Goal: Task Accomplishment & Management: Manage account settings

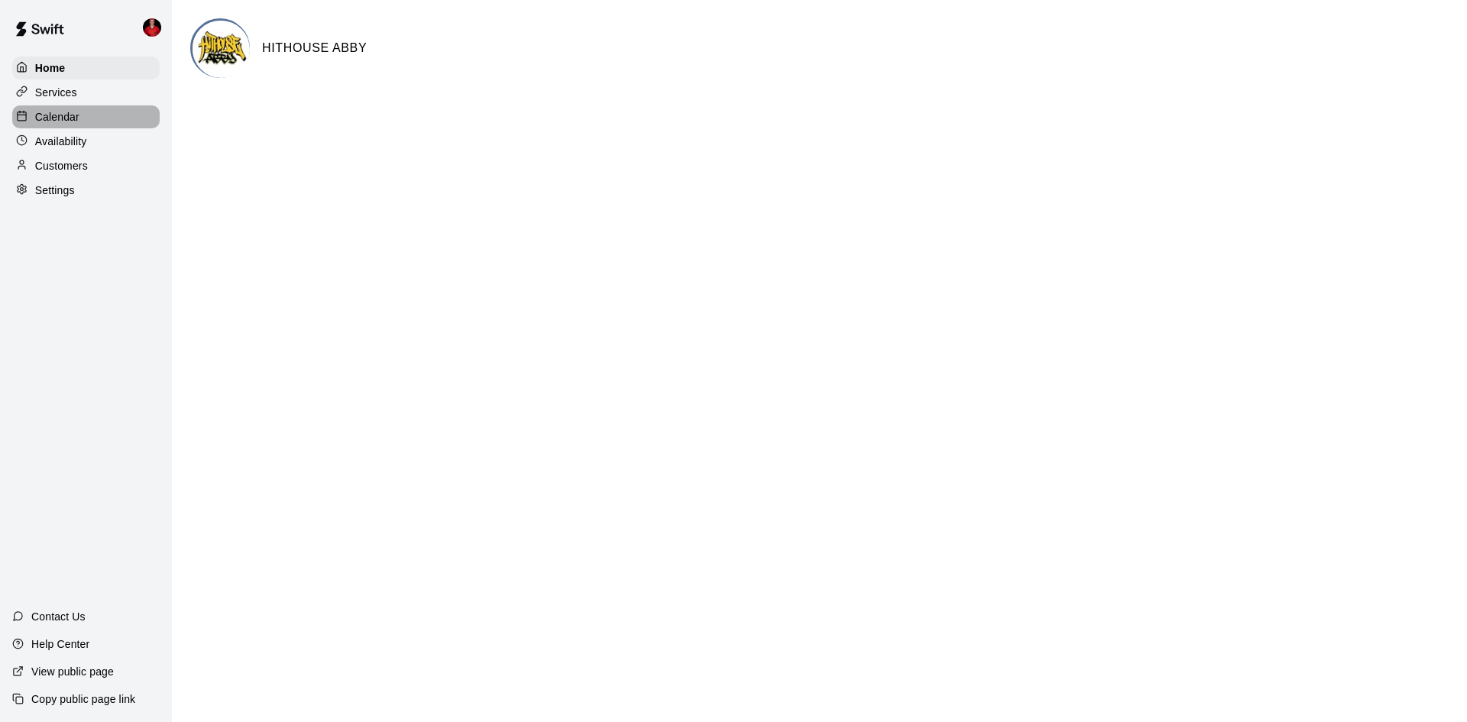
click at [75, 128] on div "Calendar" at bounding box center [86, 116] width 148 height 23
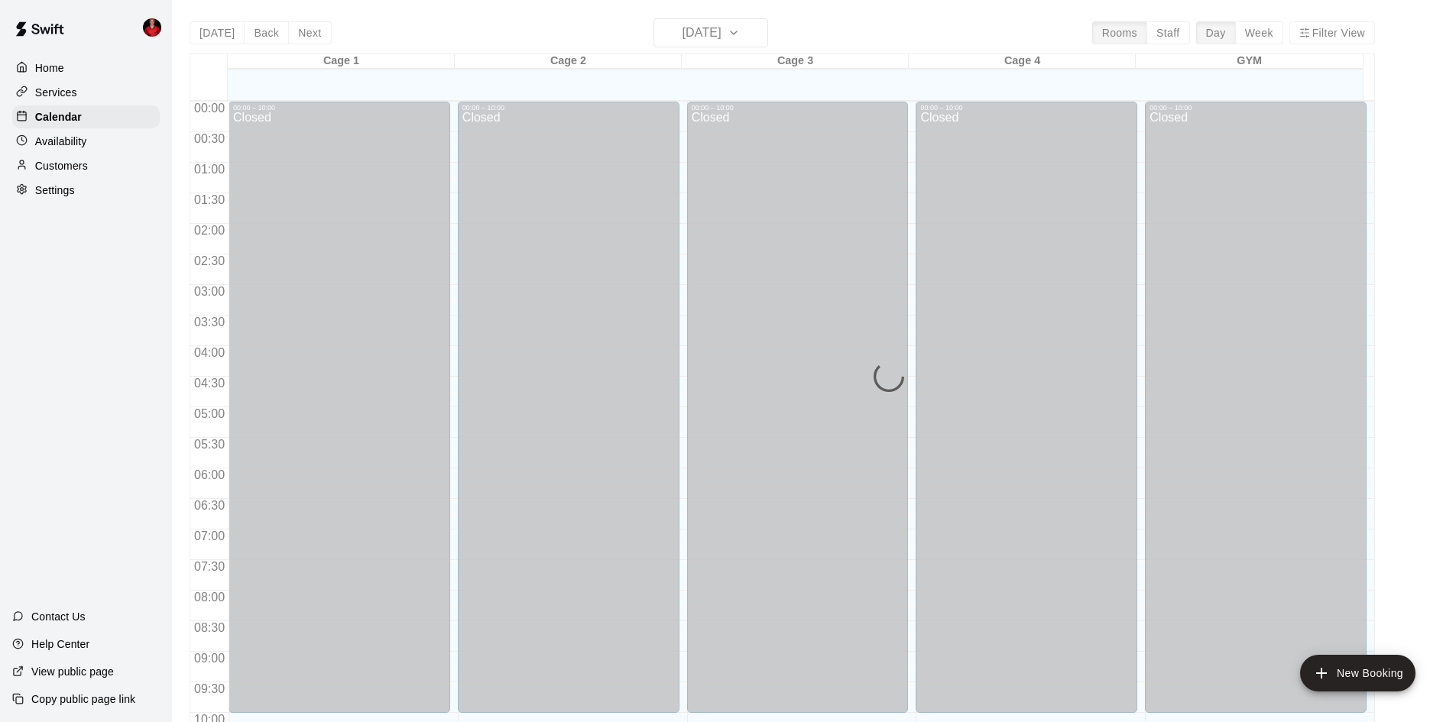
scroll to position [783, 0]
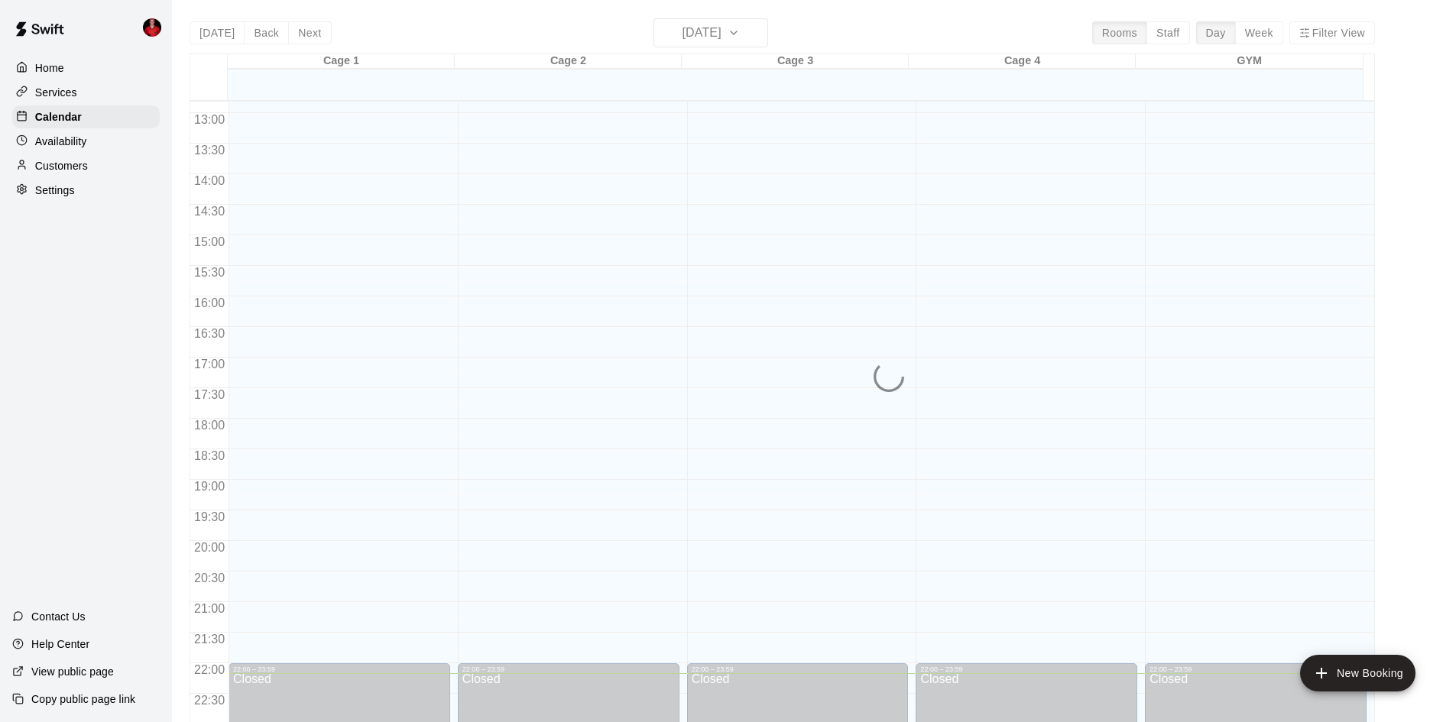
click at [99, 143] on div "Availability" at bounding box center [86, 141] width 148 height 23
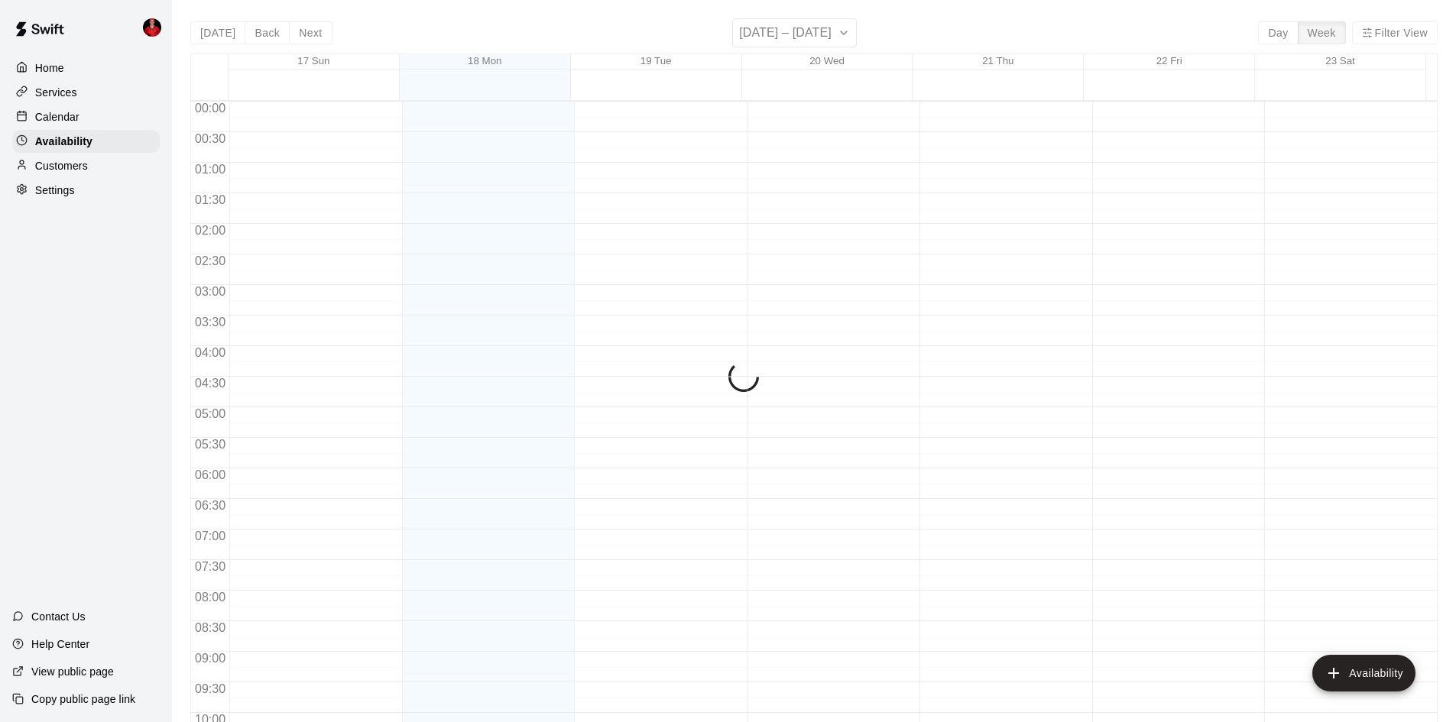
scroll to position [830, 0]
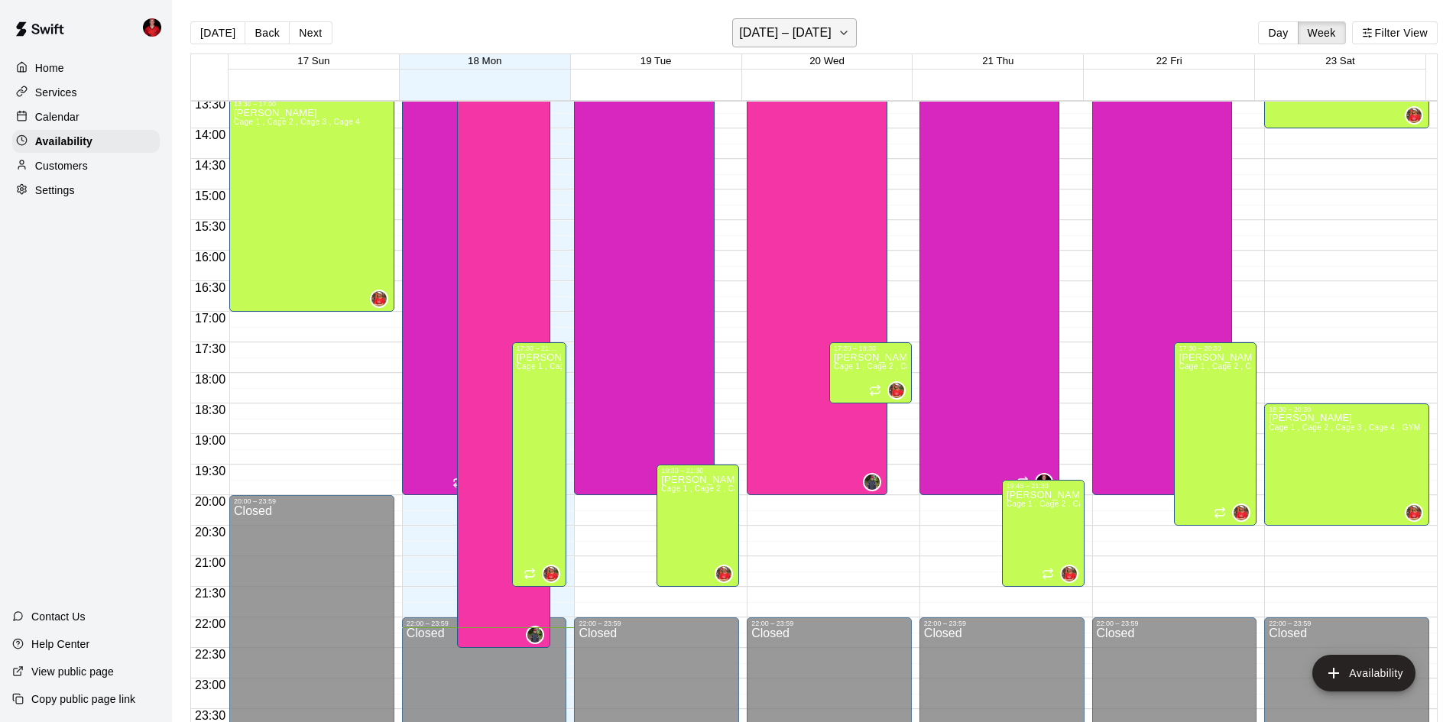
click at [807, 33] on h6 "[DATE] – [DATE]" at bounding box center [785, 32] width 92 height 21
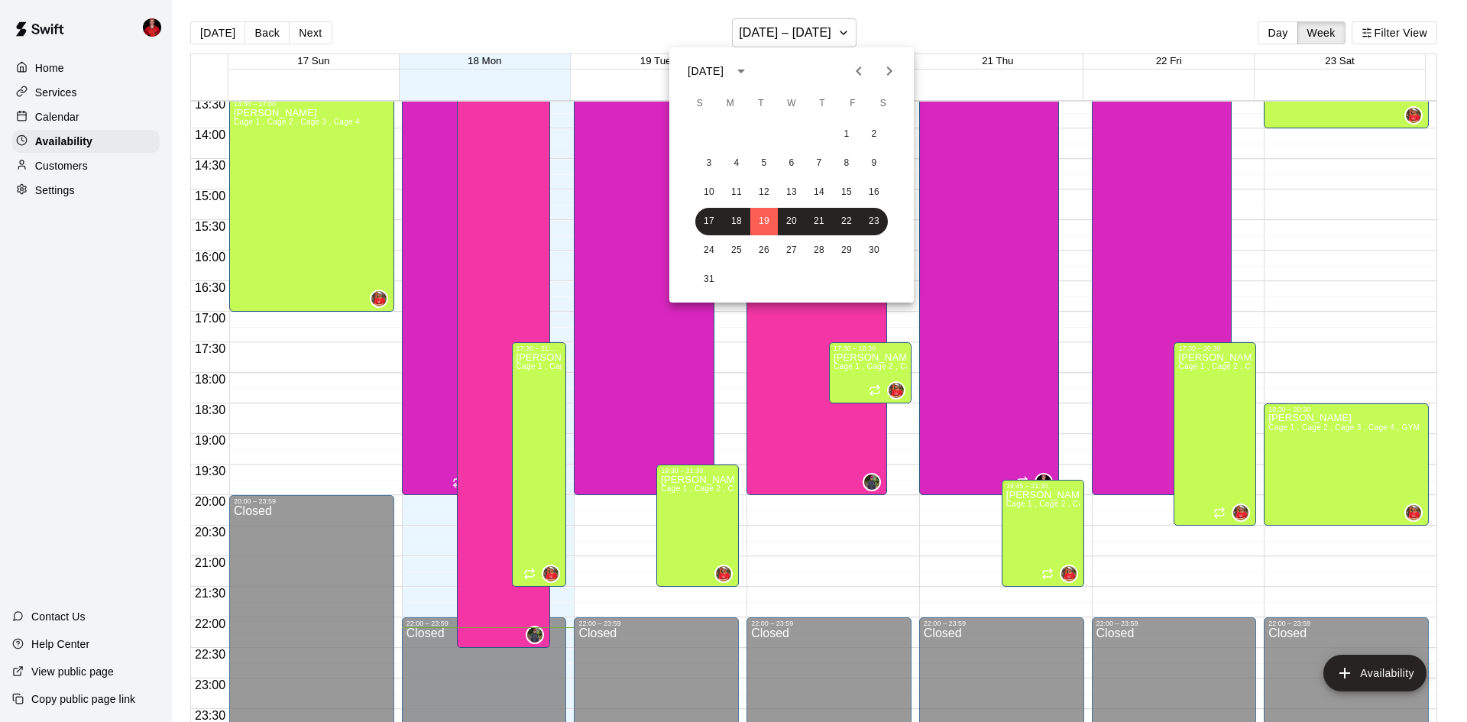
click at [881, 79] on icon "Next month" at bounding box center [889, 71] width 18 height 18
click at [845, 226] on button "26" at bounding box center [847, 222] width 28 height 28
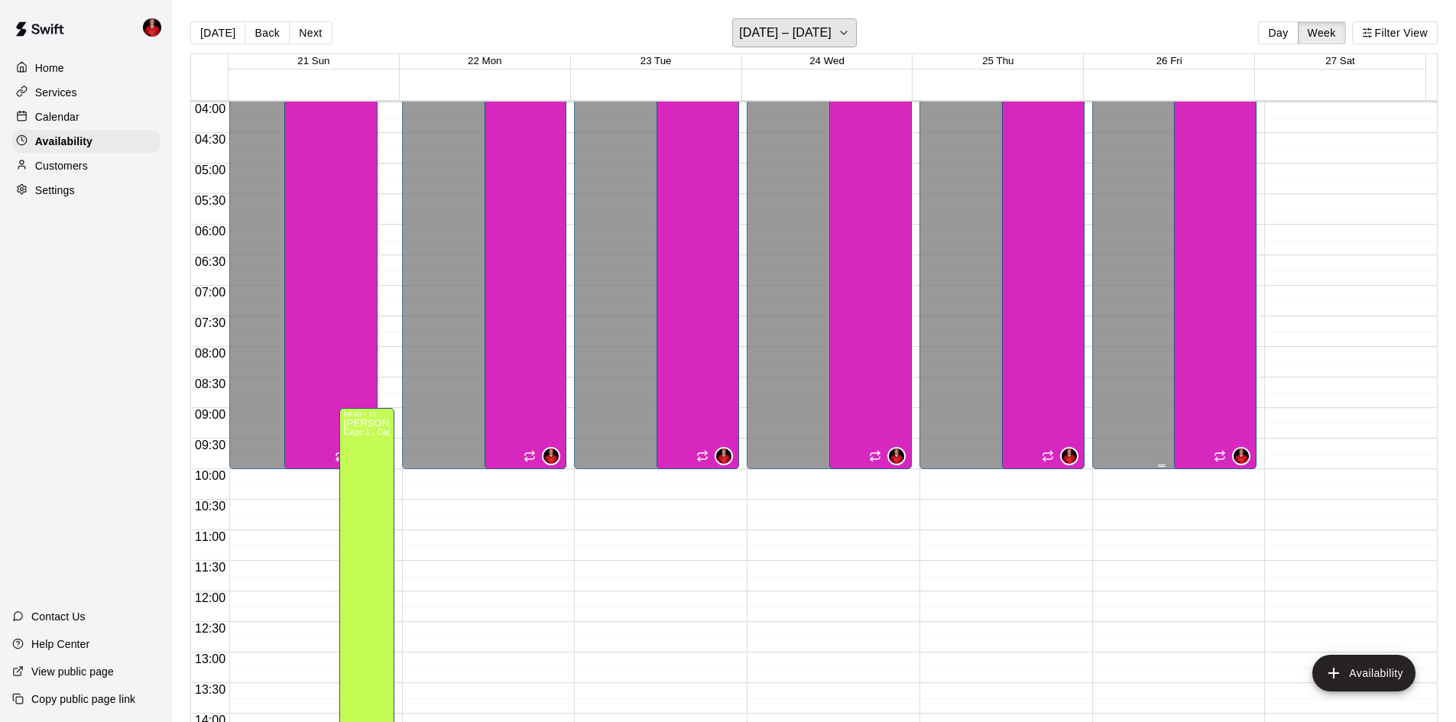
scroll to position [142, 0]
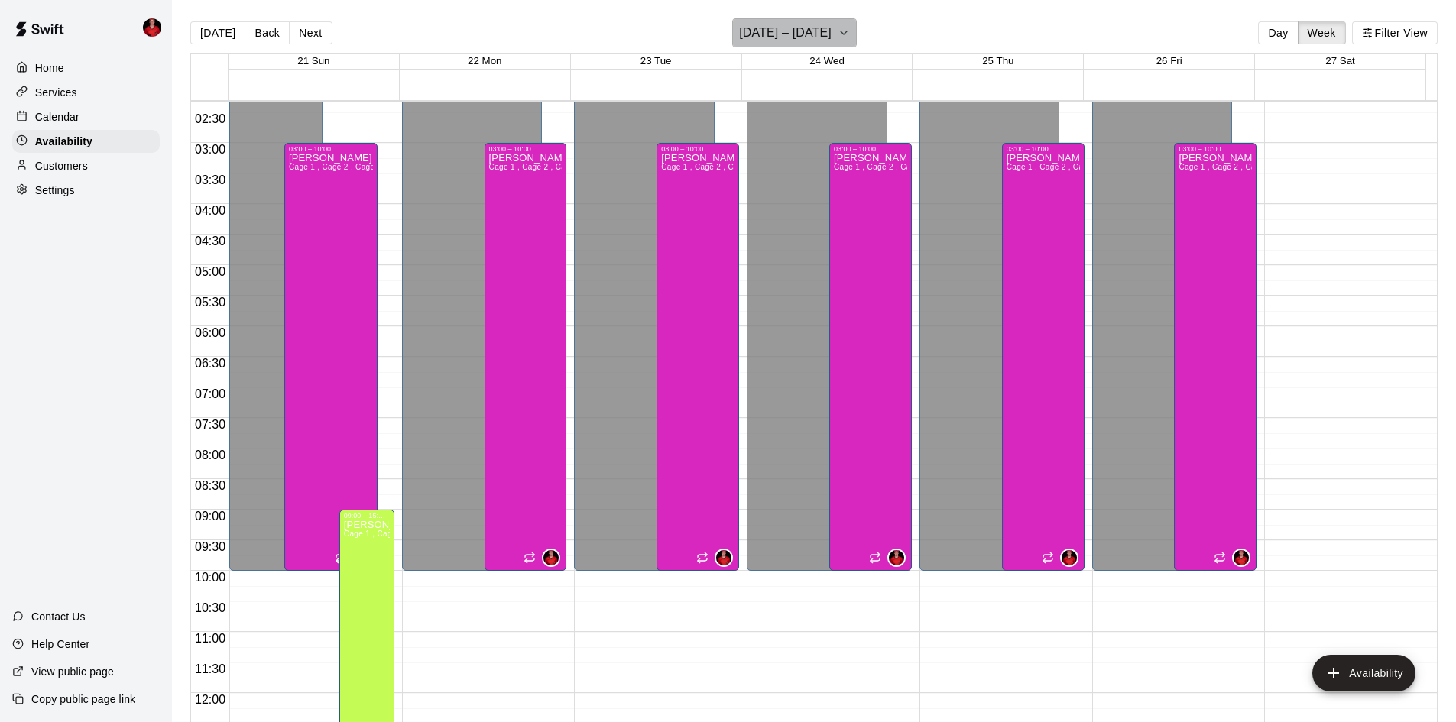
click at [811, 34] on h6 "[DATE] – [DATE]" at bounding box center [785, 32] width 92 height 21
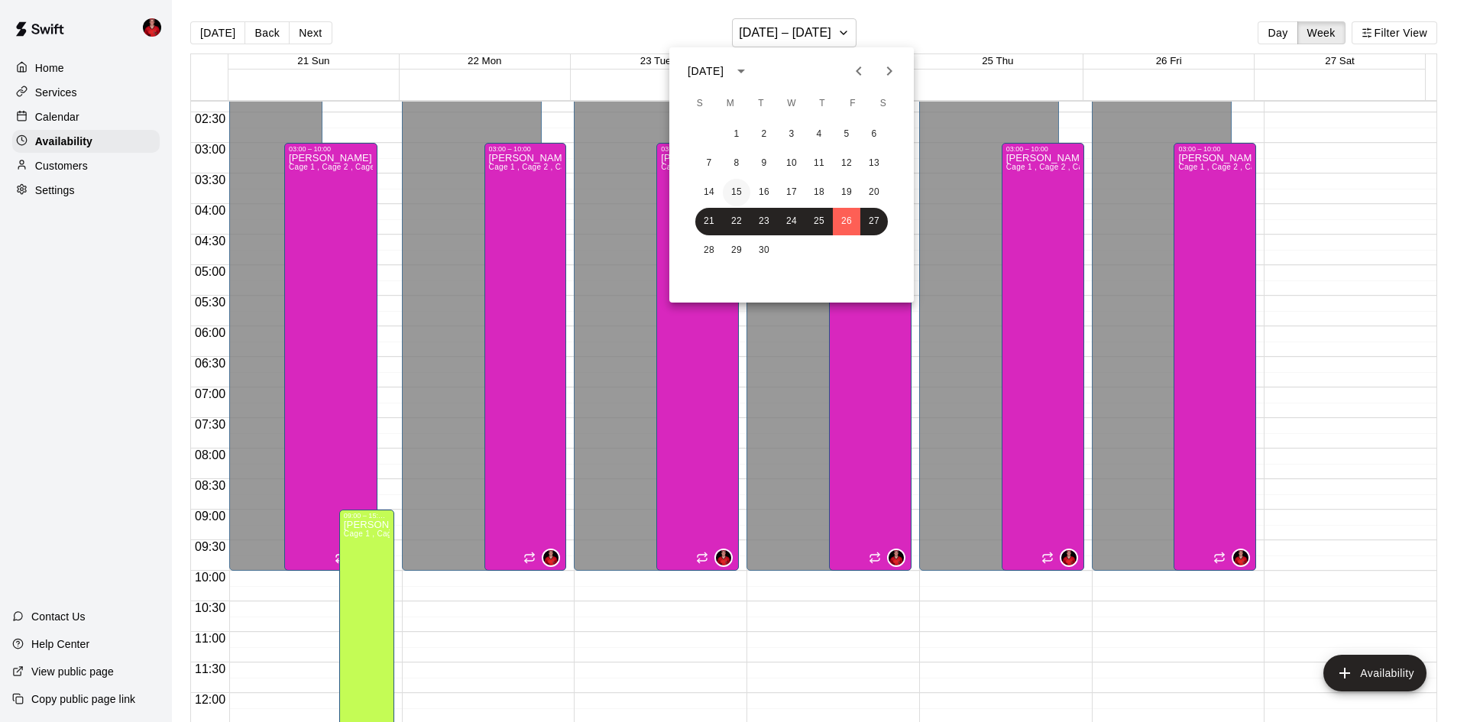
click at [734, 190] on button "15" at bounding box center [737, 193] width 28 height 28
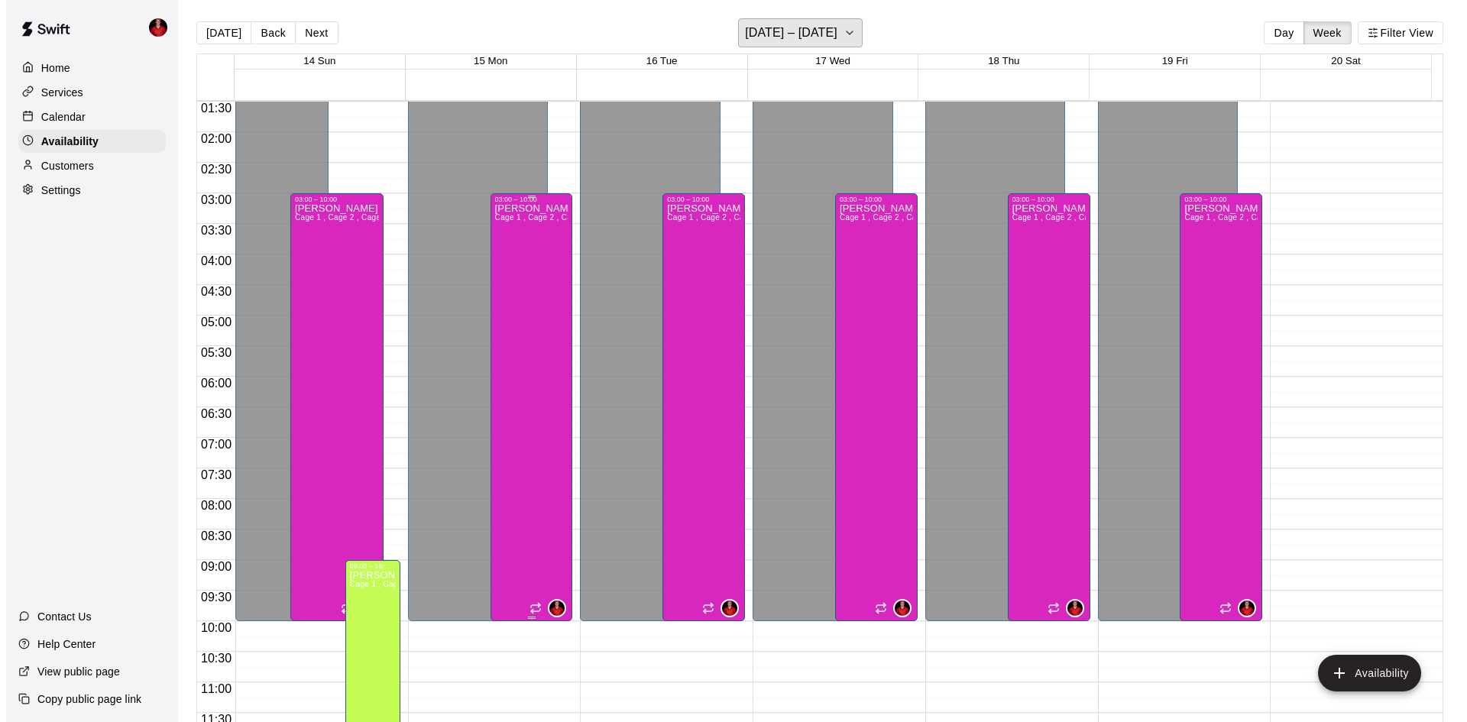
scroll to position [66, 0]
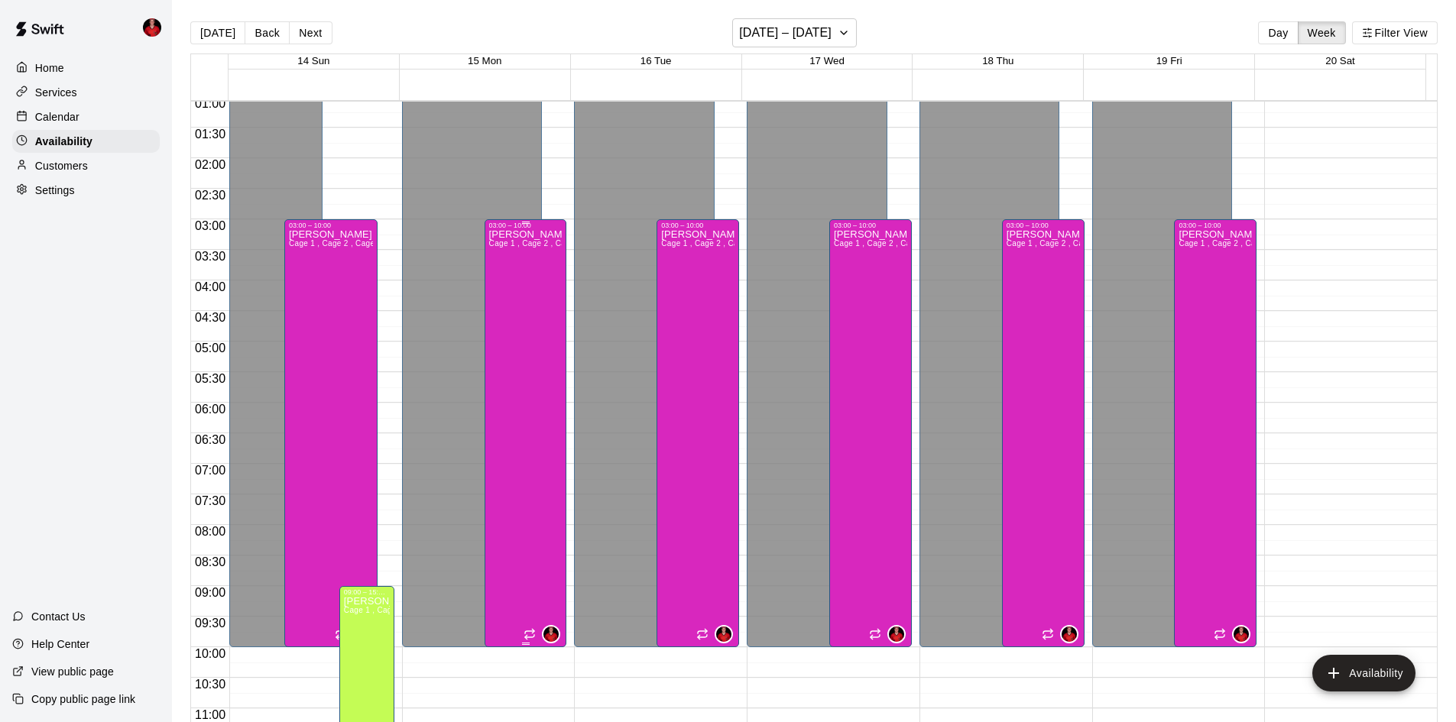
click at [511, 365] on div "Kayden Beauregard Cage 1 , Cage 2 , Cage 3" at bounding box center [525, 590] width 73 height 722
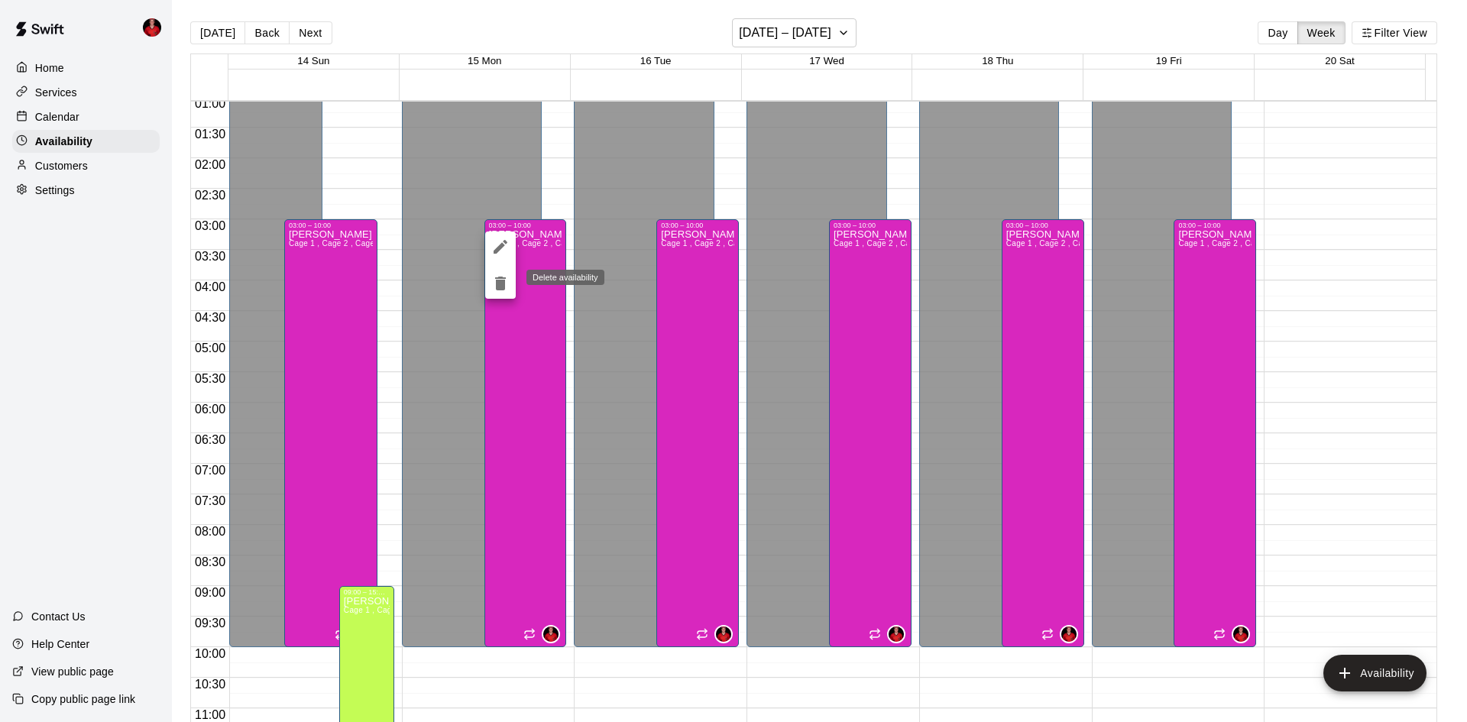
click at [505, 283] on icon "delete" at bounding box center [500, 284] width 11 height 14
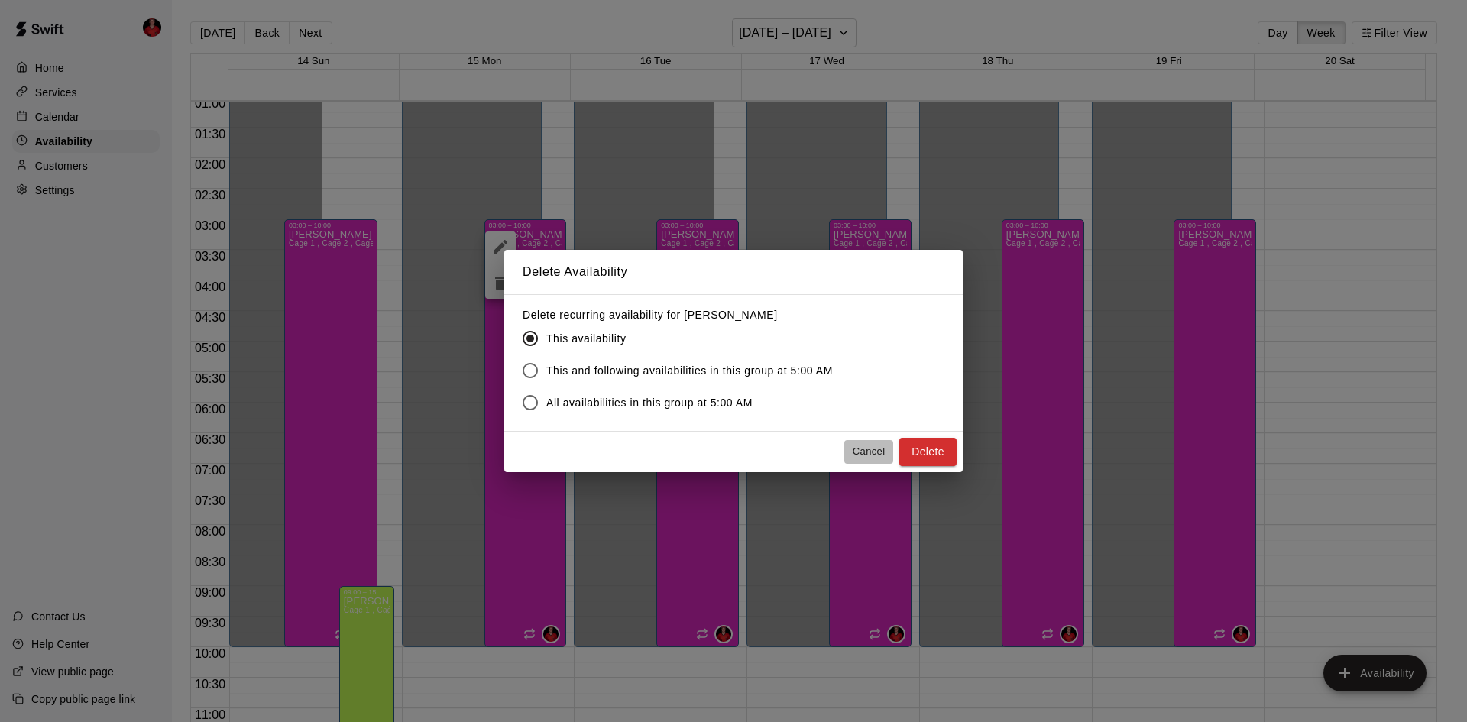
click at [872, 456] on button "Cancel" at bounding box center [869, 452] width 49 height 24
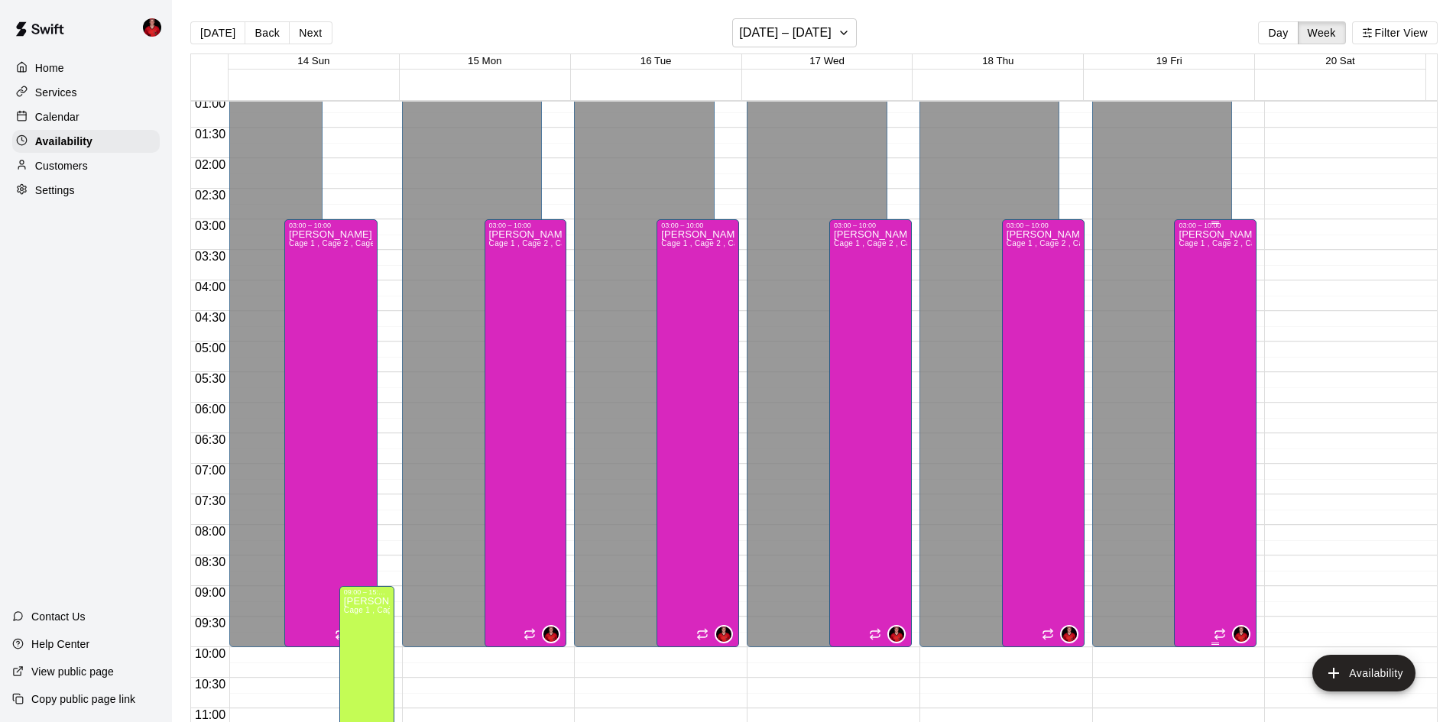
click at [1211, 499] on div "Kayden Beauregard Cage 1 , Cage 2 , Cage 3" at bounding box center [1215, 590] width 73 height 722
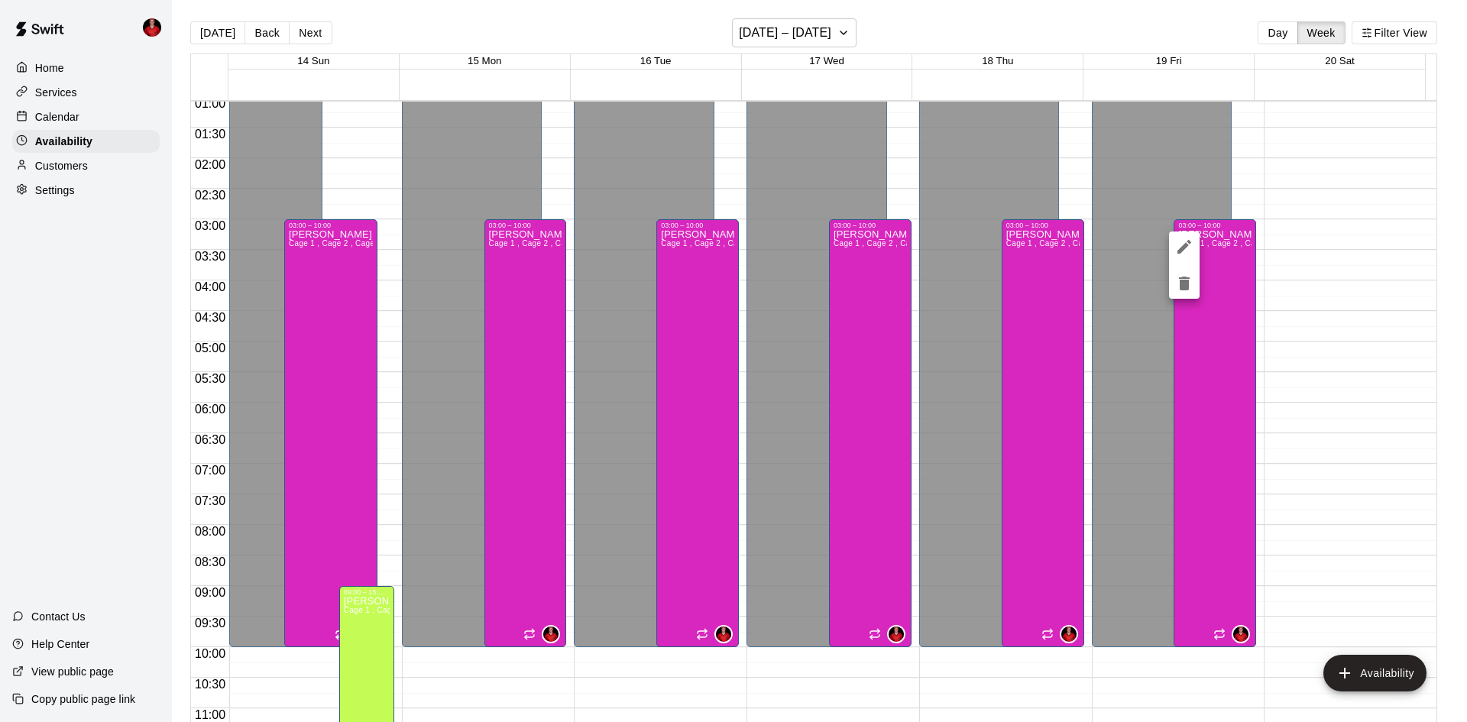
click at [1188, 241] on icon "edit" at bounding box center [1184, 247] width 18 height 18
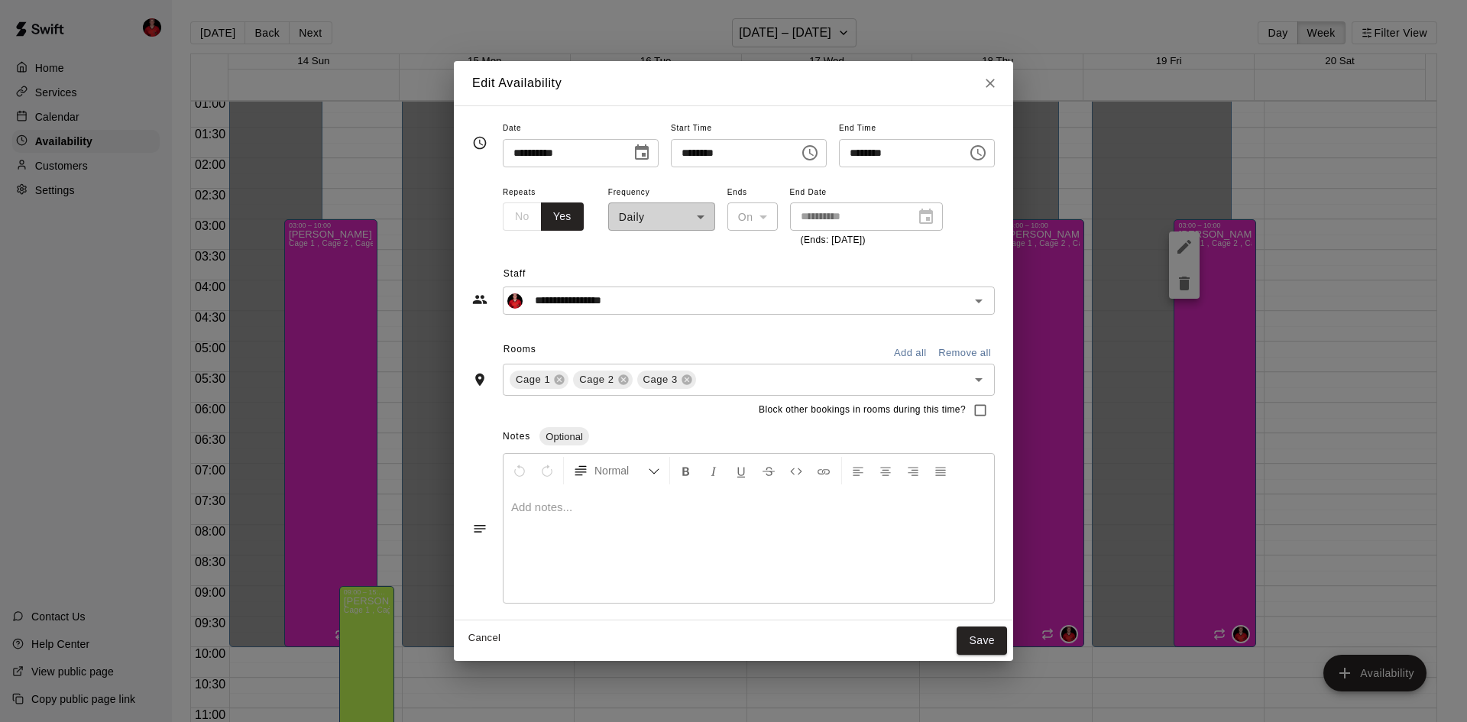
click at [650, 228] on div "**********" at bounding box center [661, 216] width 107 height 66
click at [676, 214] on div "**********" at bounding box center [661, 216] width 107 height 66
click at [675, 213] on div "**********" at bounding box center [661, 216] width 107 height 66
click at [905, 222] on div "**********" at bounding box center [866, 217] width 153 height 28
click at [745, 156] on input "********" at bounding box center [730, 153] width 118 height 28
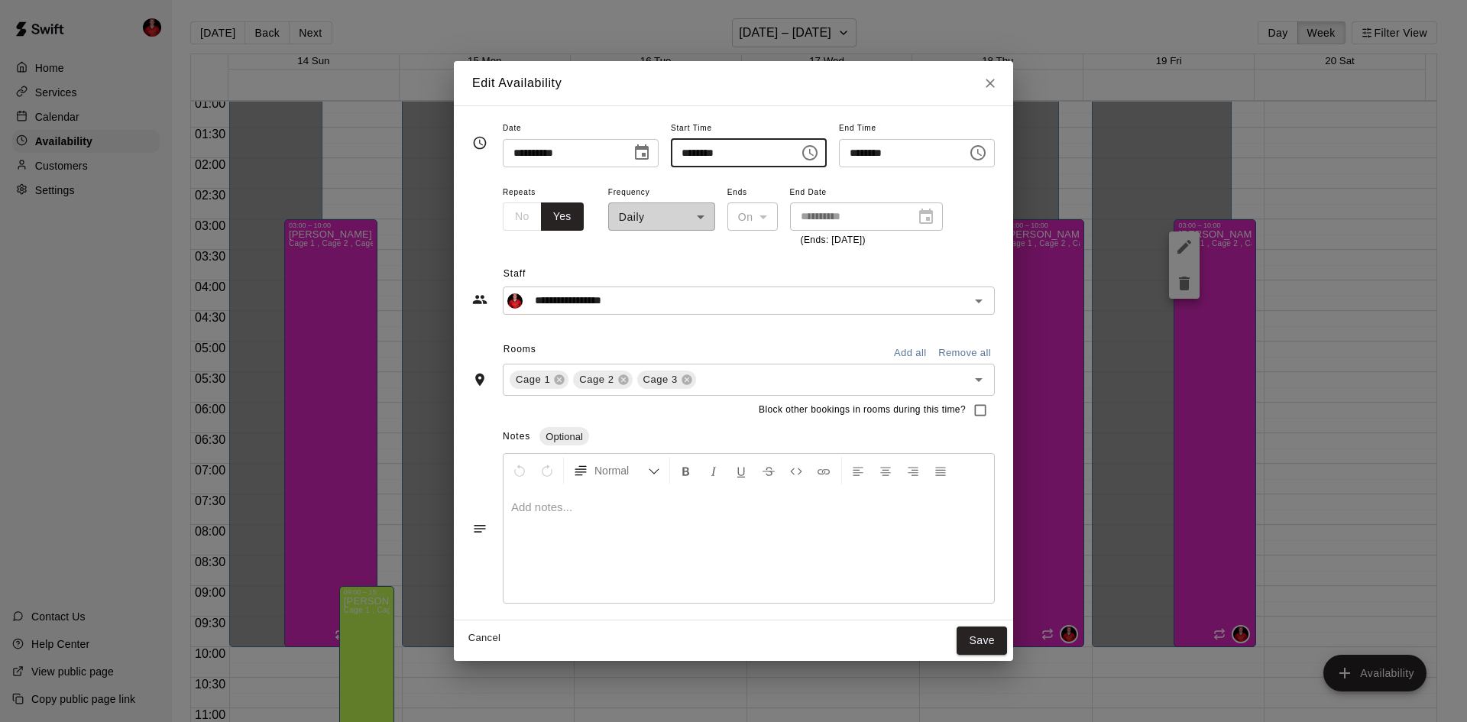
click at [733, 163] on input "********" at bounding box center [730, 153] width 118 height 28
click at [819, 150] on icon "Choose time, selected time is 5:00 AM" at bounding box center [810, 153] width 18 height 18
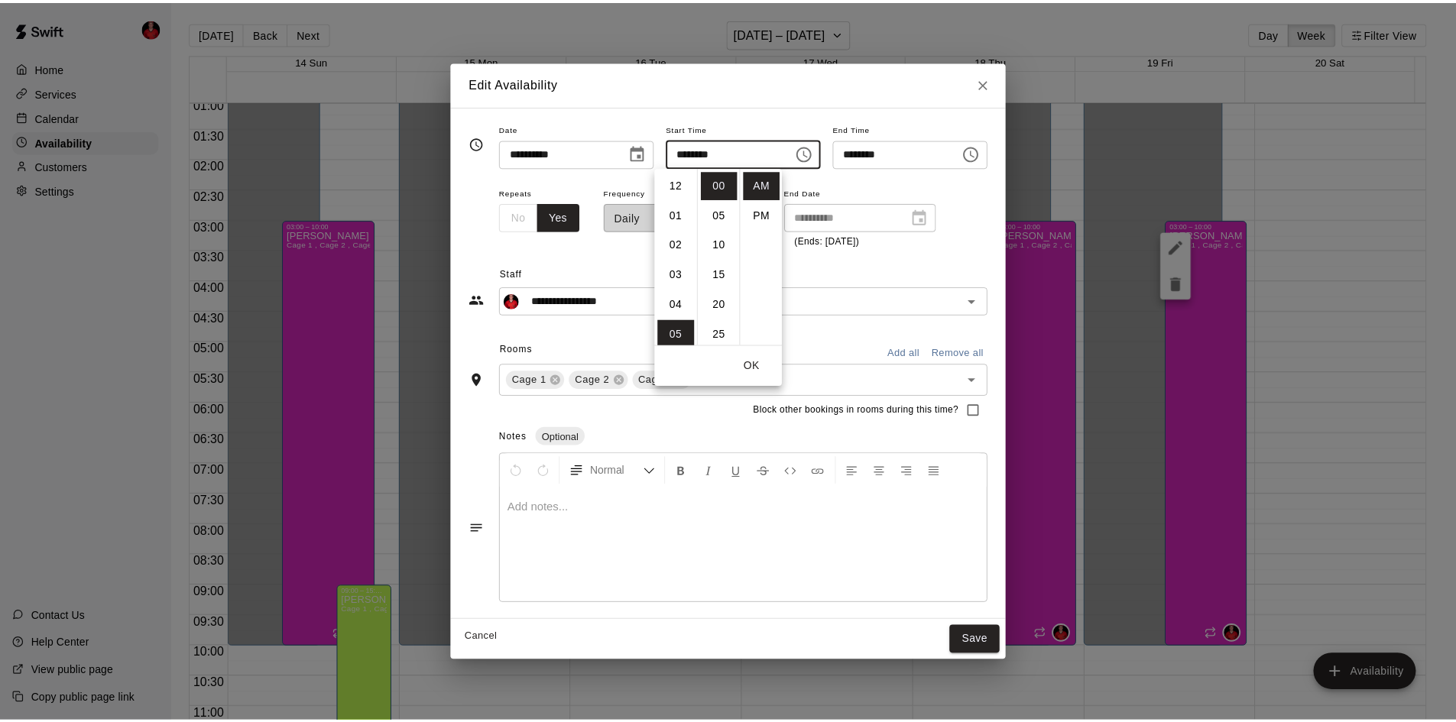
scroll to position [149, 0]
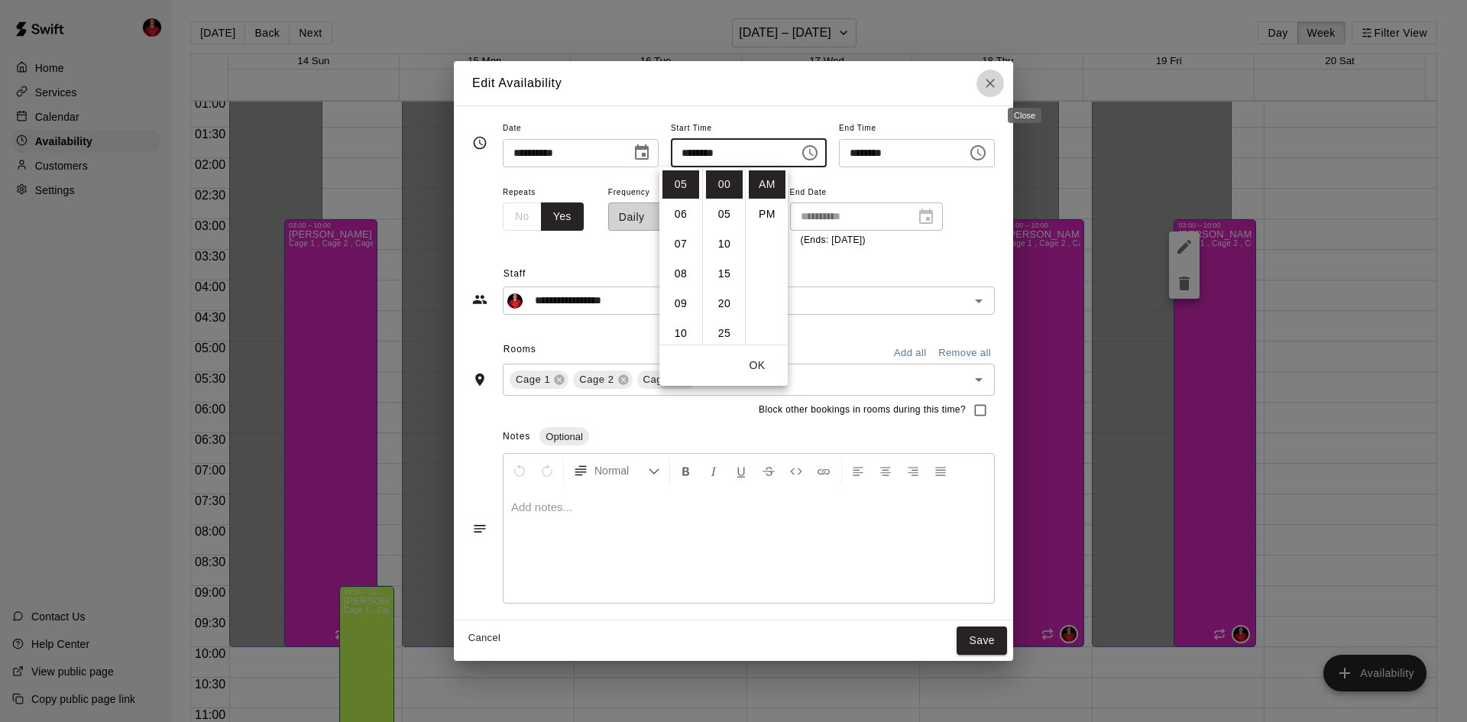
drag, startPoint x: 1029, startPoint y: 83, endPoint x: 1030, endPoint y: 137, distance: 54.3
click at [998, 82] on icon "Close" at bounding box center [990, 83] width 15 height 15
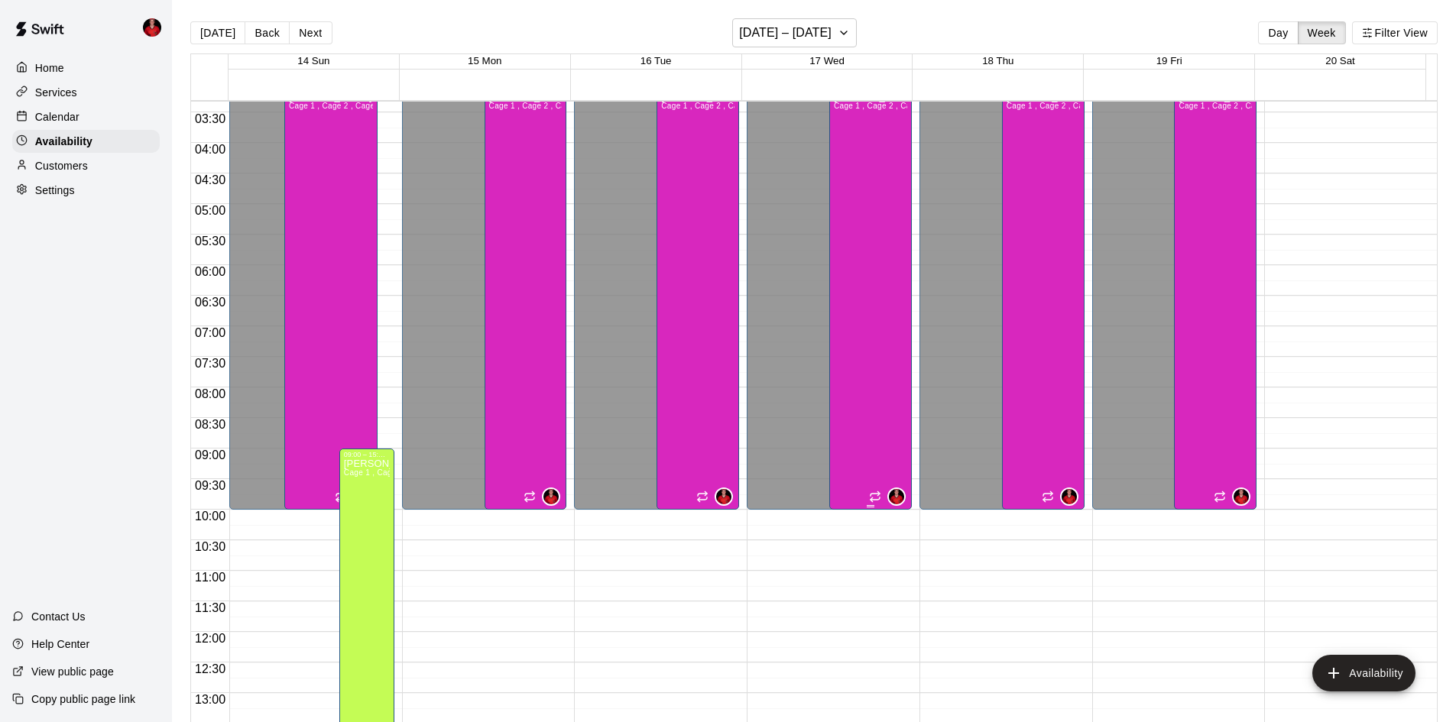
scroll to position [76, 0]
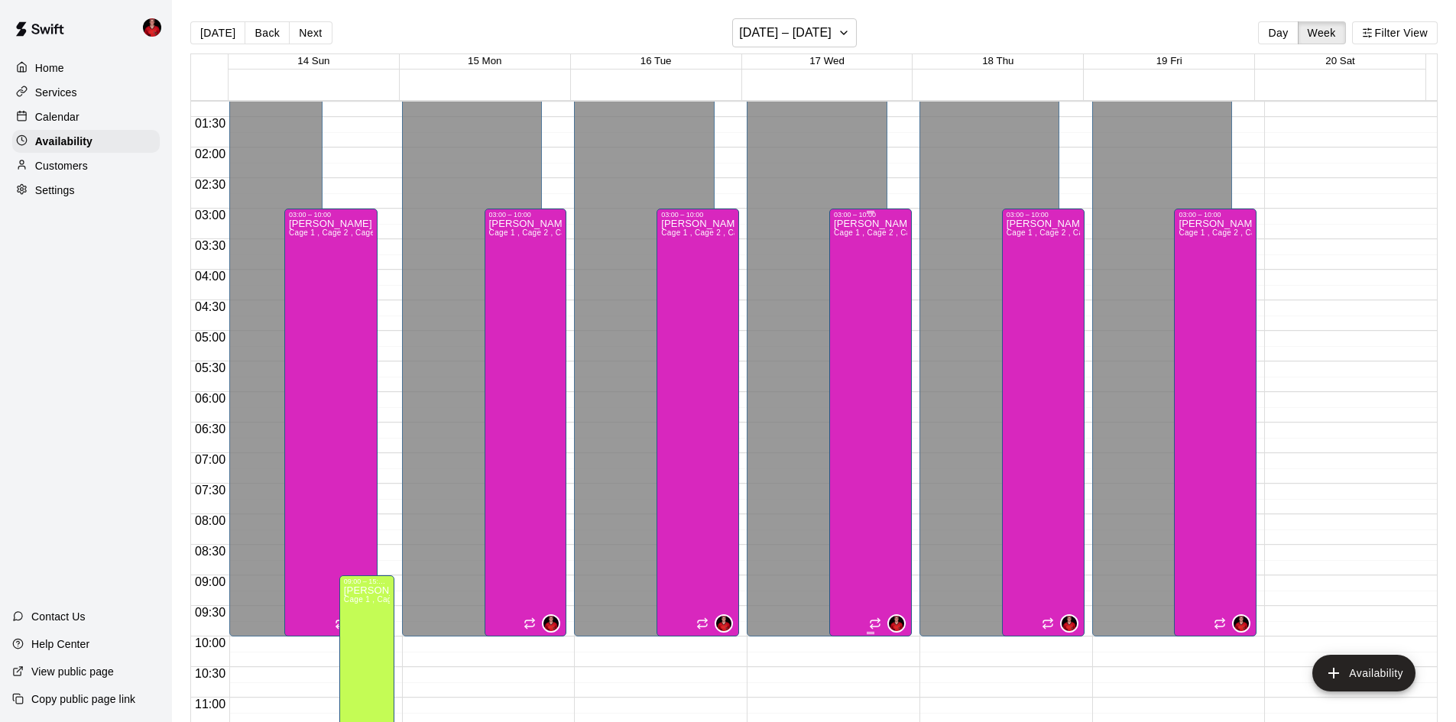
click at [866, 406] on div "Kayden Beauregard Cage 1 , Cage 2 , Cage 3" at bounding box center [870, 580] width 73 height 722
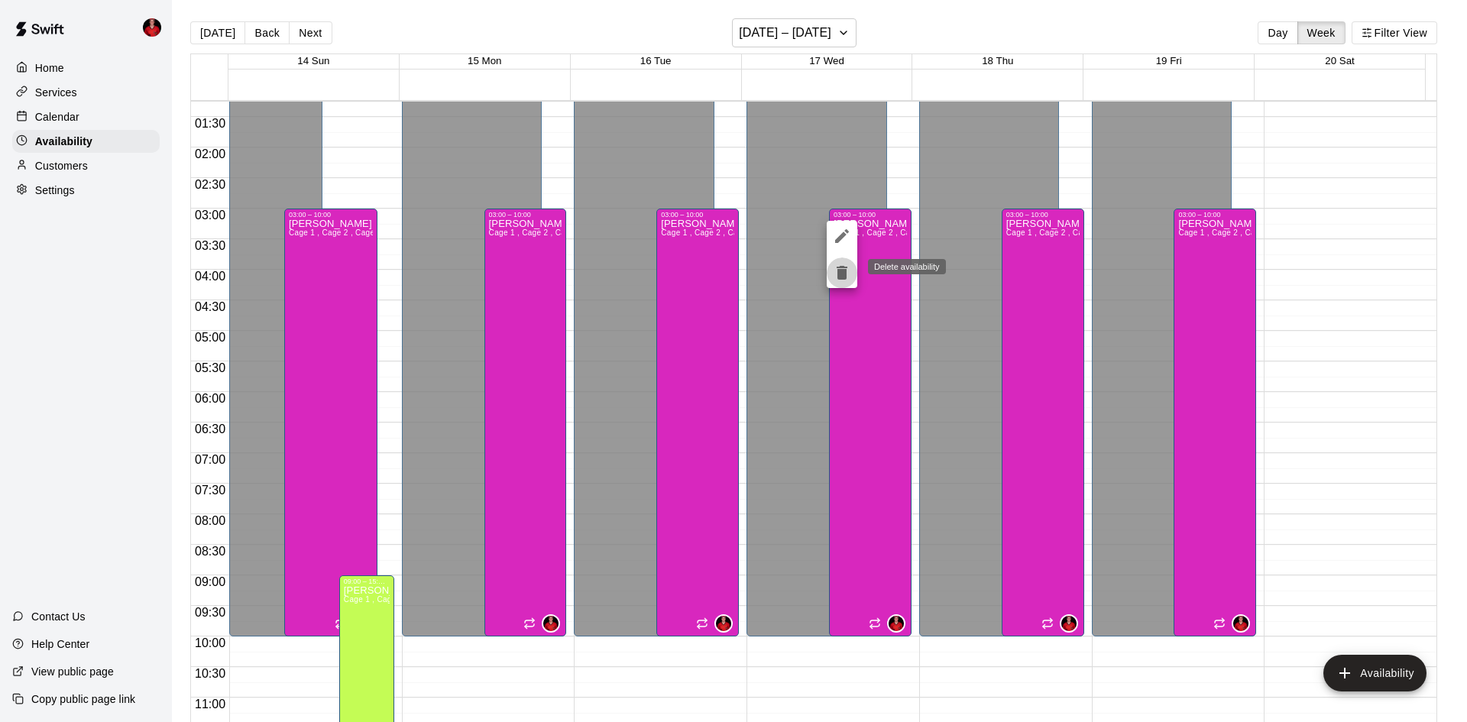
click at [842, 278] on icon "delete" at bounding box center [842, 273] width 11 height 14
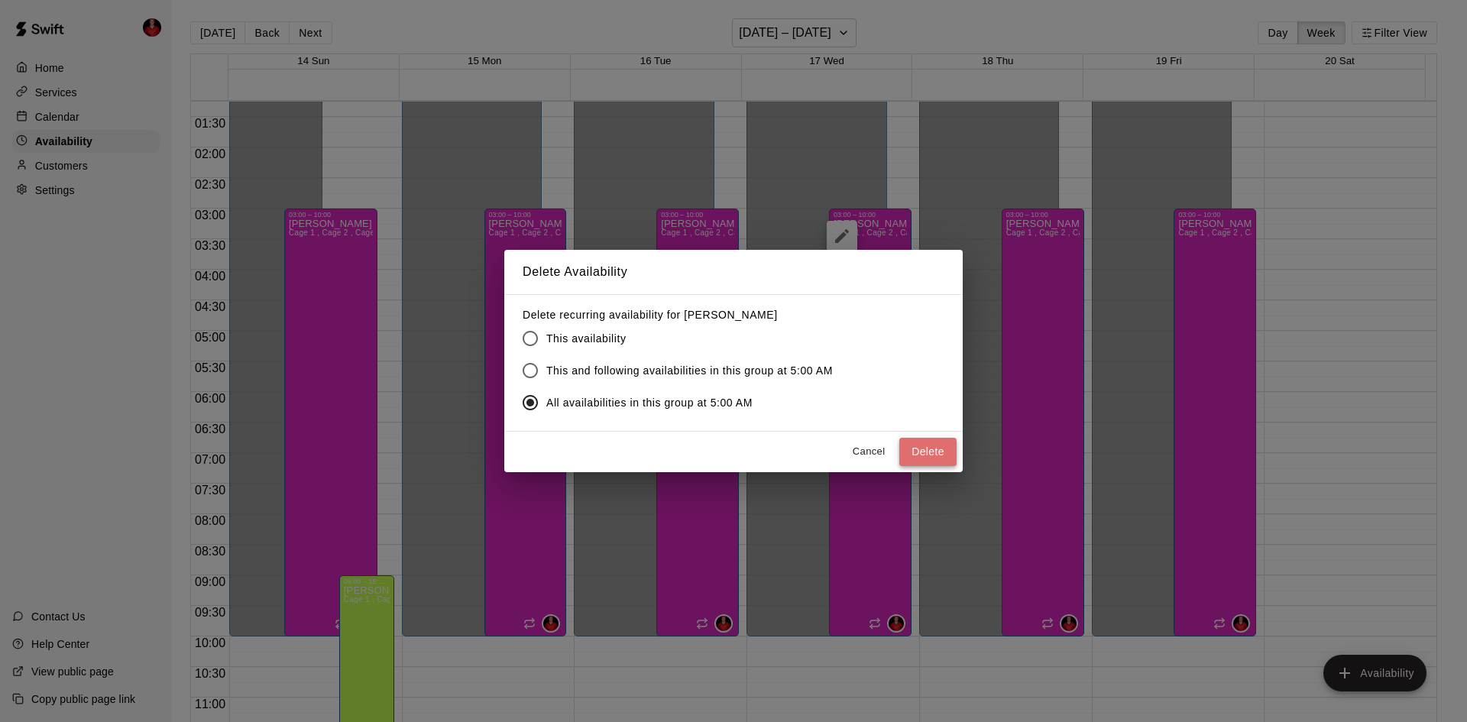
click at [927, 454] on button "Delete" at bounding box center [928, 452] width 57 height 28
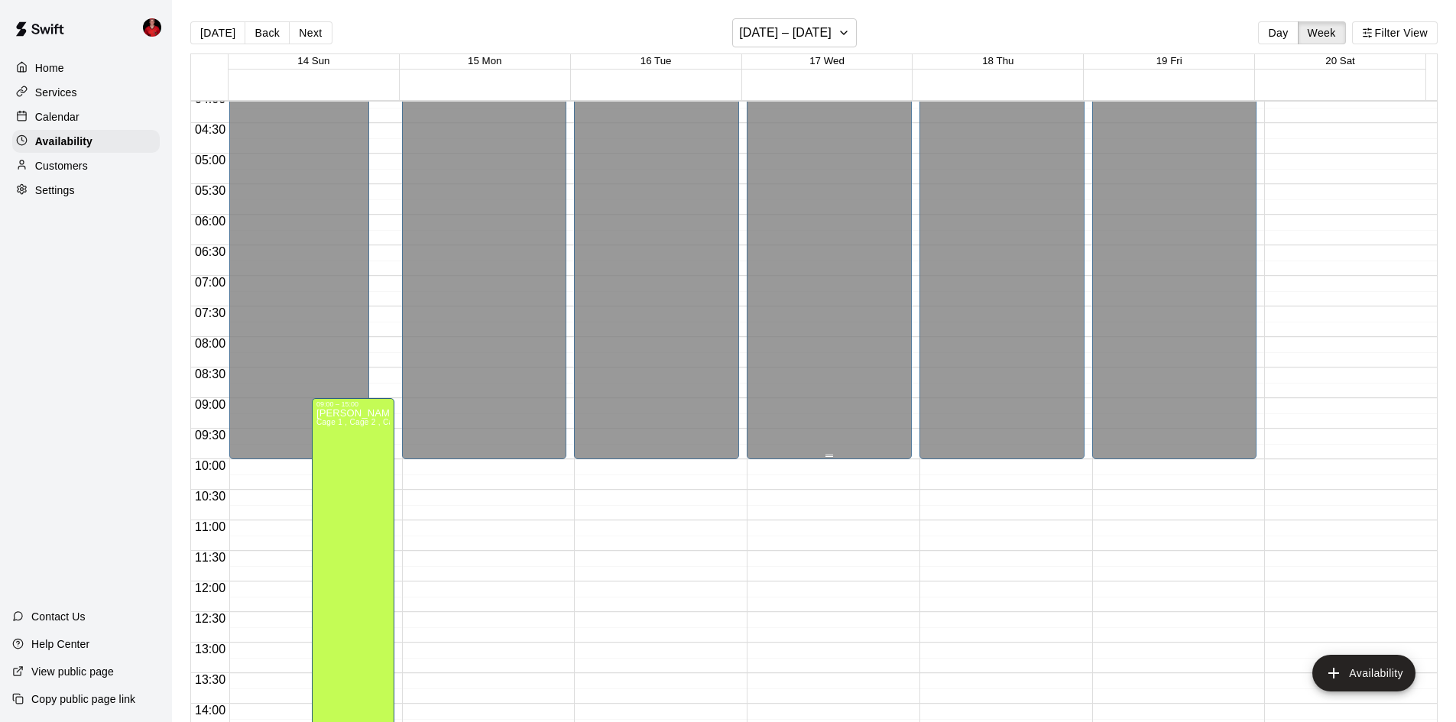
scroll to position [142, 0]
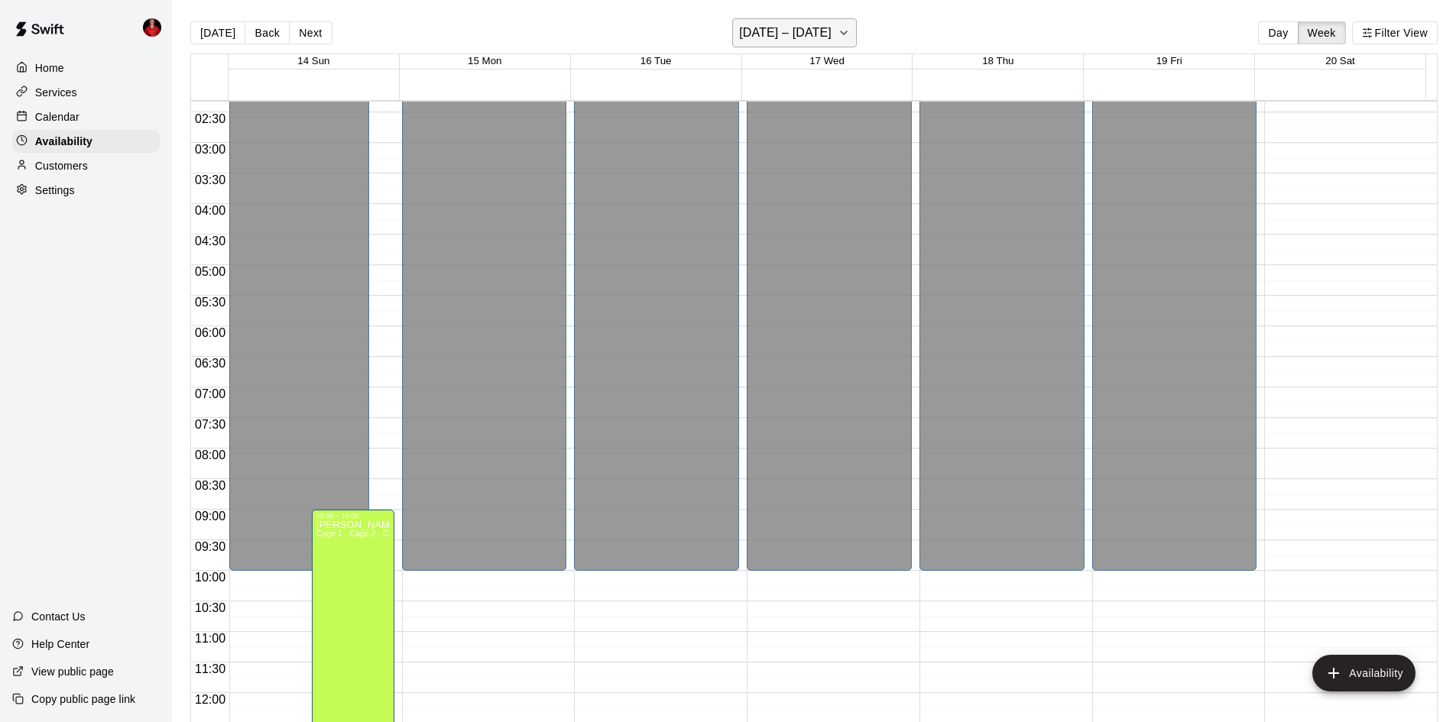
click at [780, 32] on h6 "September 14 – 20" at bounding box center [785, 32] width 92 height 21
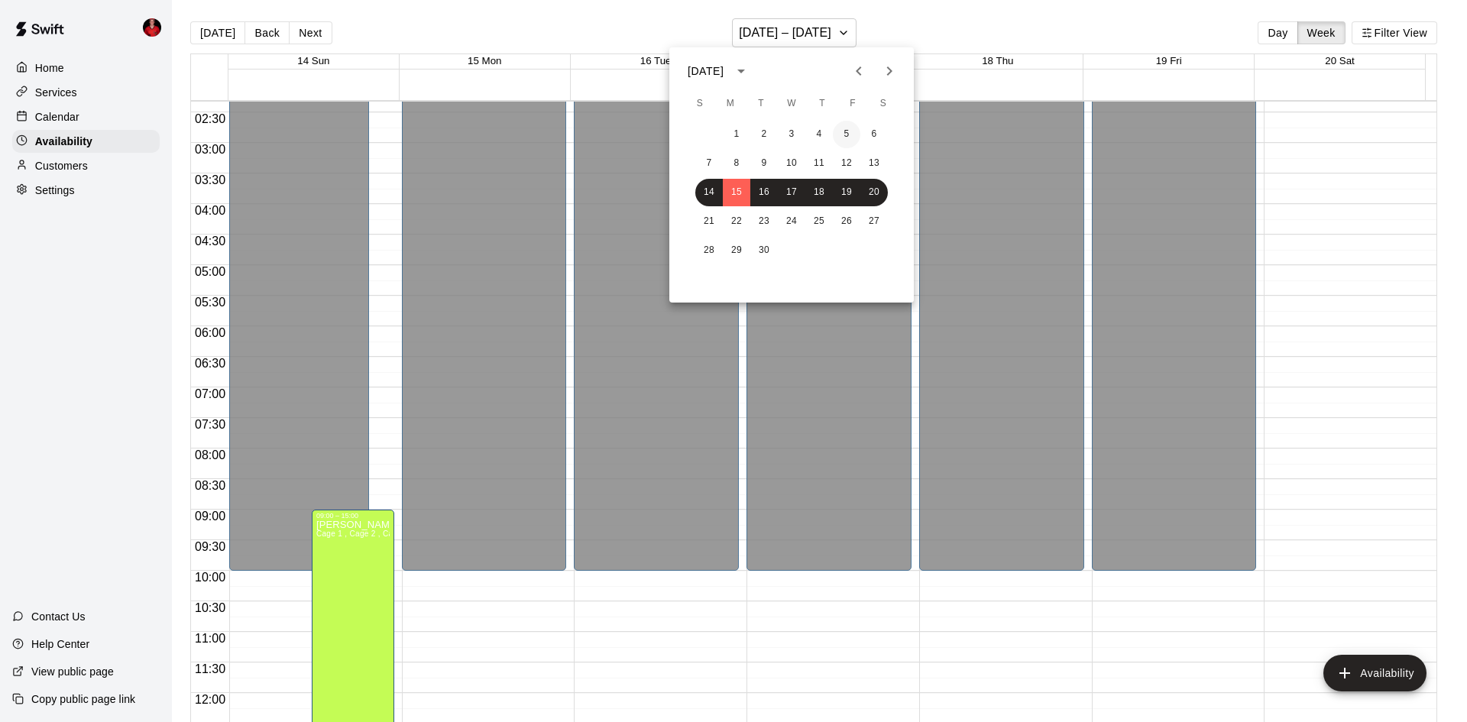
click at [851, 126] on button "5" at bounding box center [847, 135] width 28 height 28
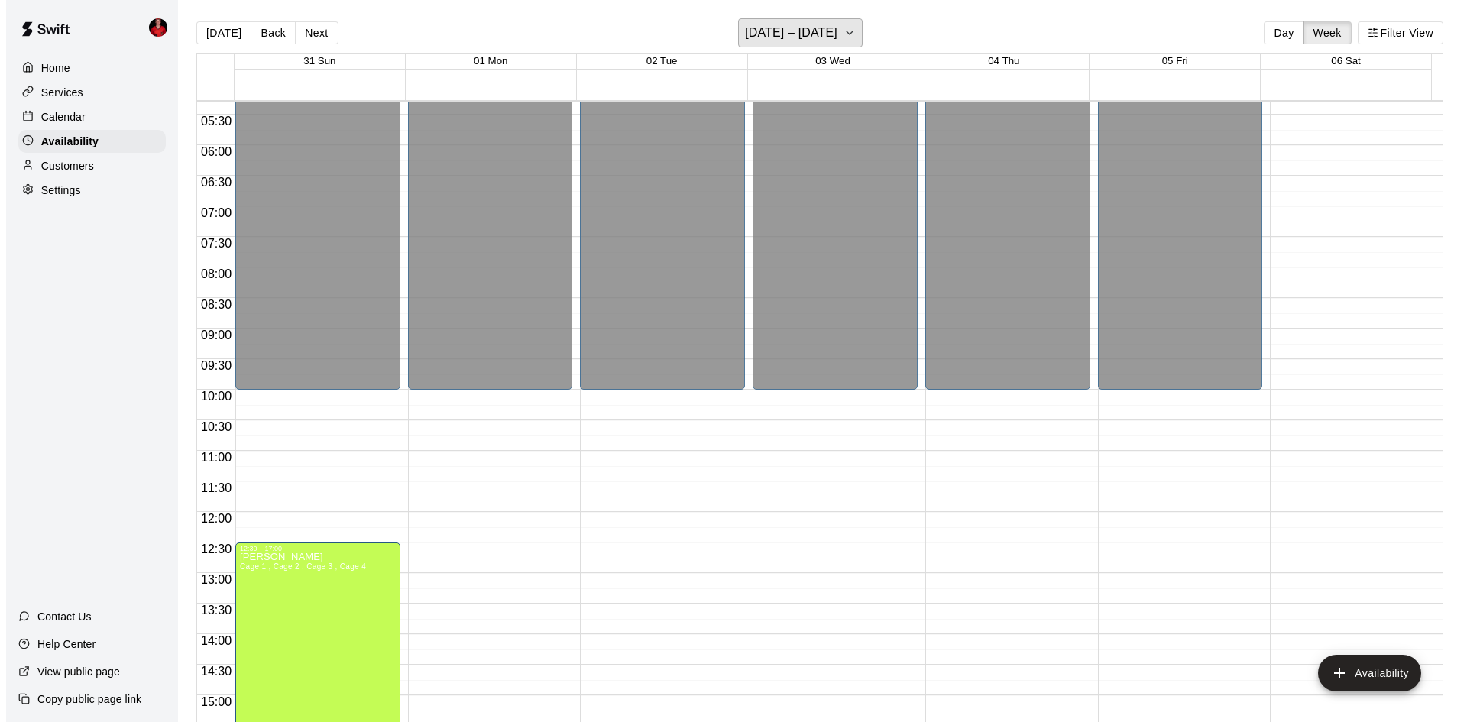
scroll to position [382, 0]
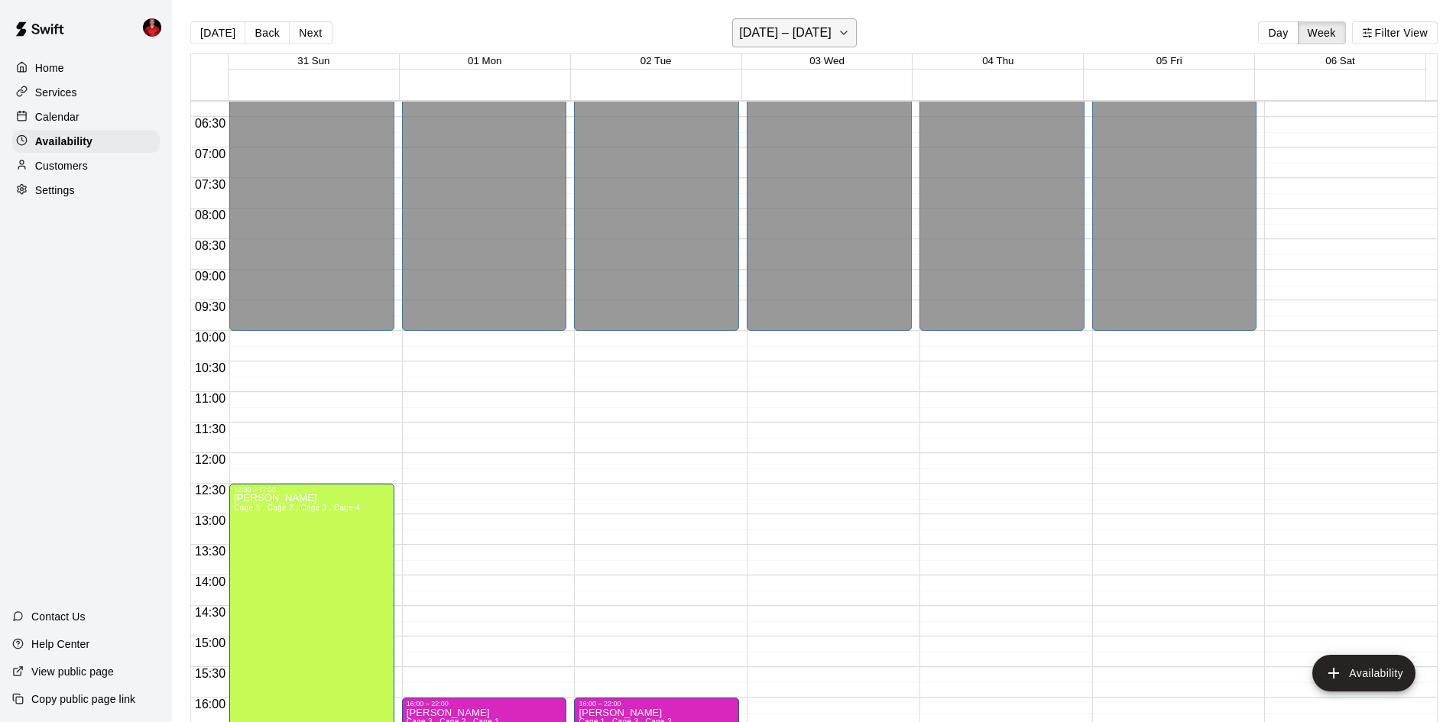
click at [857, 44] on button "[DATE] – [DATE]" at bounding box center [794, 32] width 125 height 29
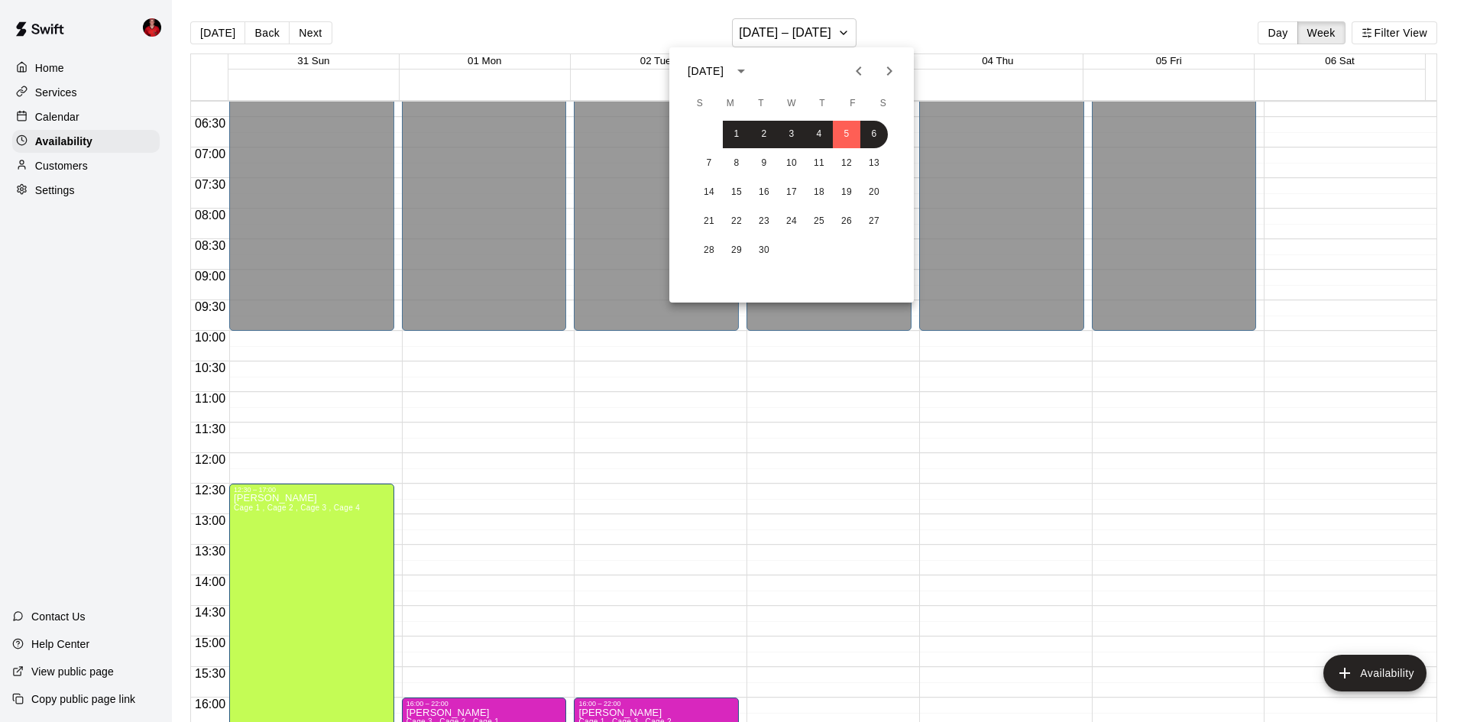
click at [1360, 671] on div at bounding box center [733, 361] width 1467 height 722
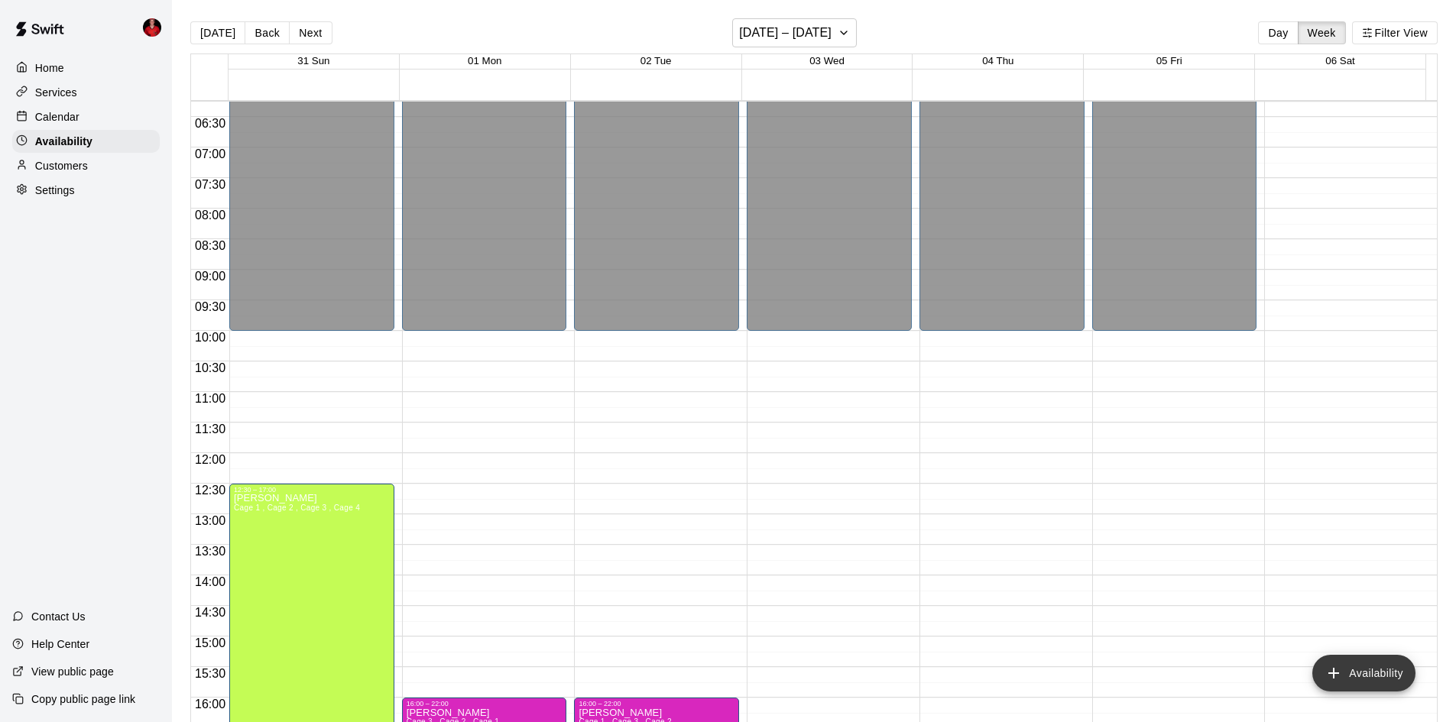
click at [1360, 676] on button "Availability" at bounding box center [1363, 673] width 103 height 37
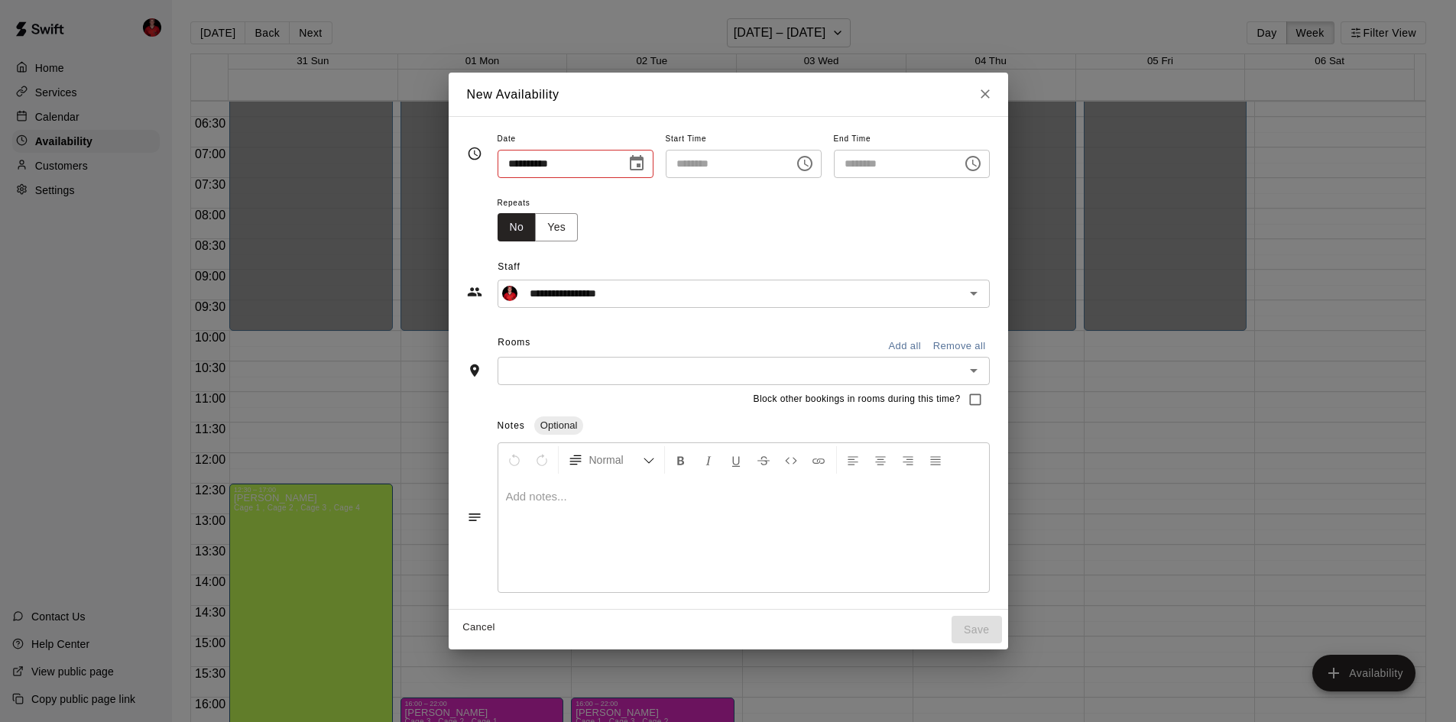
type input "**********"
type input "********"
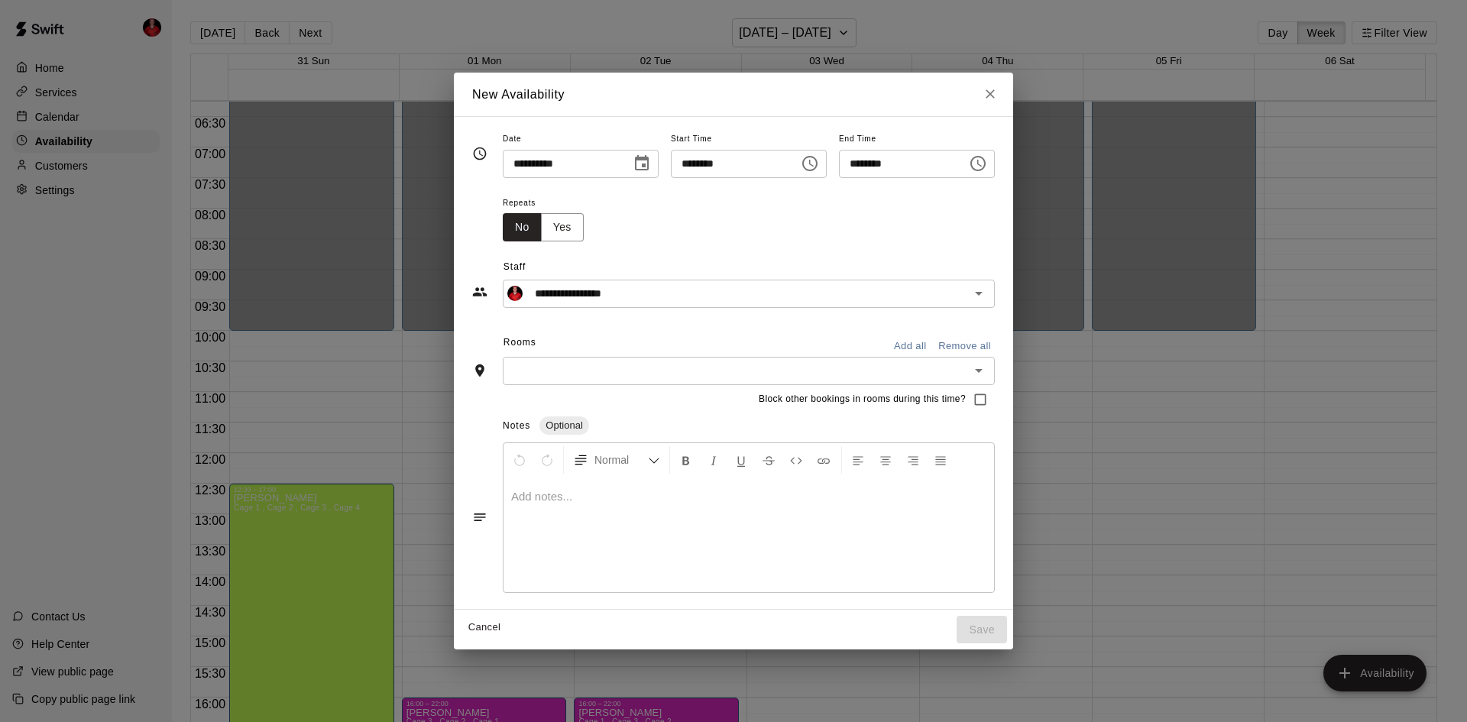
click at [809, 167] on button "Choose time, selected time is 10:00 PM" at bounding box center [810, 163] width 31 height 31
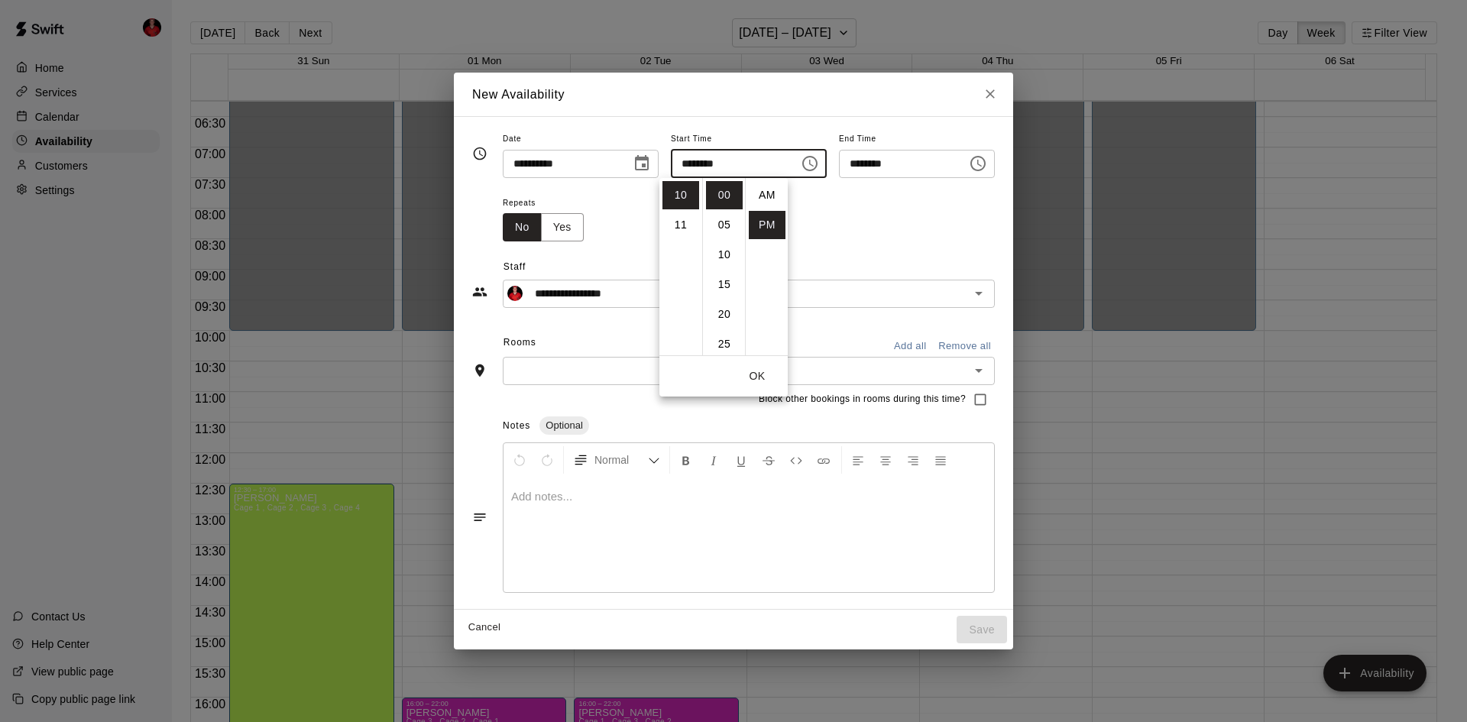
scroll to position [28, 0]
click at [811, 164] on button "Choose time, selected time is 10:00 PM" at bounding box center [810, 163] width 31 height 31
click at [692, 165] on input "********" at bounding box center [730, 164] width 118 height 28
click at [679, 159] on input "********" at bounding box center [730, 164] width 118 height 28
type input "********"
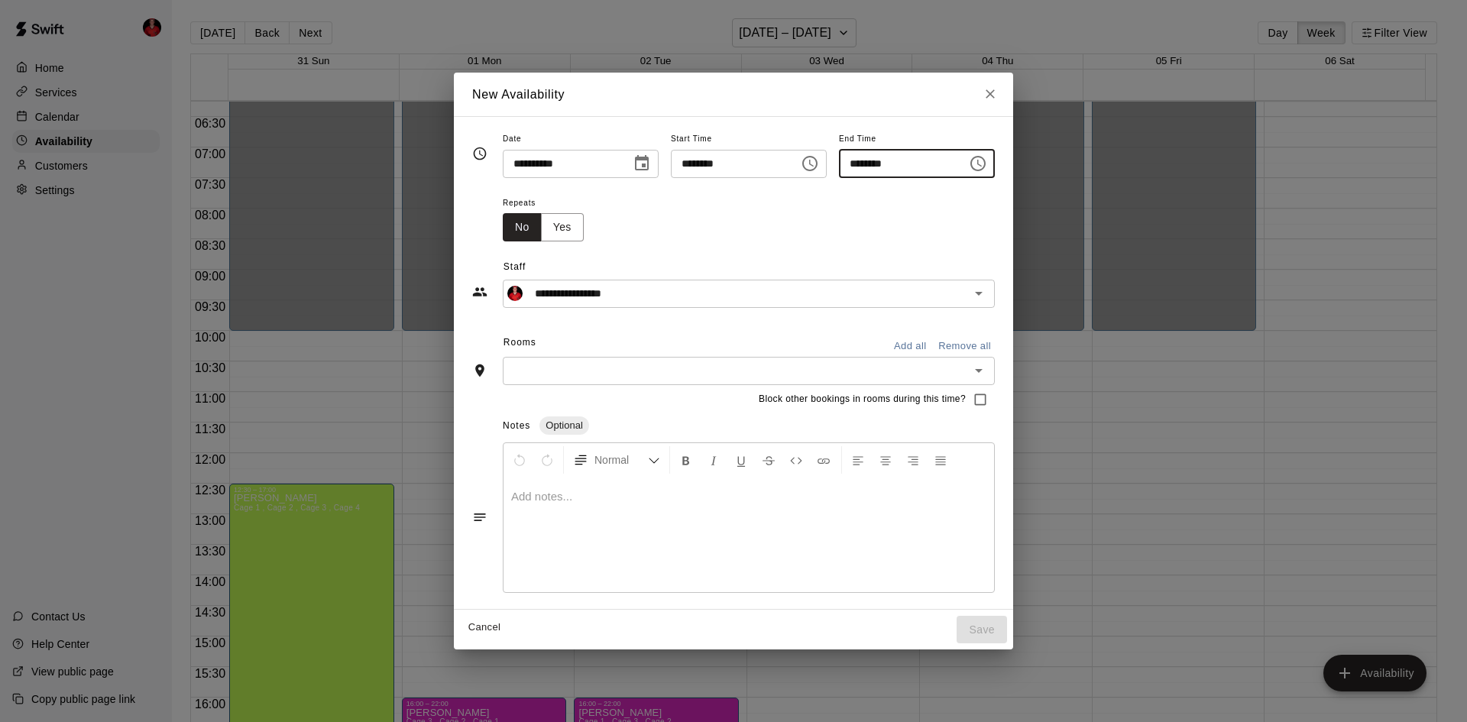
click at [887, 166] on input "********" at bounding box center [898, 164] width 118 height 28
type input "********"
click at [543, 233] on button "Yes" at bounding box center [562, 227] width 43 height 28
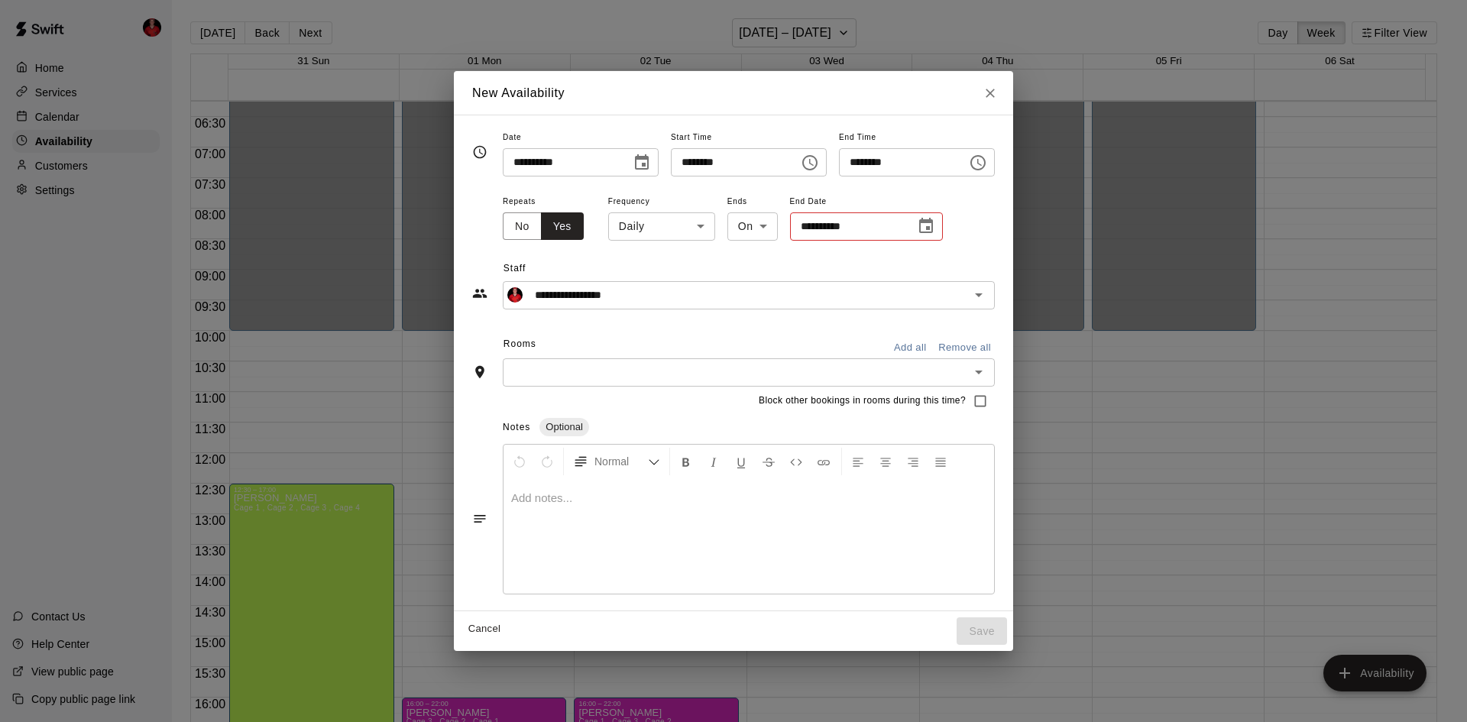
click at [632, 235] on body "Home Services Calendar Availability Customers Settings Contact Us Help Center V…" at bounding box center [733, 373] width 1467 height 747
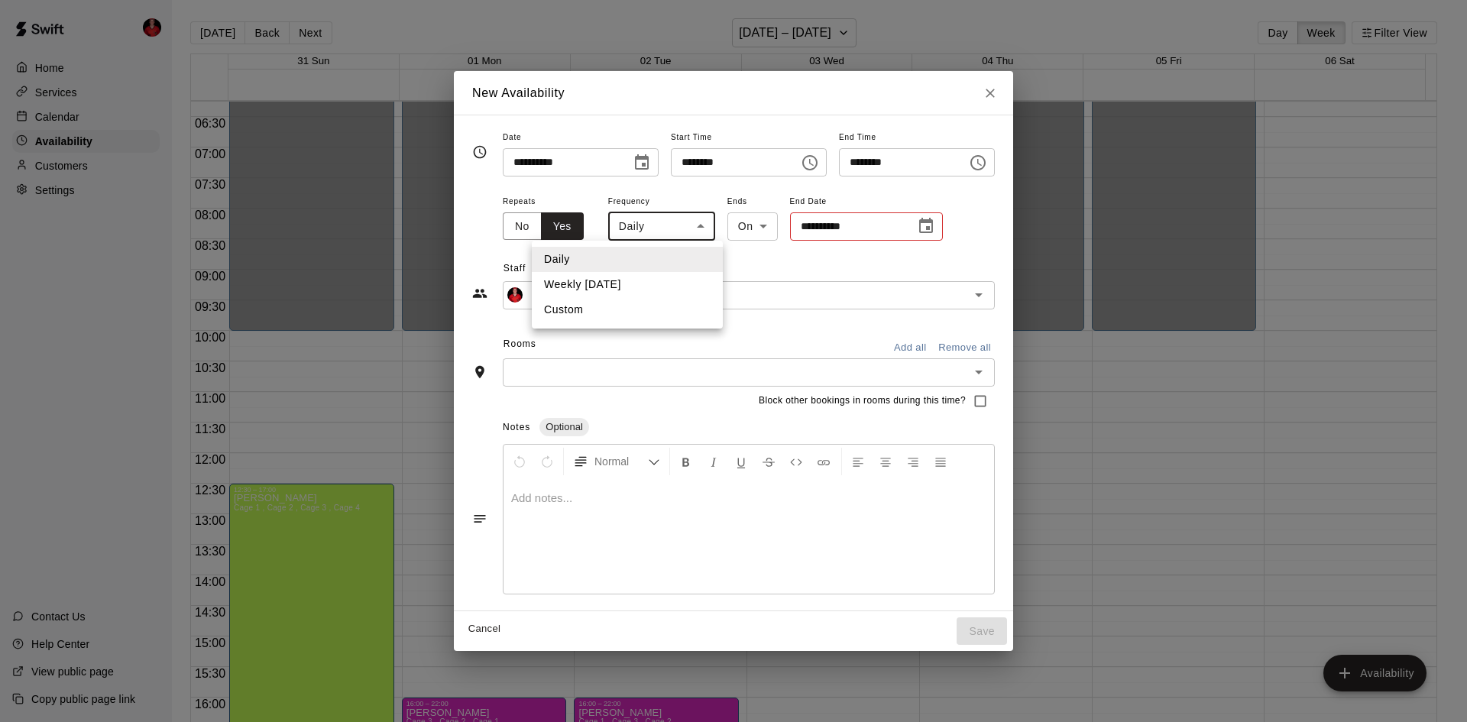
click at [618, 285] on li "Weekly on Thursday" at bounding box center [627, 284] width 191 height 25
type input "******"
click at [1013, 96] on div "New Availability" at bounding box center [733, 93] width 559 height 44
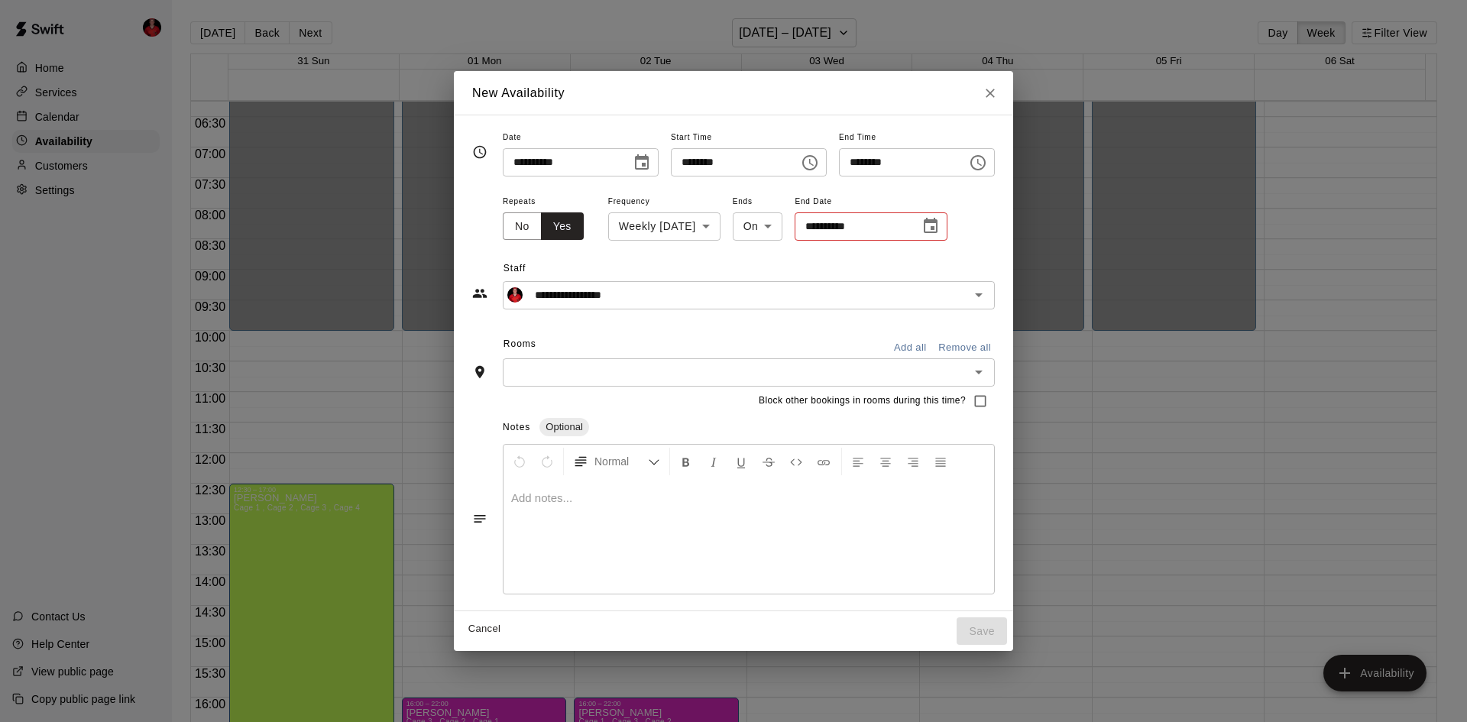
click at [1004, 102] on button "Close" at bounding box center [991, 93] width 28 height 28
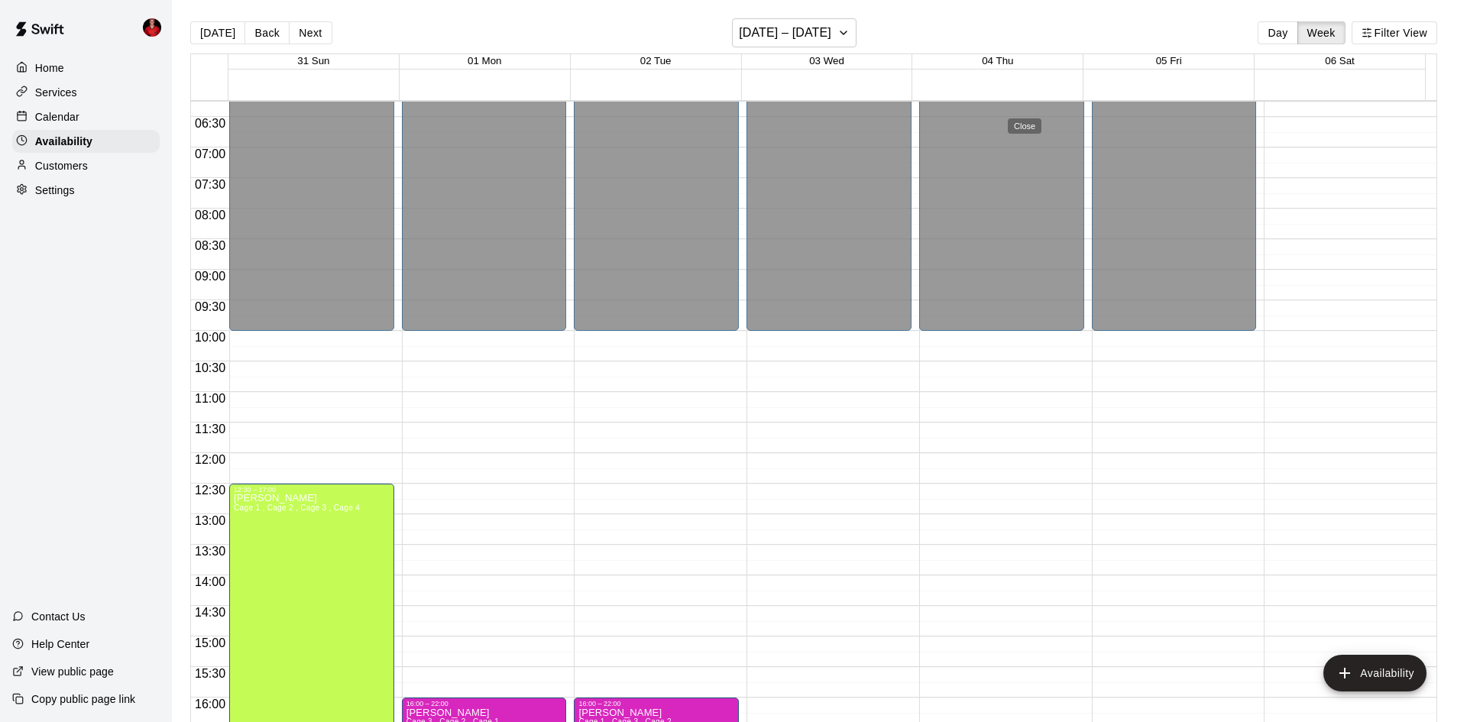
type input "**********"
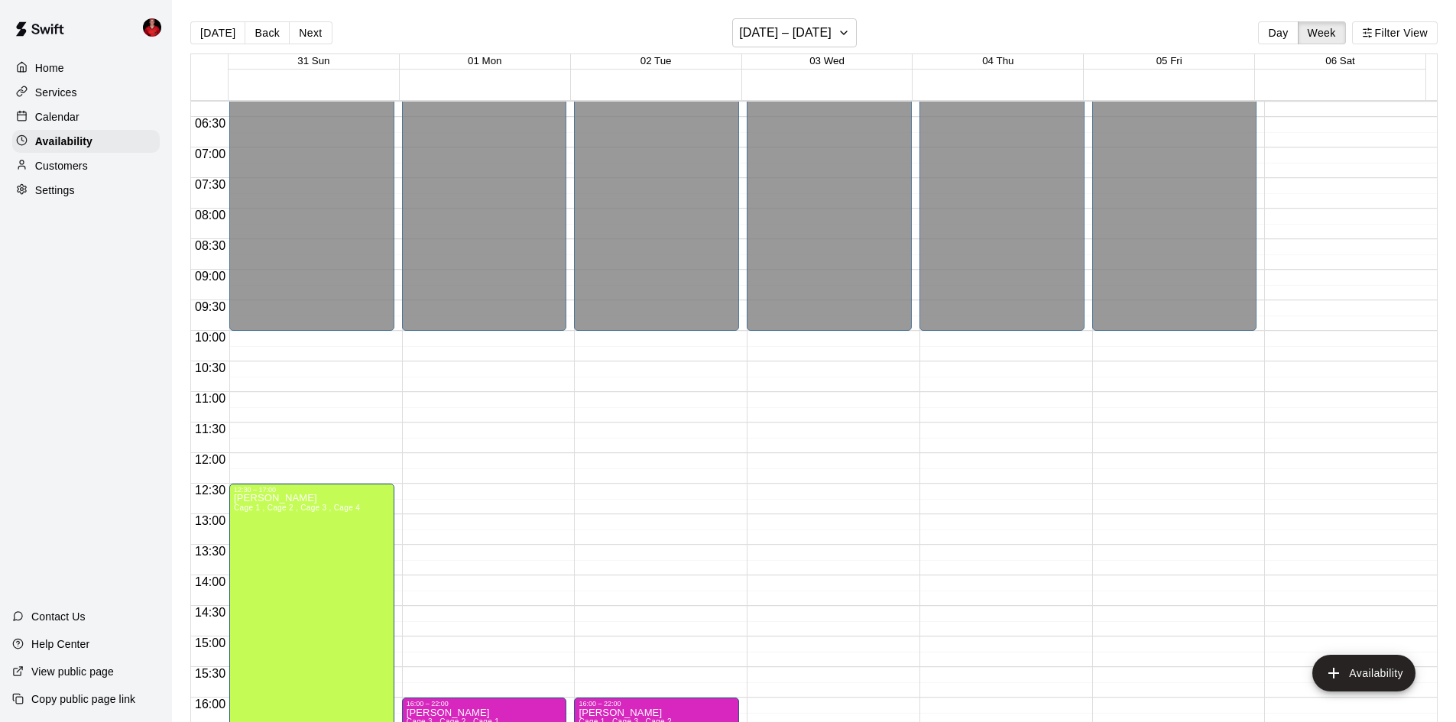
click at [1231, 561] on div "00:00 – 10:00 Closed 22:00 – 23:59 Closed" at bounding box center [1174, 453] width 165 height 1467
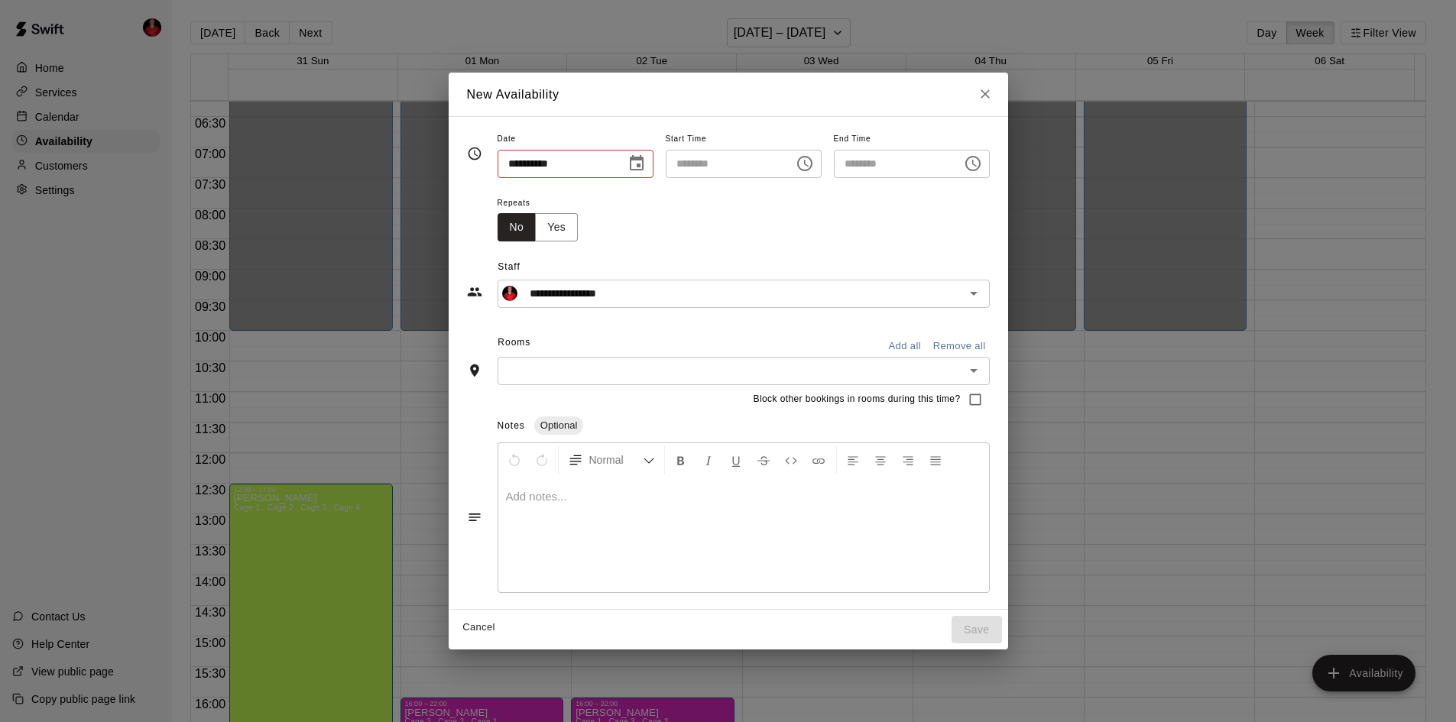
type input "**********"
type input "********"
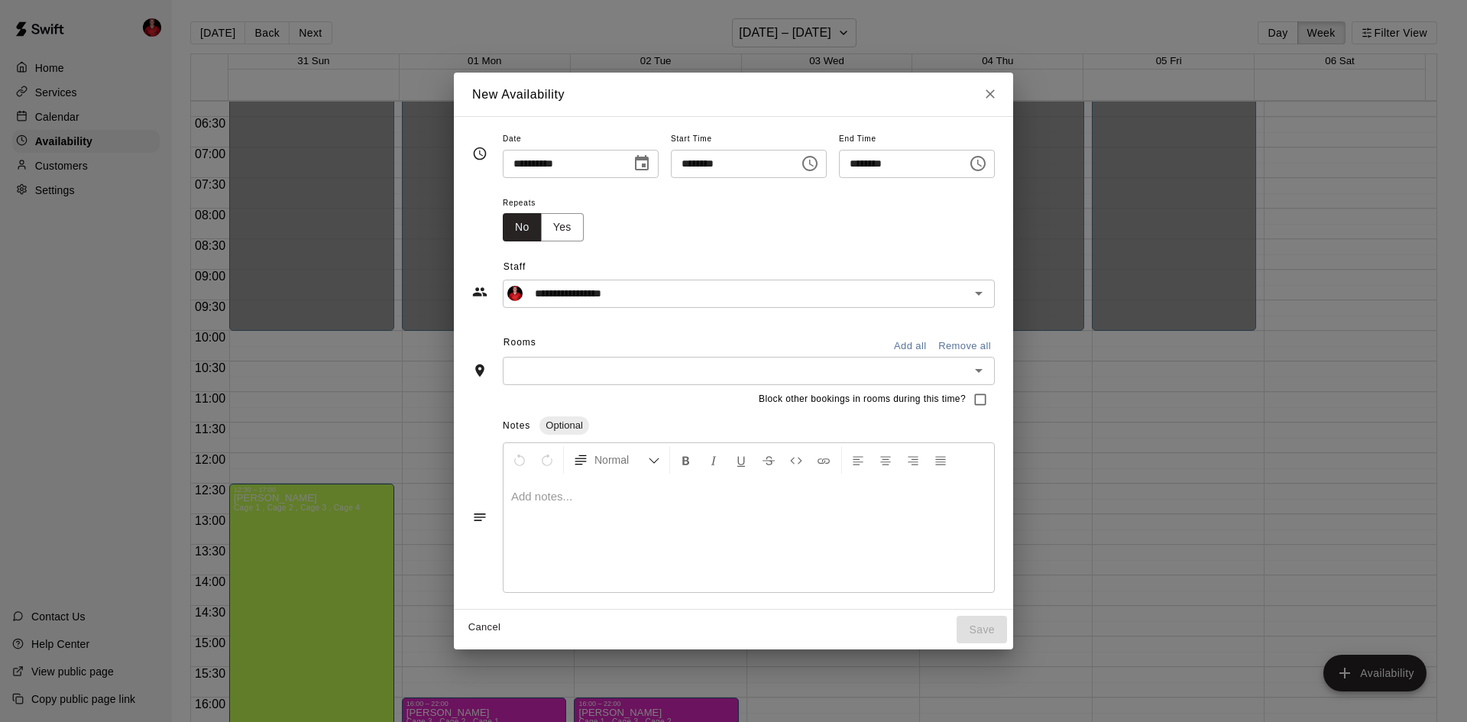
click at [825, 169] on button "Choose time, selected time is 1:45 PM" at bounding box center [810, 163] width 31 height 31
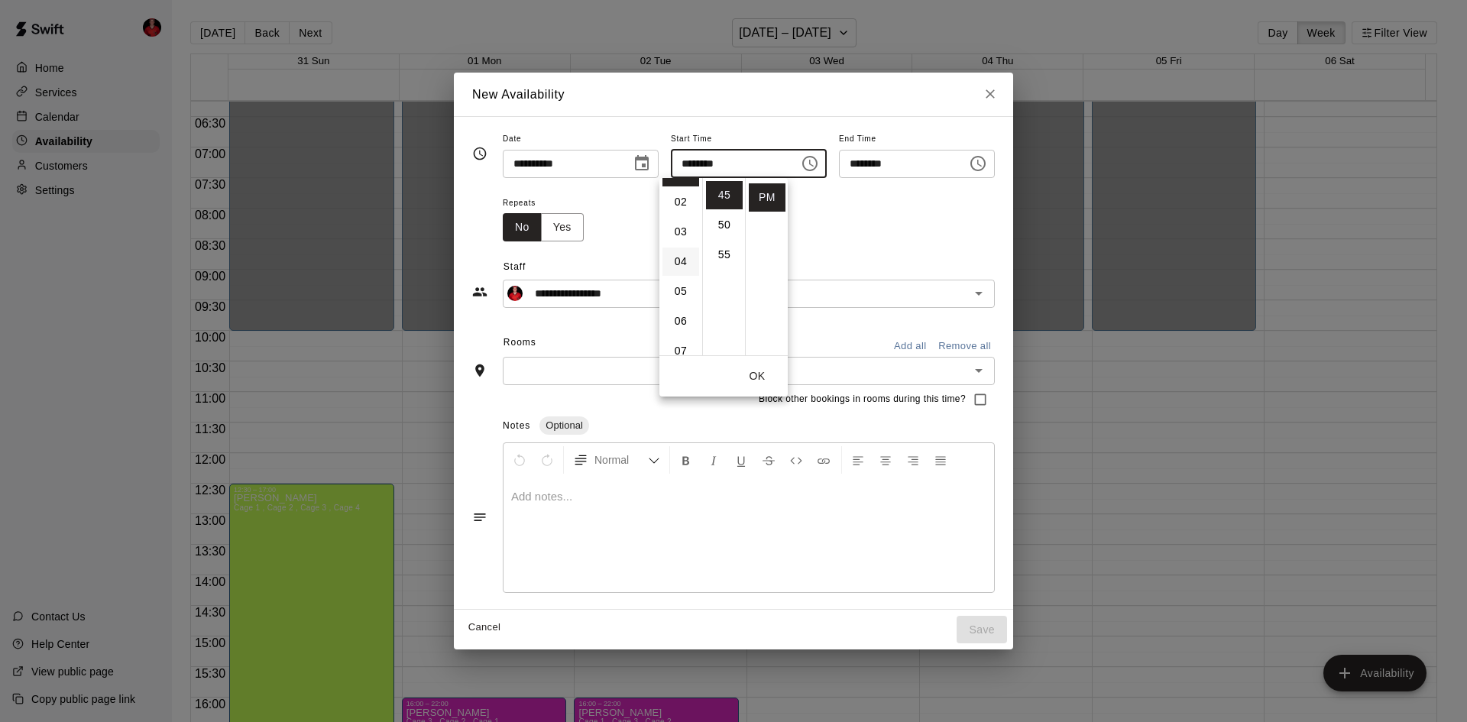
scroll to position [76, 0]
click at [679, 203] on li "03" at bounding box center [681, 208] width 37 height 28
type input "********"
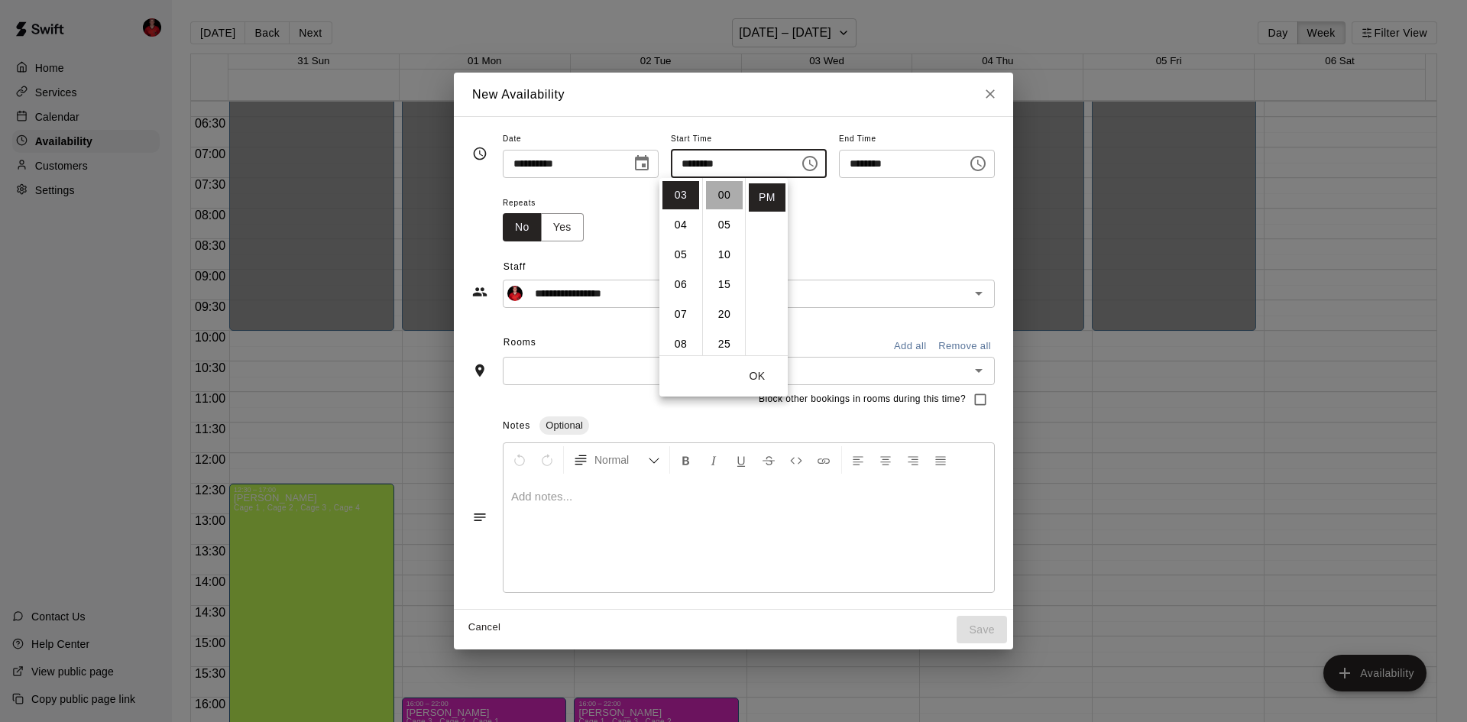
click at [721, 196] on li "00" at bounding box center [724, 195] width 37 height 28
type input "********"
click at [770, 194] on li "PM" at bounding box center [767, 197] width 37 height 28
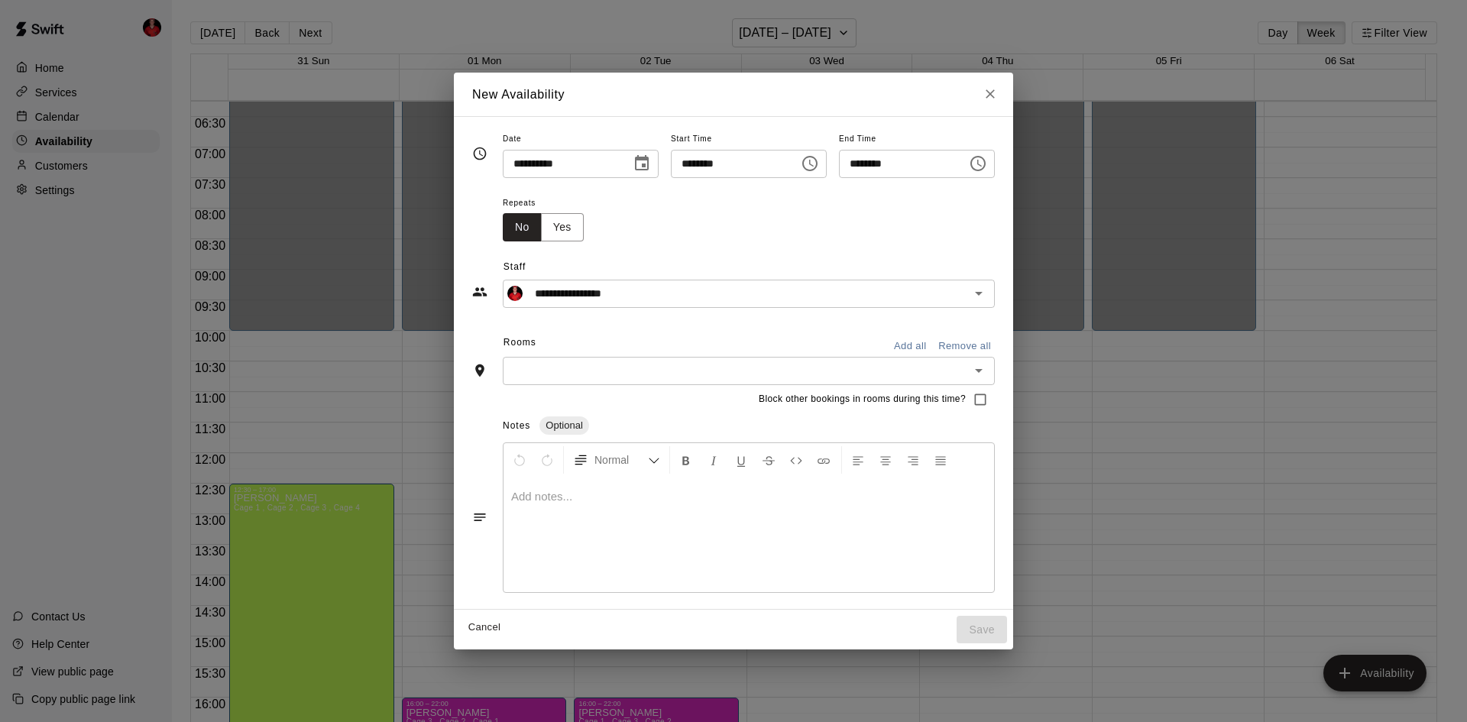
click at [994, 175] on button "Choose time, selected time is 4:15 PM" at bounding box center [978, 163] width 31 height 31
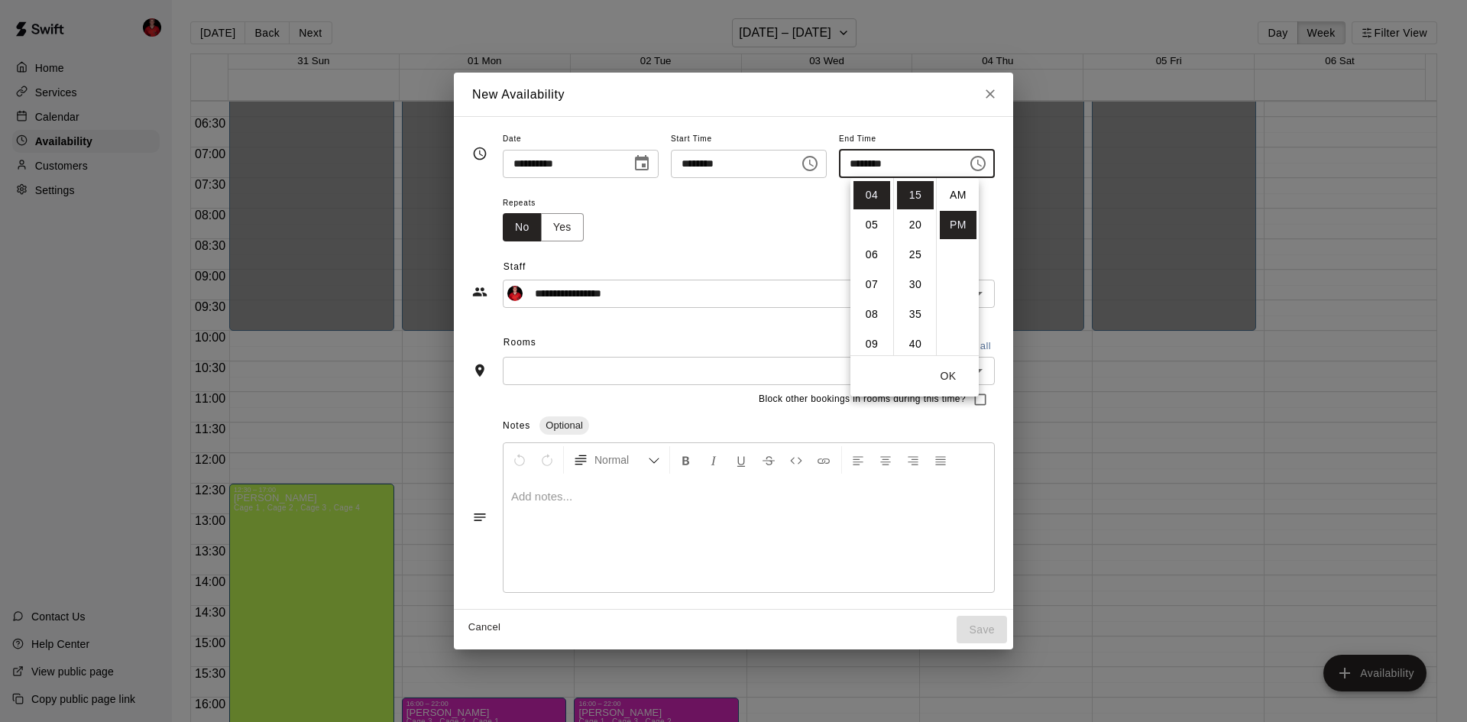
scroll to position [28, 0]
click at [867, 242] on li "10" at bounding box center [872, 244] width 37 height 28
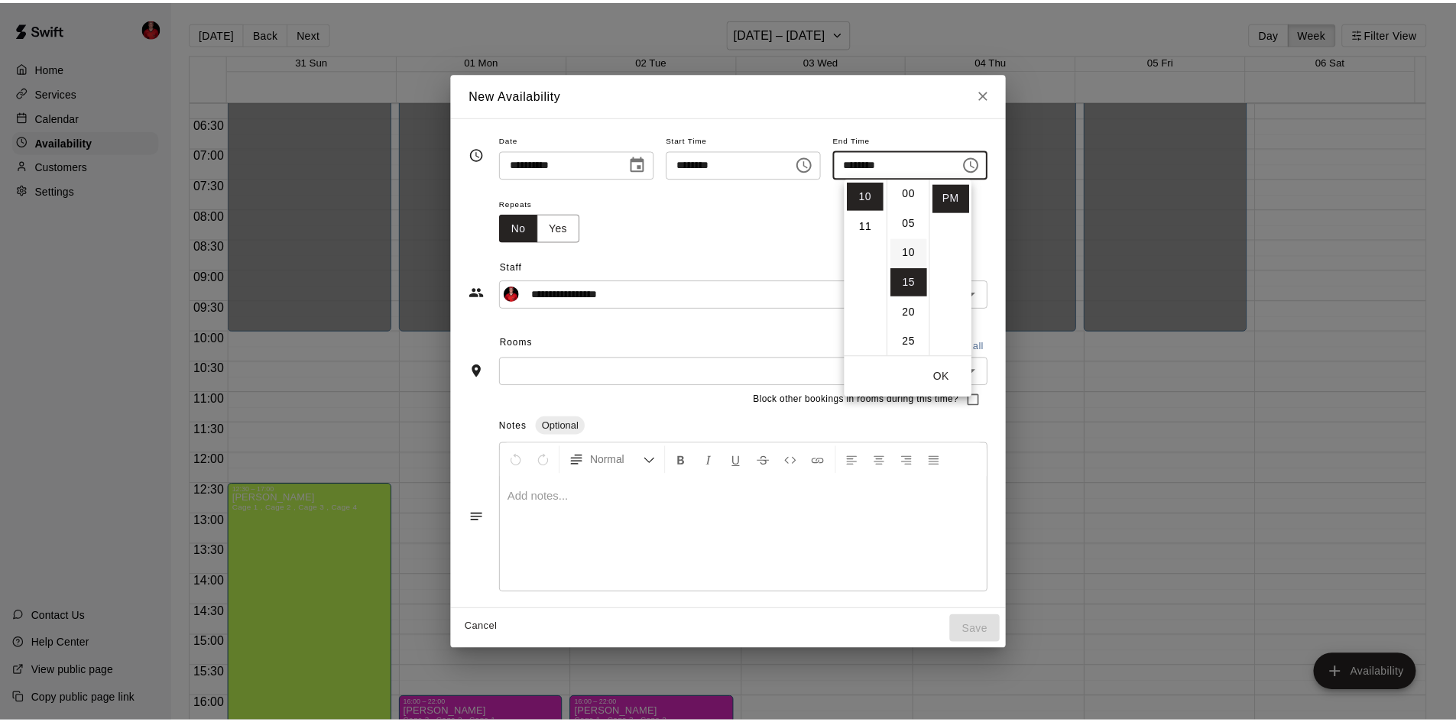
scroll to position [0, 0]
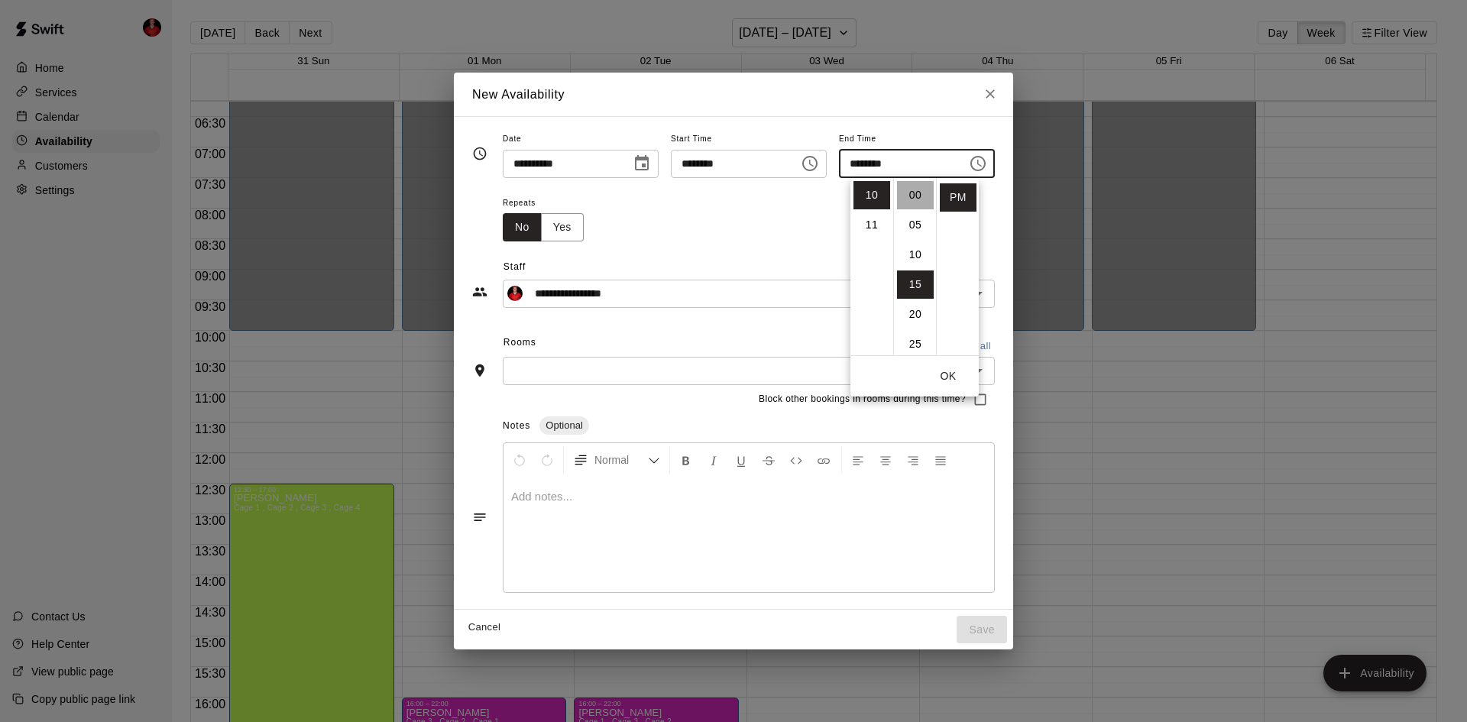
click at [916, 200] on li "00" at bounding box center [915, 195] width 37 height 28
type input "********"
click at [953, 373] on button "OK" at bounding box center [948, 376] width 49 height 28
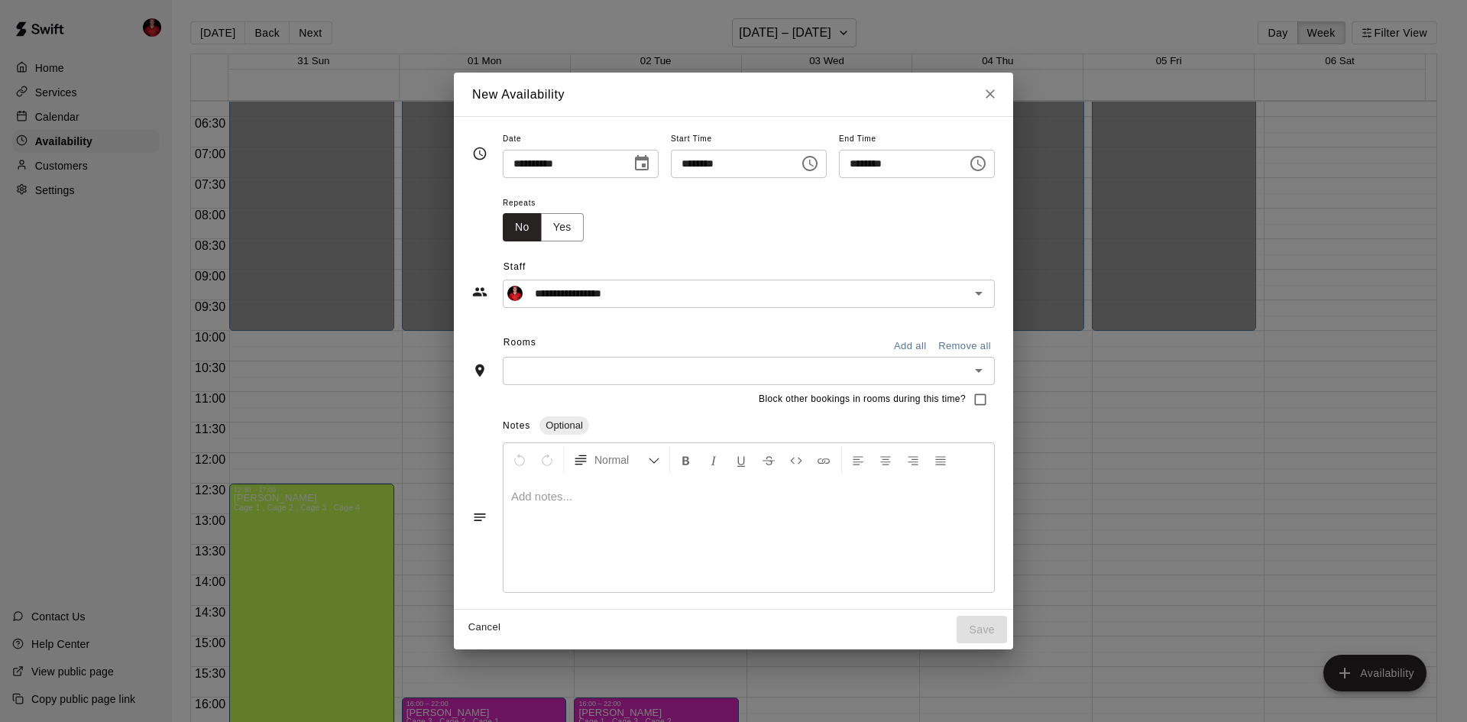
click at [688, 368] on input "text" at bounding box center [736, 370] width 458 height 19
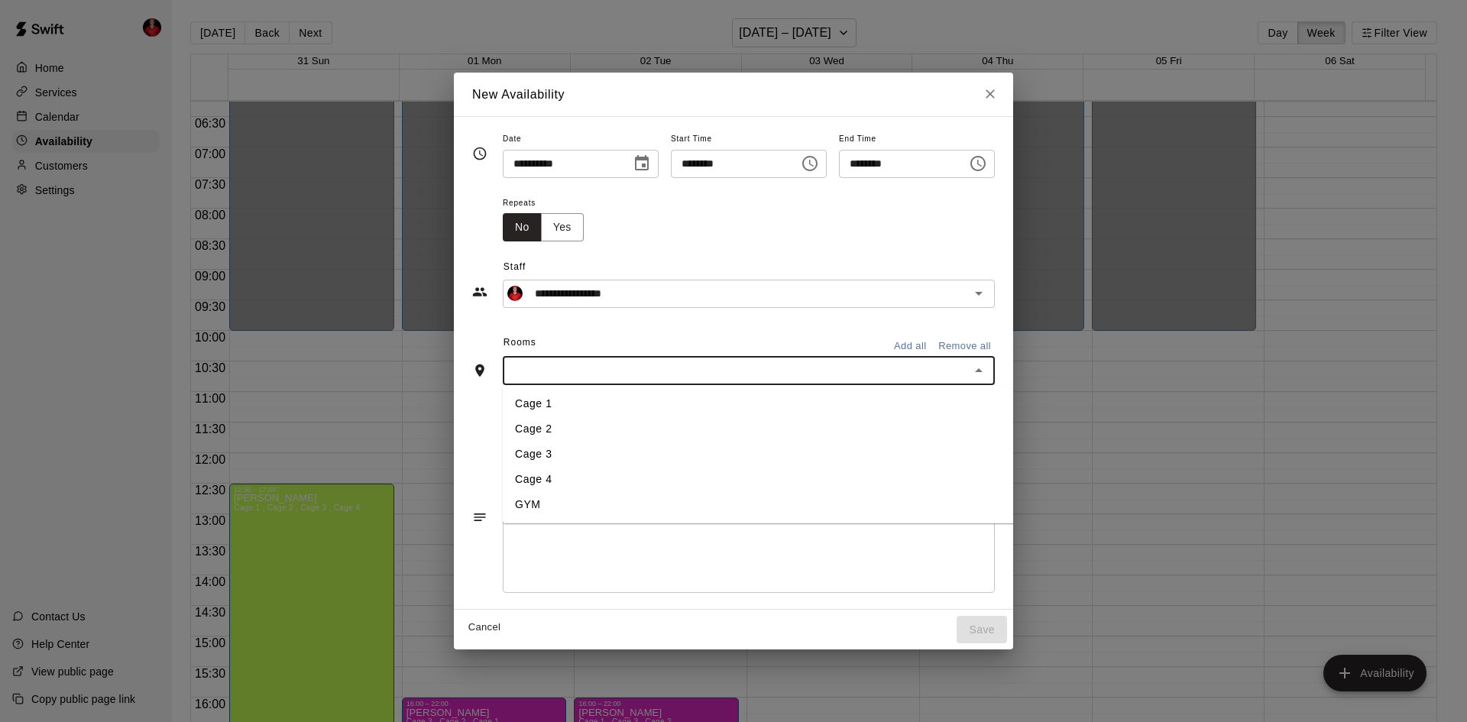
click at [503, 404] on li "Cage 1" at bounding box center [783, 403] width 561 height 25
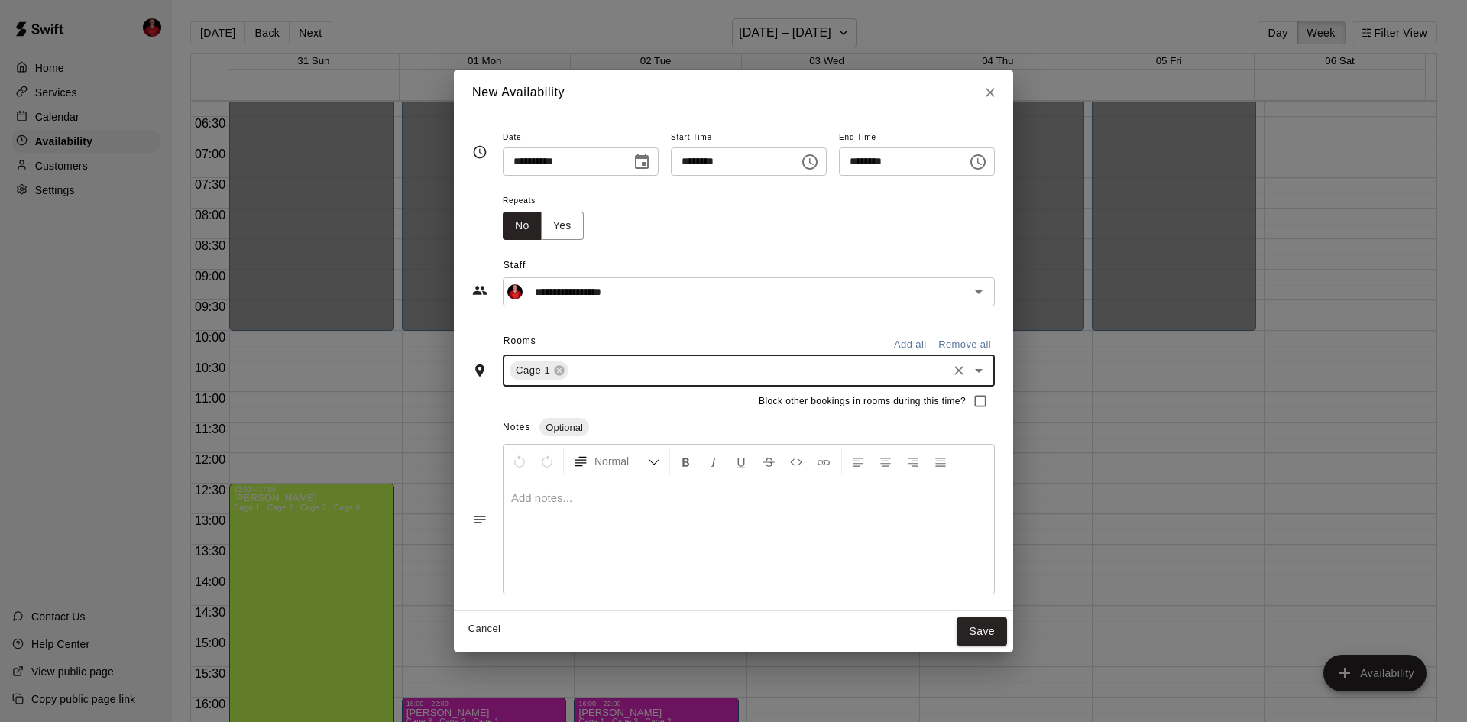
click at [990, 380] on button "Open" at bounding box center [978, 370] width 21 height 21
click at [549, 422] on li "Cage 2" at bounding box center [783, 431] width 561 height 25
click at [988, 364] on icon "Open" at bounding box center [979, 370] width 18 height 18
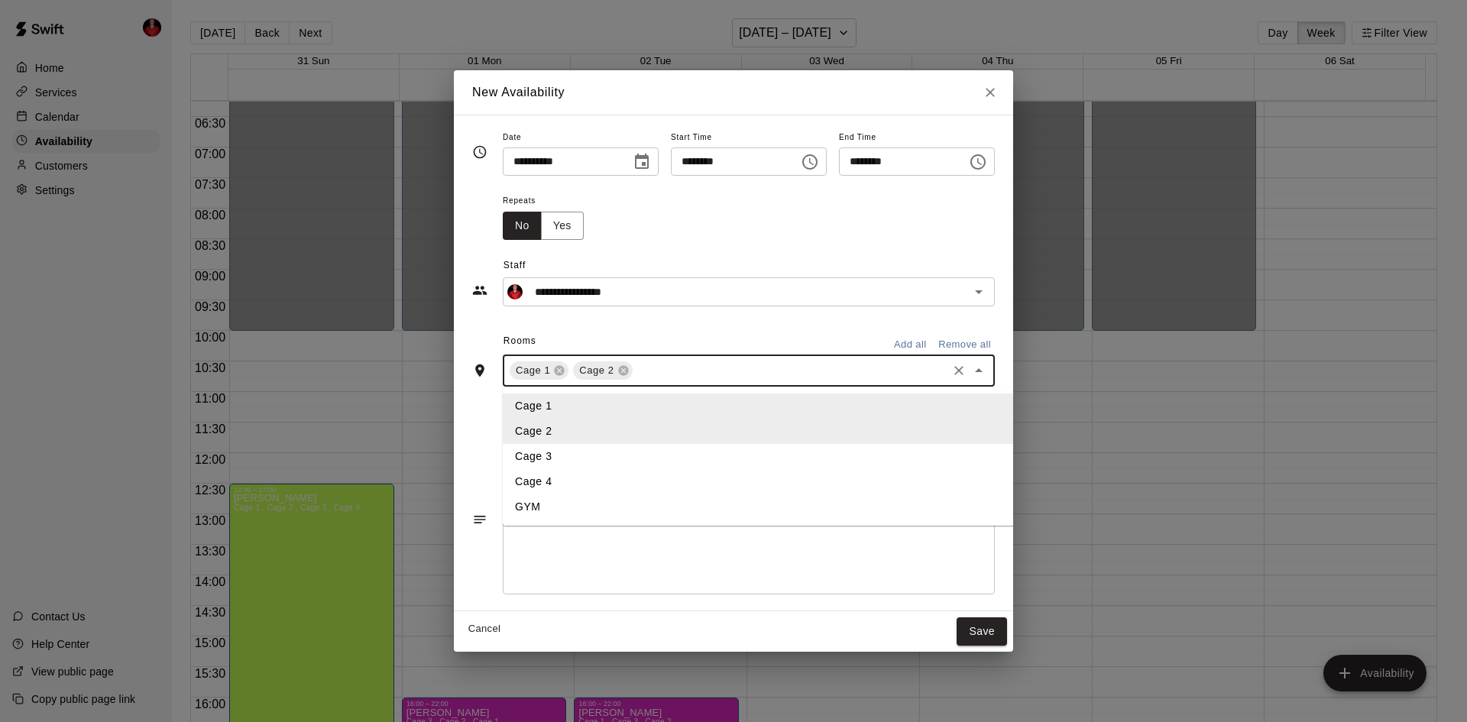
click at [503, 458] on li "Cage 3" at bounding box center [783, 456] width 561 height 25
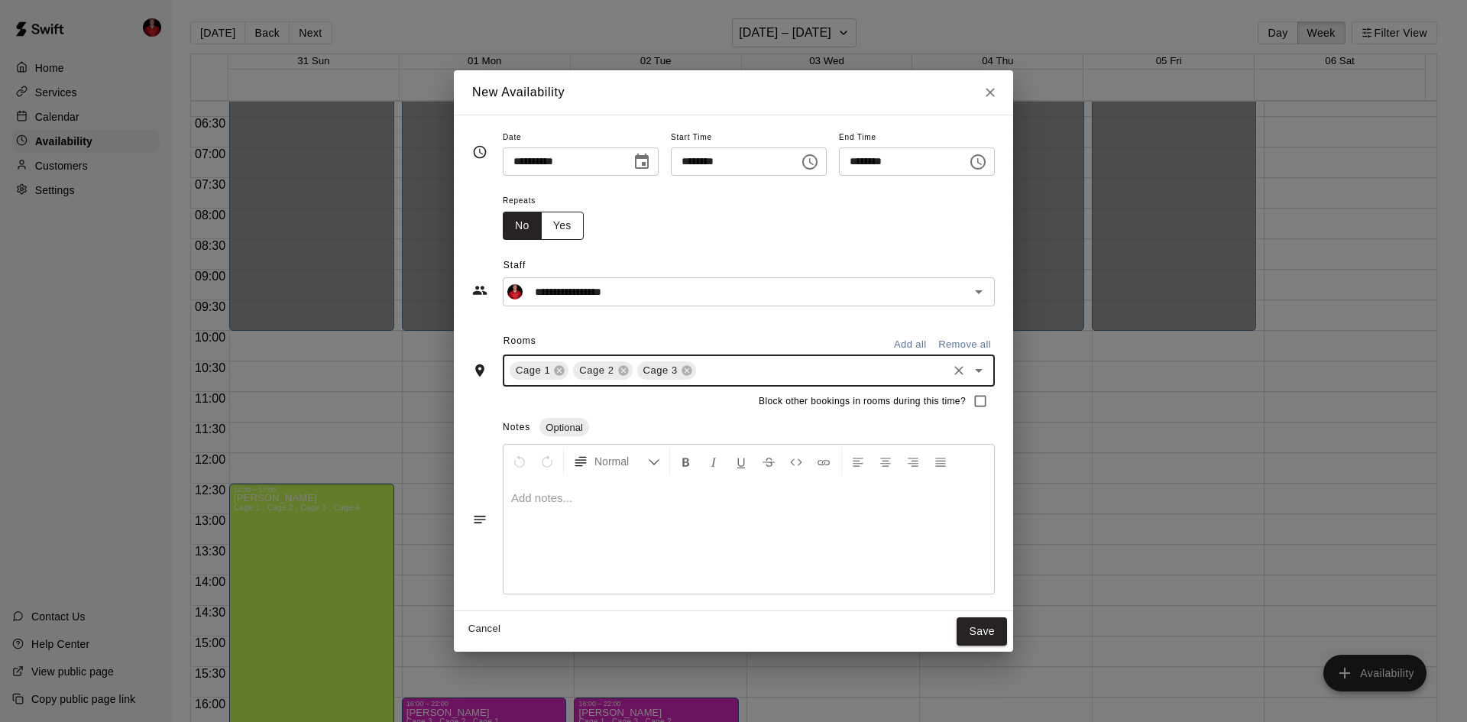
click at [541, 232] on button "Yes" at bounding box center [562, 226] width 43 height 28
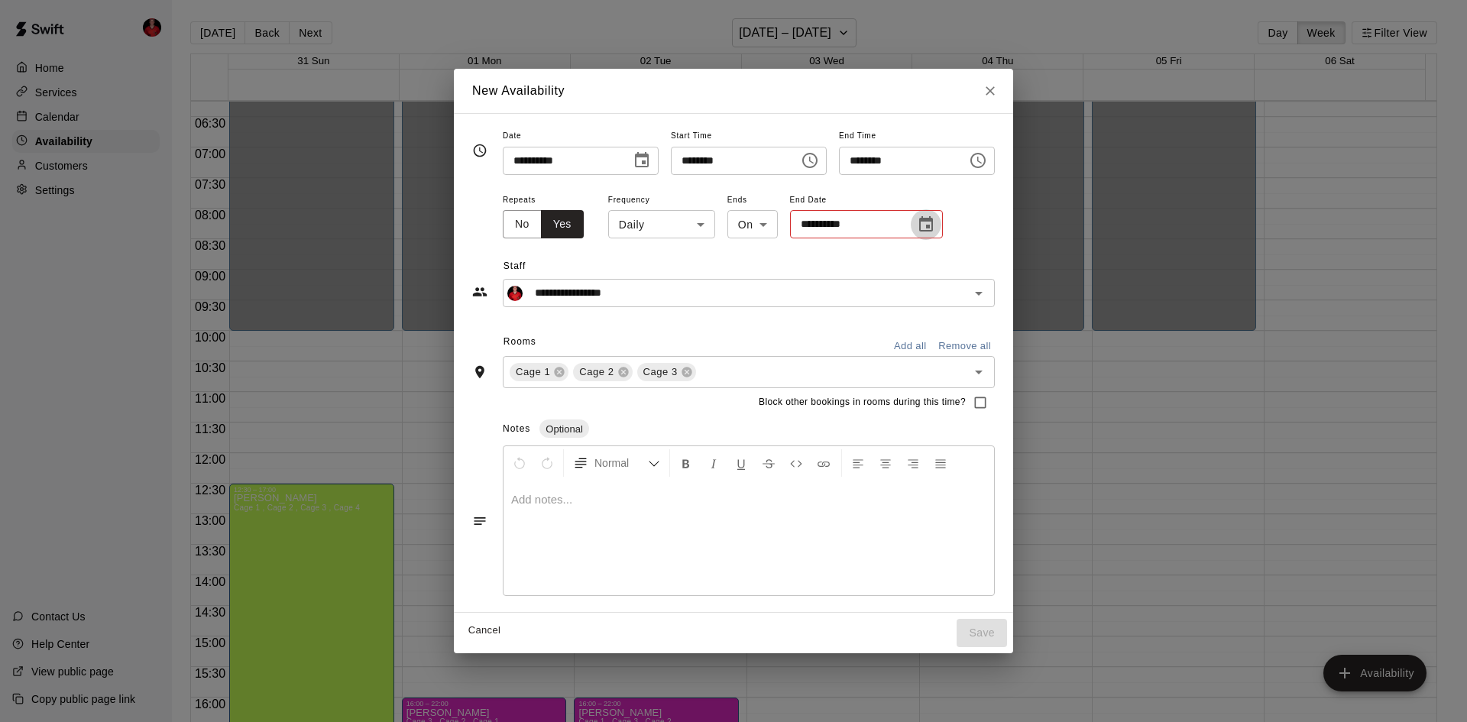
click at [917, 223] on icon "Choose date" at bounding box center [926, 225] width 18 height 18
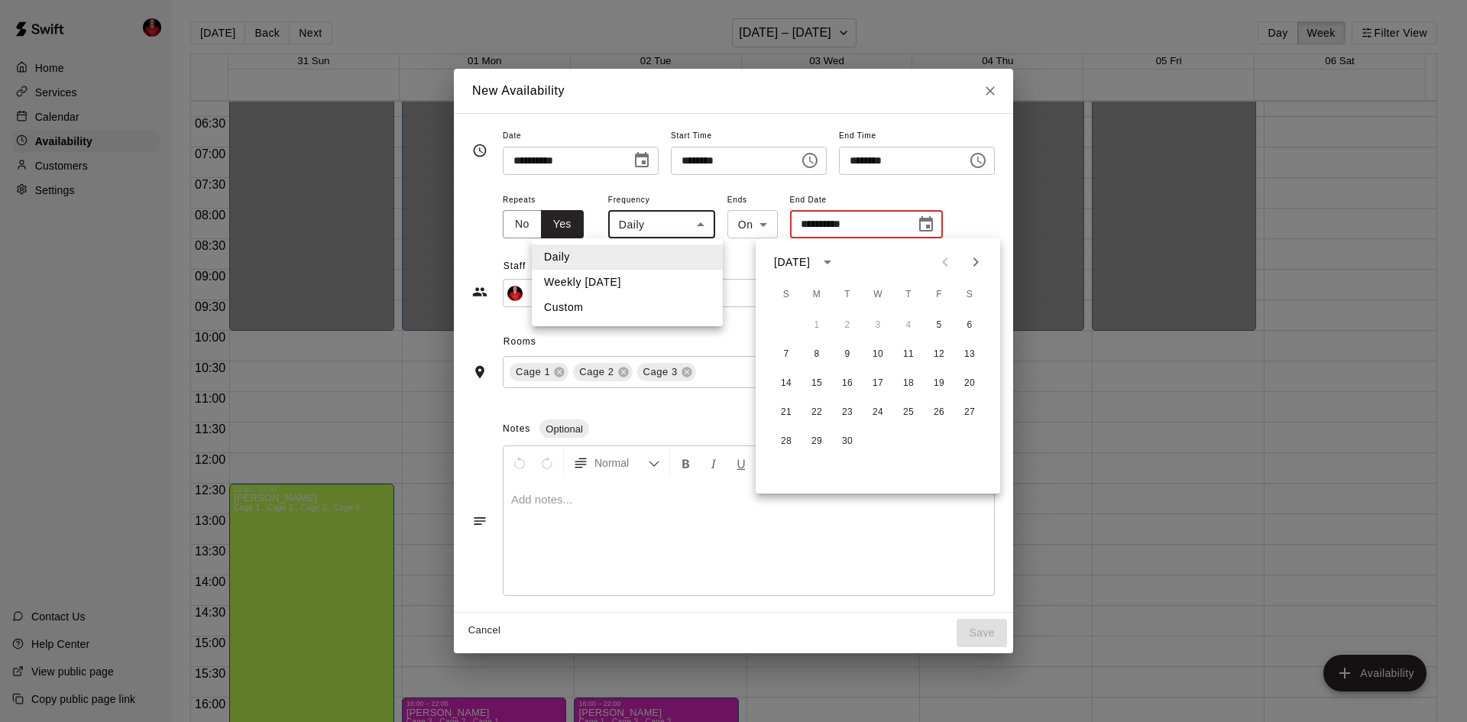
click at [661, 227] on body "Home Services Calendar Availability Customers Settings Contact Us Help Center V…" at bounding box center [733, 373] width 1467 height 747
click at [641, 285] on li "Weekly on Friday" at bounding box center [627, 282] width 191 height 25
type input "******"
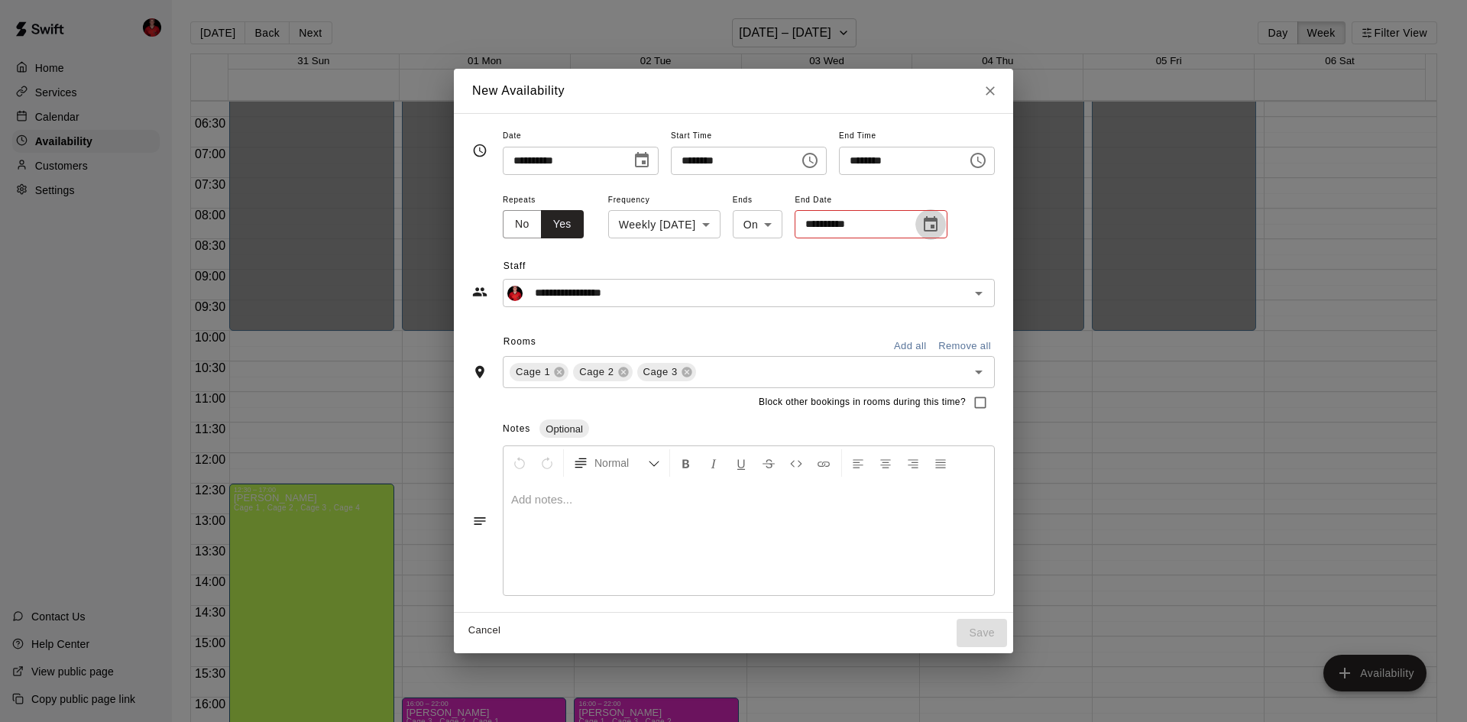
click at [916, 225] on button "Choose date" at bounding box center [931, 224] width 31 height 31
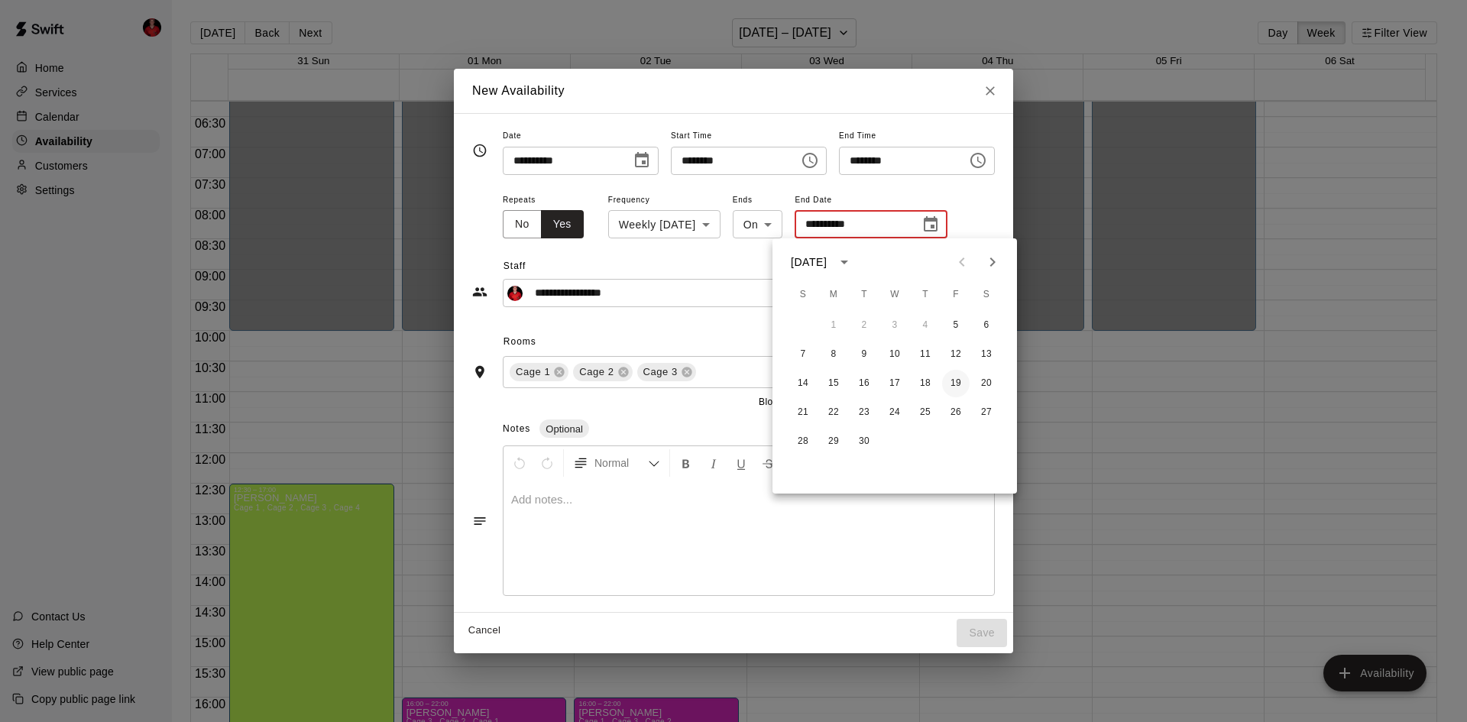
click at [953, 383] on button "19" at bounding box center [956, 384] width 28 height 28
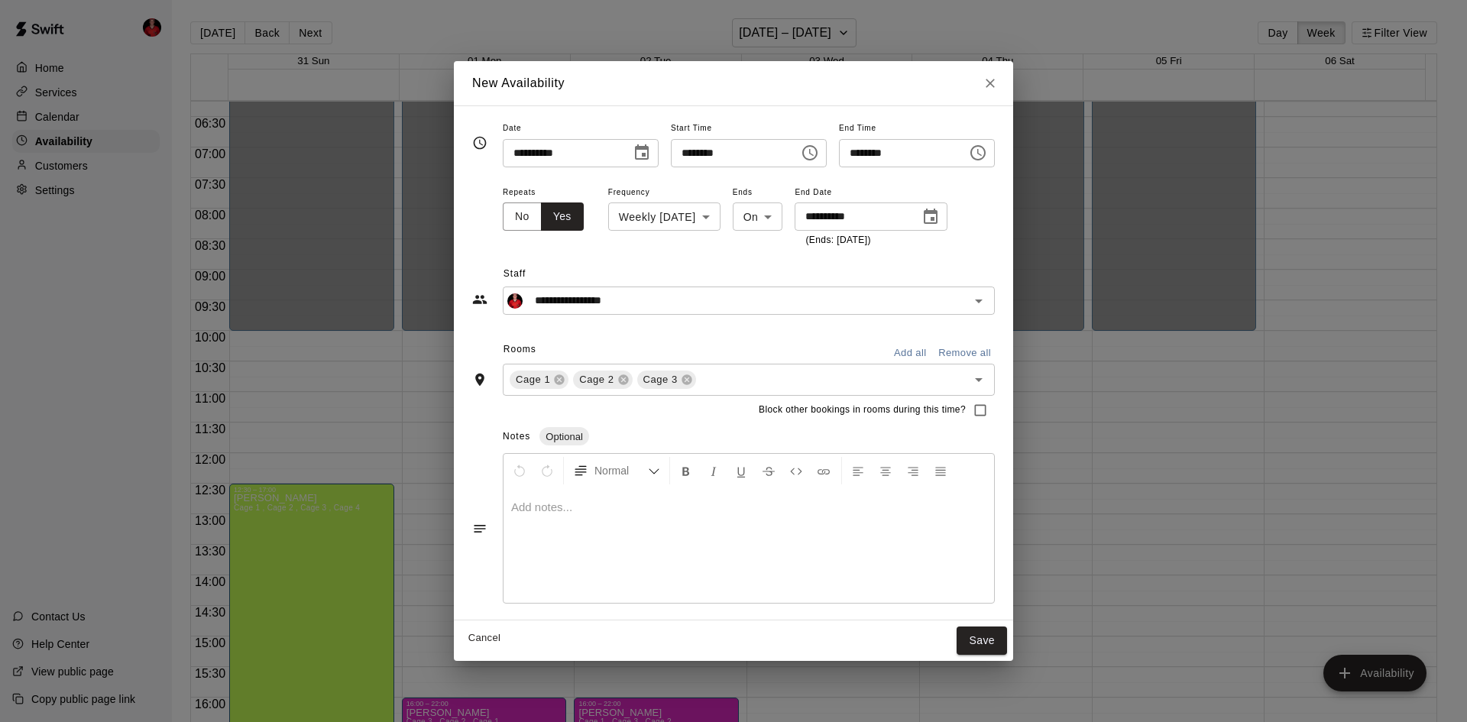
type input "**********"
click at [1007, 631] on button "Save" at bounding box center [982, 641] width 50 height 28
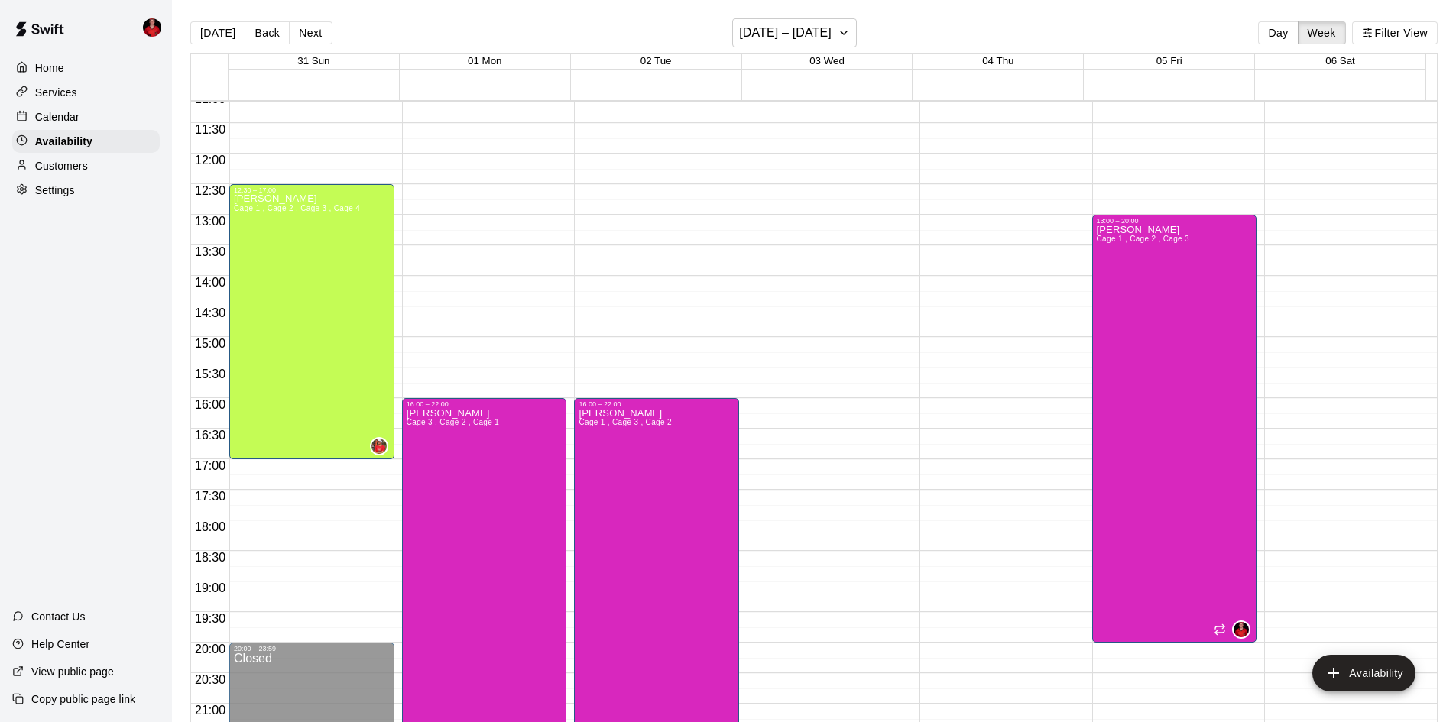
scroll to position [764, 0]
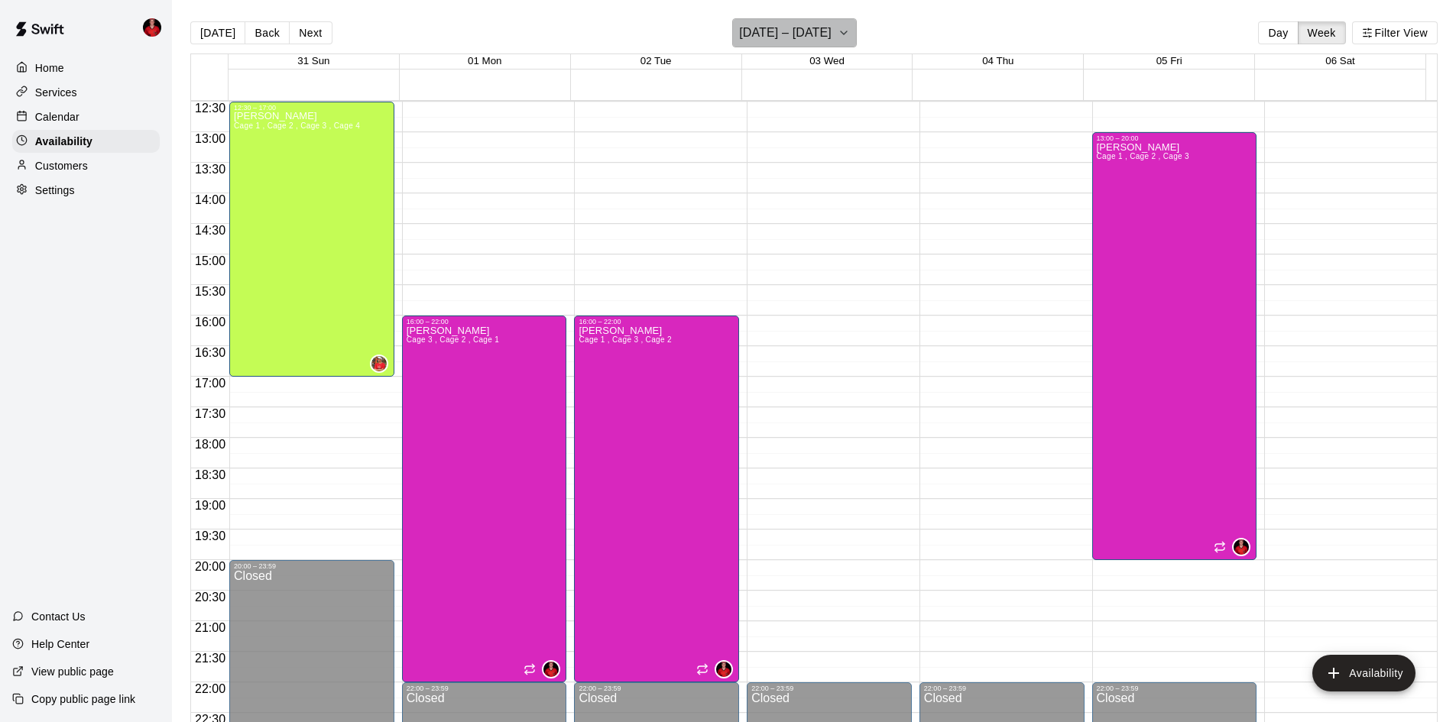
click at [823, 31] on h6 "[DATE] – [DATE]" at bounding box center [785, 32] width 92 height 21
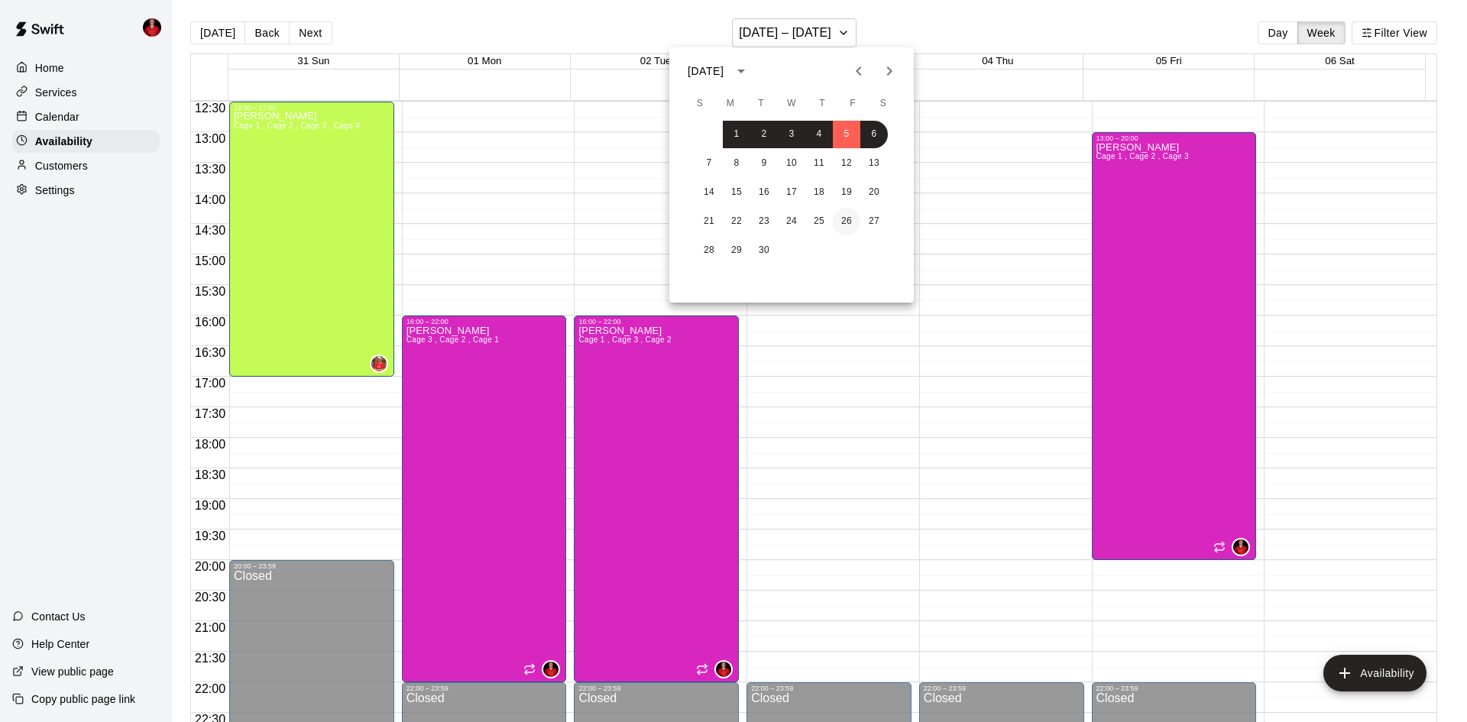
click at [842, 225] on button "26" at bounding box center [847, 222] width 28 height 28
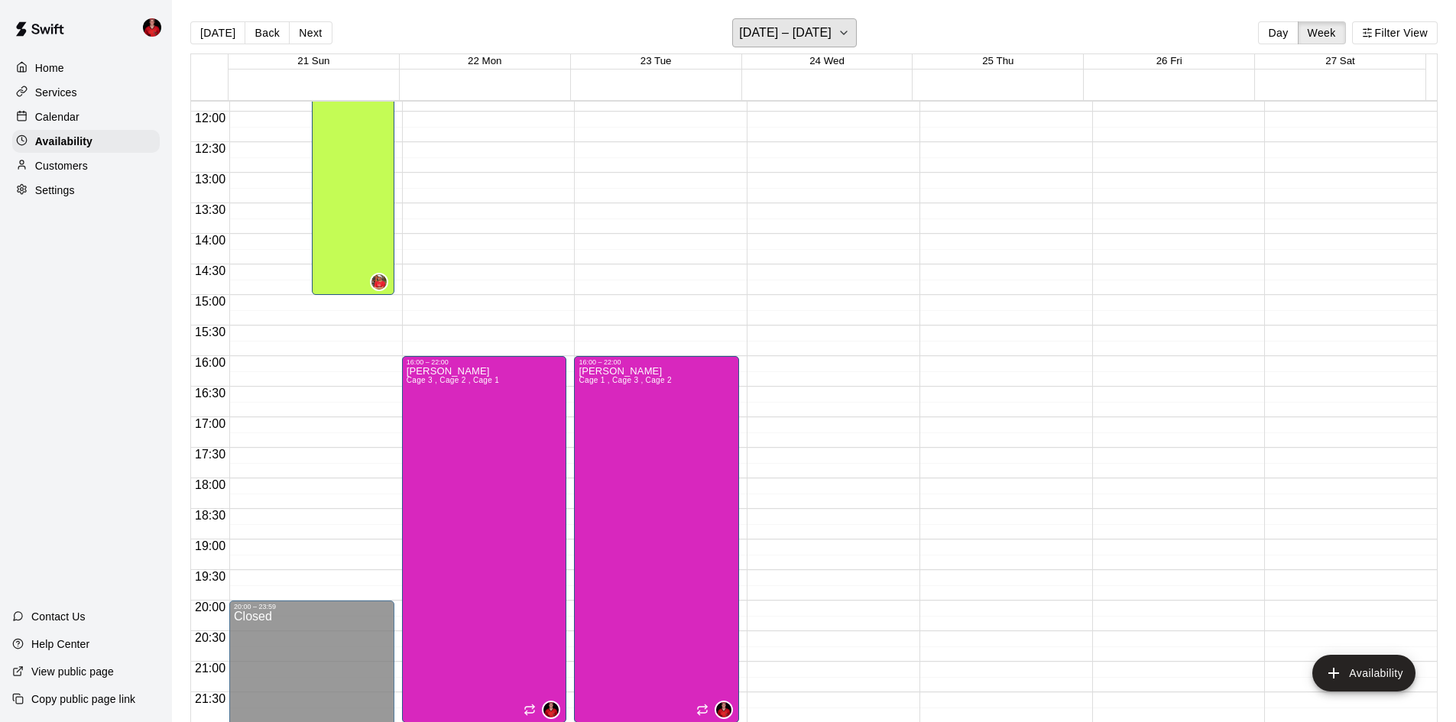
scroll to position [830, 0]
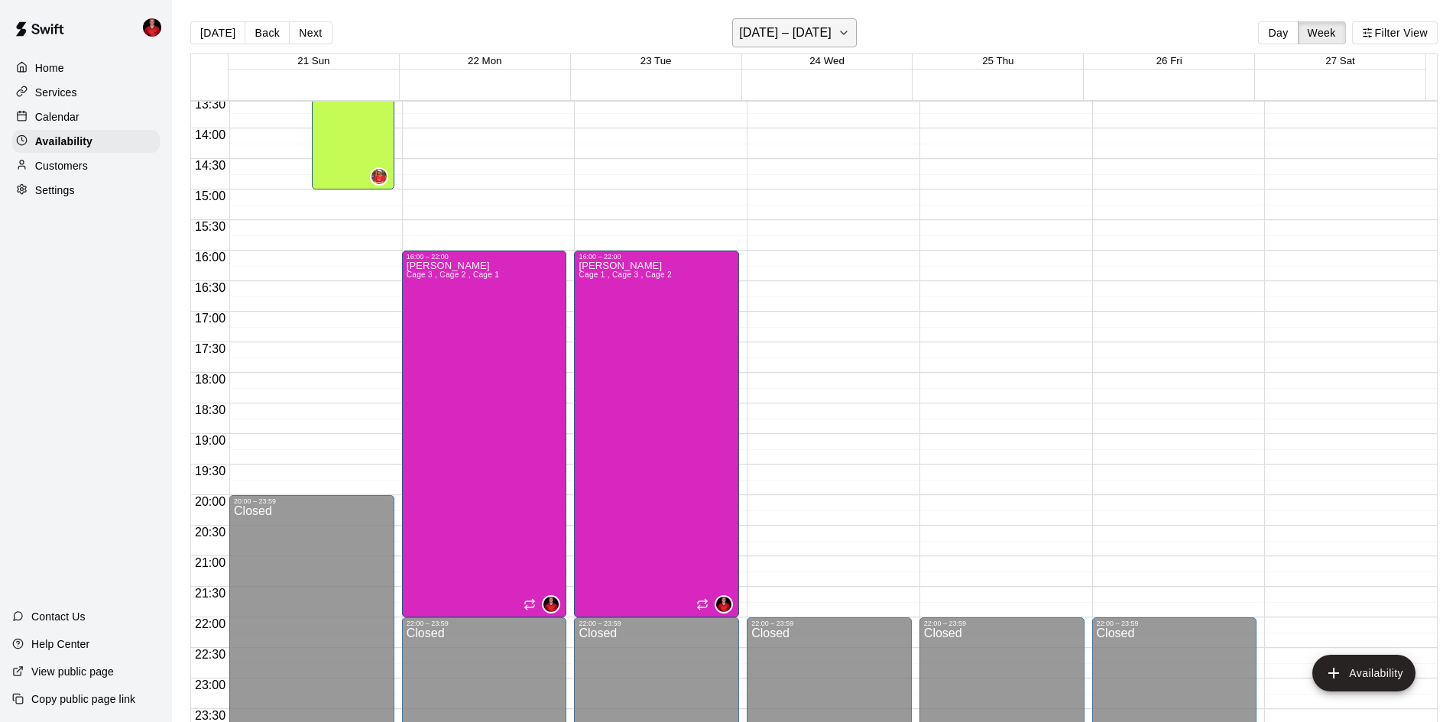
click at [815, 27] on h6 "[DATE] – [DATE]" at bounding box center [785, 32] width 92 height 21
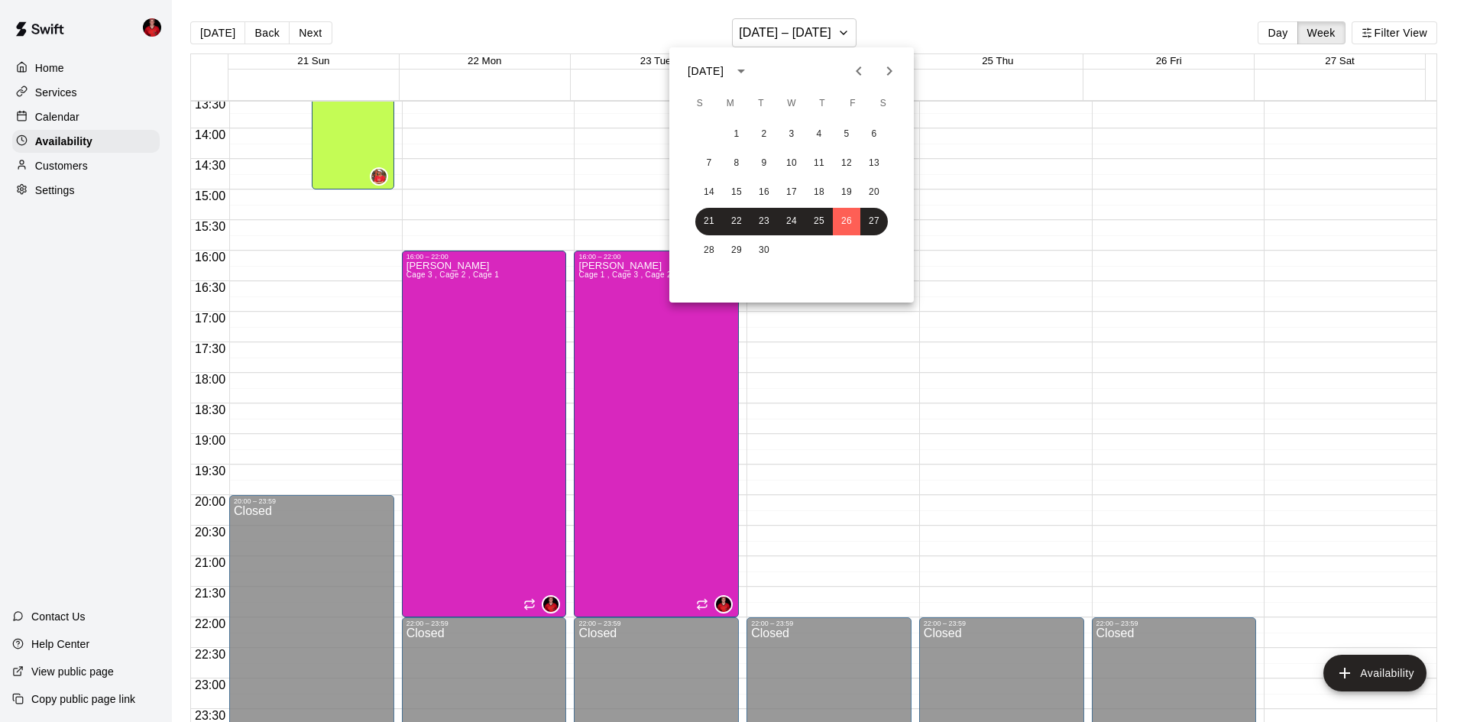
click at [883, 80] on button "Next month" at bounding box center [889, 71] width 31 height 31
click at [859, 72] on icon "Previous month" at bounding box center [859, 71] width 18 height 18
click at [887, 78] on icon "Next month" at bounding box center [889, 71] width 18 height 18
click at [842, 135] on button "3" at bounding box center [847, 135] width 28 height 28
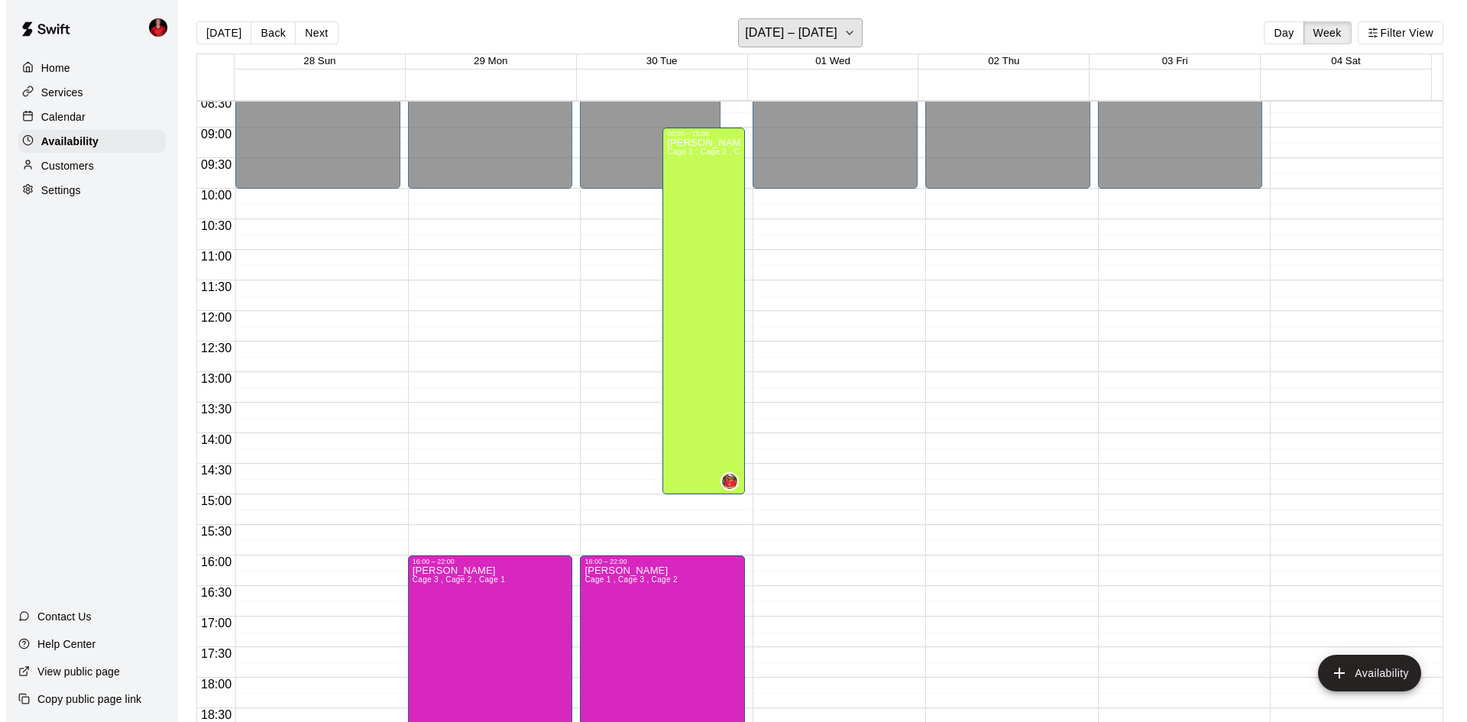
scroll to position [295, 0]
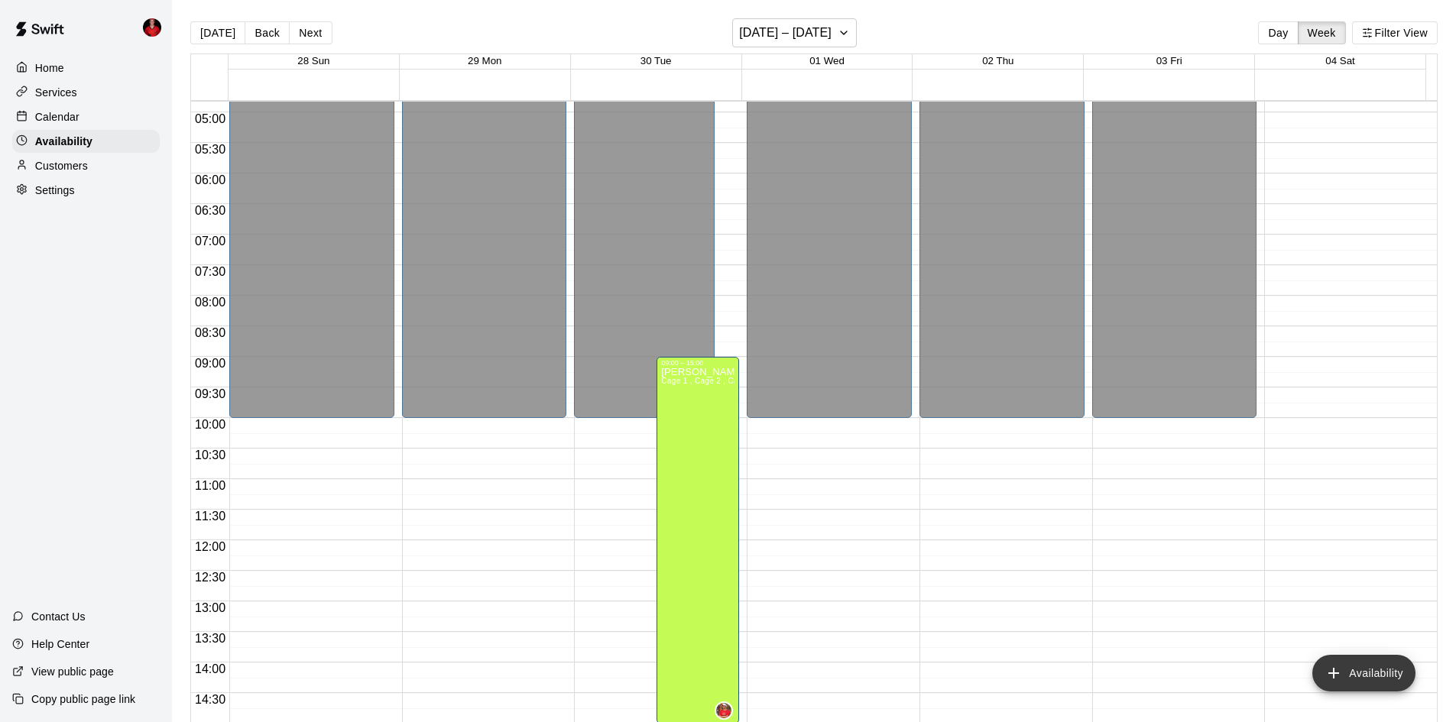
click at [1360, 671] on button "Availability" at bounding box center [1363, 673] width 103 height 37
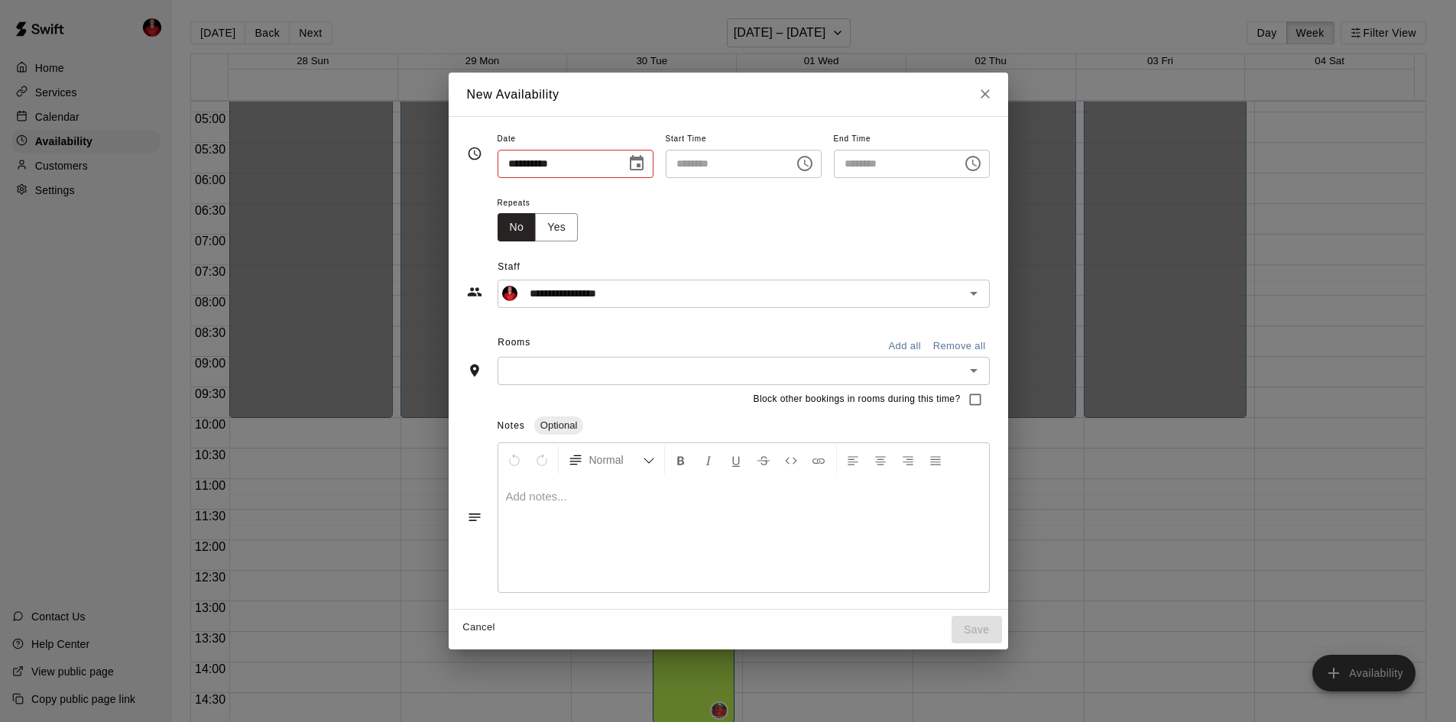
type input "**********"
type input "********"
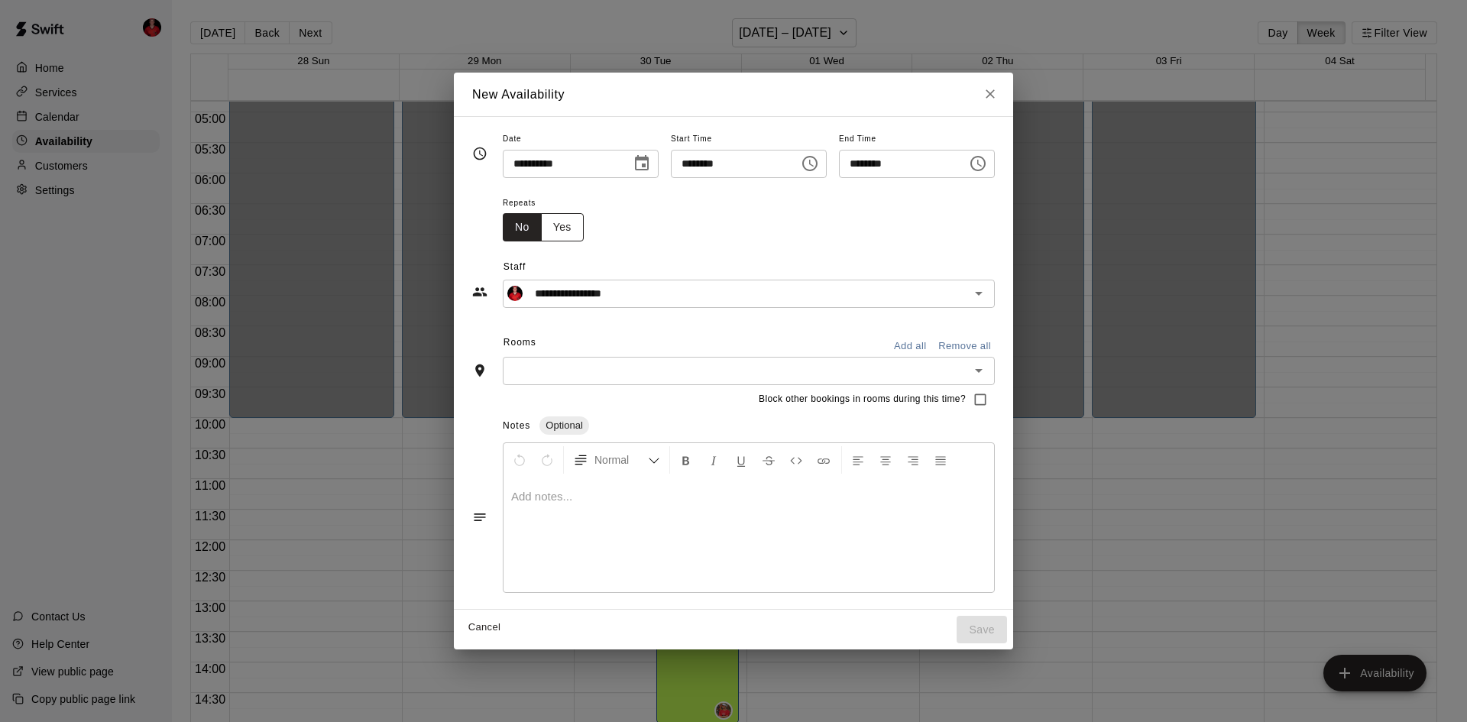
click at [541, 238] on button "Yes" at bounding box center [562, 227] width 43 height 28
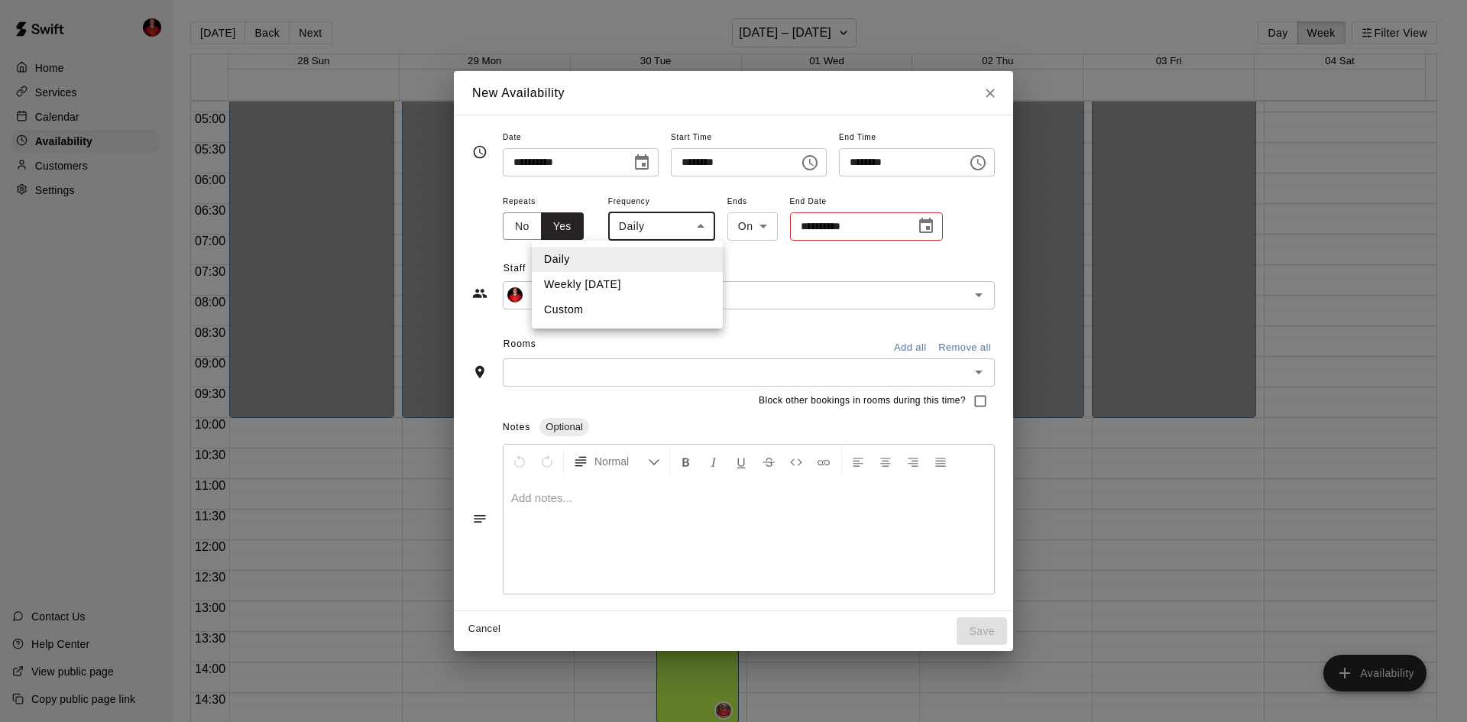
click at [618, 233] on body "Home Services Calendar Availability Customers Settings Contact Us Help Center V…" at bounding box center [733, 373] width 1467 height 747
click at [585, 287] on li "Weekly on Thursday" at bounding box center [627, 284] width 191 height 25
type input "******"
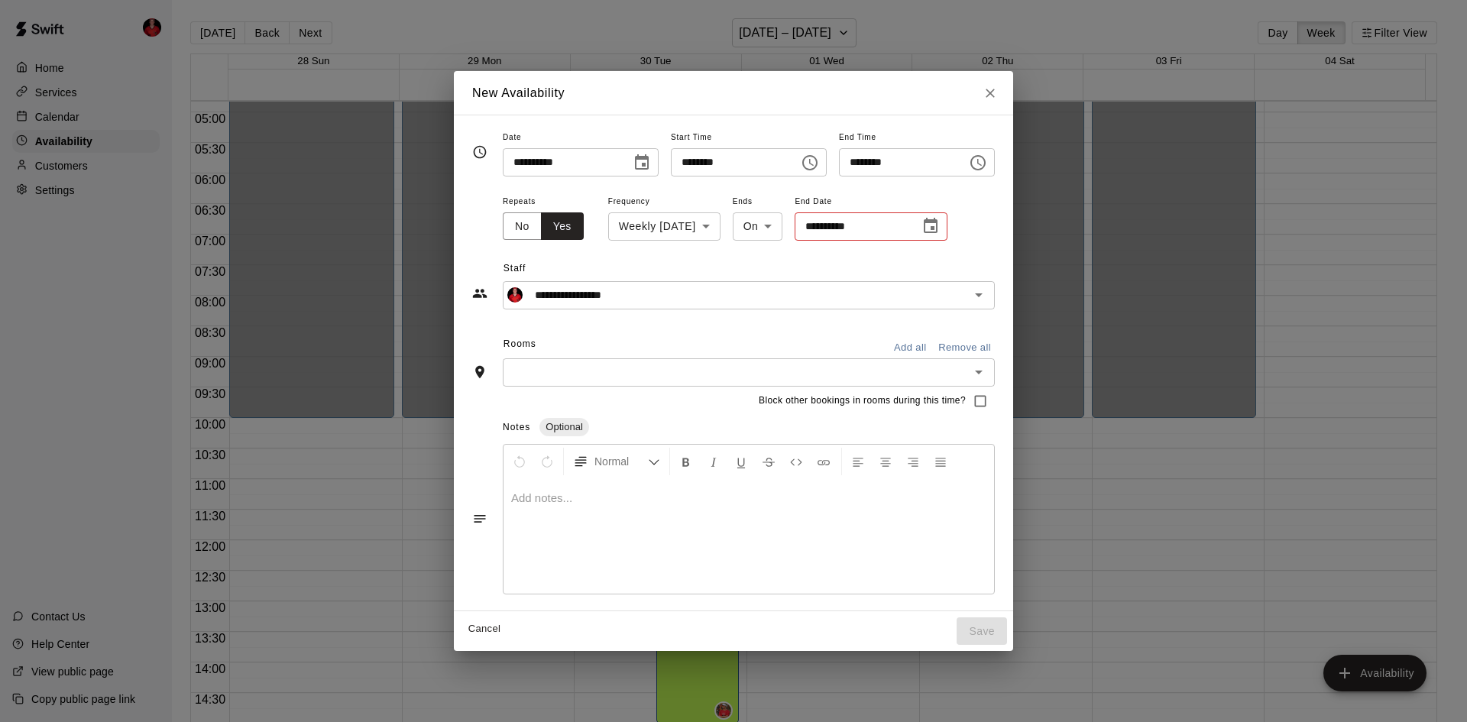
click at [585, 273] on li "Weekly on Thursday" at bounding box center [628, 265] width 144 height 15
click at [1004, 91] on button "Close" at bounding box center [991, 93] width 28 height 28
type input "**********"
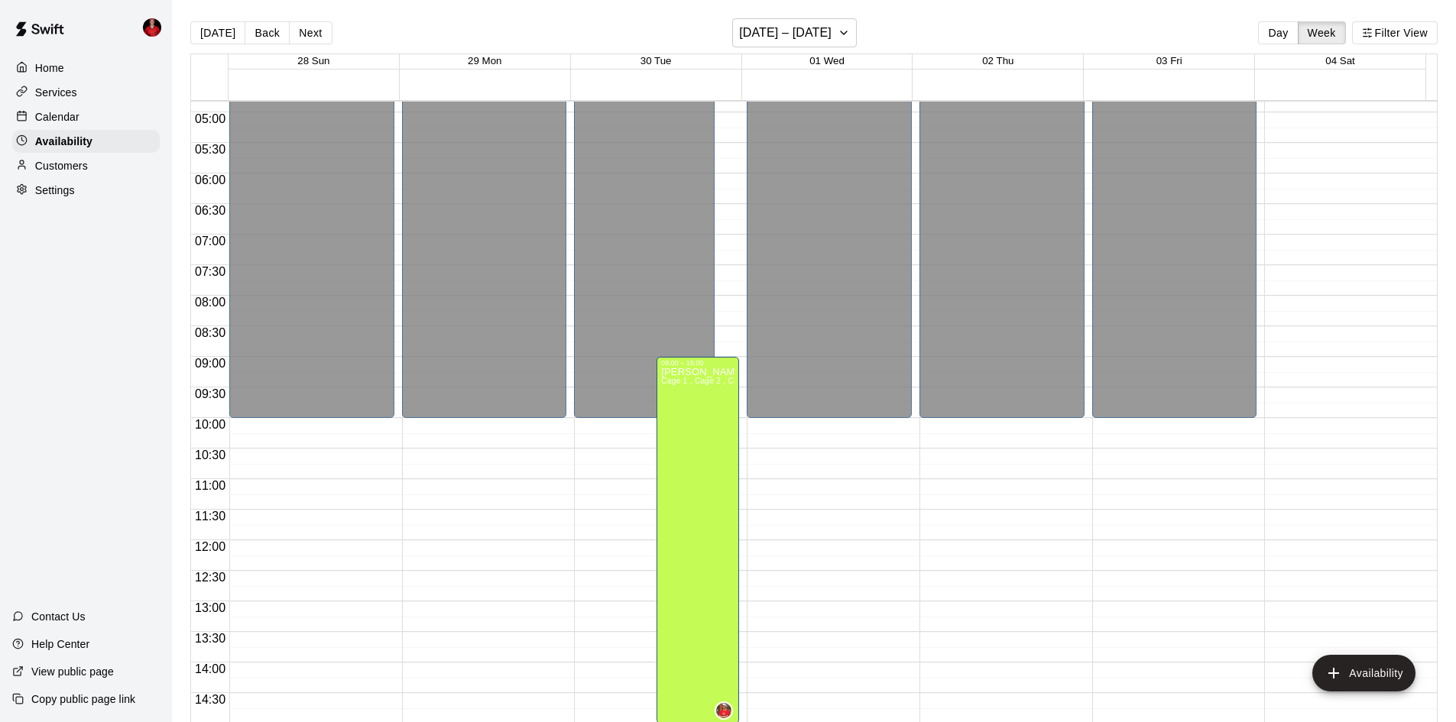
click at [1178, 480] on div "00:00 – 10:00 Closed 22:00 – 23:59 Closed" at bounding box center [1174, 540] width 165 height 1467
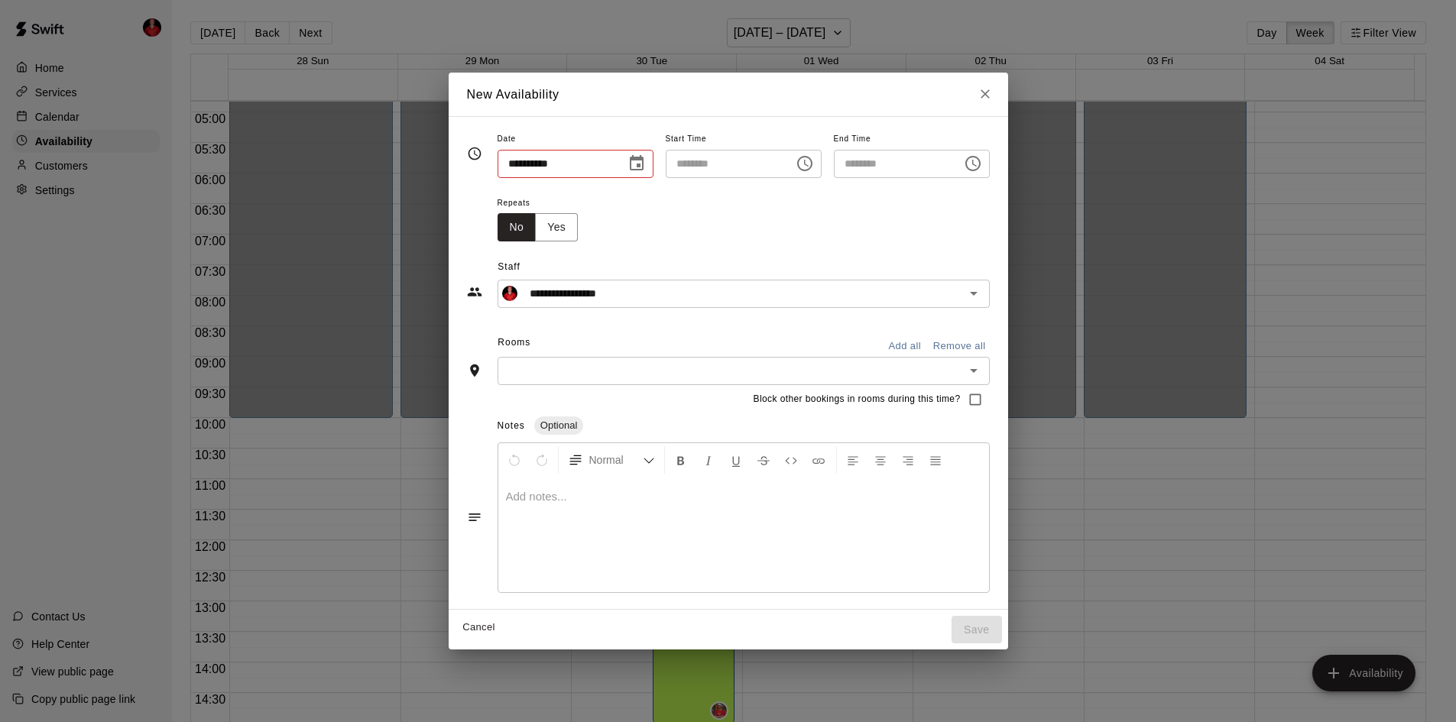
type input "**********"
type input "********"
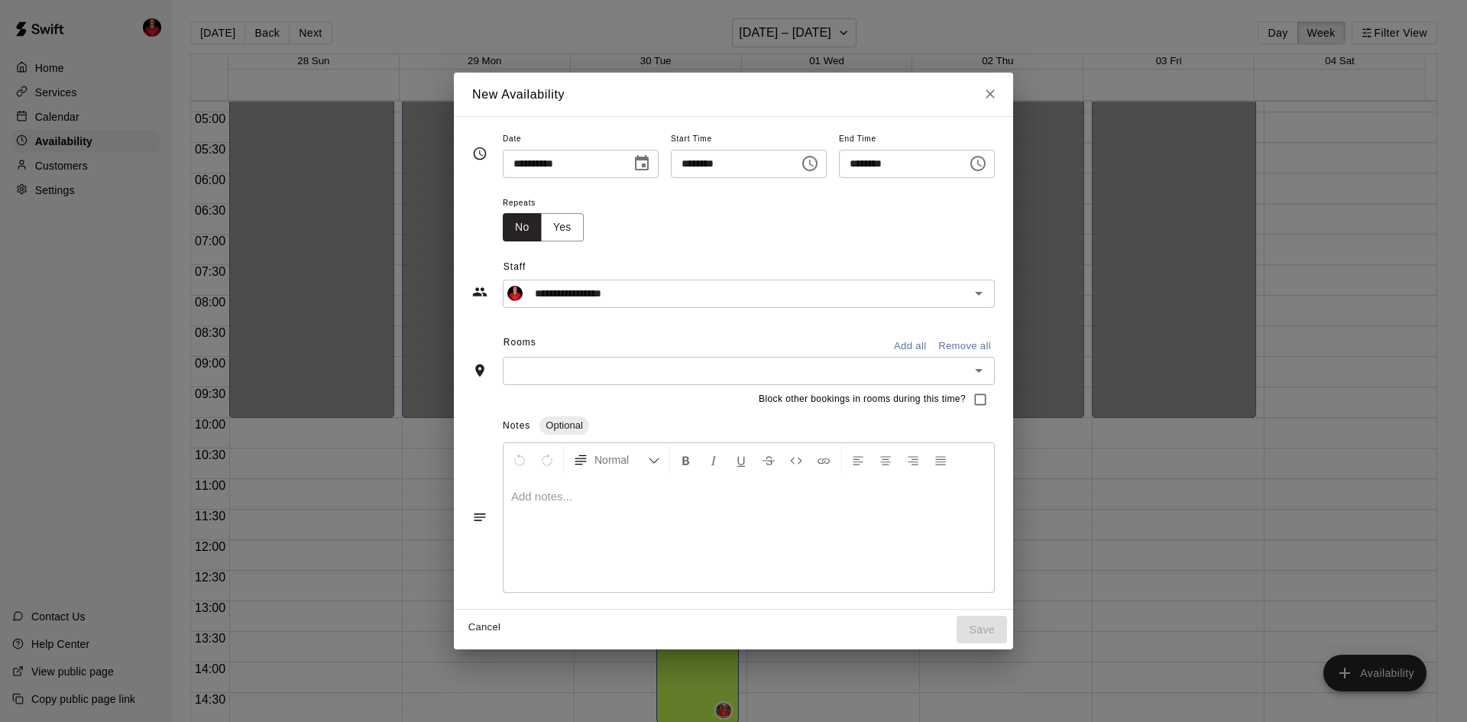
click at [814, 164] on icon "Choose time, selected time is 11:00 AM" at bounding box center [811, 163] width 5 height 7
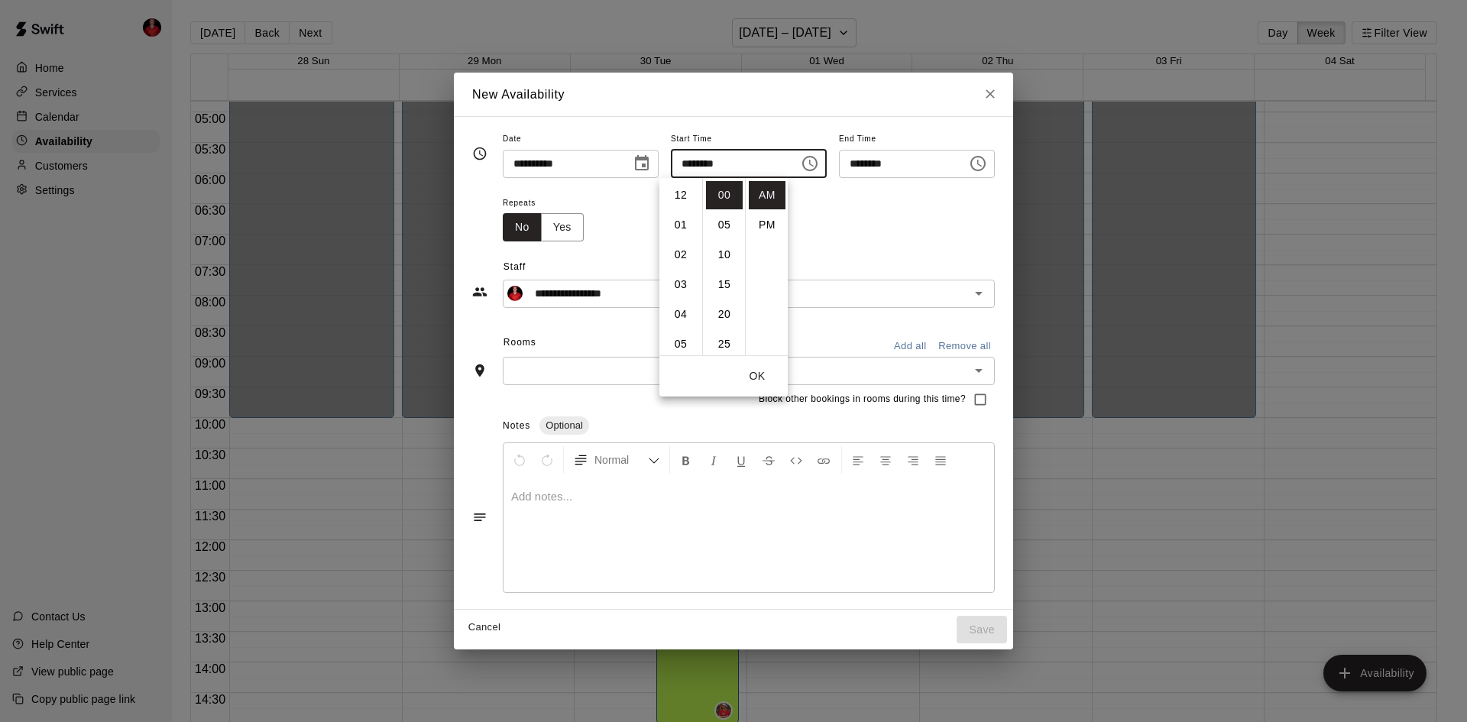
scroll to position [326, 0]
click at [541, 235] on button "Yes" at bounding box center [562, 227] width 43 height 28
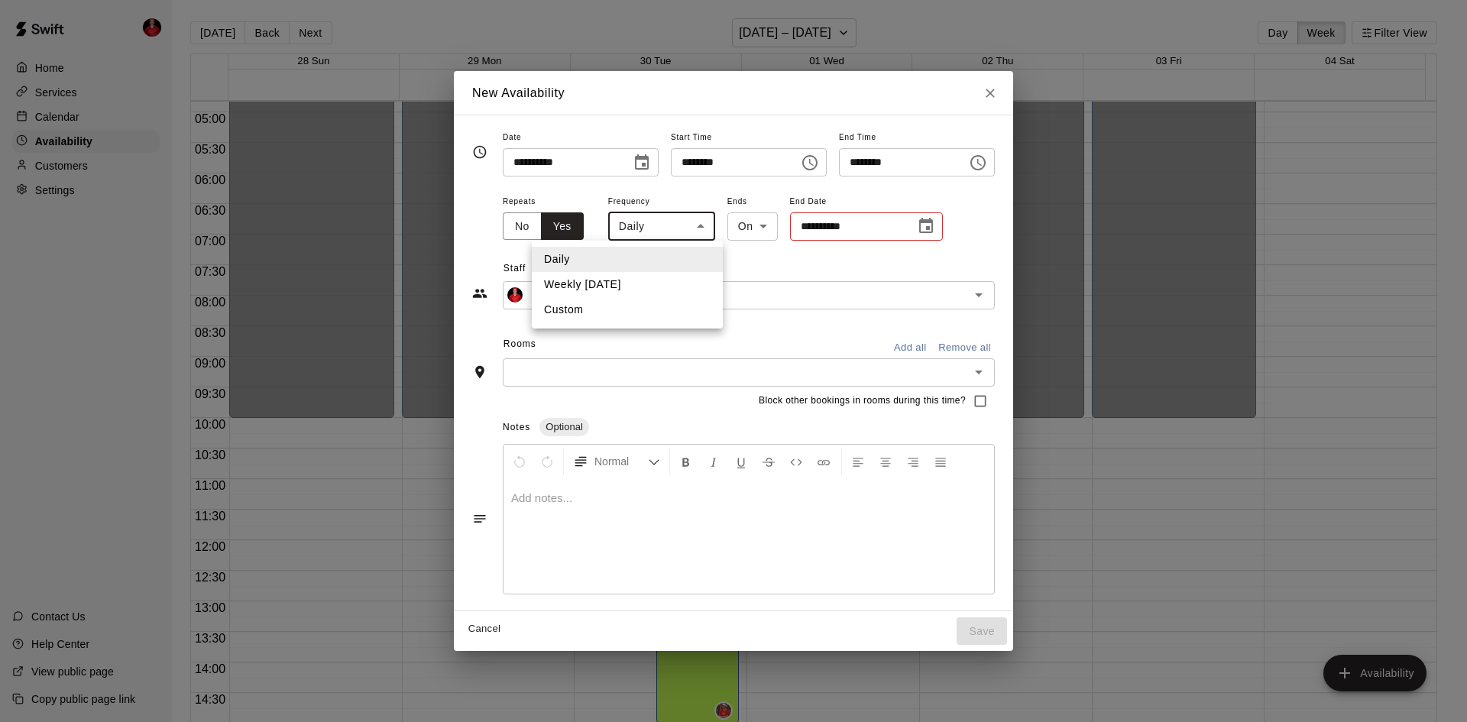
click at [660, 236] on body "Home Services Calendar Availability Customers Settings Contact Us Help Center V…" at bounding box center [733, 373] width 1467 height 747
click at [600, 293] on li "Weekly on Friday" at bounding box center [627, 284] width 191 height 25
type input "******"
click at [922, 234] on icon "Choose date" at bounding box center [931, 226] width 18 height 18
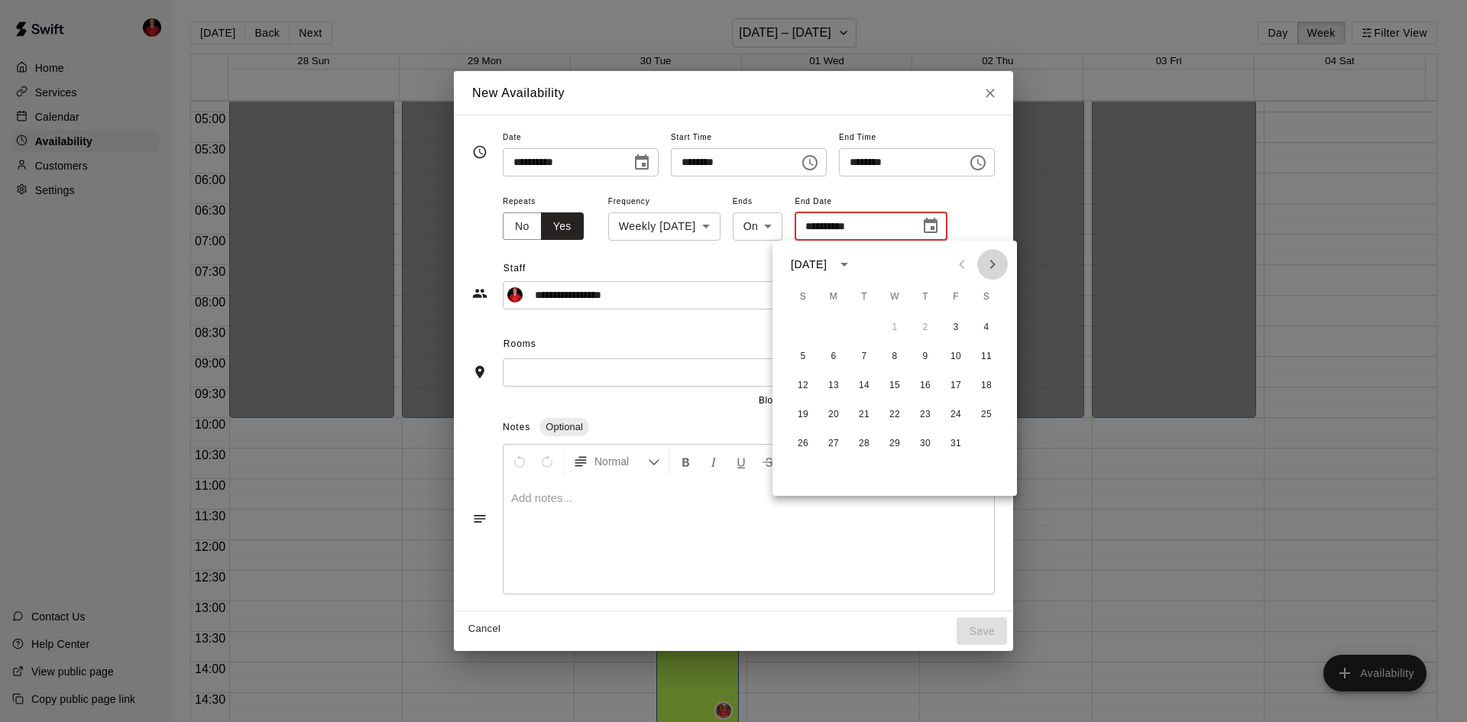
click at [994, 264] on icon "Next month" at bounding box center [992, 264] width 5 height 9
click at [958, 384] on button "19" at bounding box center [956, 386] width 28 height 28
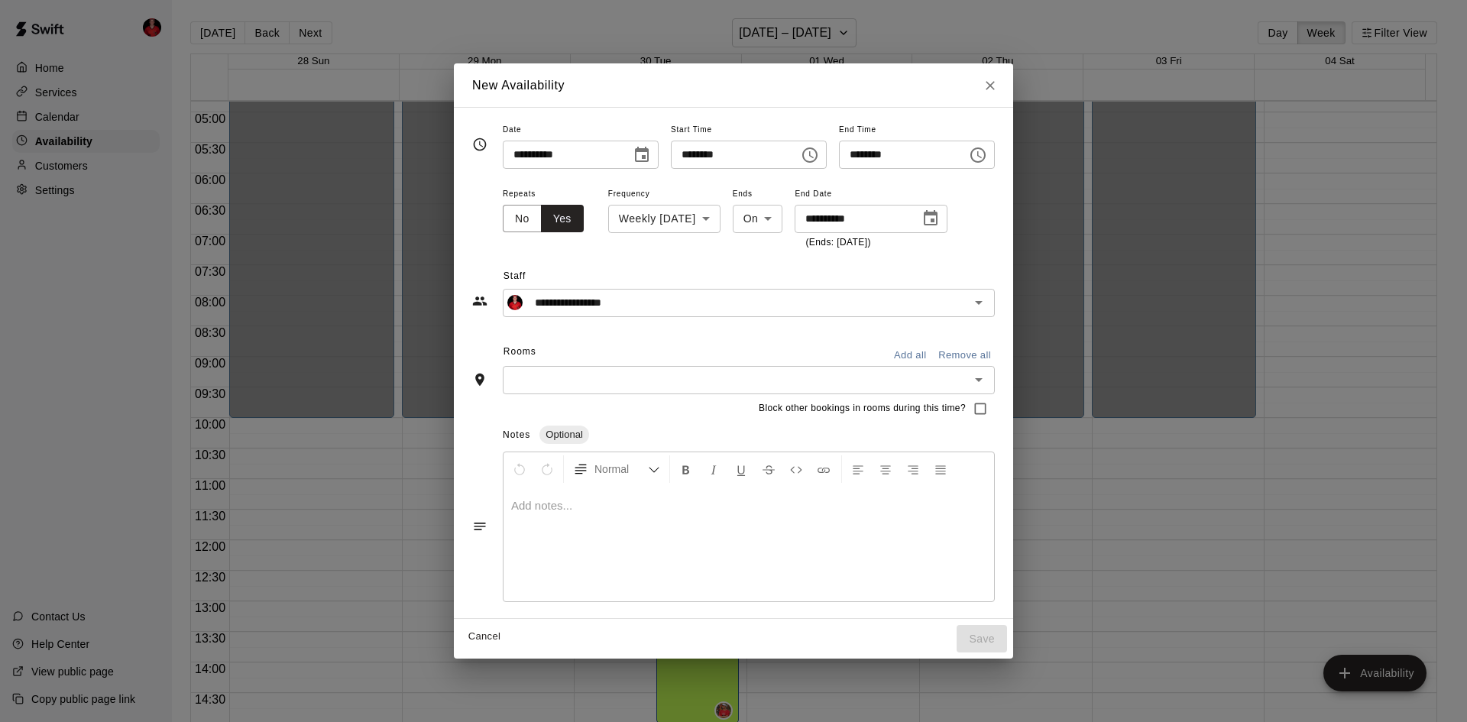
type input "**********"
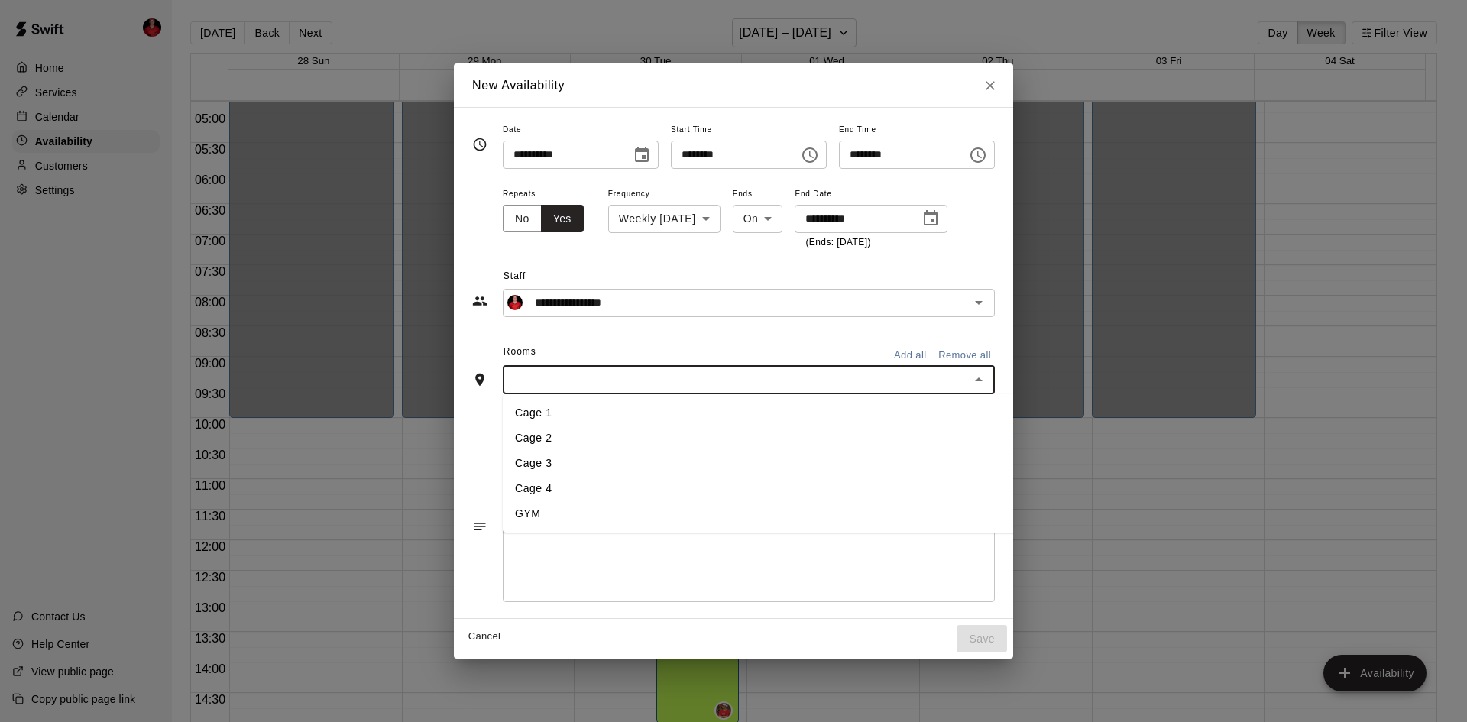
click at [537, 387] on input "text" at bounding box center [736, 380] width 458 height 19
click at [509, 414] on li "Cage 1" at bounding box center [783, 412] width 561 height 25
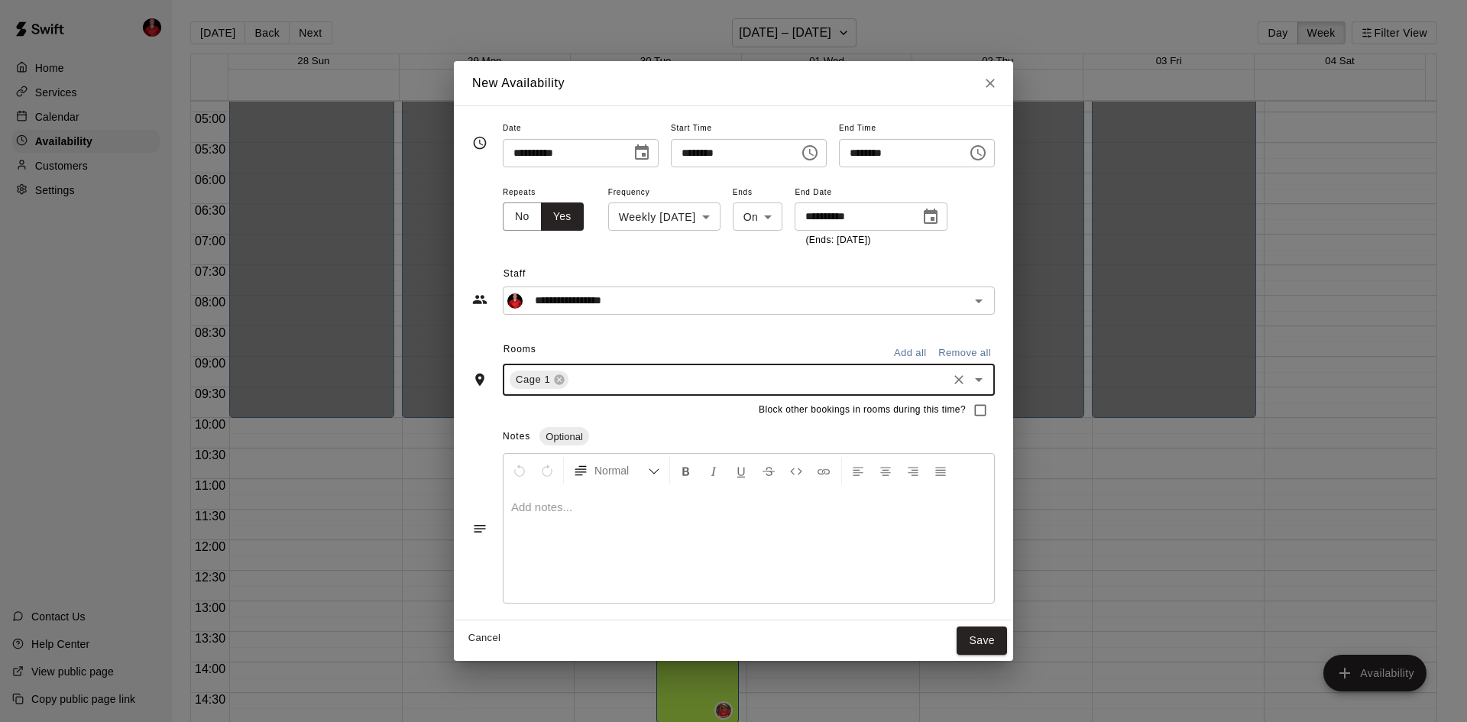
click at [988, 382] on icon "Open" at bounding box center [979, 380] width 18 height 18
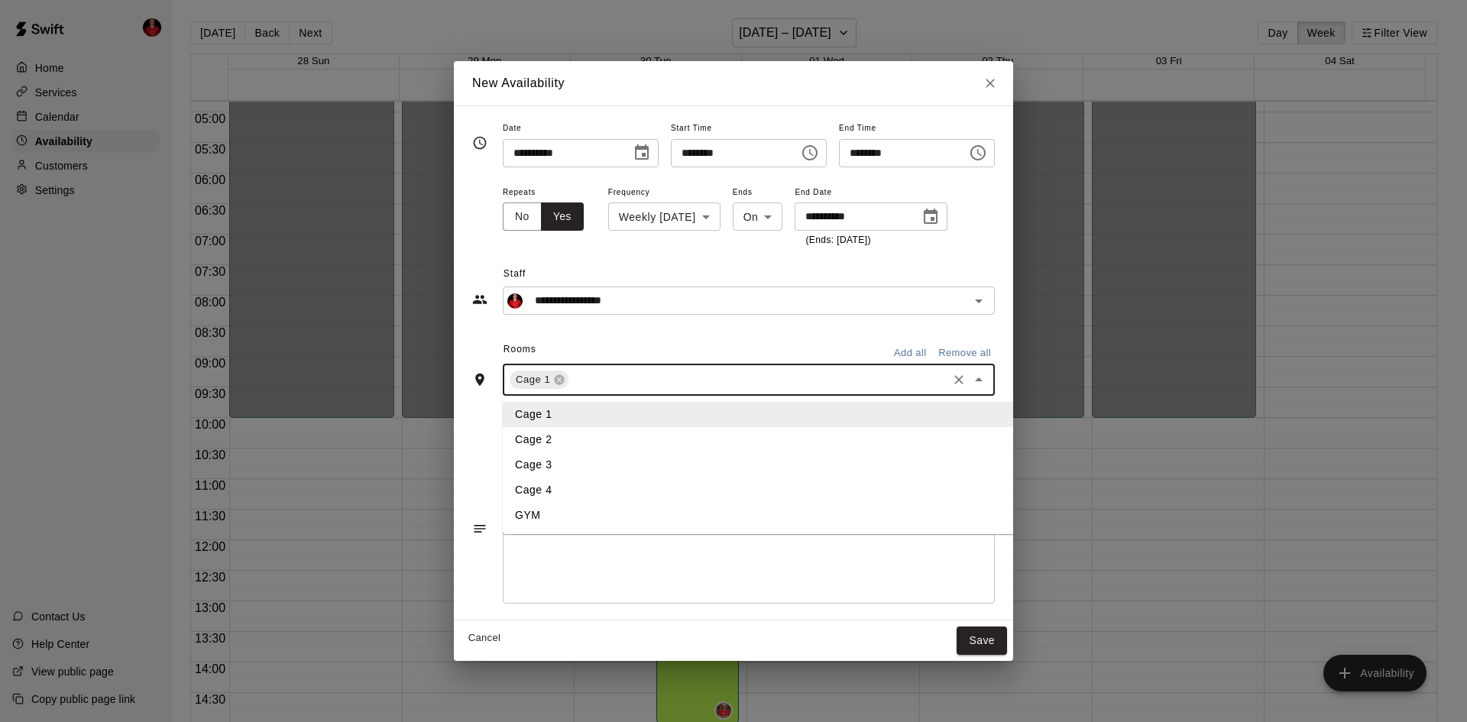
click at [541, 446] on li "Cage 2" at bounding box center [783, 439] width 561 height 25
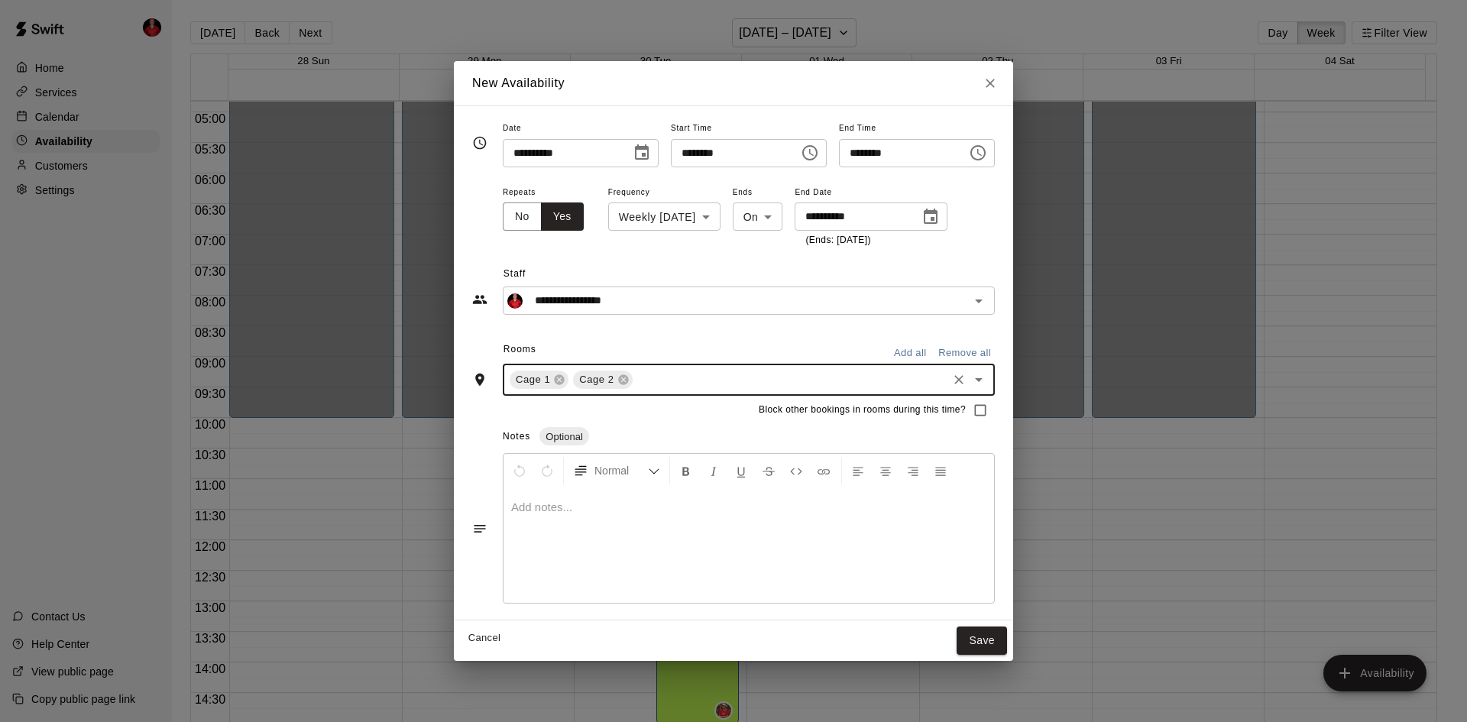
click at [988, 377] on icon "Open" at bounding box center [979, 380] width 18 height 18
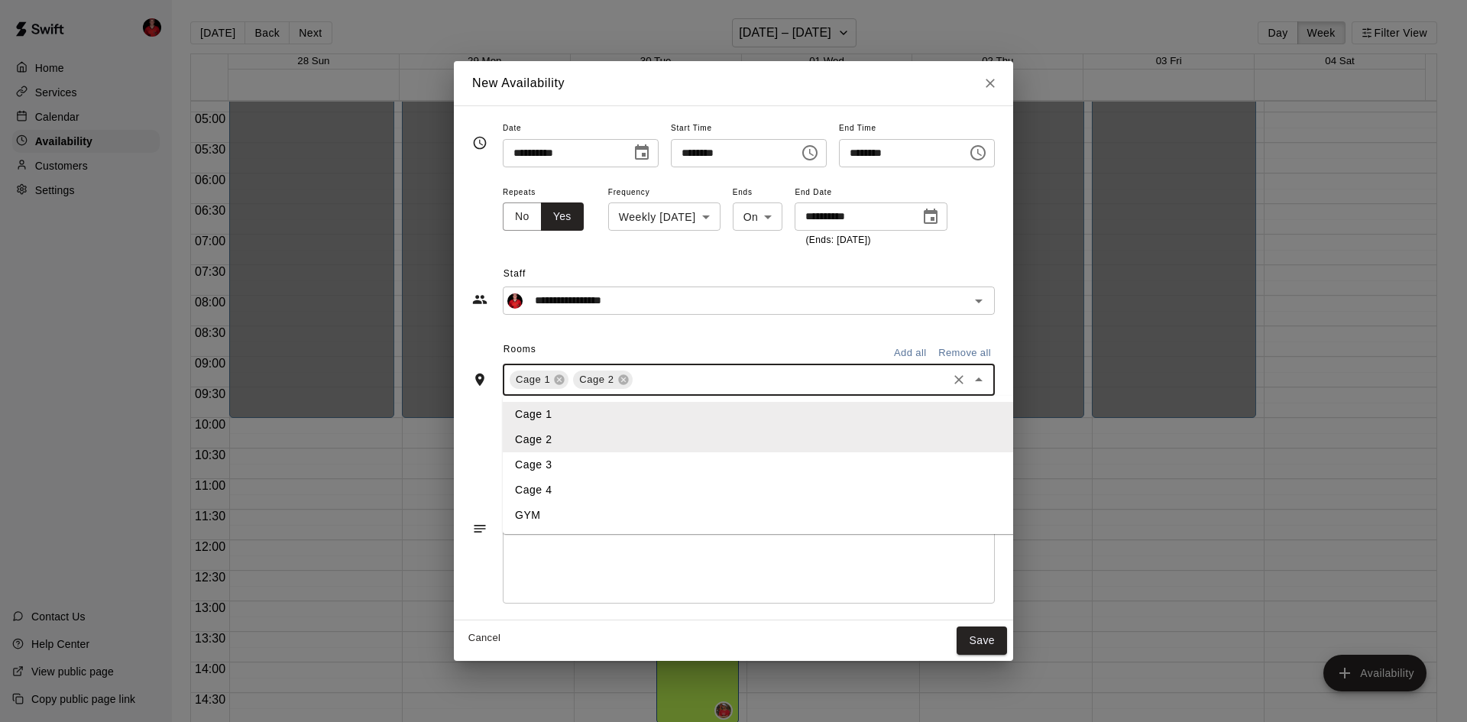
click at [507, 468] on li "Cage 3" at bounding box center [783, 464] width 561 height 25
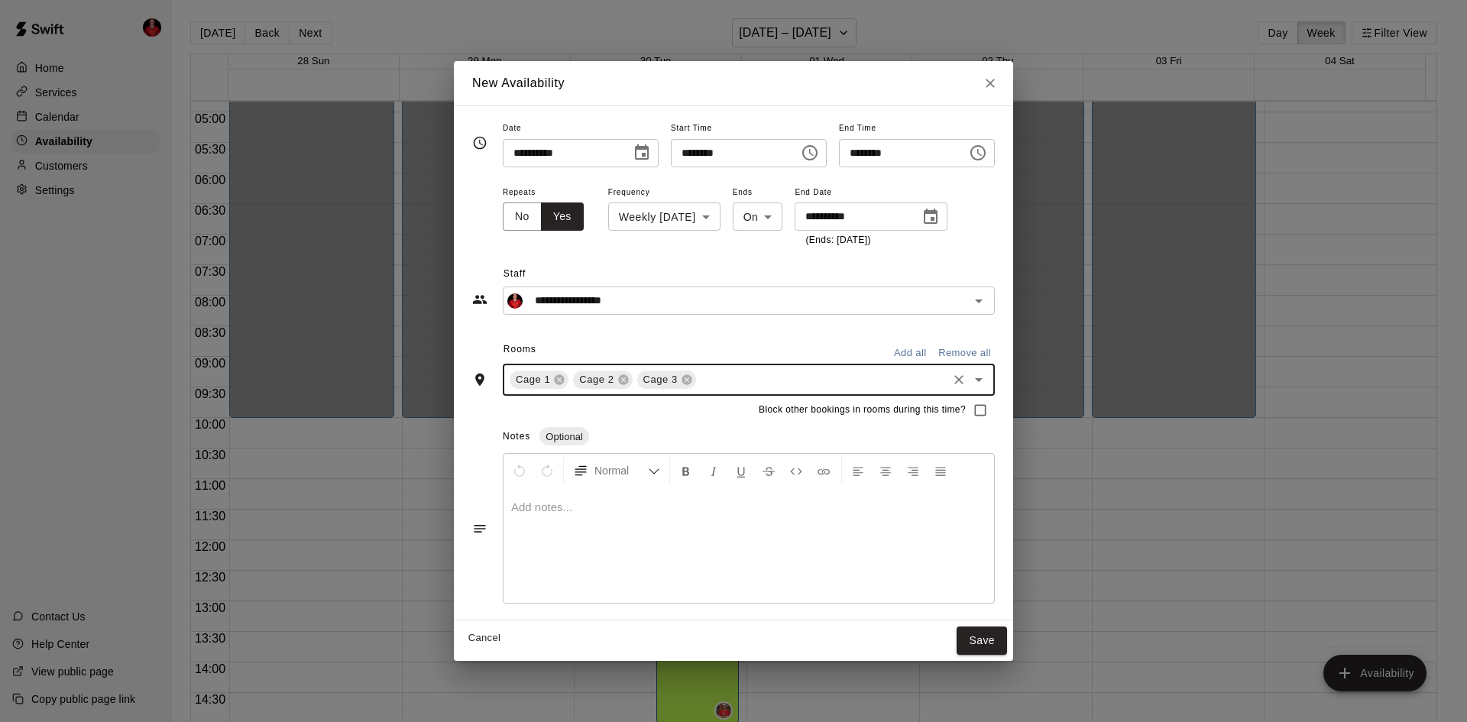
click at [816, 158] on icon "Choose time, selected time is 11:00 AM" at bounding box center [809, 152] width 15 height 15
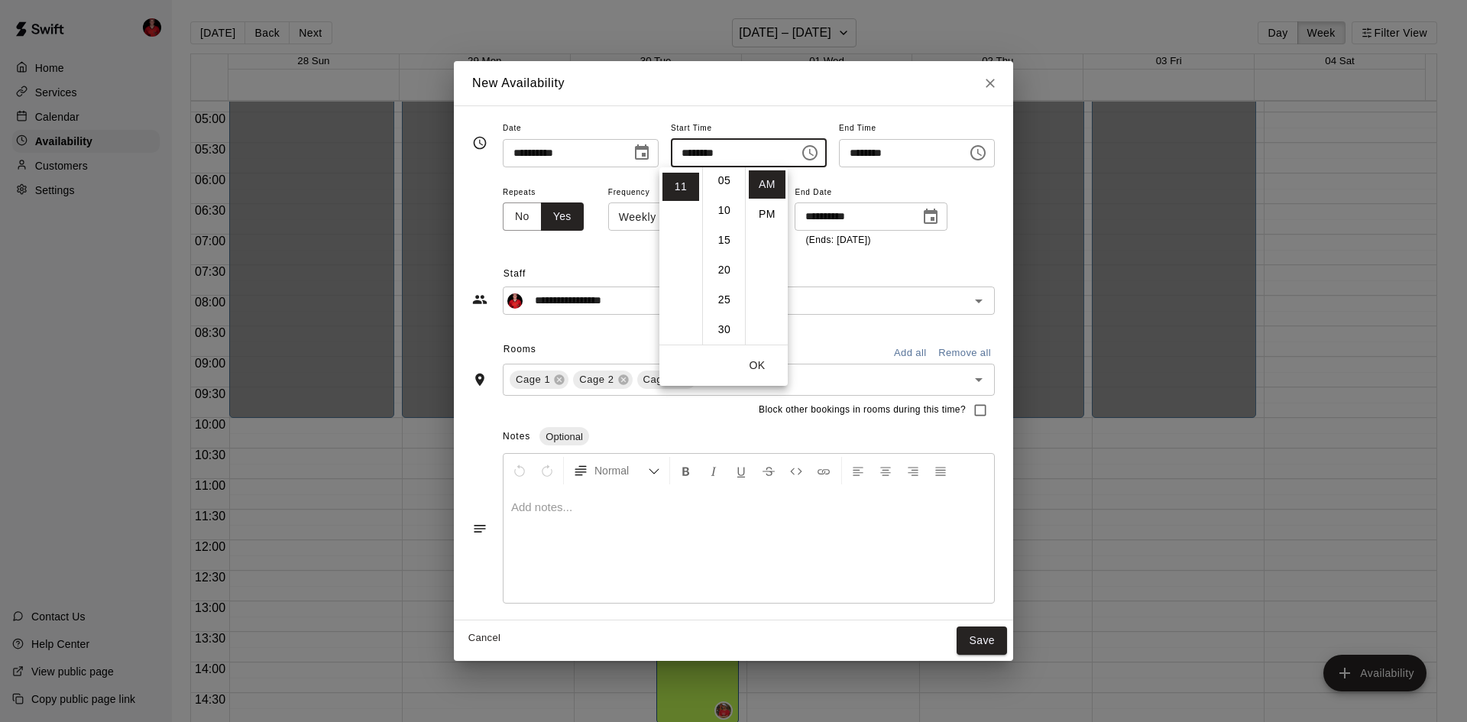
scroll to position [0, 0]
click at [769, 212] on li "PM" at bounding box center [767, 214] width 37 height 28
type input "********"
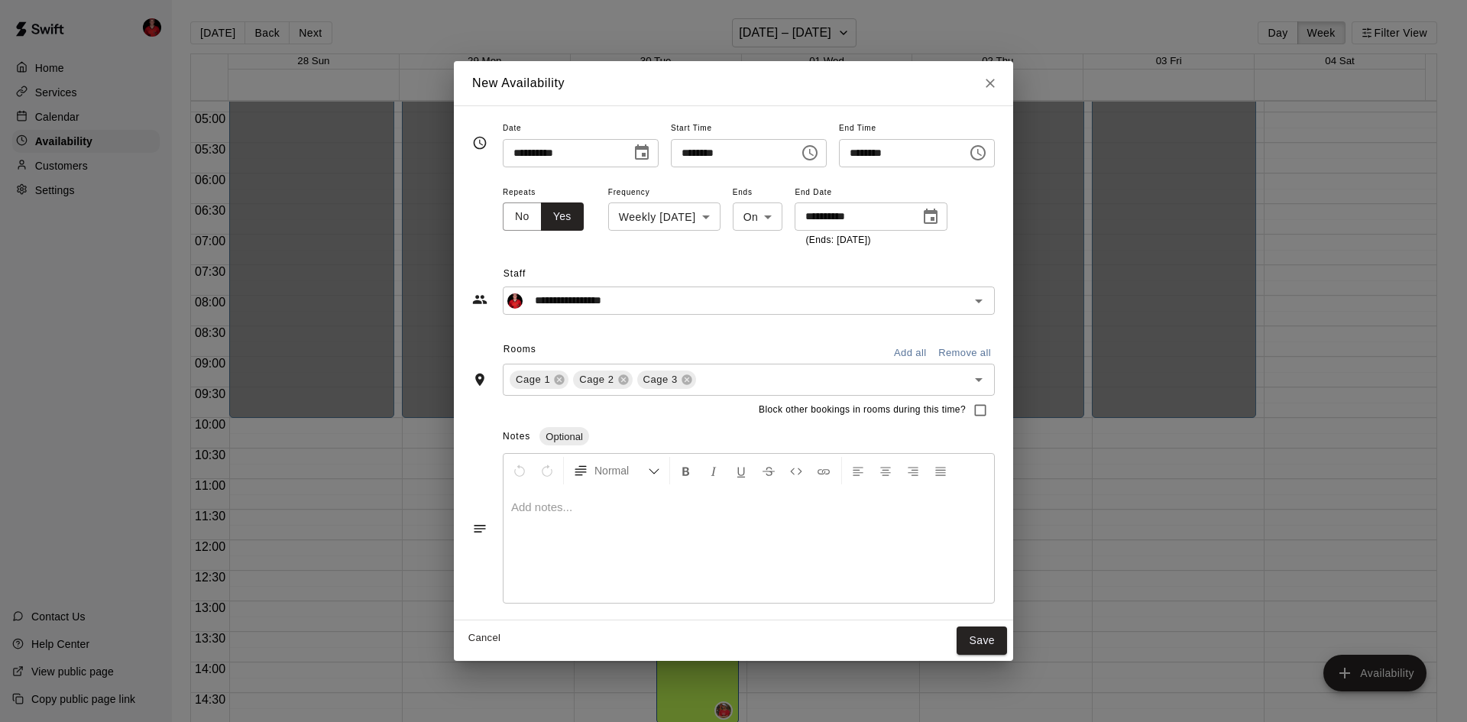
scroll to position [28, 0]
click at [818, 160] on icon "Choose time, selected time is 11:00 PM" at bounding box center [809, 152] width 15 height 15
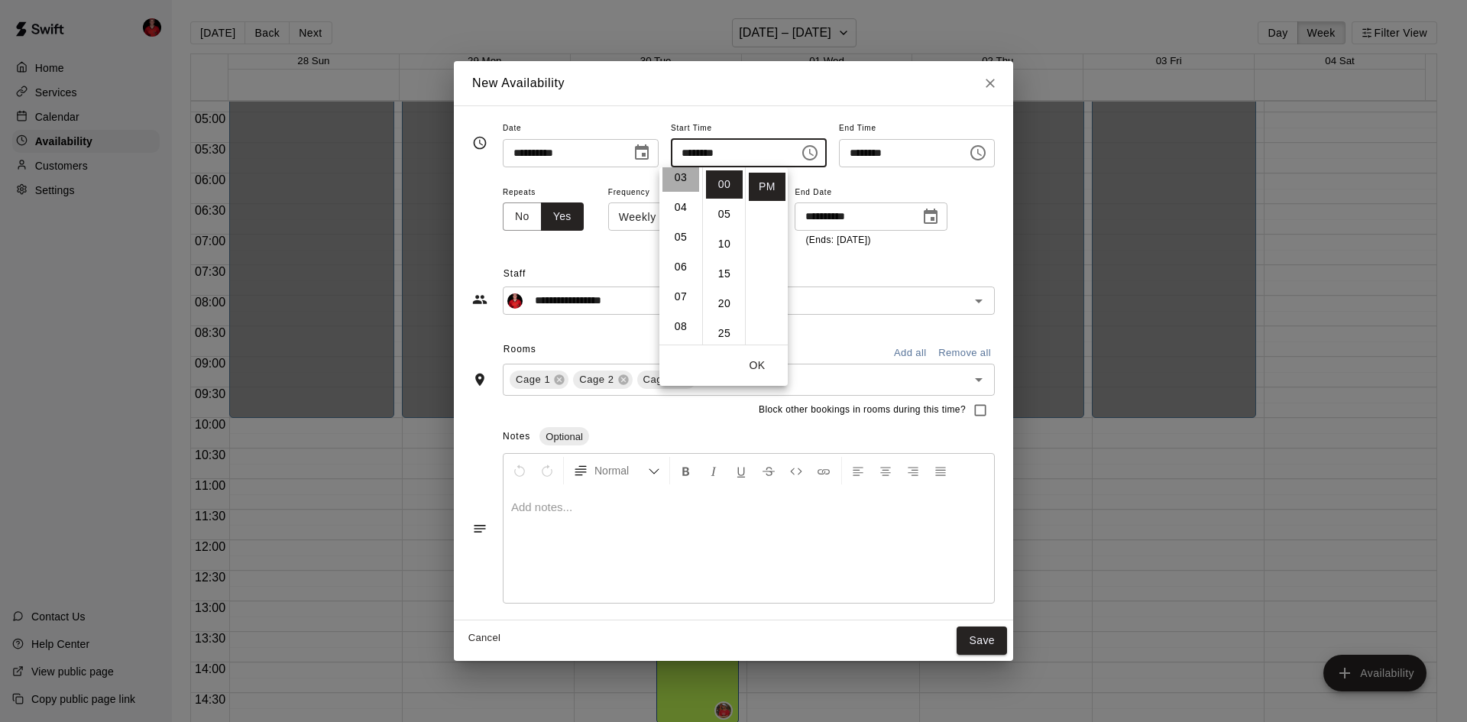
click at [683, 183] on li "03" at bounding box center [681, 178] width 37 height 28
type input "********"
click at [760, 362] on button "OK" at bounding box center [757, 366] width 49 height 28
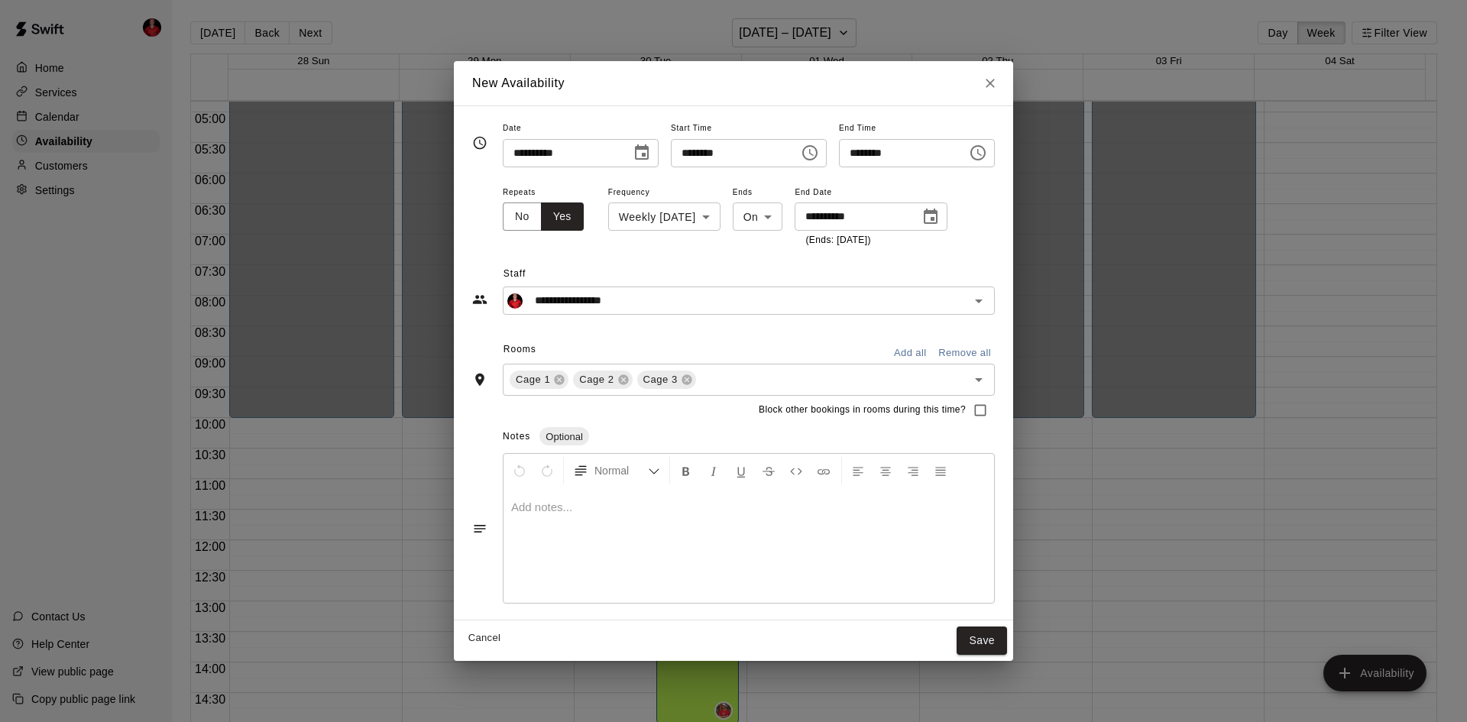
click at [987, 154] on icon "Choose time, selected time is 11:30 PM" at bounding box center [978, 153] width 18 height 18
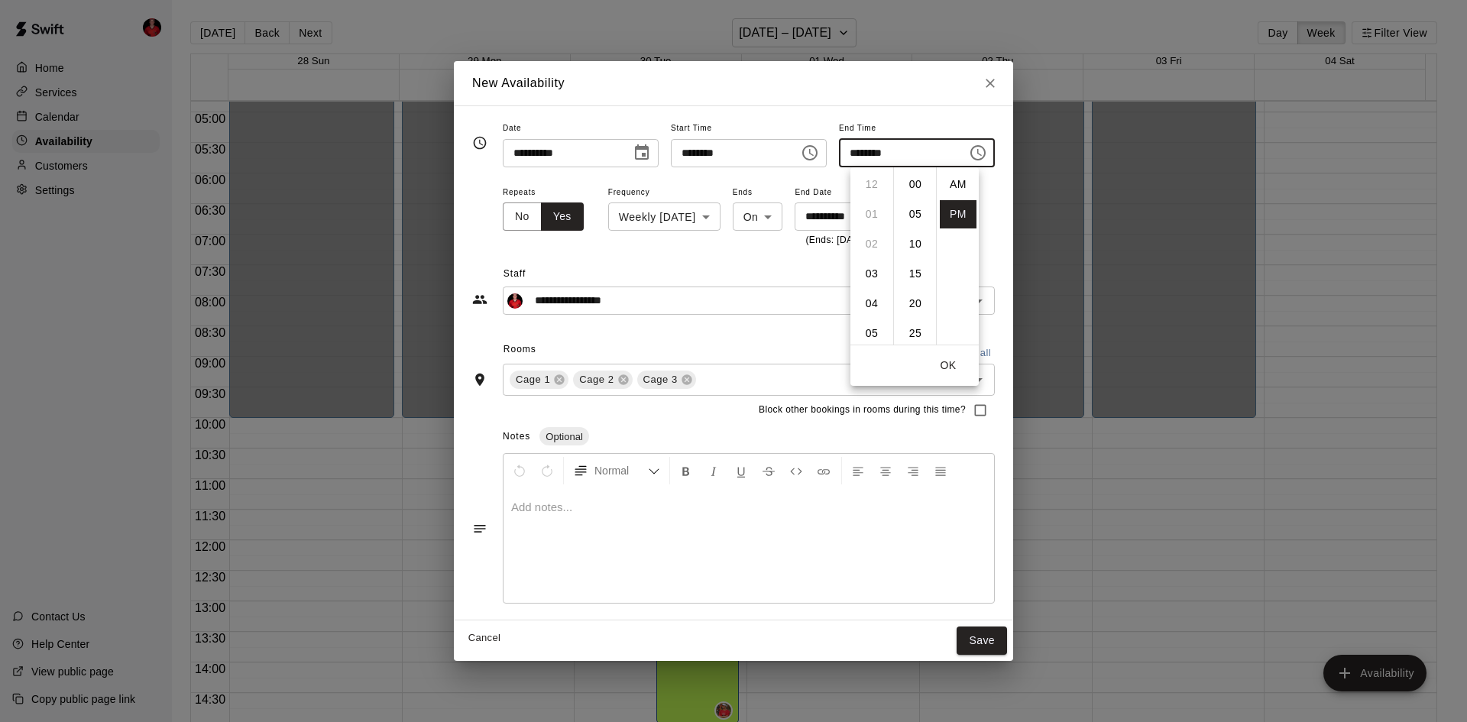
scroll to position [28, 0]
click at [867, 225] on li "10" at bounding box center [872, 233] width 37 height 28
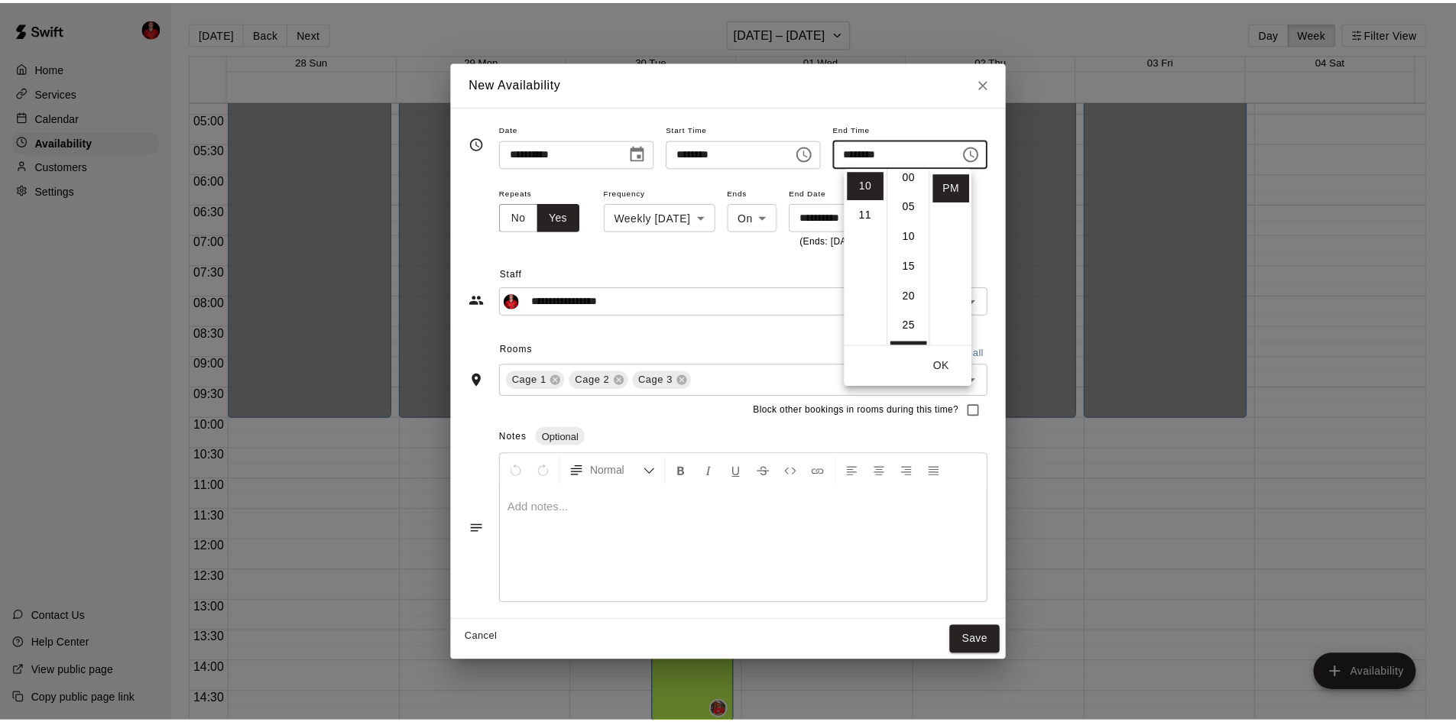
scroll to position [0, 0]
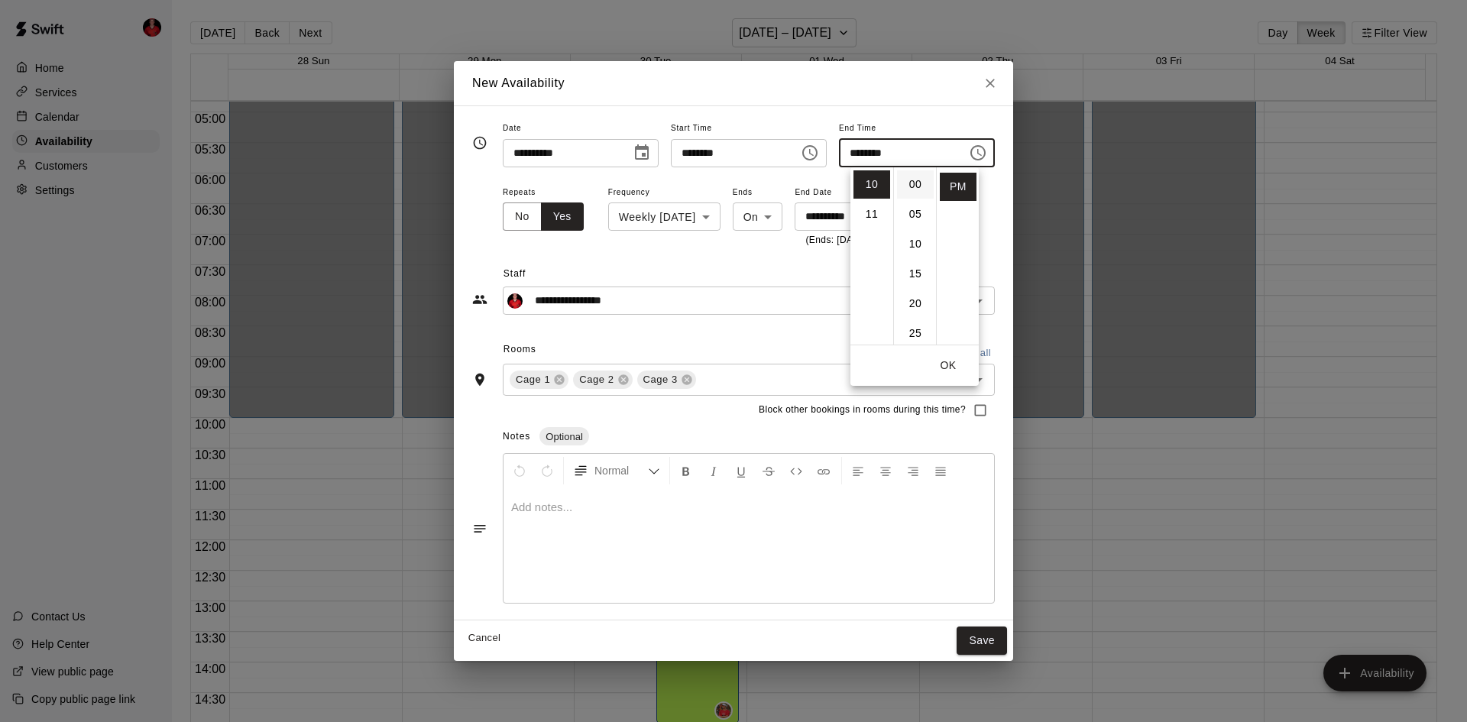
click at [906, 183] on li "00" at bounding box center [915, 184] width 37 height 28
type input "********"
drag, startPoint x: 956, startPoint y: 371, endPoint x: 947, endPoint y: 367, distance: 10.3
click at [955, 371] on button "OK" at bounding box center [948, 366] width 49 height 28
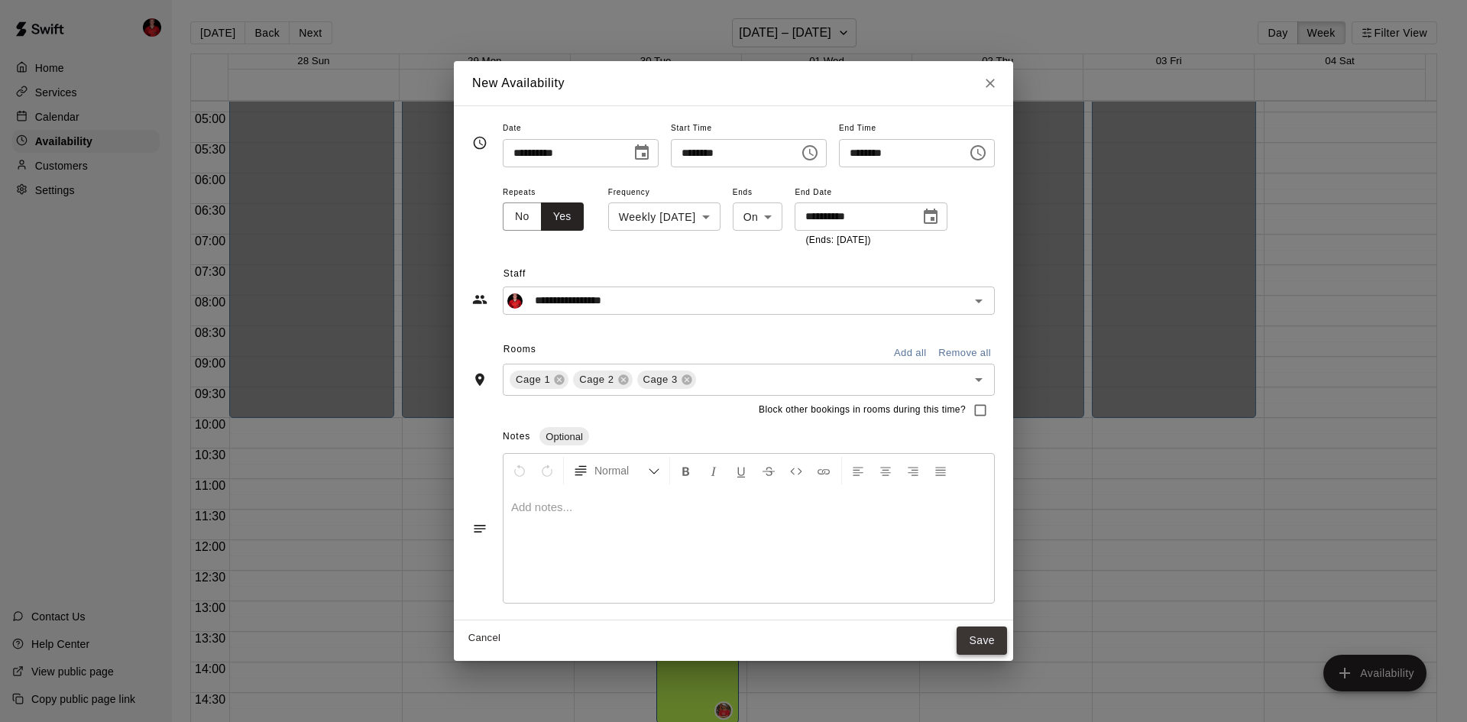
click at [1007, 646] on button "Save" at bounding box center [982, 641] width 50 height 28
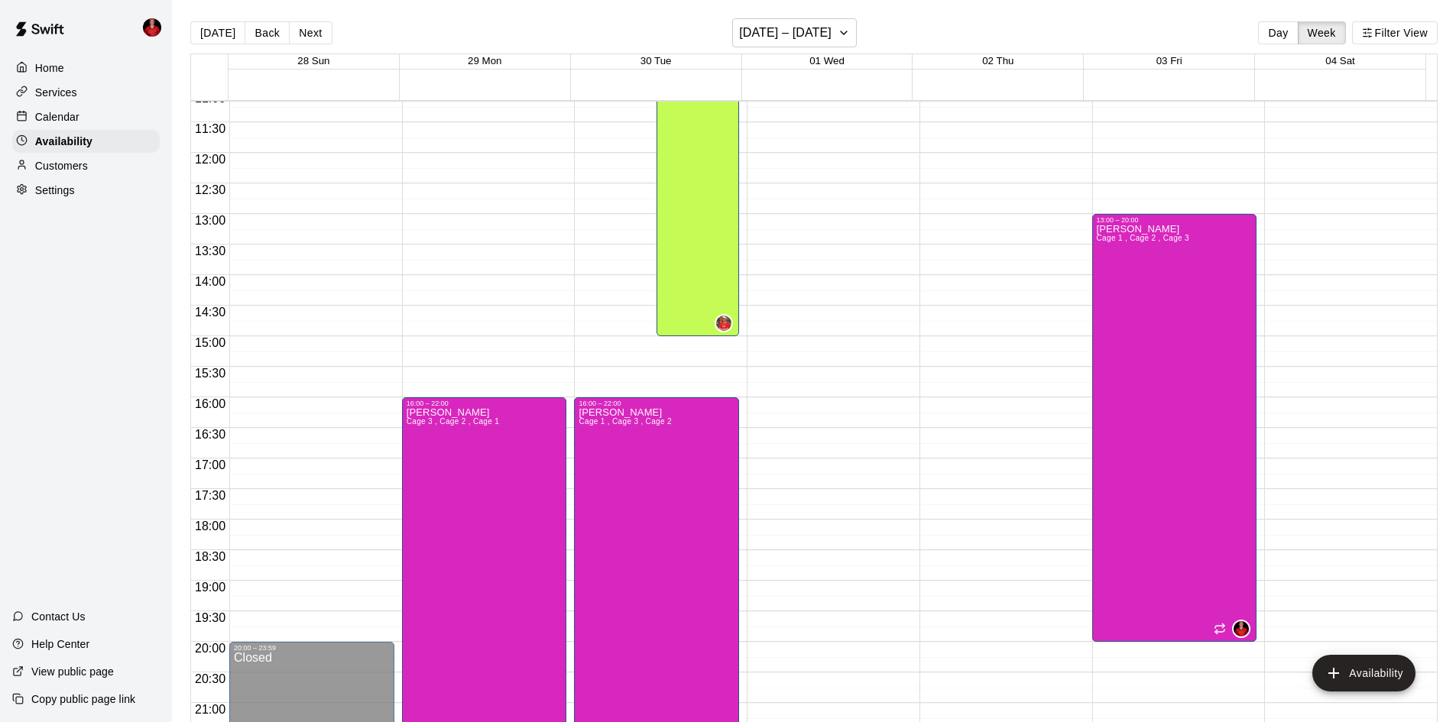
scroll to position [830, 0]
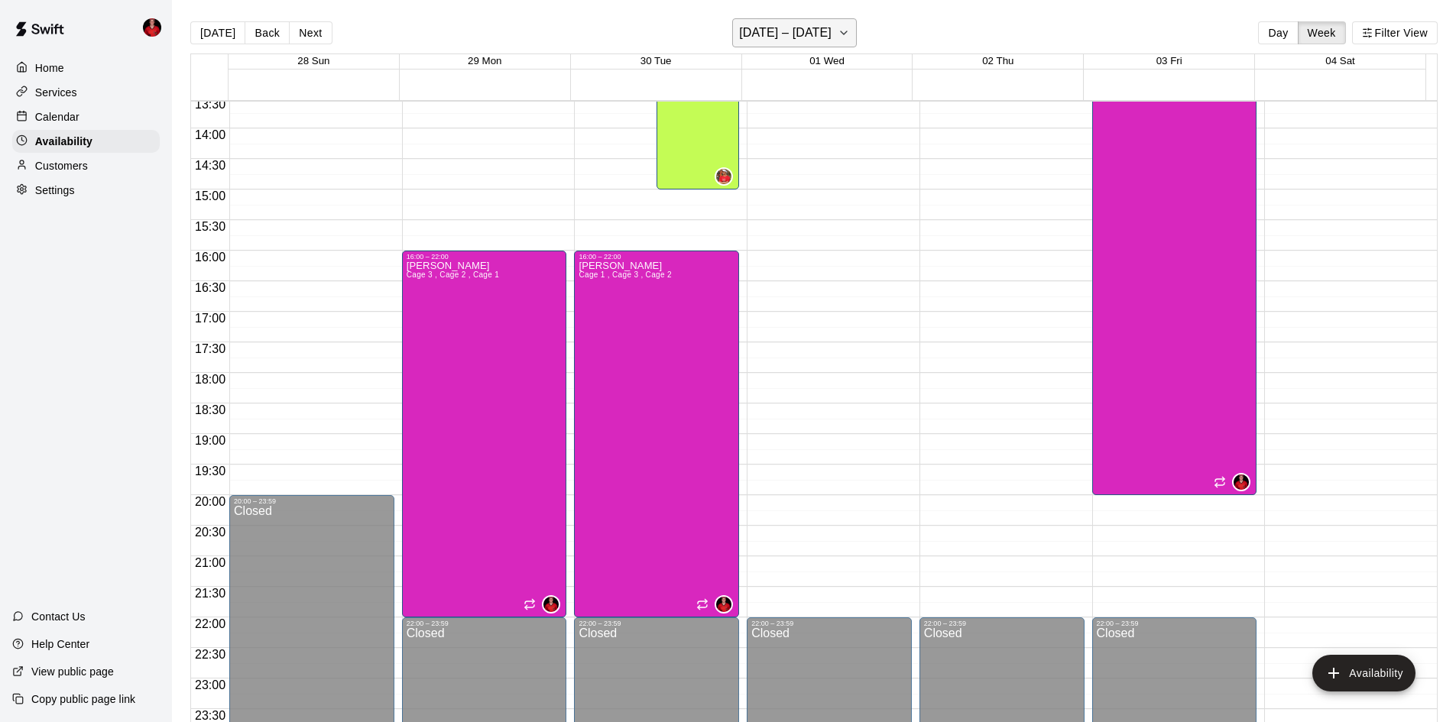
click at [832, 23] on h6 "September 28 – October 04" at bounding box center [785, 32] width 92 height 21
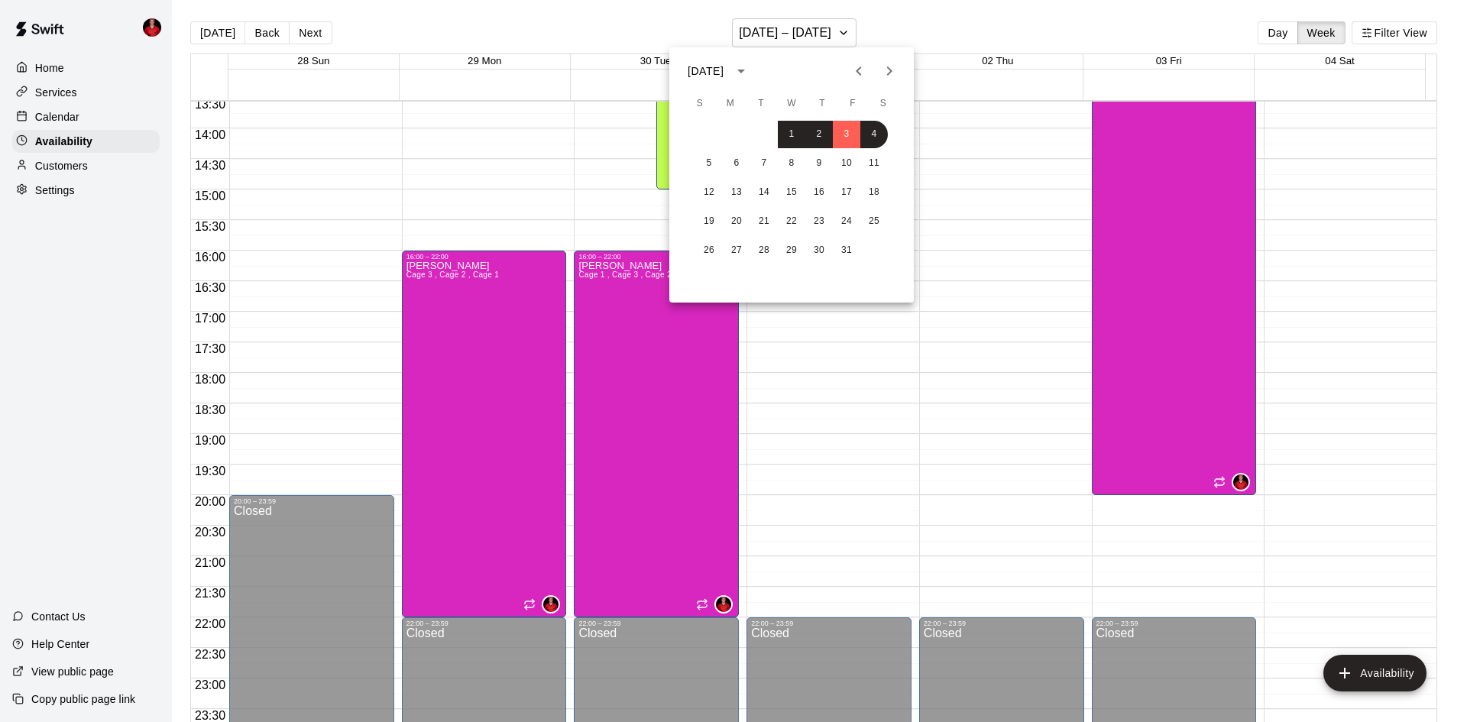
click at [855, 77] on icon "Previous month" at bounding box center [859, 71] width 18 height 18
click at [879, 77] on button "Next month" at bounding box center [889, 71] width 31 height 31
click at [860, 70] on icon "Previous month" at bounding box center [859, 71] width 18 height 18
click at [776, 248] on button "26" at bounding box center [765, 251] width 28 height 28
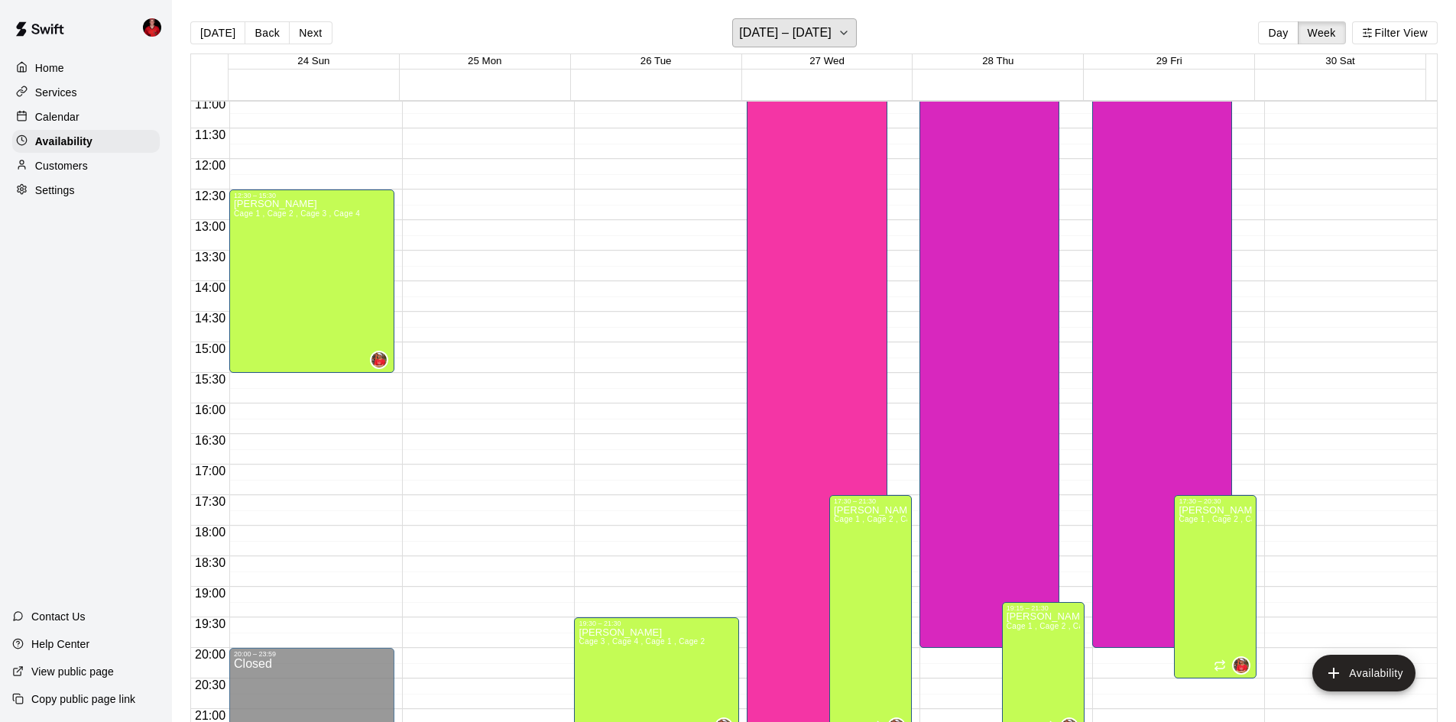
scroll to position [524, 0]
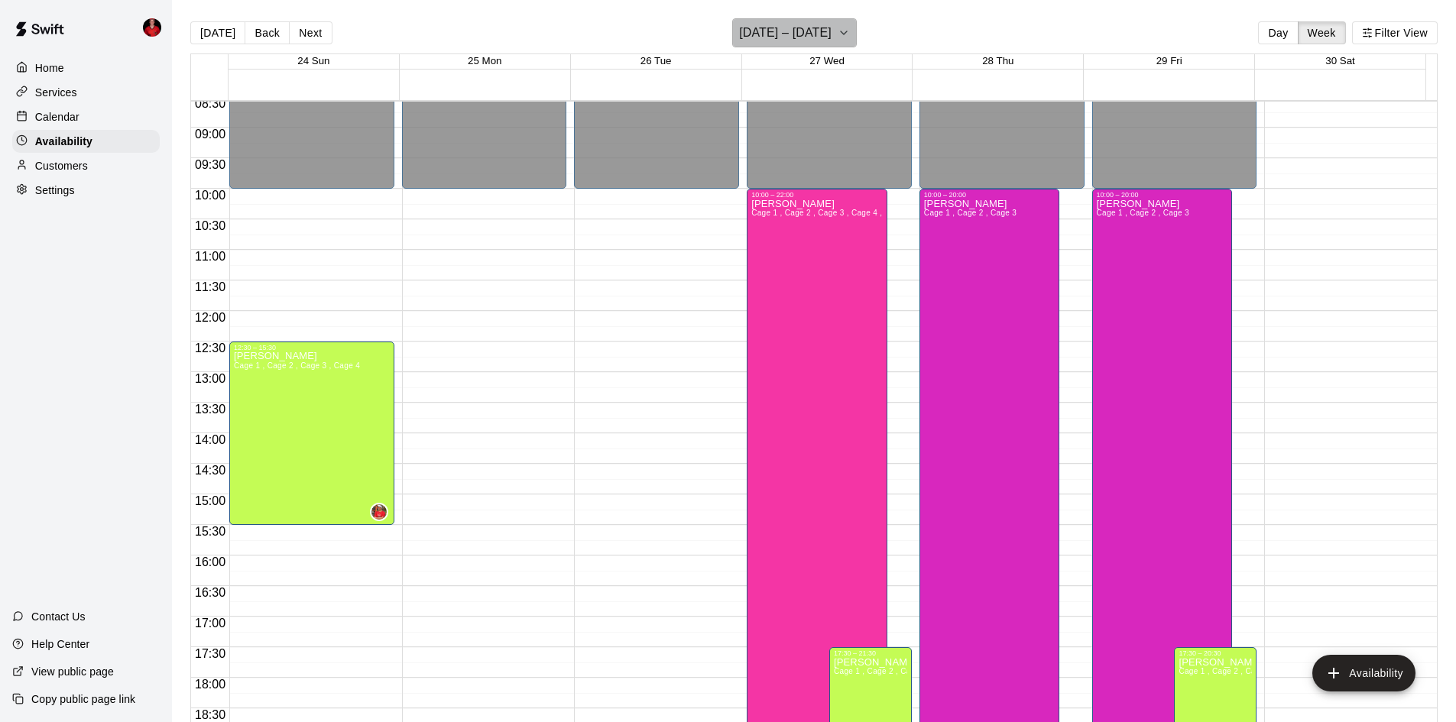
click at [838, 37] on icon "button" at bounding box center [844, 33] width 12 height 18
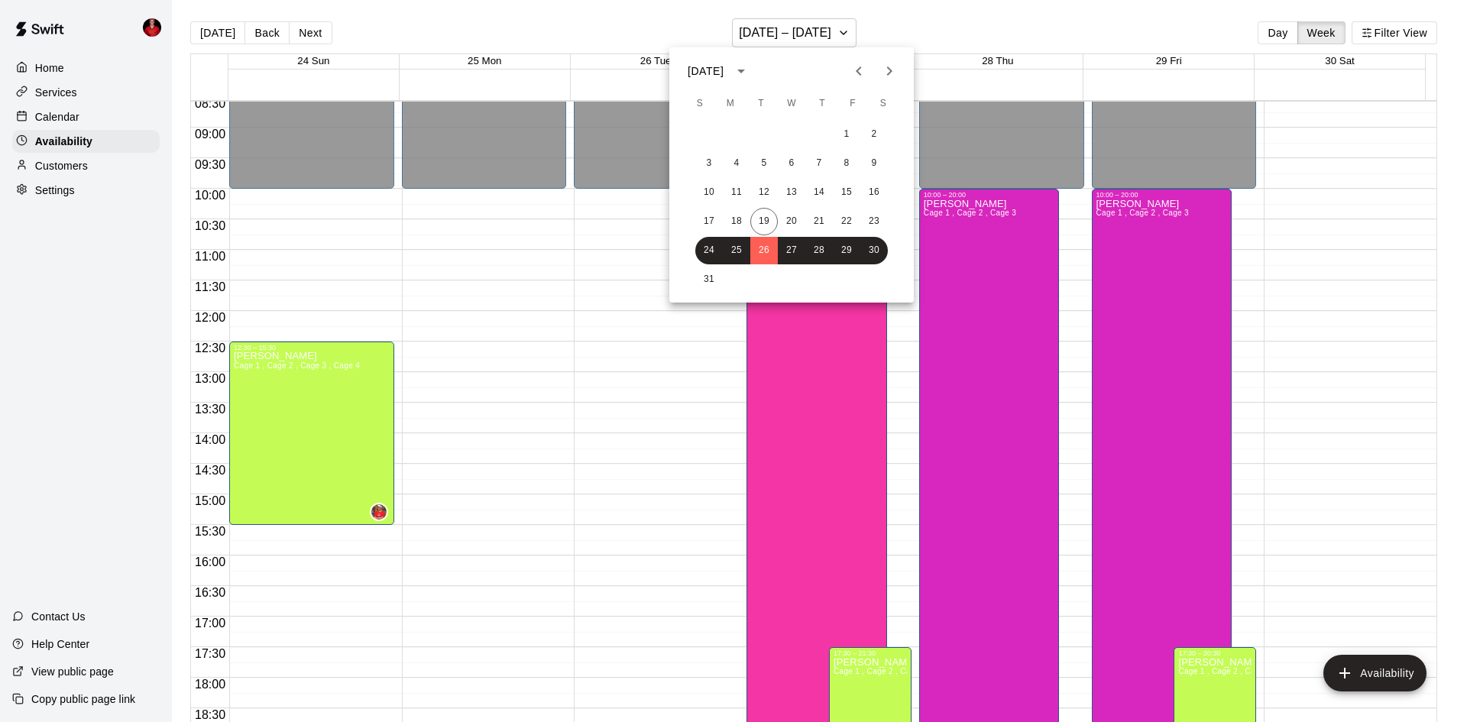
click at [895, 78] on icon "Next month" at bounding box center [889, 71] width 18 height 18
click at [764, 141] on button "2" at bounding box center [765, 135] width 28 height 28
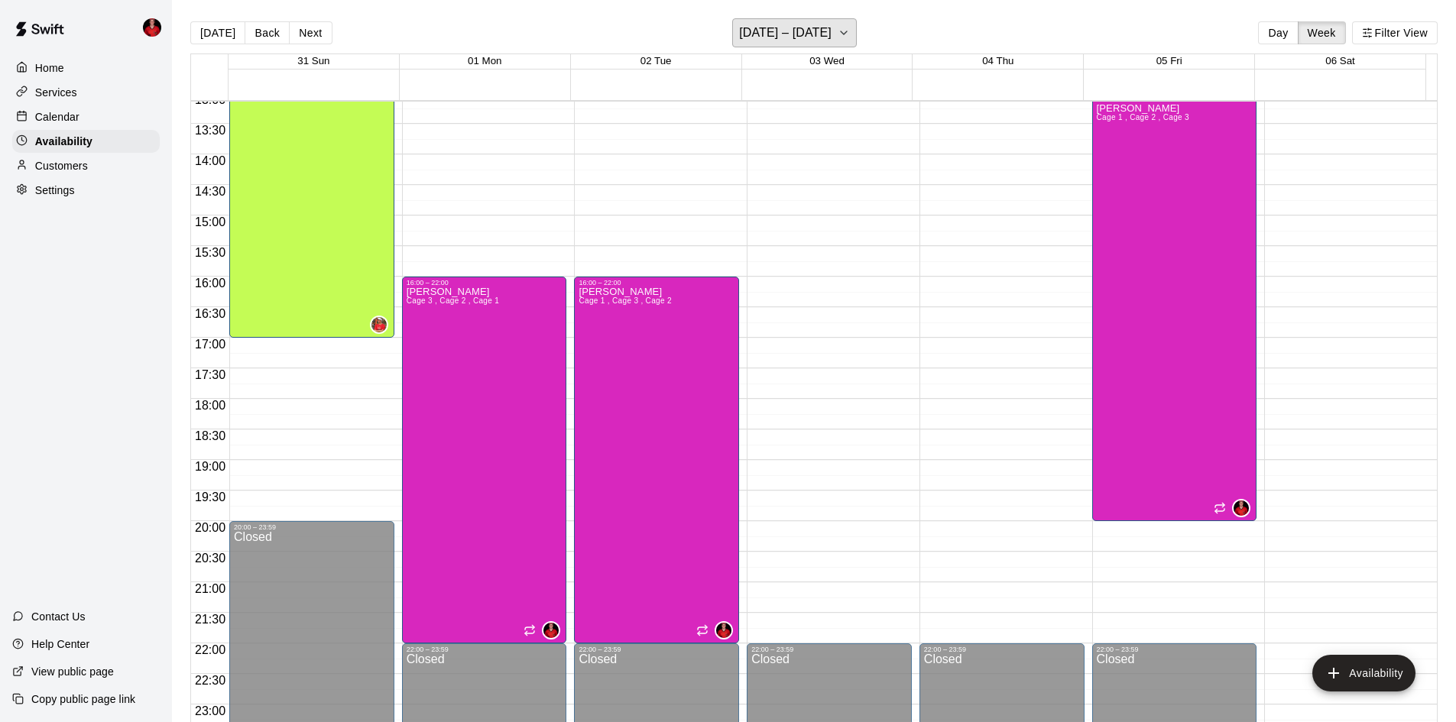
scroll to position [830, 0]
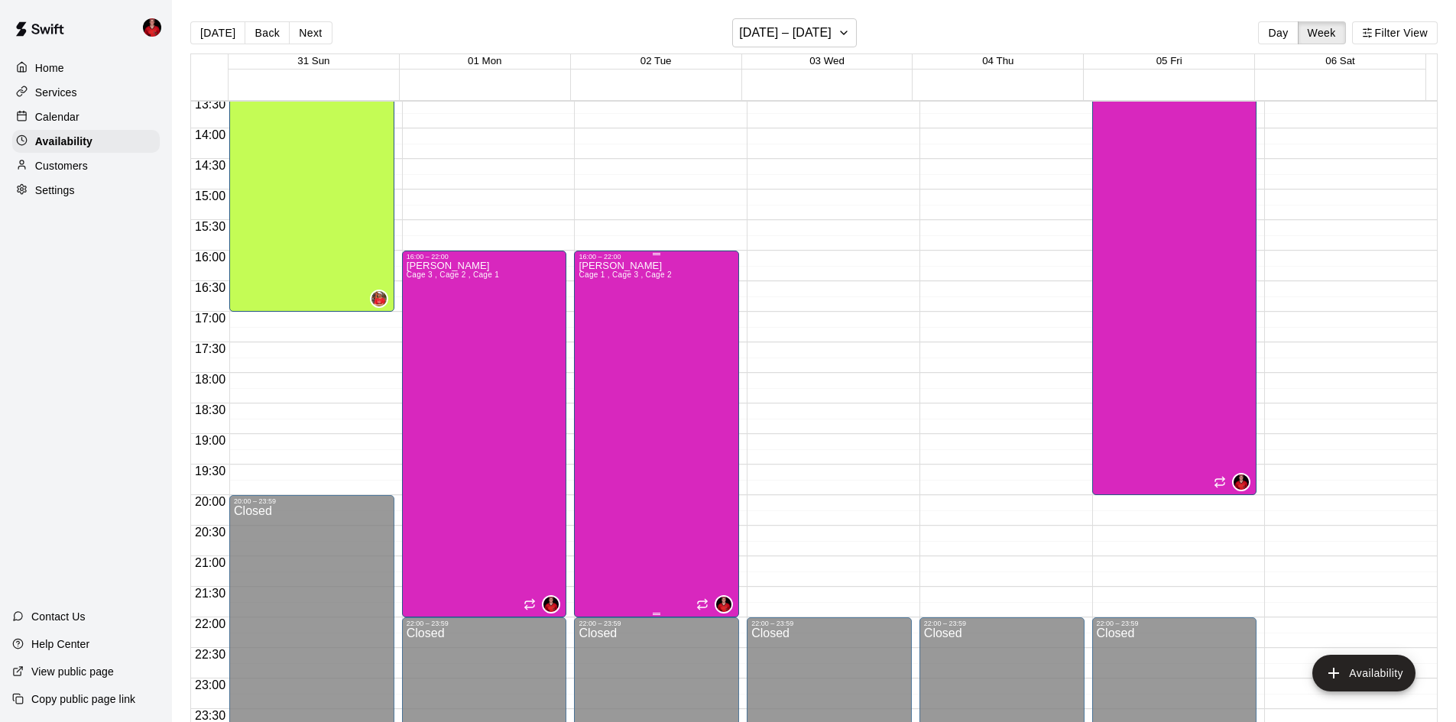
click at [637, 471] on div "Kayden Beauregard Cage 1 , Cage 3 , Cage 2" at bounding box center [625, 622] width 92 height 722
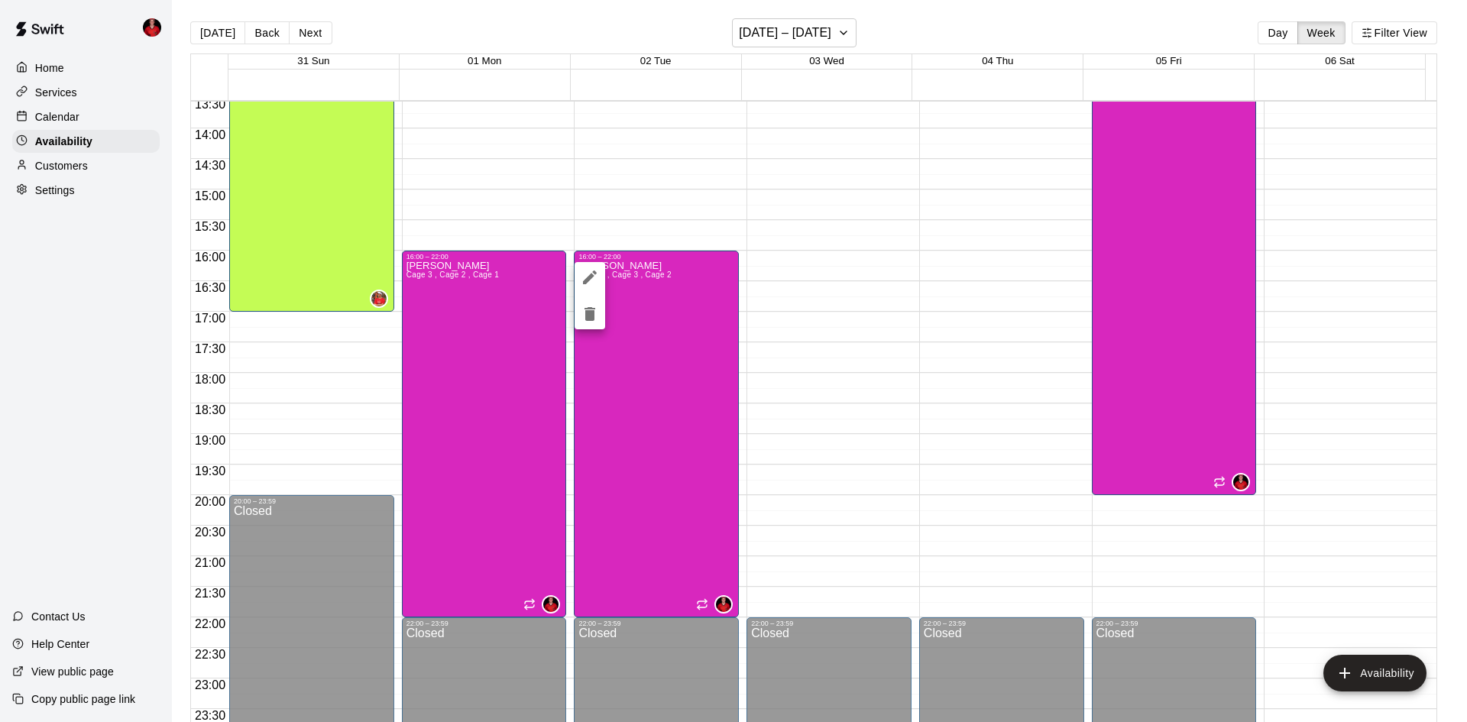
click at [1162, 257] on div at bounding box center [733, 361] width 1467 height 722
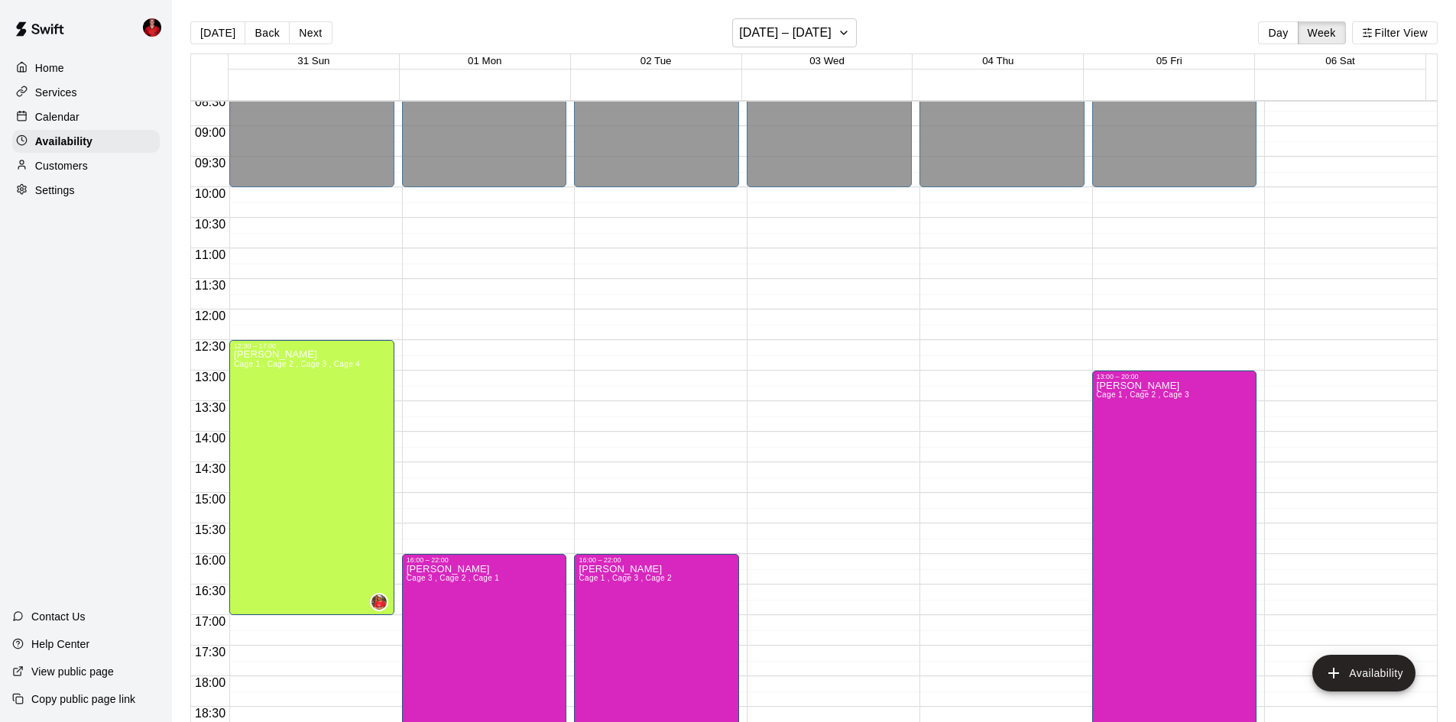
scroll to position [524, 0]
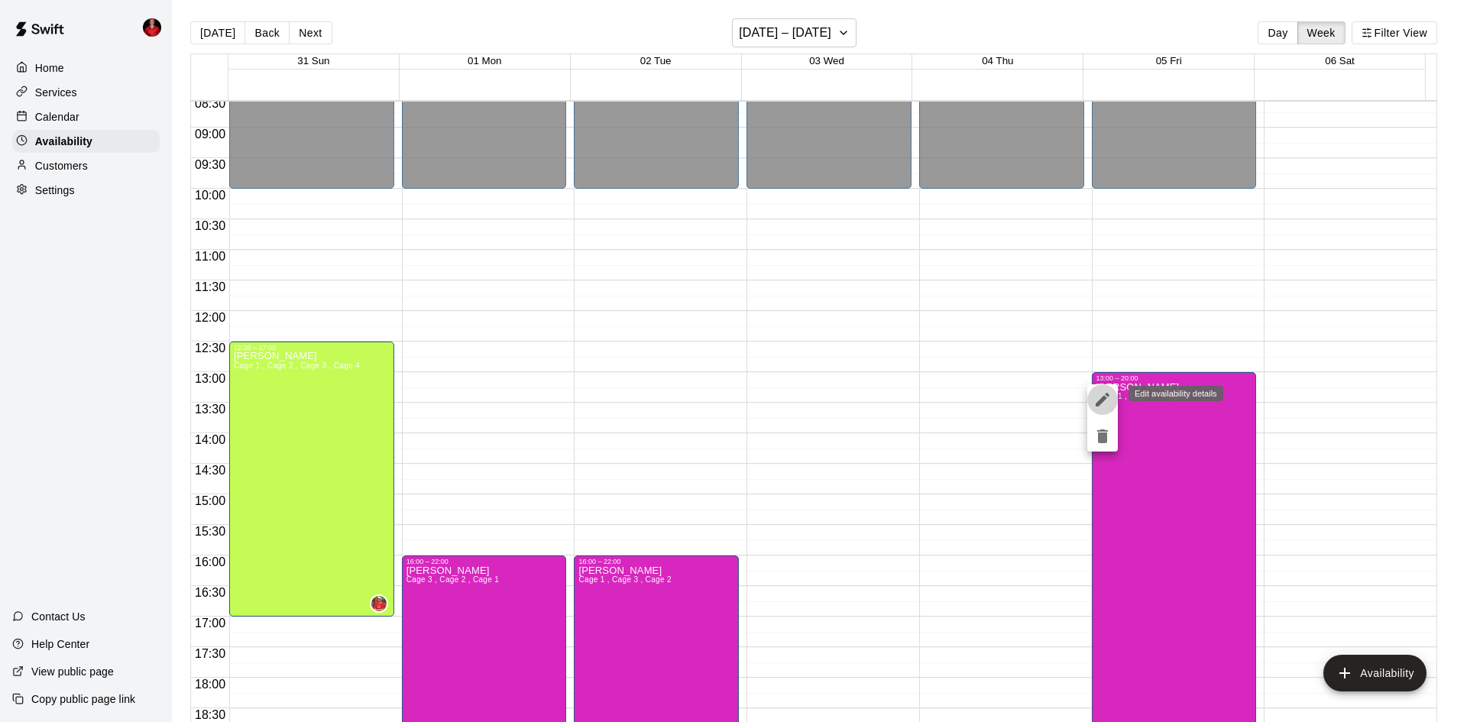
click at [1097, 404] on icon "edit" at bounding box center [1103, 400] width 14 height 14
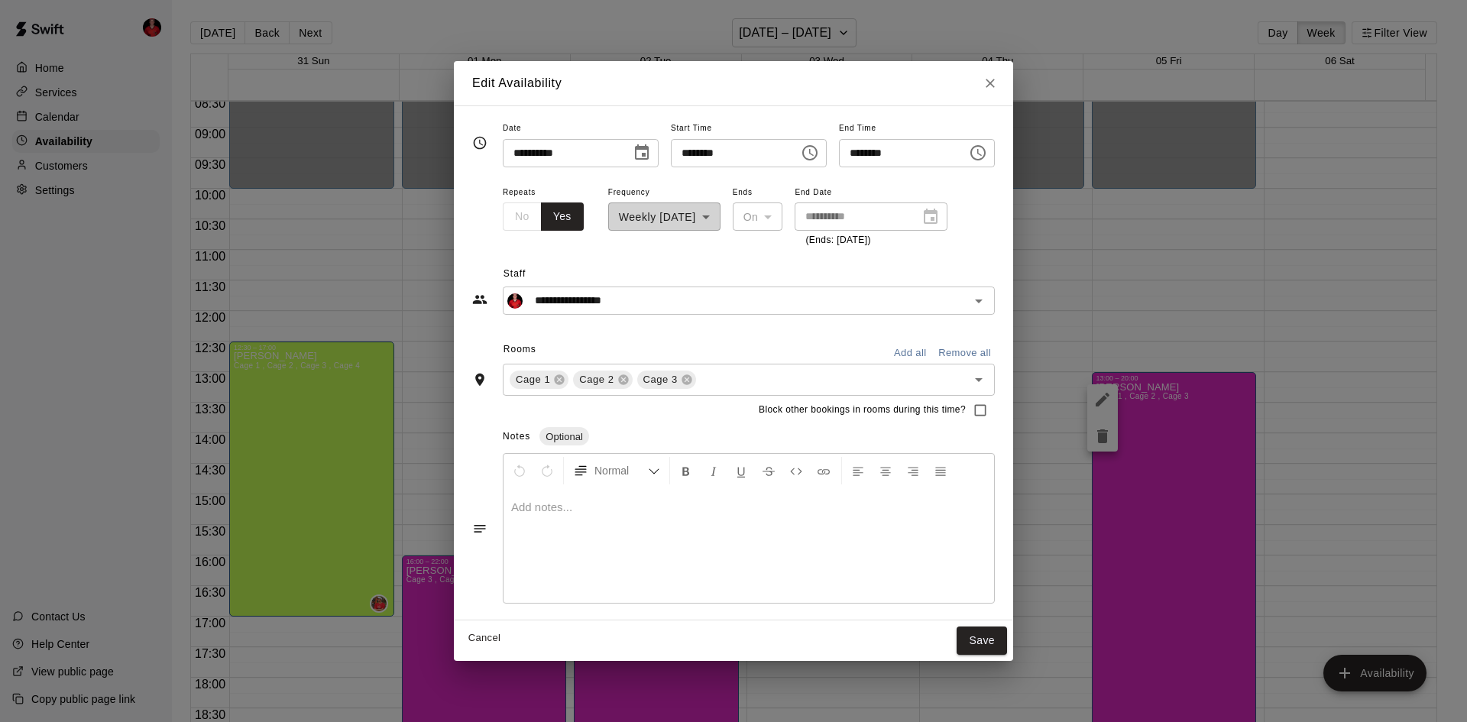
click at [957, 154] on input "********" at bounding box center [898, 153] width 118 height 28
click at [905, 159] on input "********" at bounding box center [898, 153] width 118 height 28
click at [1007, 638] on button "Save" at bounding box center [982, 641] width 50 height 28
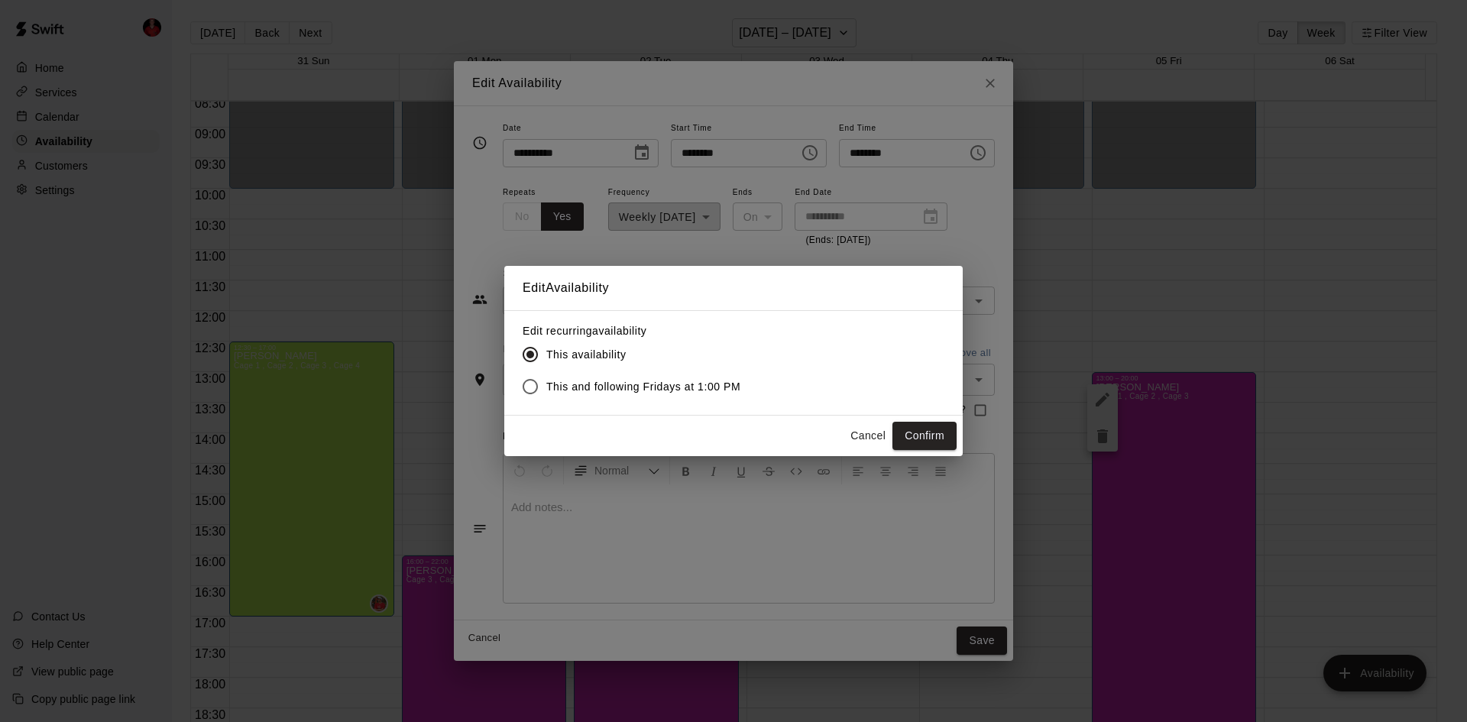
drag, startPoint x: 872, startPoint y: 440, endPoint x: 940, endPoint y: 420, distance: 71.1
click at [940, 420] on div "Cancel Confirm" at bounding box center [733, 436] width 459 height 41
click at [934, 433] on button "Confirm" at bounding box center [925, 436] width 64 height 28
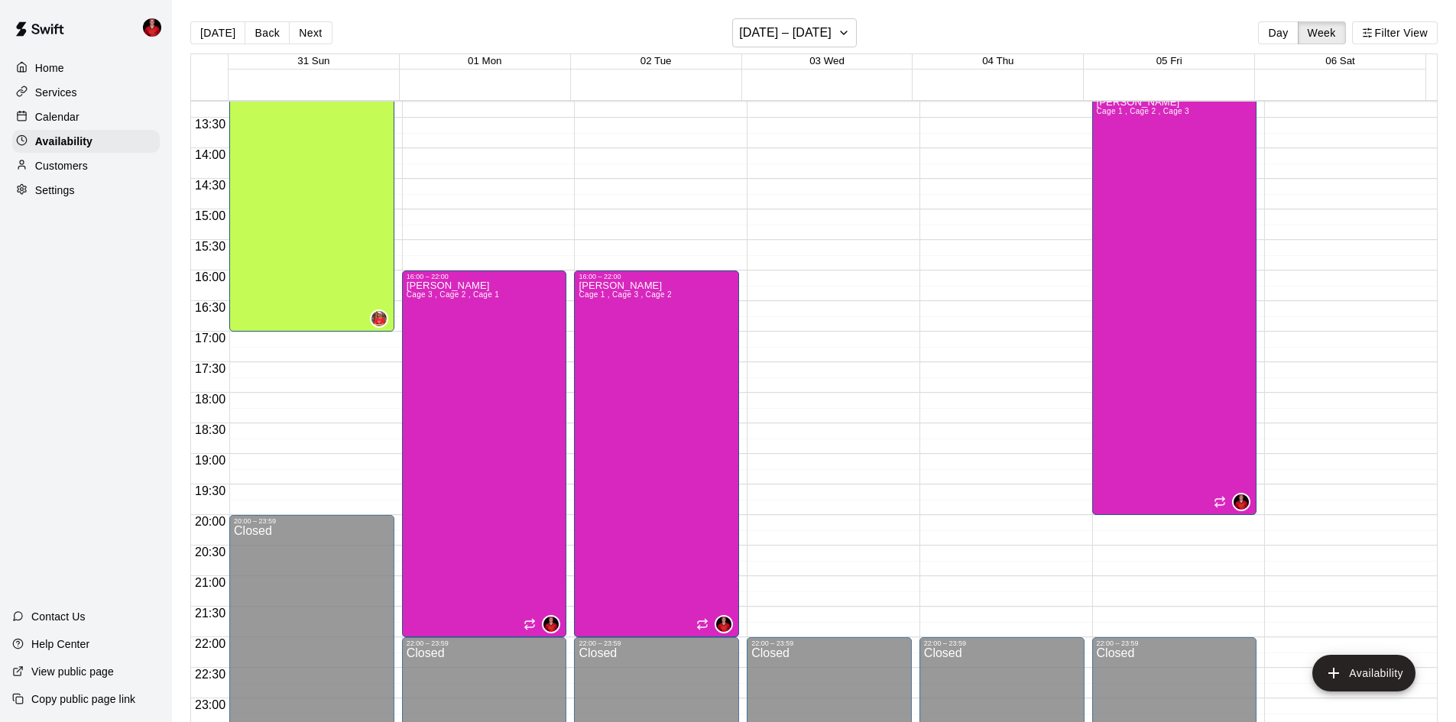
scroll to position [830, 0]
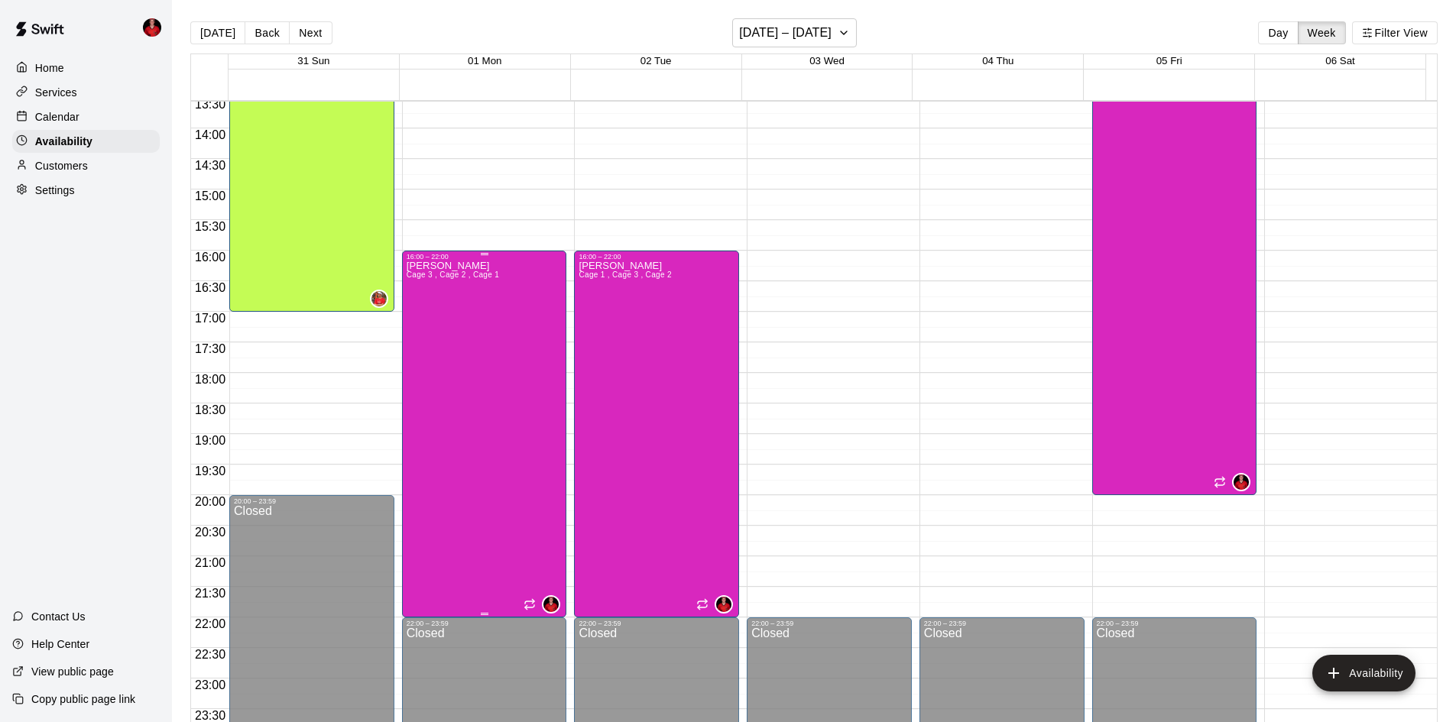
click at [501, 319] on div "Kayden Beauregard Cage 3 , Cage 2 , Cage 1" at bounding box center [485, 622] width 156 height 722
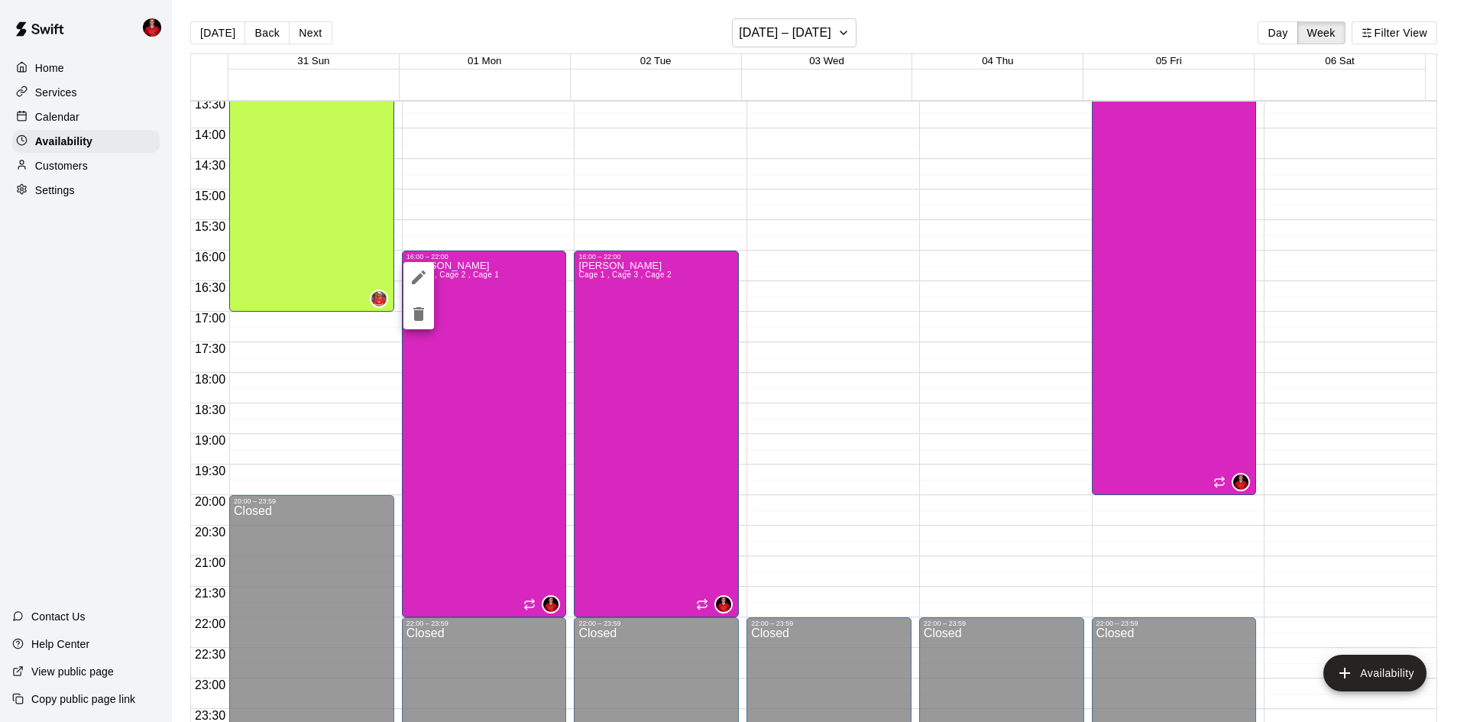
click at [901, 219] on div at bounding box center [733, 361] width 1467 height 722
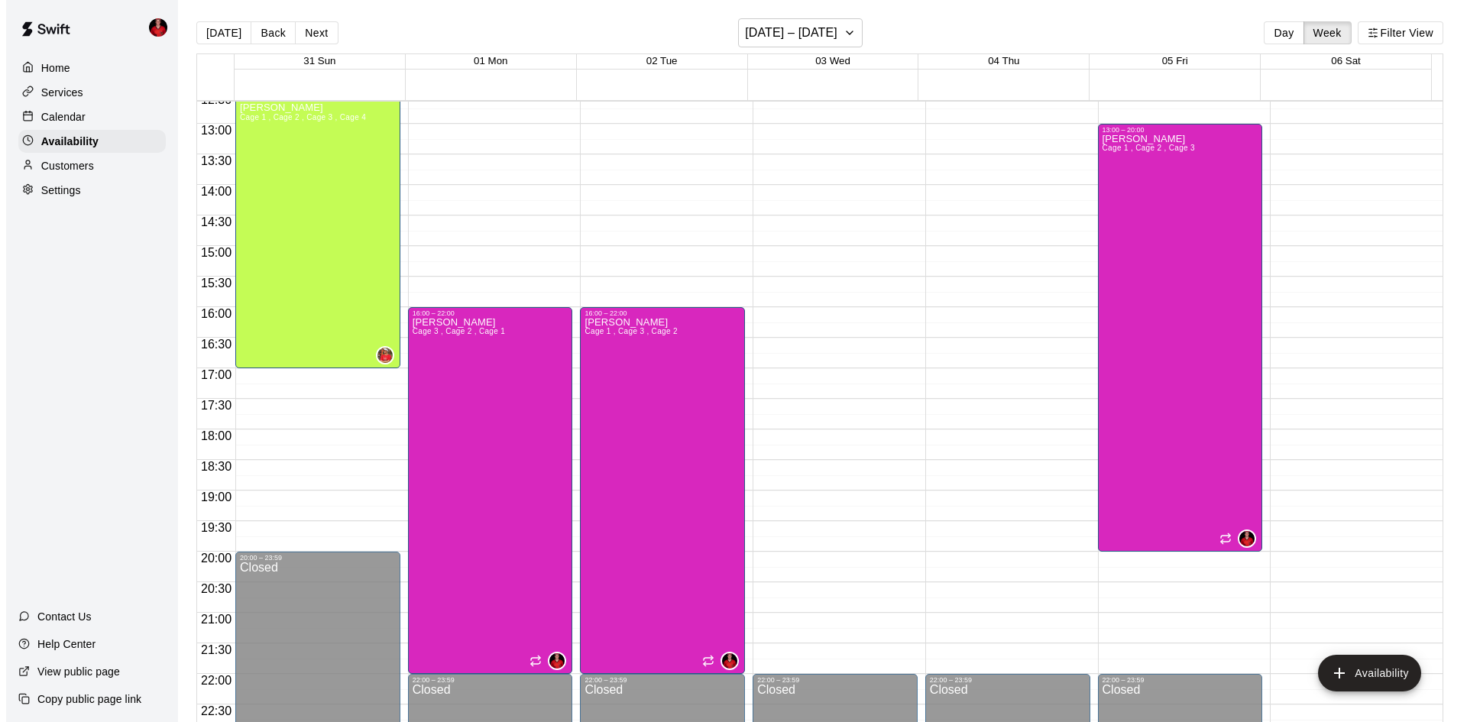
scroll to position [601, 0]
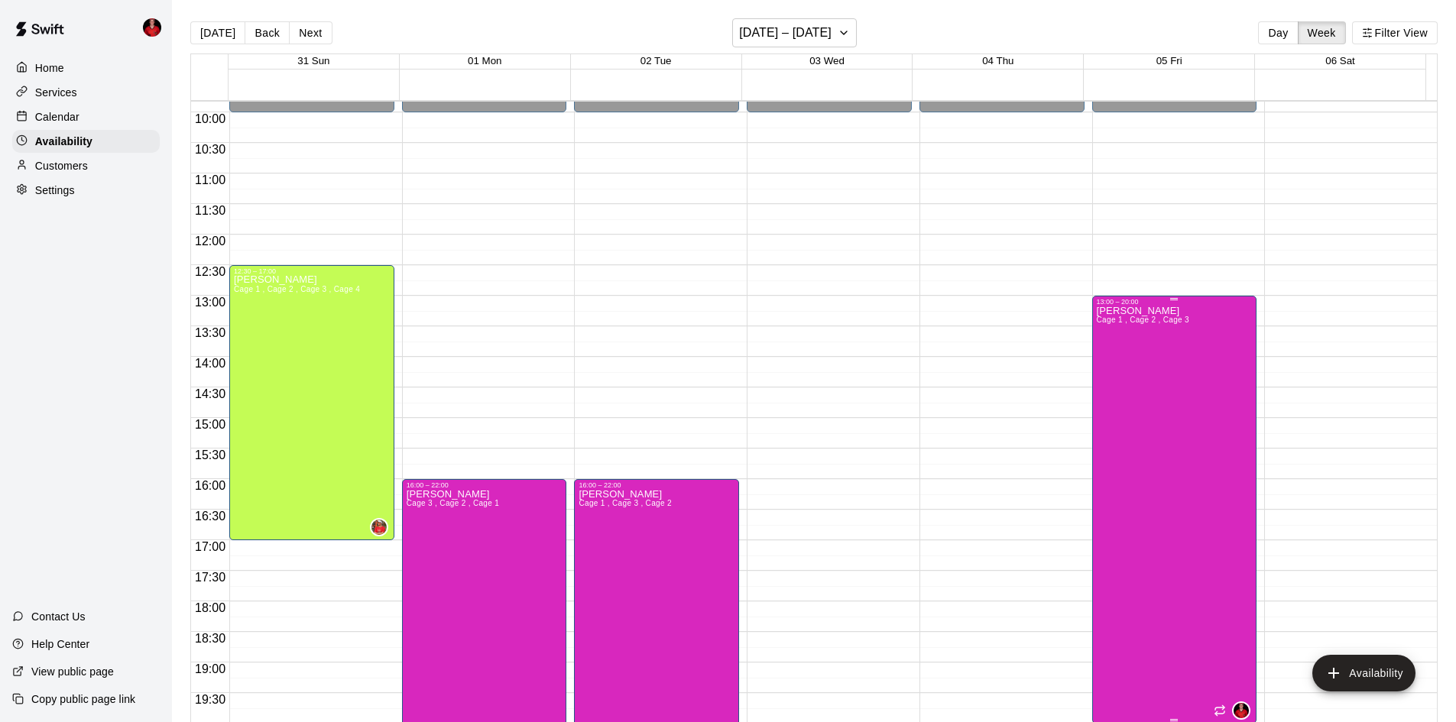
click at [1136, 365] on div "Kayden Beauregard Cage 1 , Cage 2 , Cage 3" at bounding box center [1143, 667] width 92 height 722
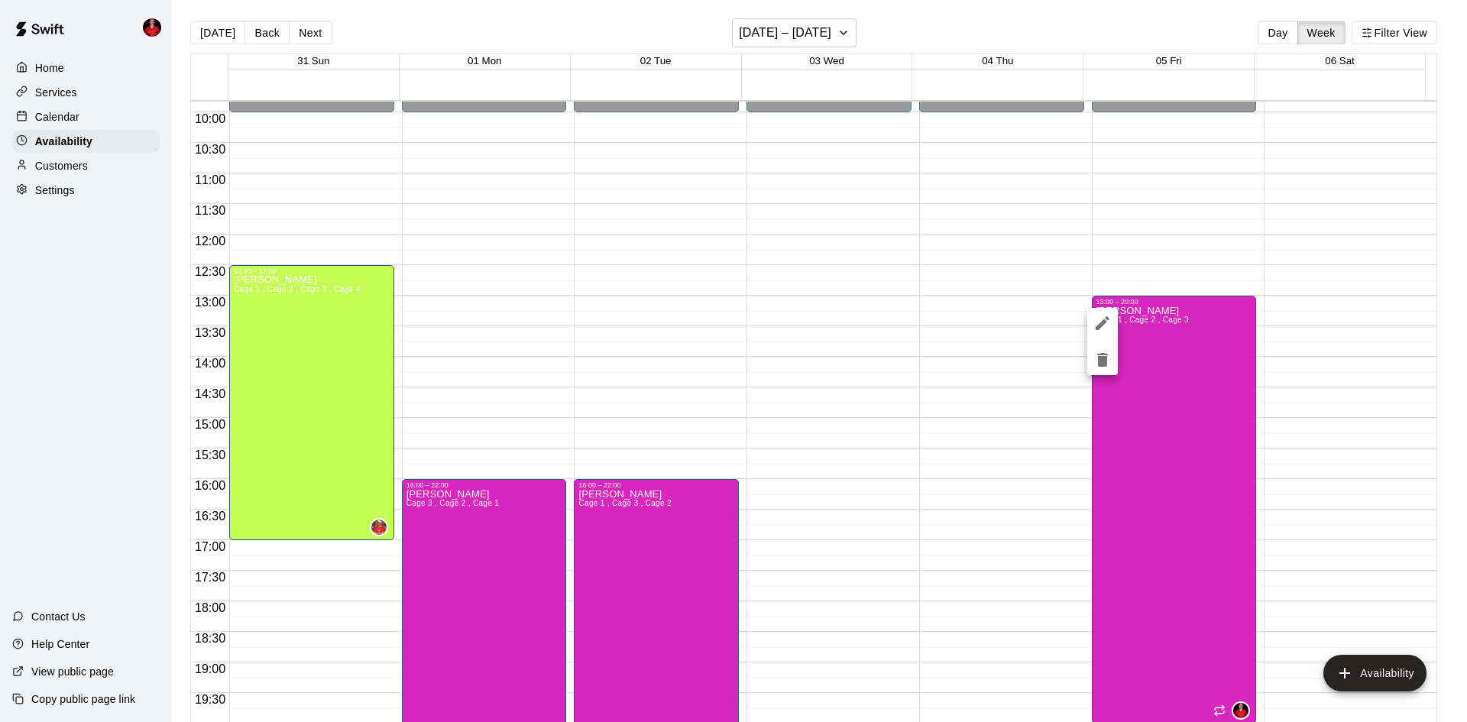
drag, startPoint x: 924, startPoint y: 323, endPoint x: 901, endPoint y: 313, distance: 25.3
click at [924, 323] on div at bounding box center [733, 361] width 1467 height 722
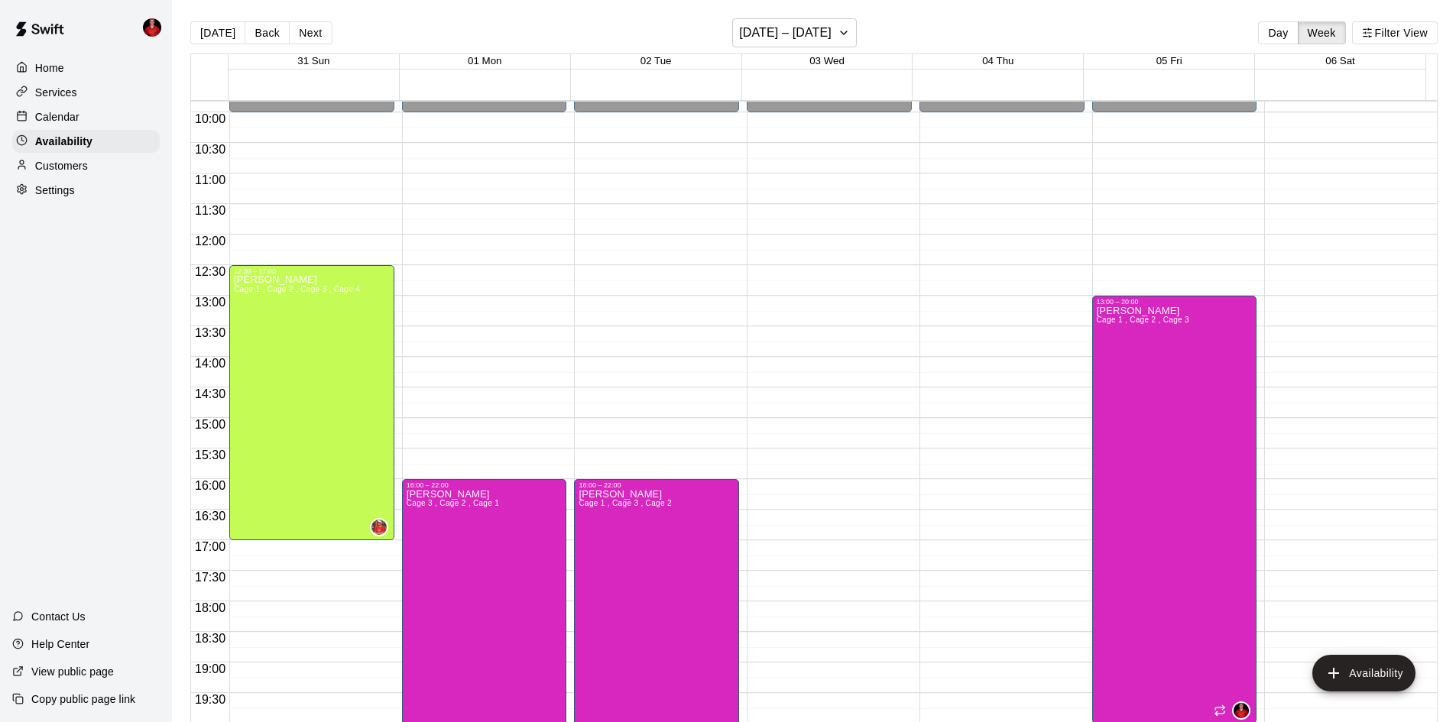
click at [14, 53] on link at bounding box center [39, 30] width 79 height 49
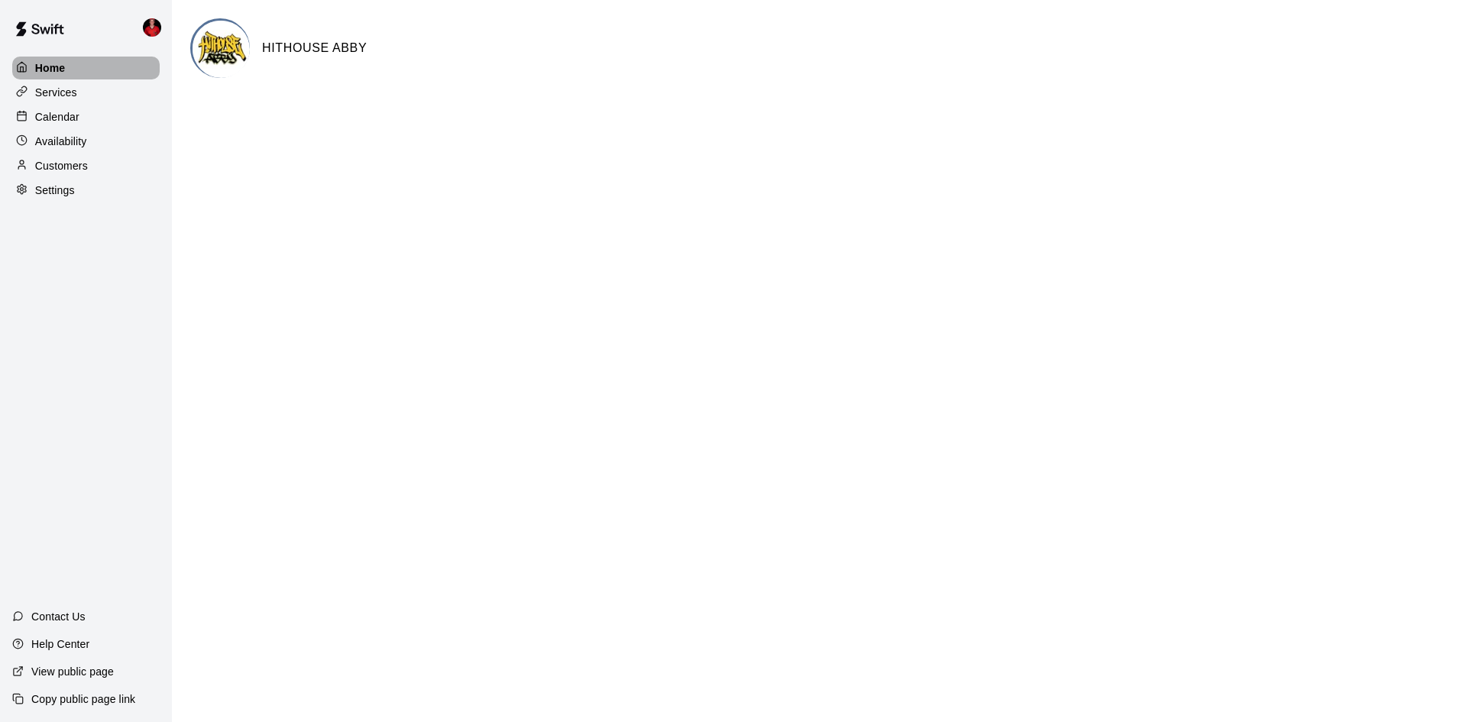
click at [23, 73] on icon at bounding box center [21, 66] width 11 height 11
click at [80, 125] on div "Calendar" at bounding box center [86, 116] width 148 height 23
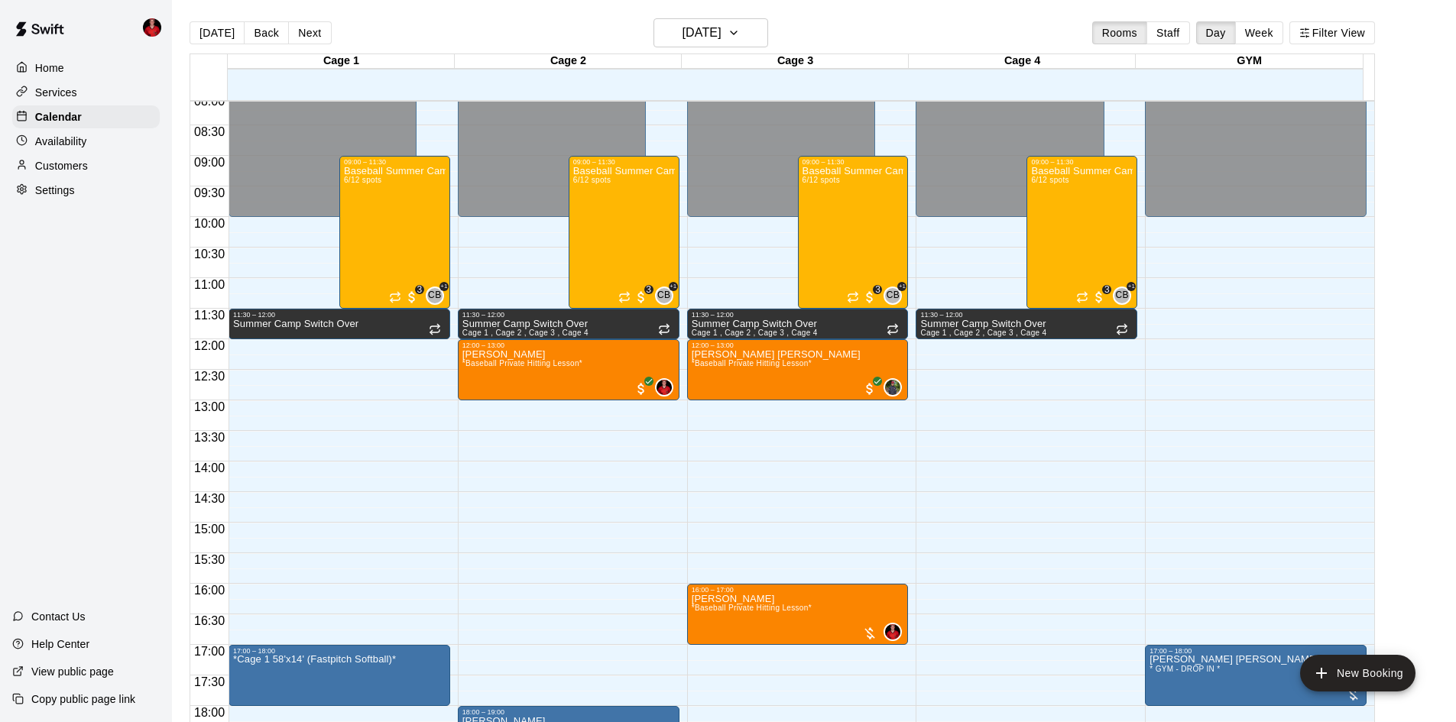
scroll to position [478, 0]
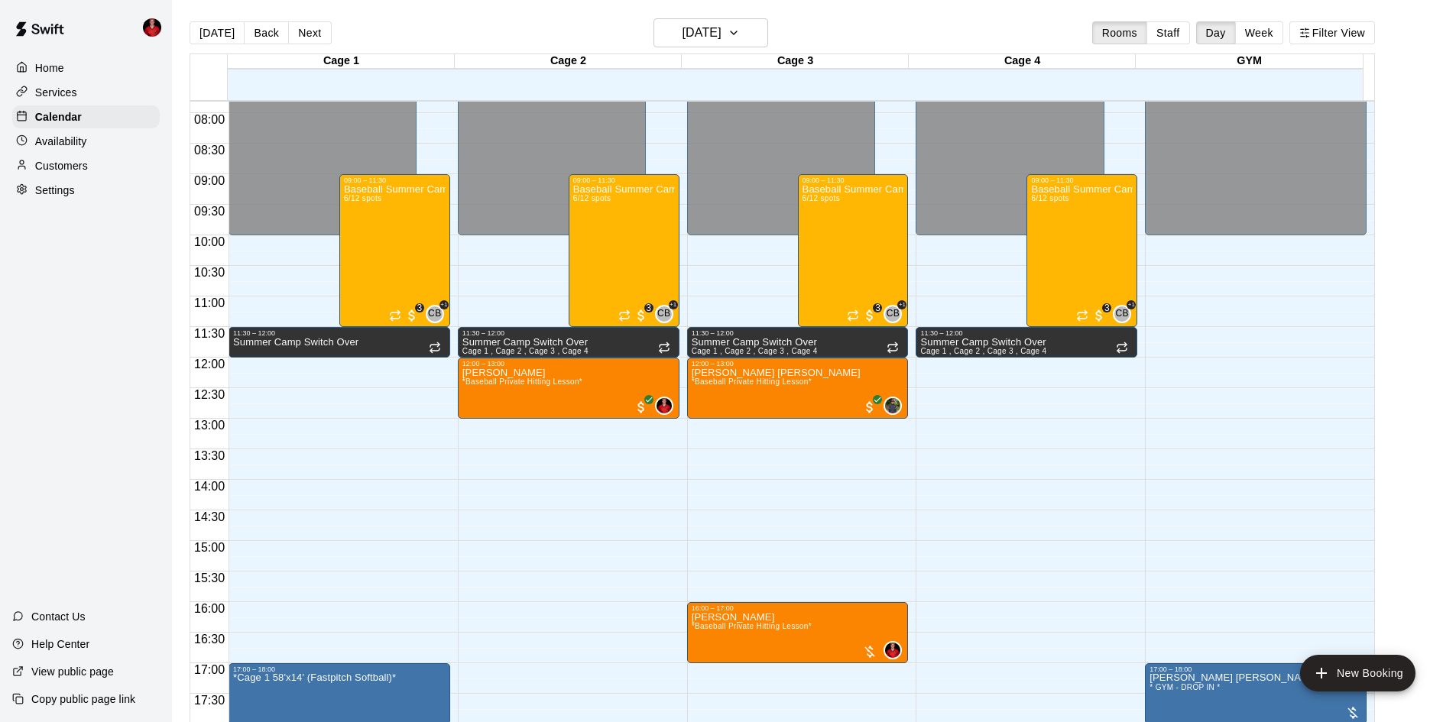
click at [92, 143] on div "Availability" at bounding box center [86, 141] width 148 height 23
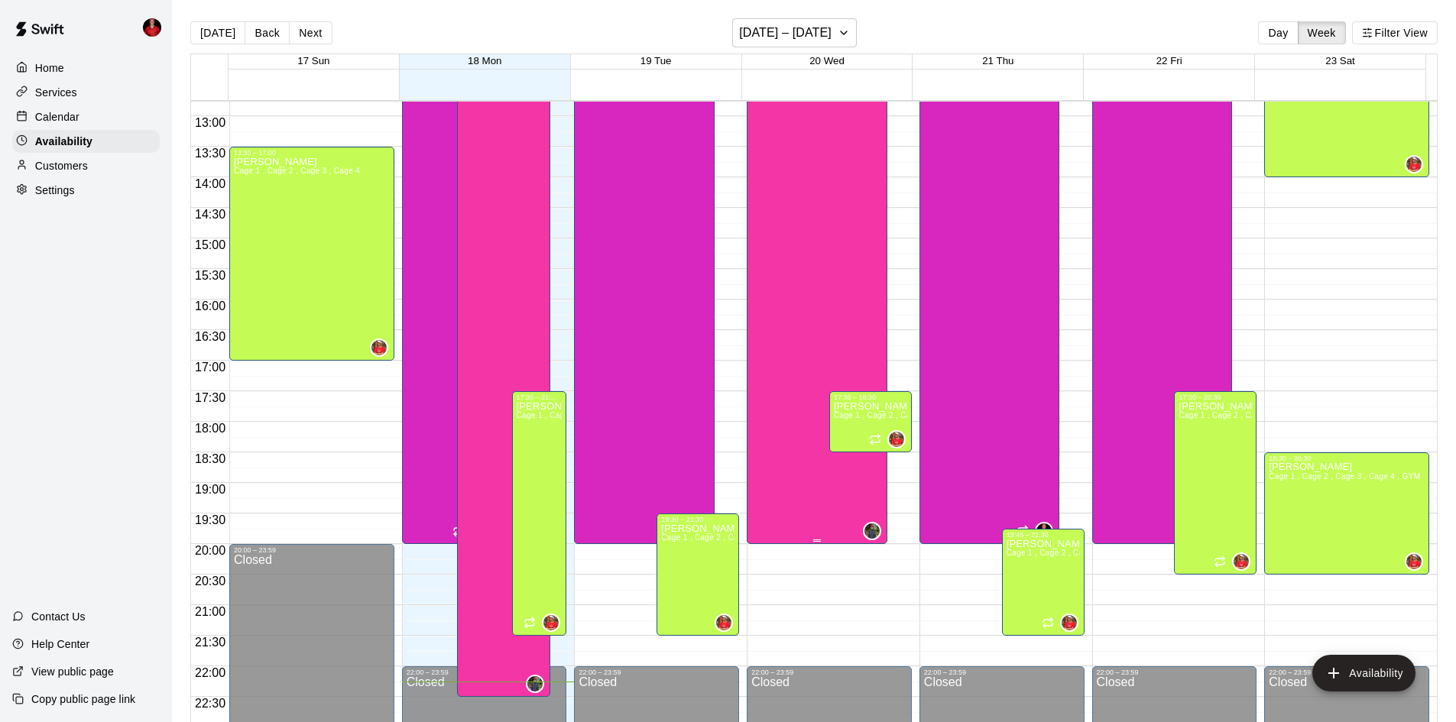
scroll to position [754, 0]
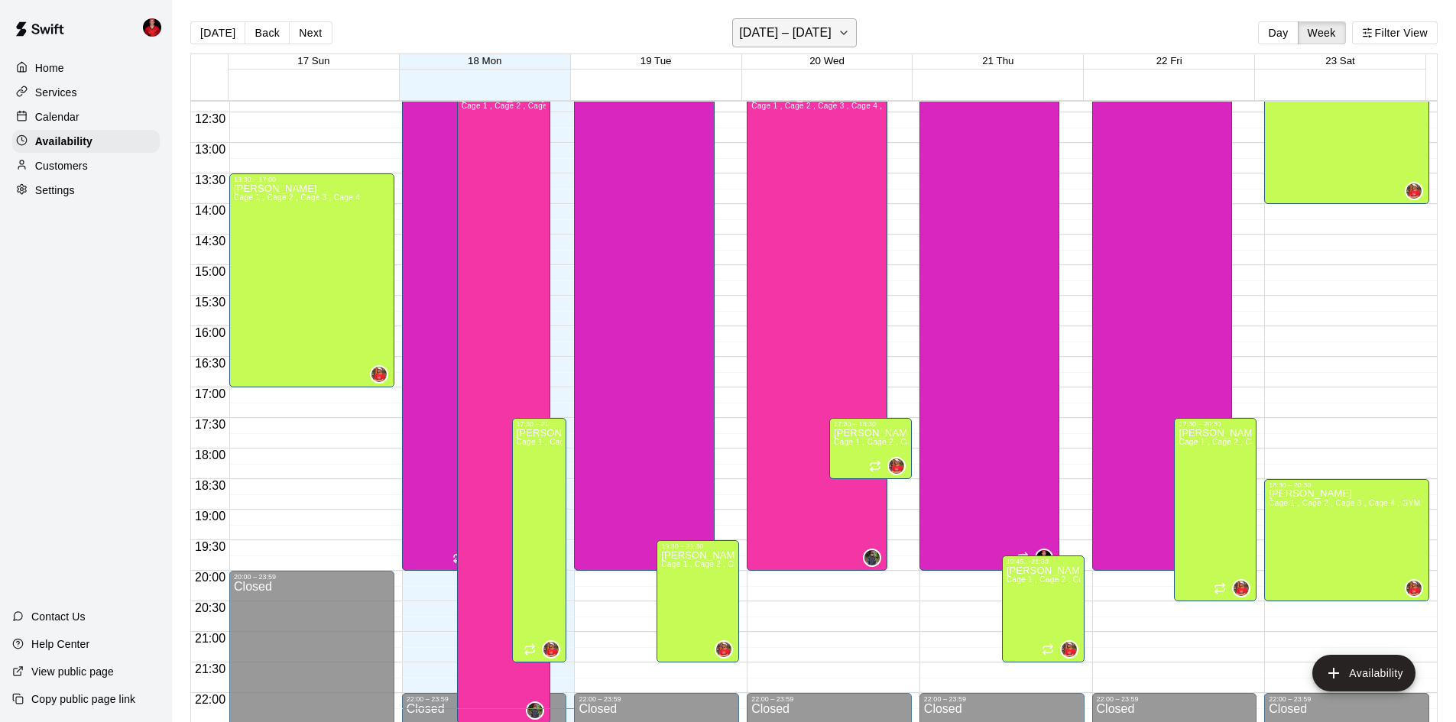
click at [825, 46] on button "[DATE] – [DATE]" at bounding box center [794, 32] width 125 height 29
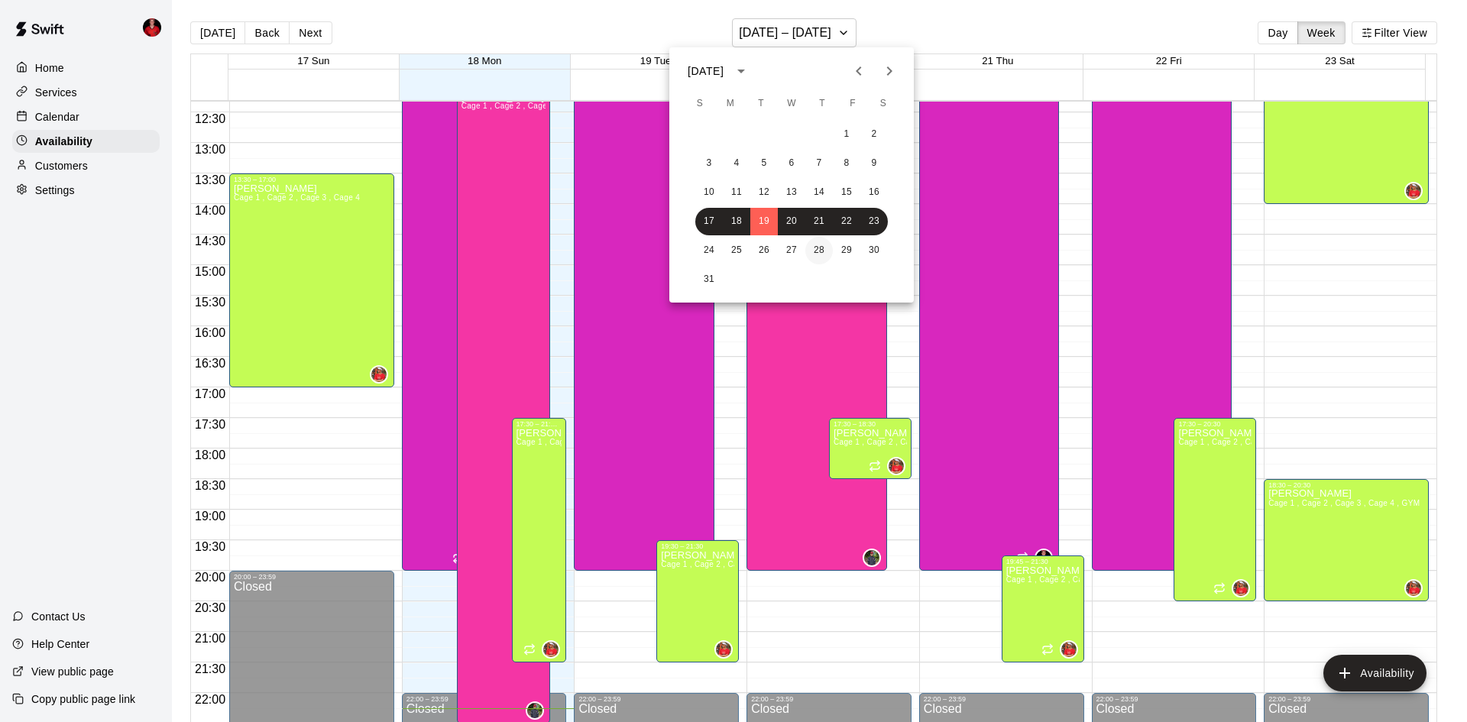
click at [830, 248] on button "28" at bounding box center [820, 251] width 28 height 28
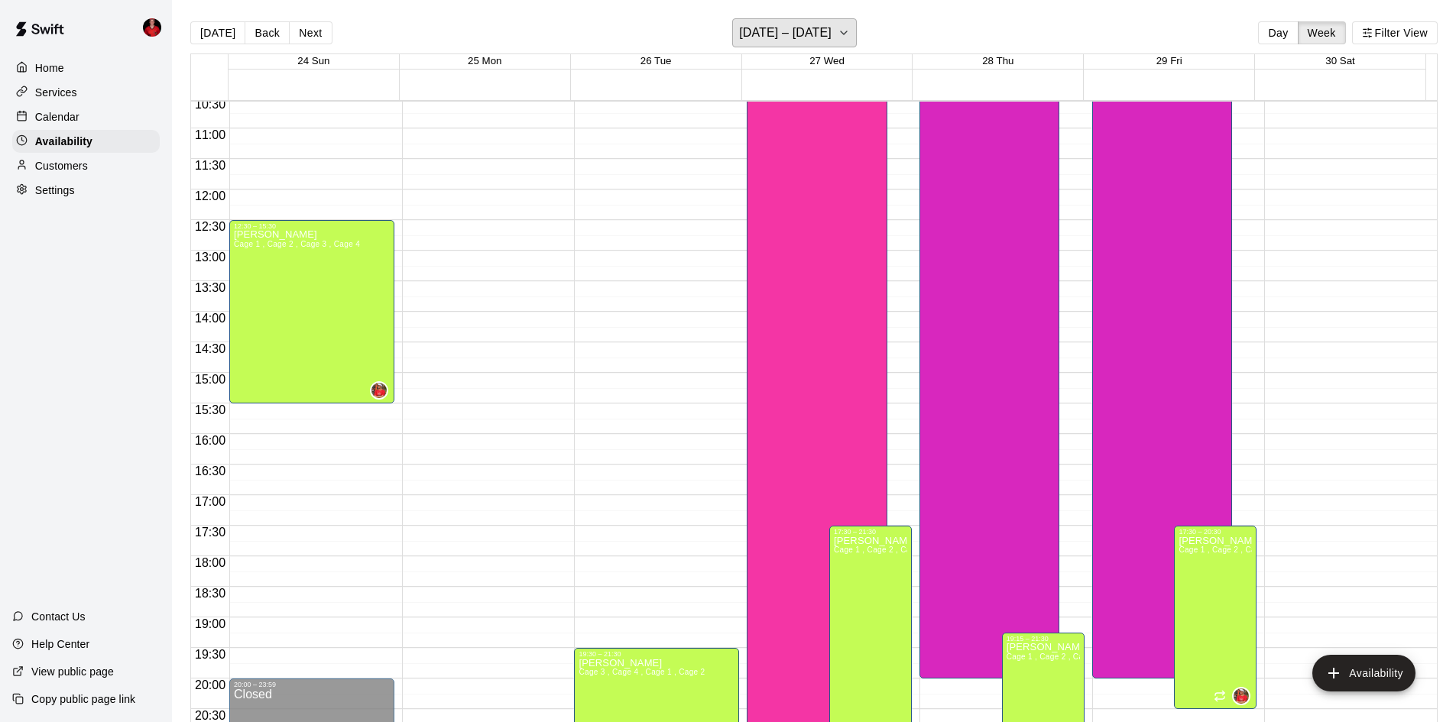
scroll to position [524, 0]
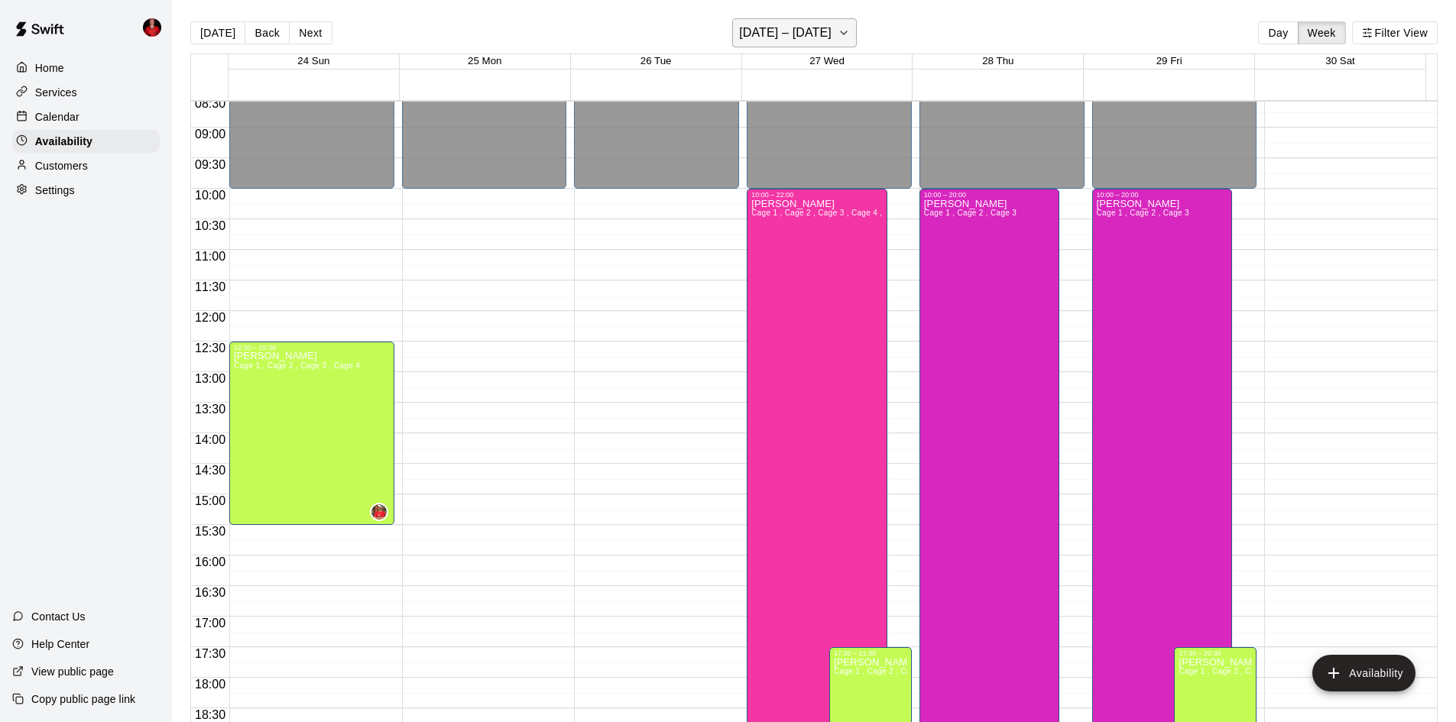
click at [795, 29] on h6 "[DATE] – [DATE]" at bounding box center [785, 32] width 92 height 21
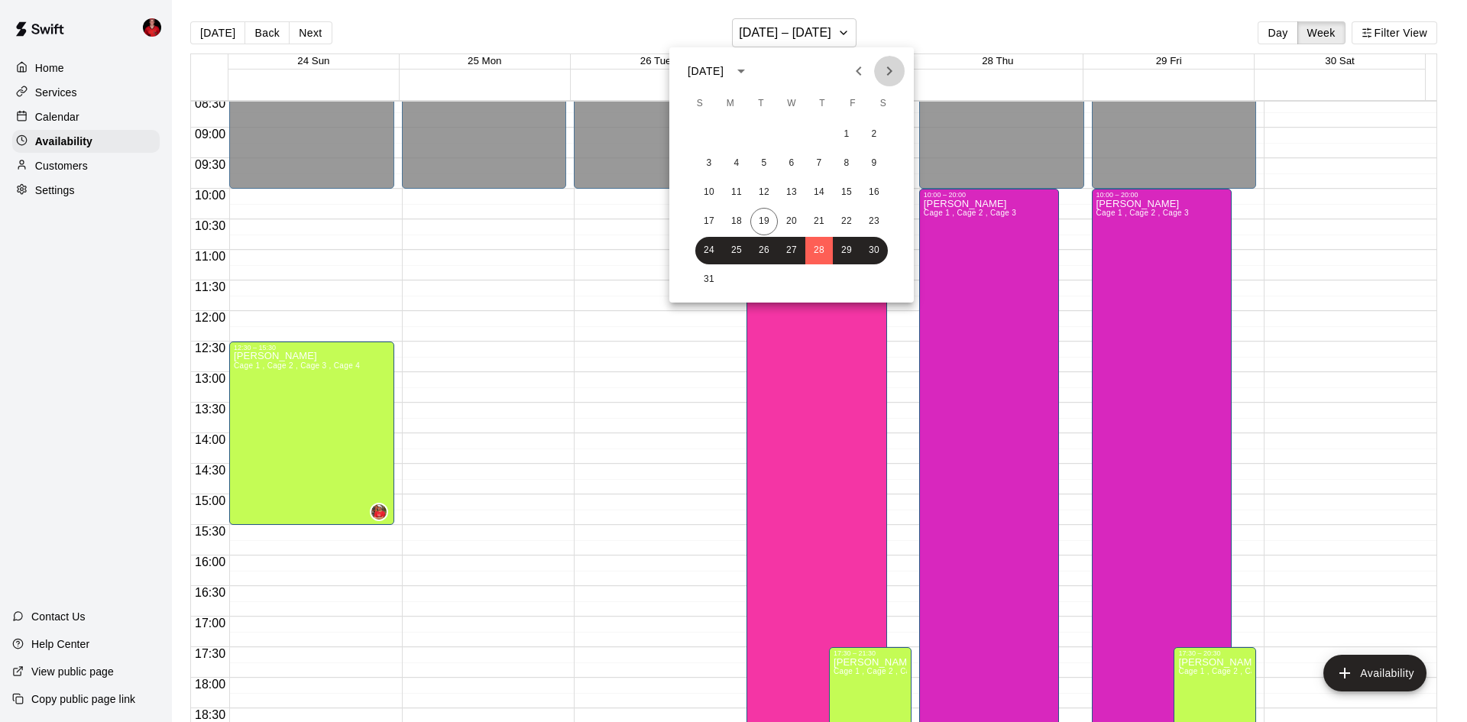
click at [880, 72] on icon "Next month" at bounding box center [889, 71] width 18 height 18
click at [790, 128] on button "3" at bounding box center [792, 135] width 28 height 28
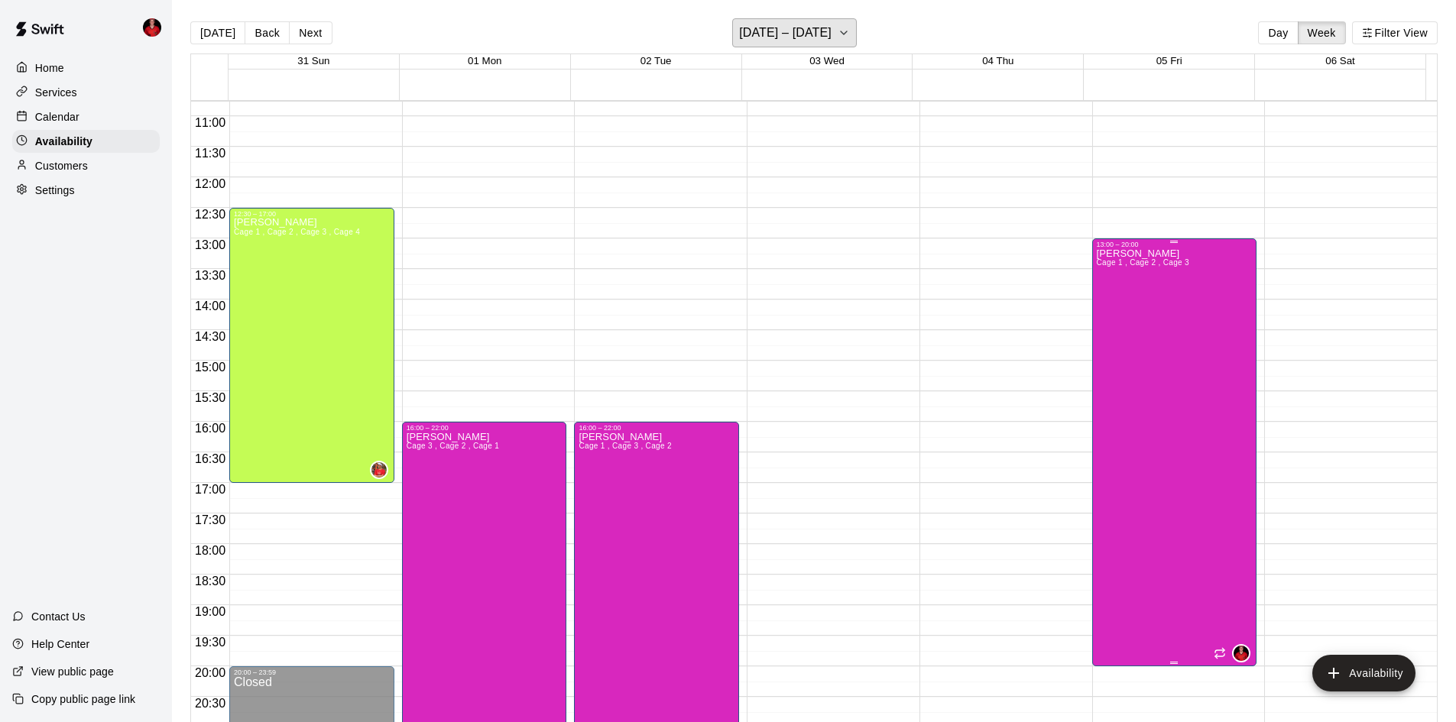
scroll to position [830, 0]
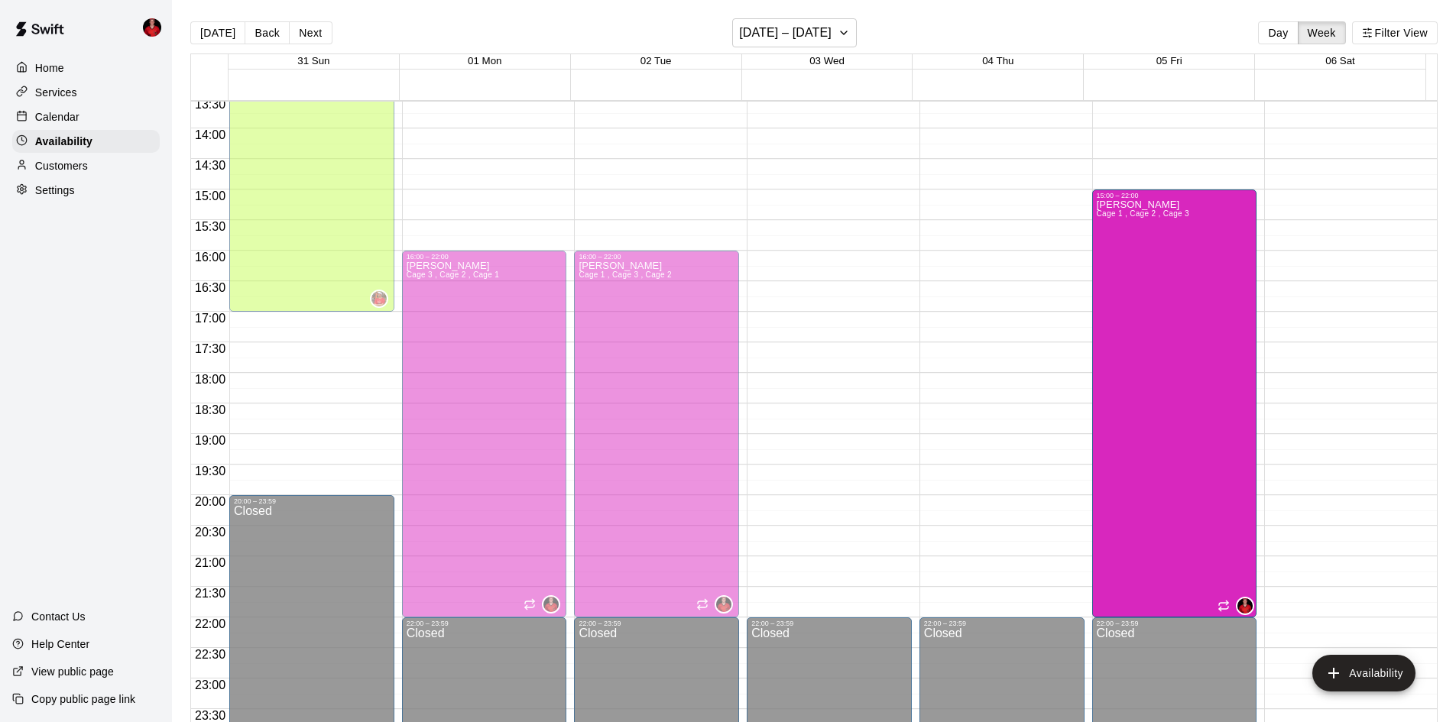
drag, startPoint x: 1166, startPoint y: 489, endPoint x: 1166, endPoint y: 612, distance: 123.0
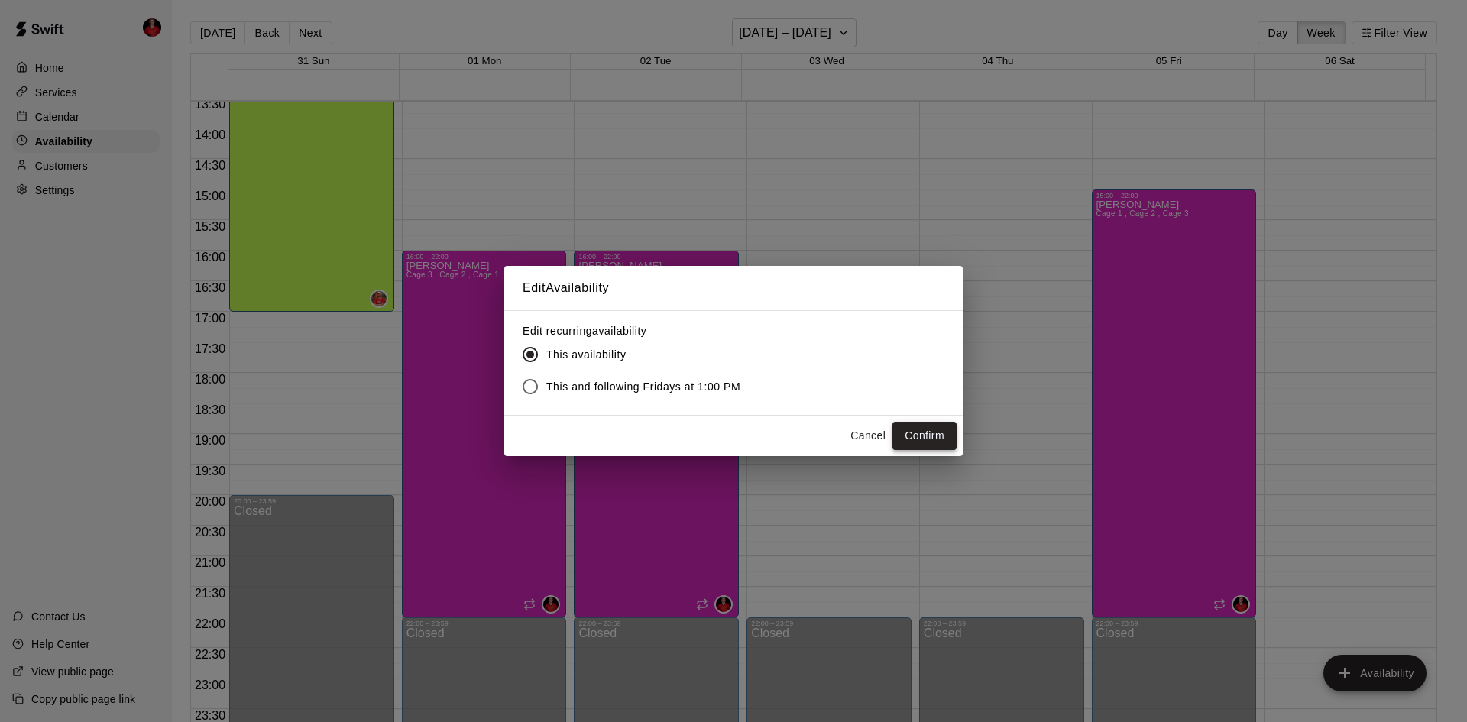
click at [911, 433] on button "Confirm" at bounding box center [925, 436] width 64 height 28
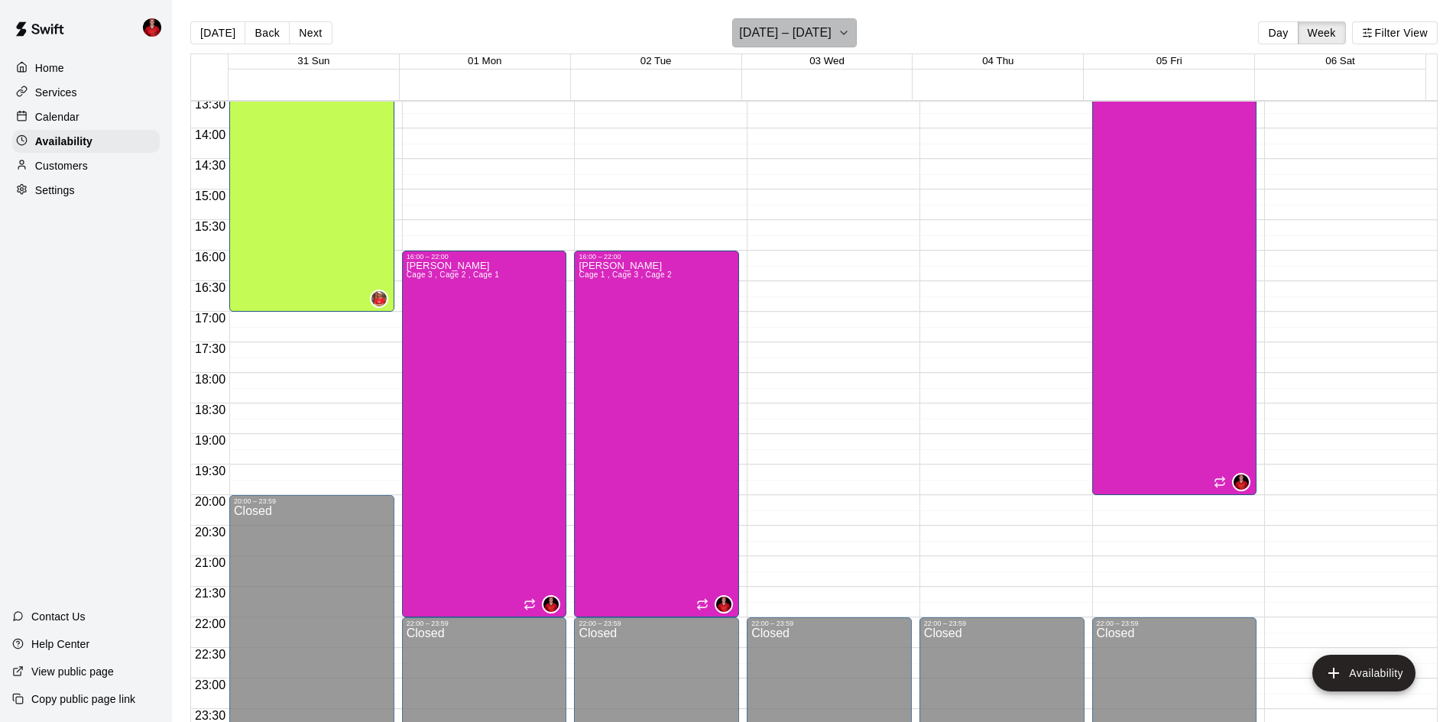
click at [820, 36] on h6 "[DATE] – [DATE]" at bounding box center [785, 32] width 92 height 21
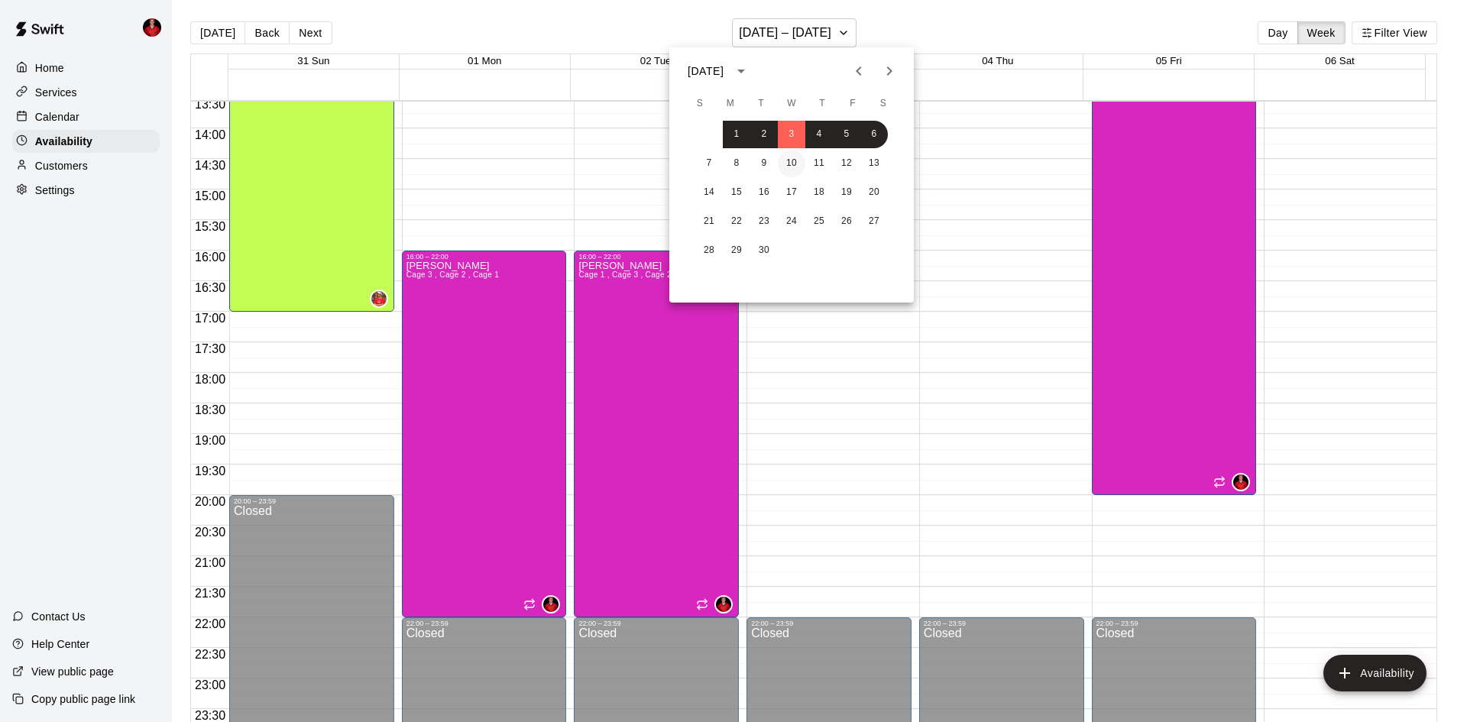
click at [779, 163] on button "10" at bounding box center [792, 164] width 28 height 28
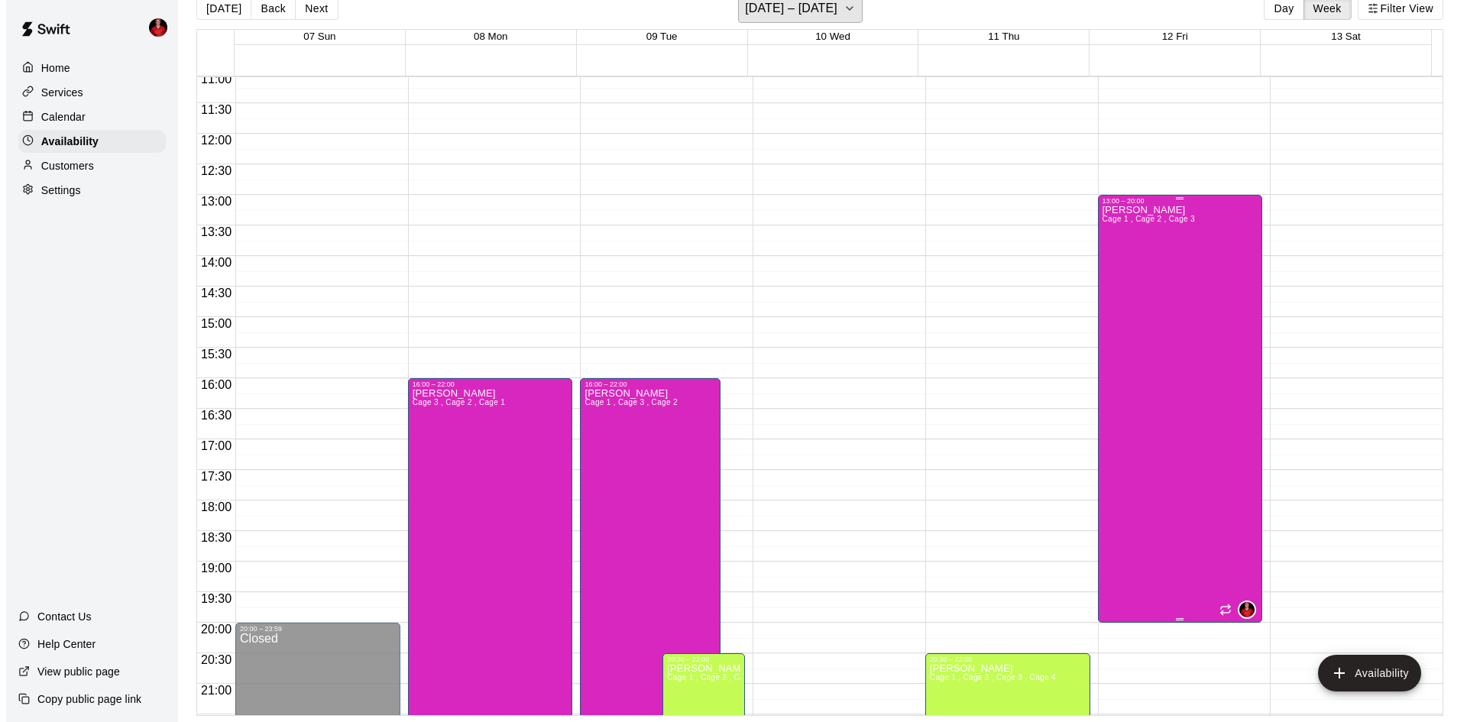
scroll to position [524, 0]
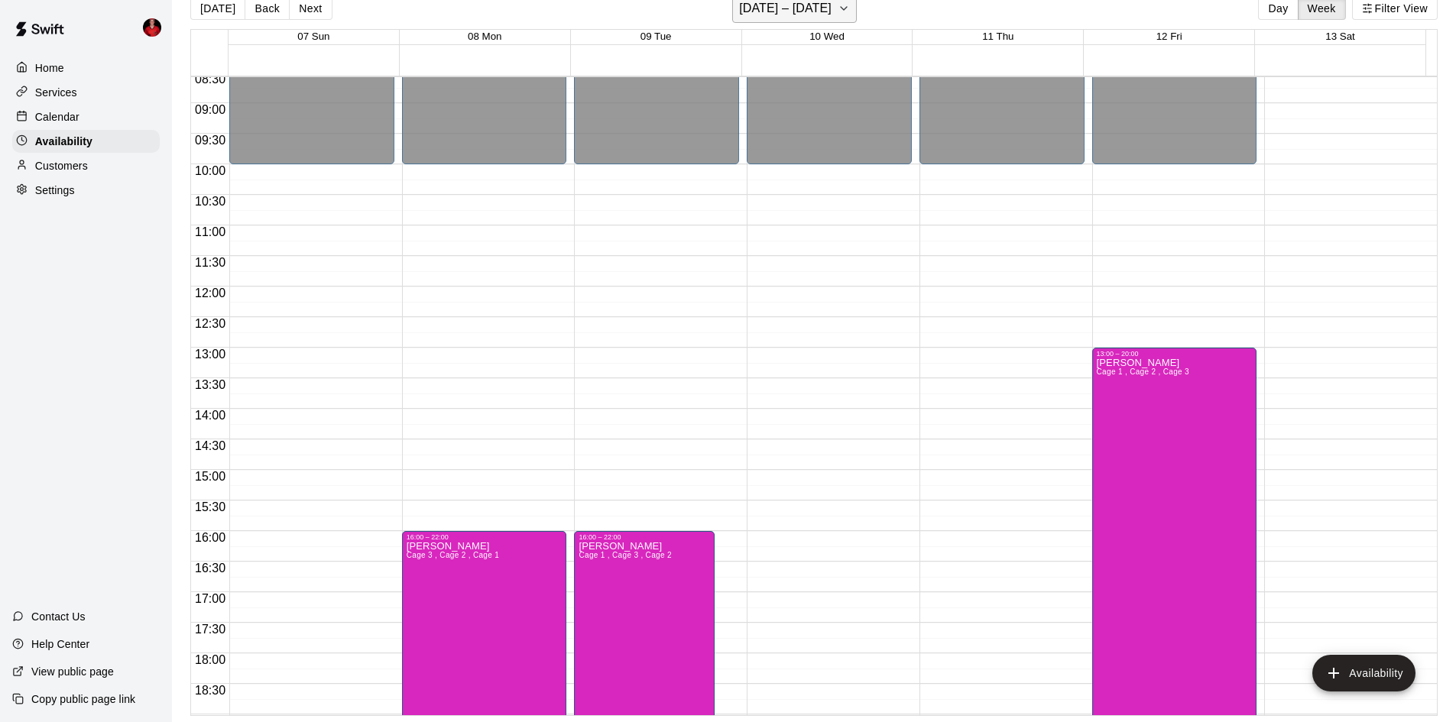
click at [801, 17] on h6 "[DATE] – [DATE]" at bounding box center [785, 8] width 92 height 21
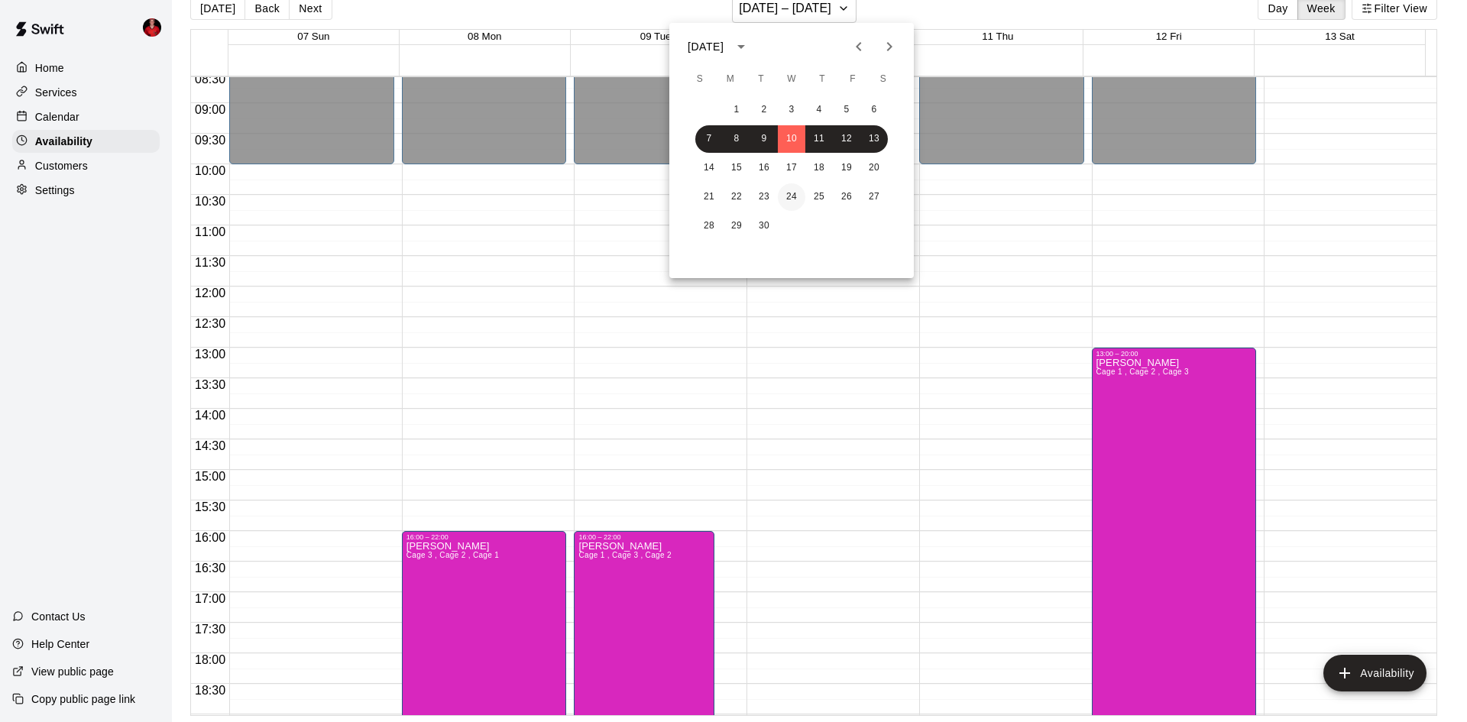
click at [786, 198] on button "24" at bounding box center [792, 197] width 28 height 28
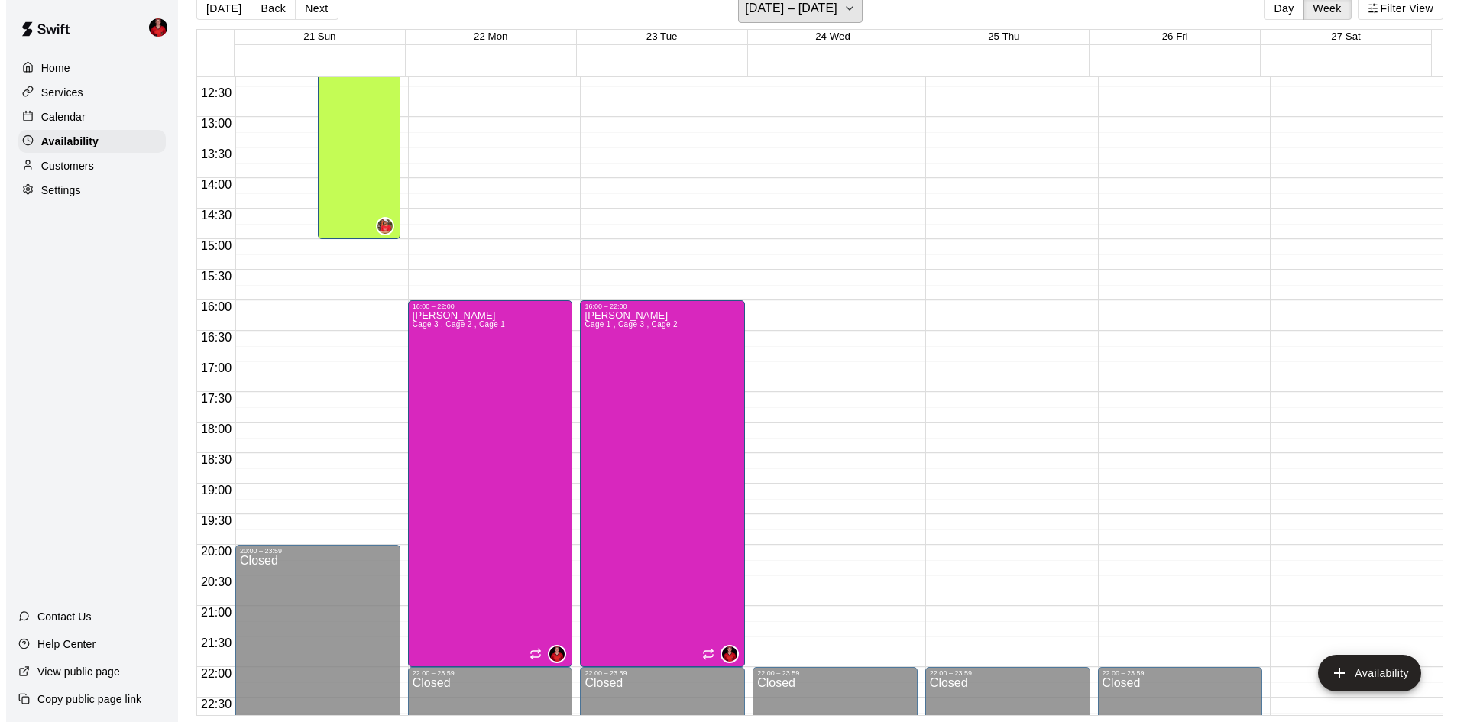
scroll to position [677, 0]
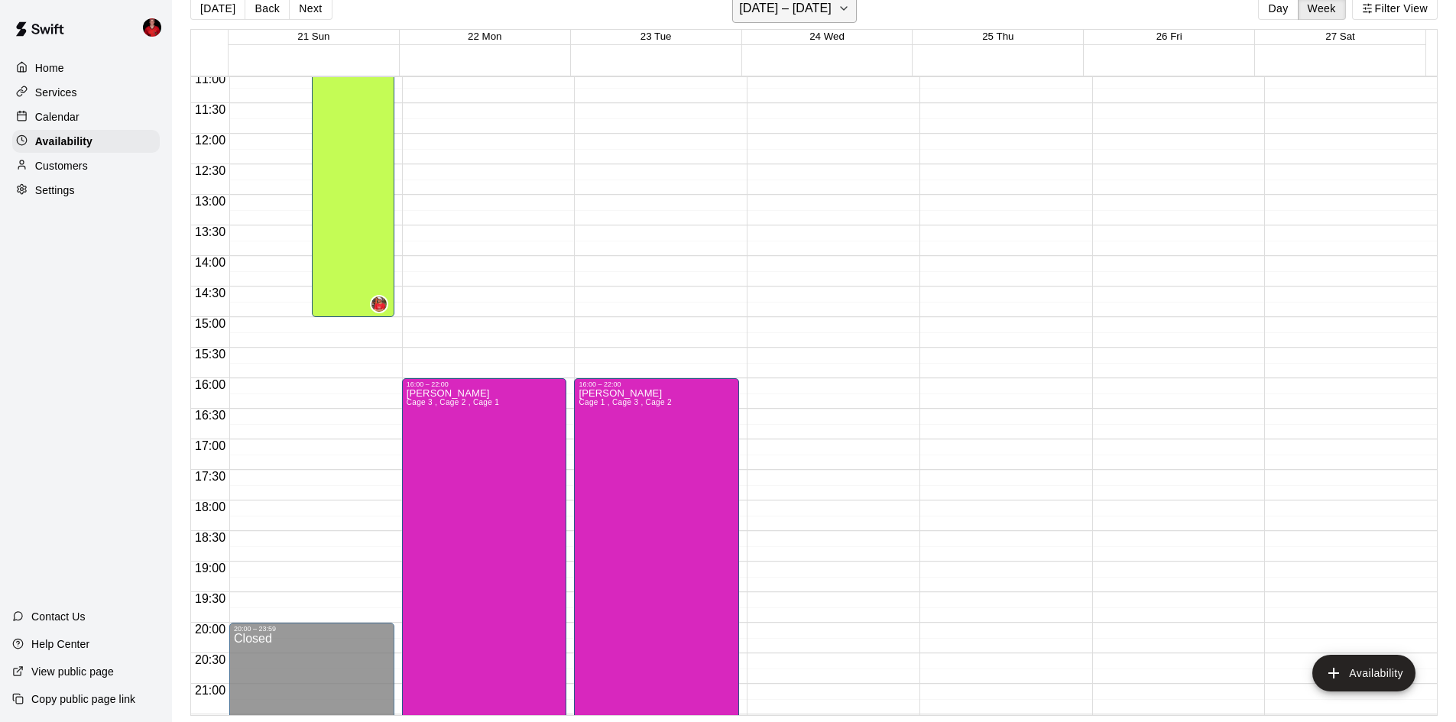
click at [820, 10] on h6 "[DATE] – [DATE]" at bounding box center [785, 8] width 92 height 21
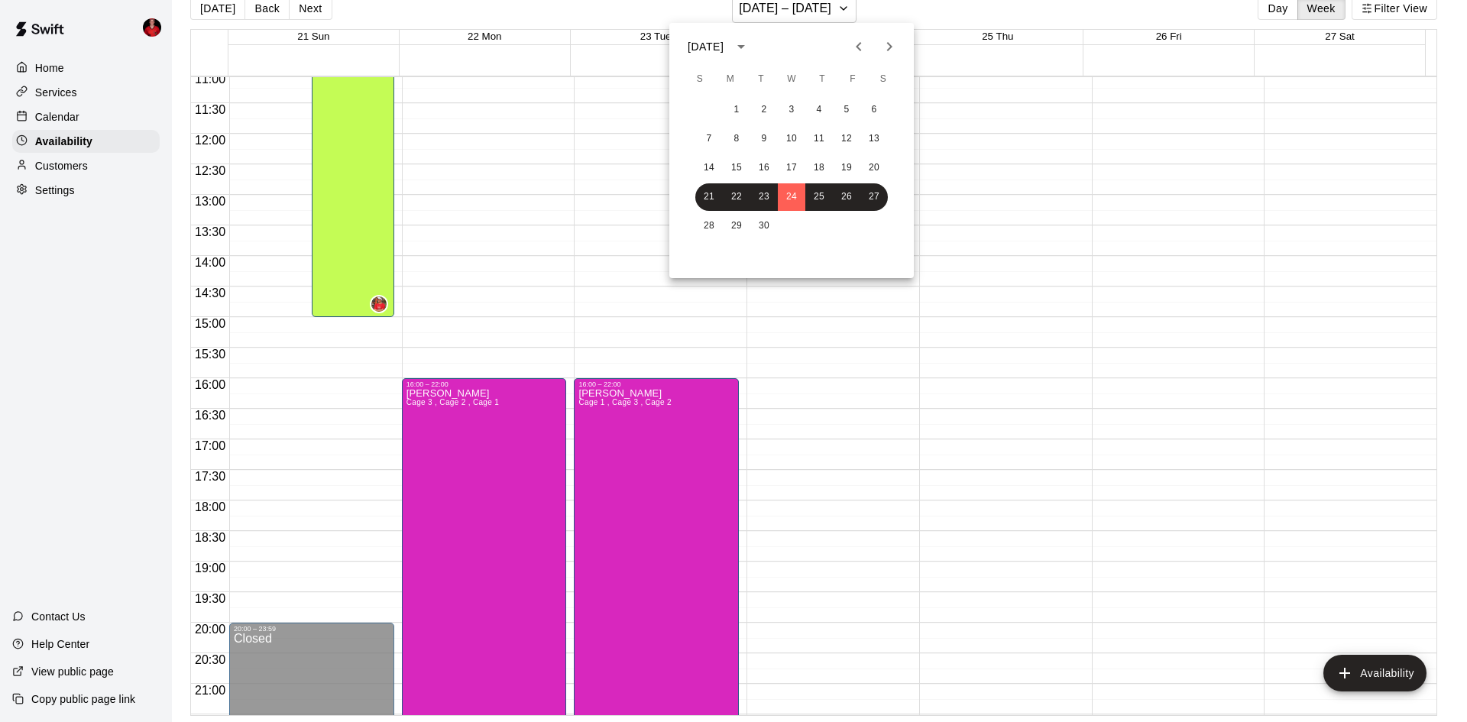
click at [881, 47] on icon "Next month" at bounding box center [889, 46] width 18 height 18
click at [780, 153] on div "1 2 3 4 5 6 7 8 9 10 11 12 13 14 15 16 17 18 19 20 21 22 23 24 25 26 27 28 29 3…" at bounding box center [792, 168] width 245 height 147
click at [738, 166] on button "13" at bounding box center [737, 168] width 28 height 28
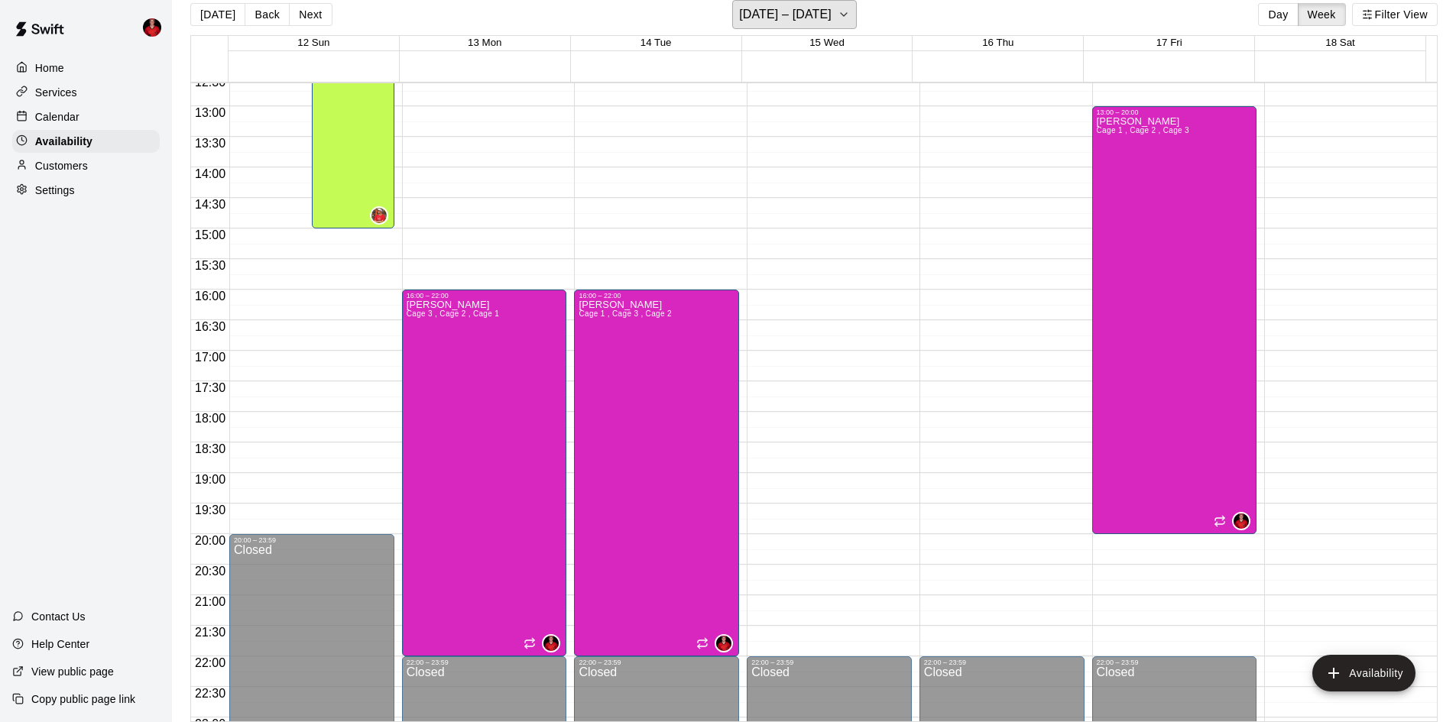
scroll to position [754, 0]
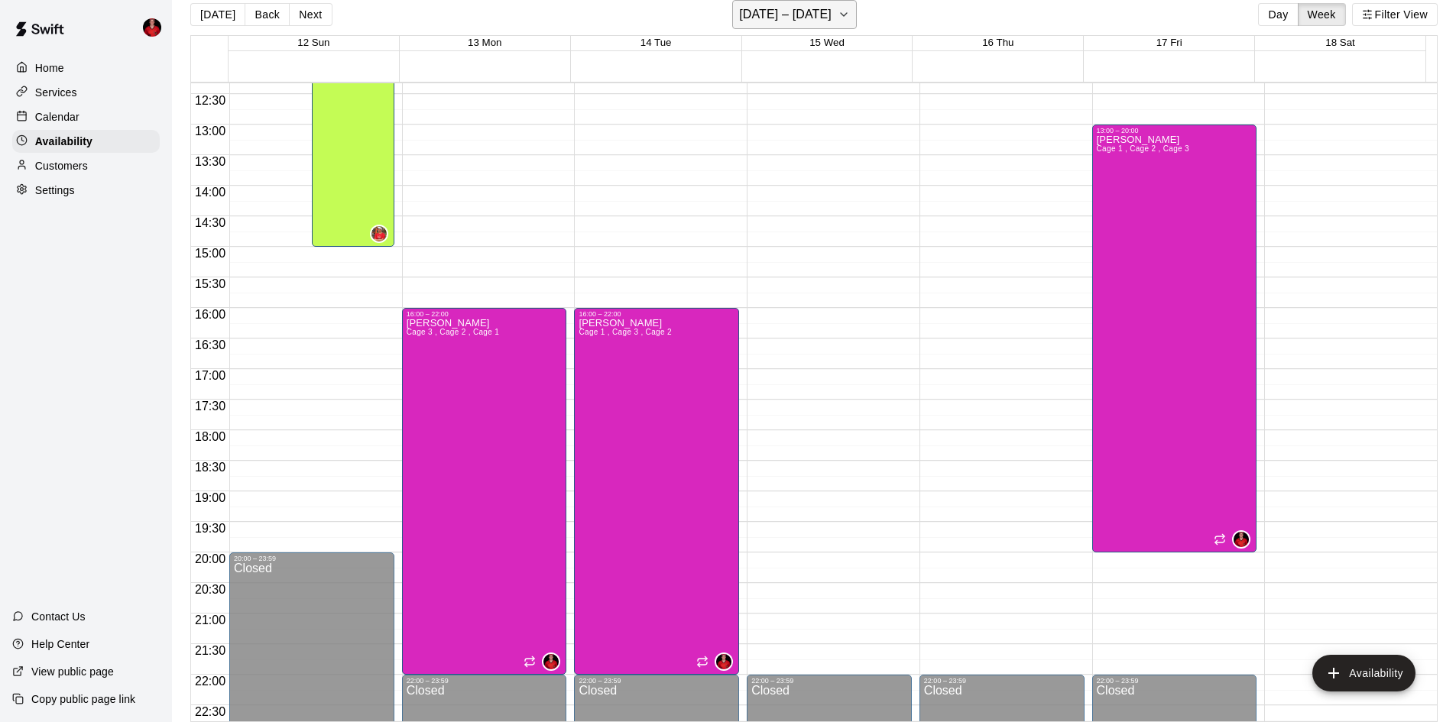
click at [807, 14] on h6 "[DATE] – [DATE]" at bounding box center [785, 14] width 92 height 21
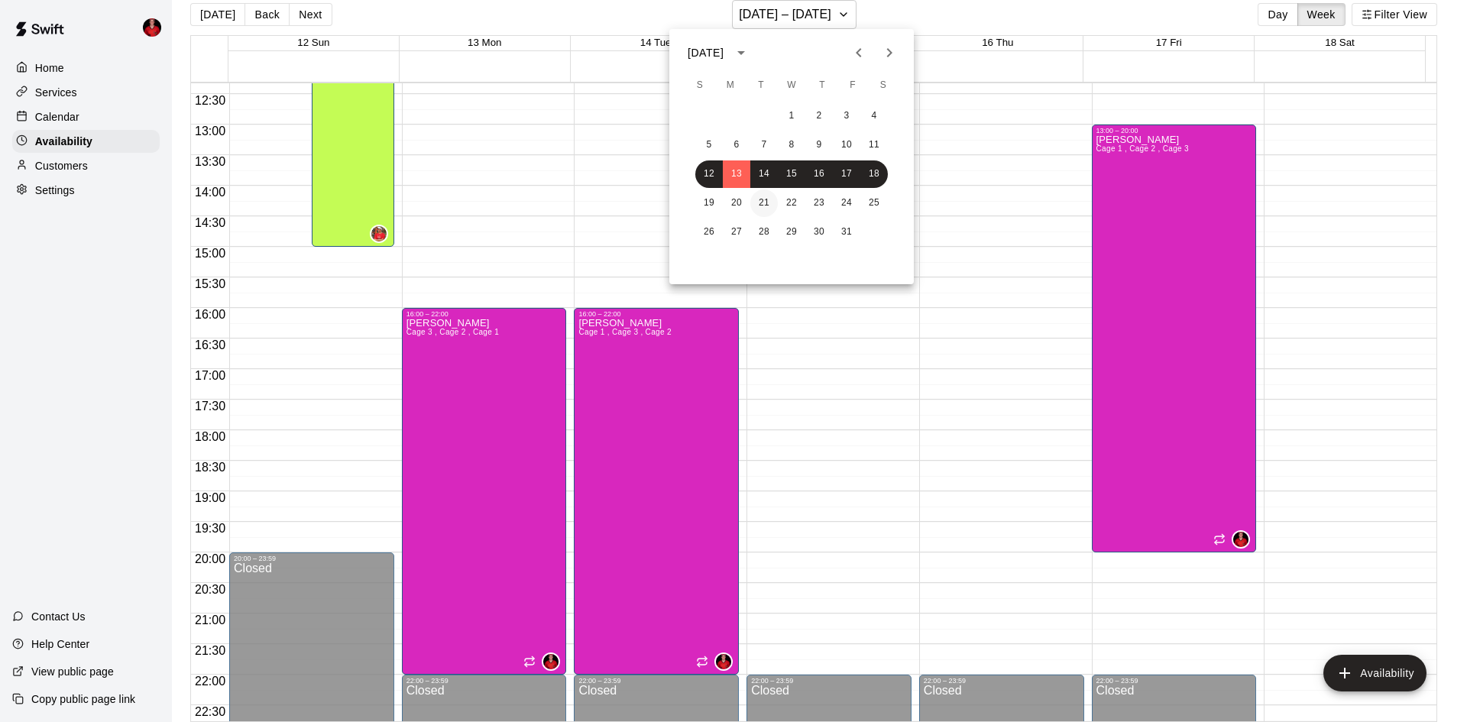
click at [761, 199] on button "21" at bounding box center [765, 204] width 28 height 28
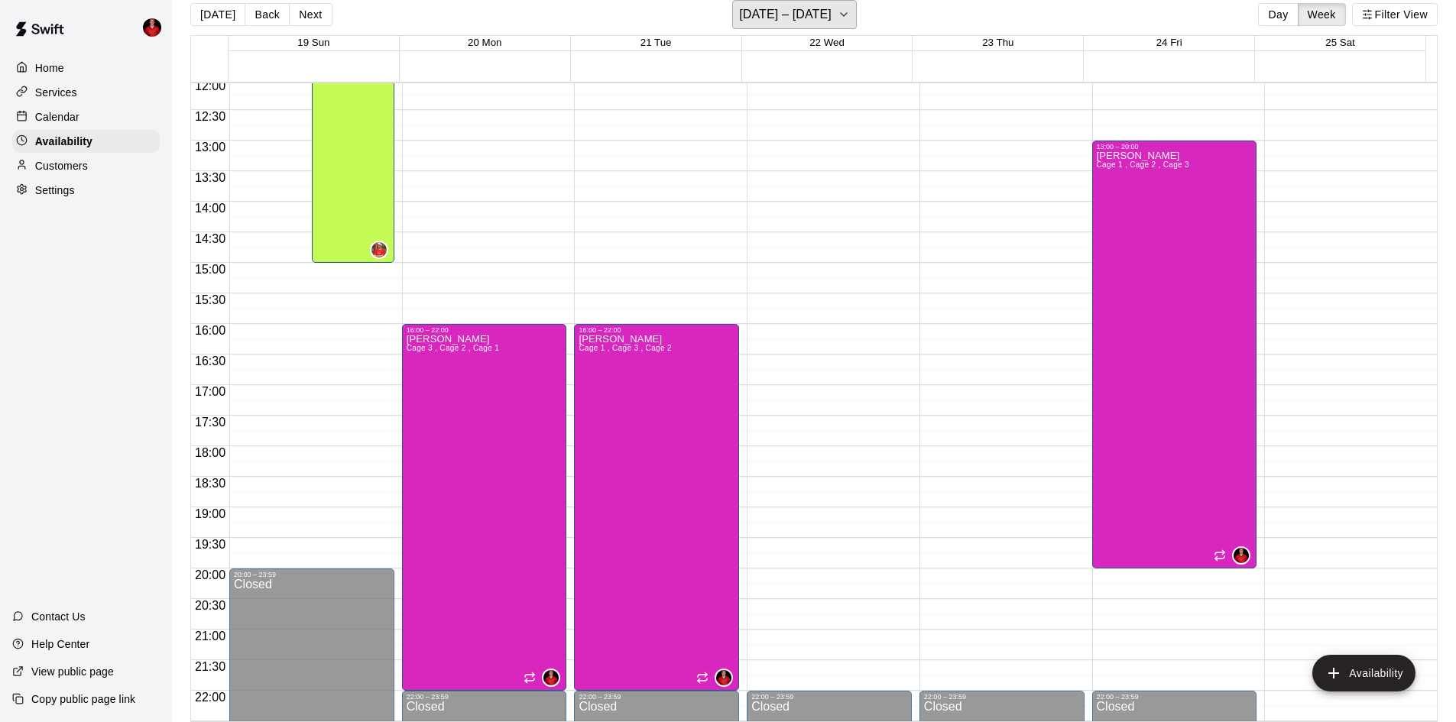
scroll to position [524, 0]
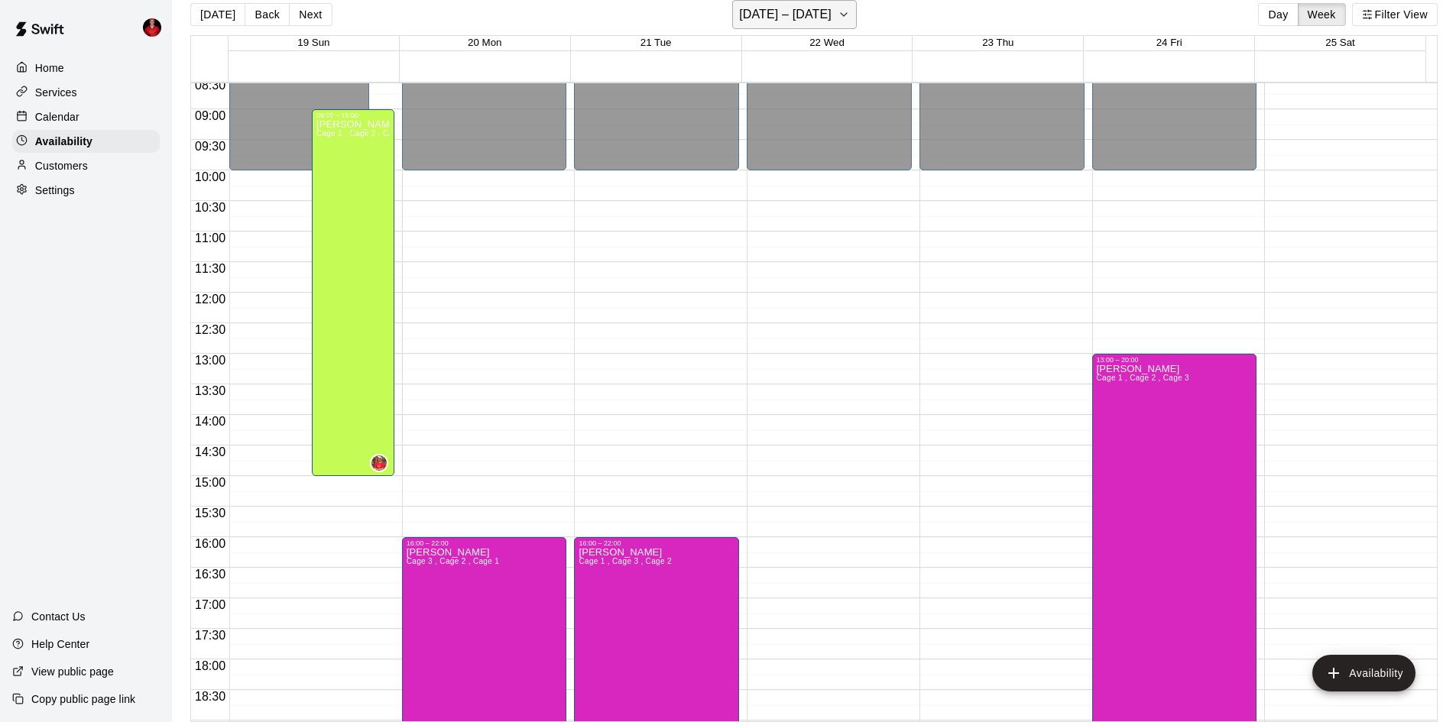
click at [832, 25] on button "[DATE] – [DATE]" at bounding box center [794, 14] width 125 height 29
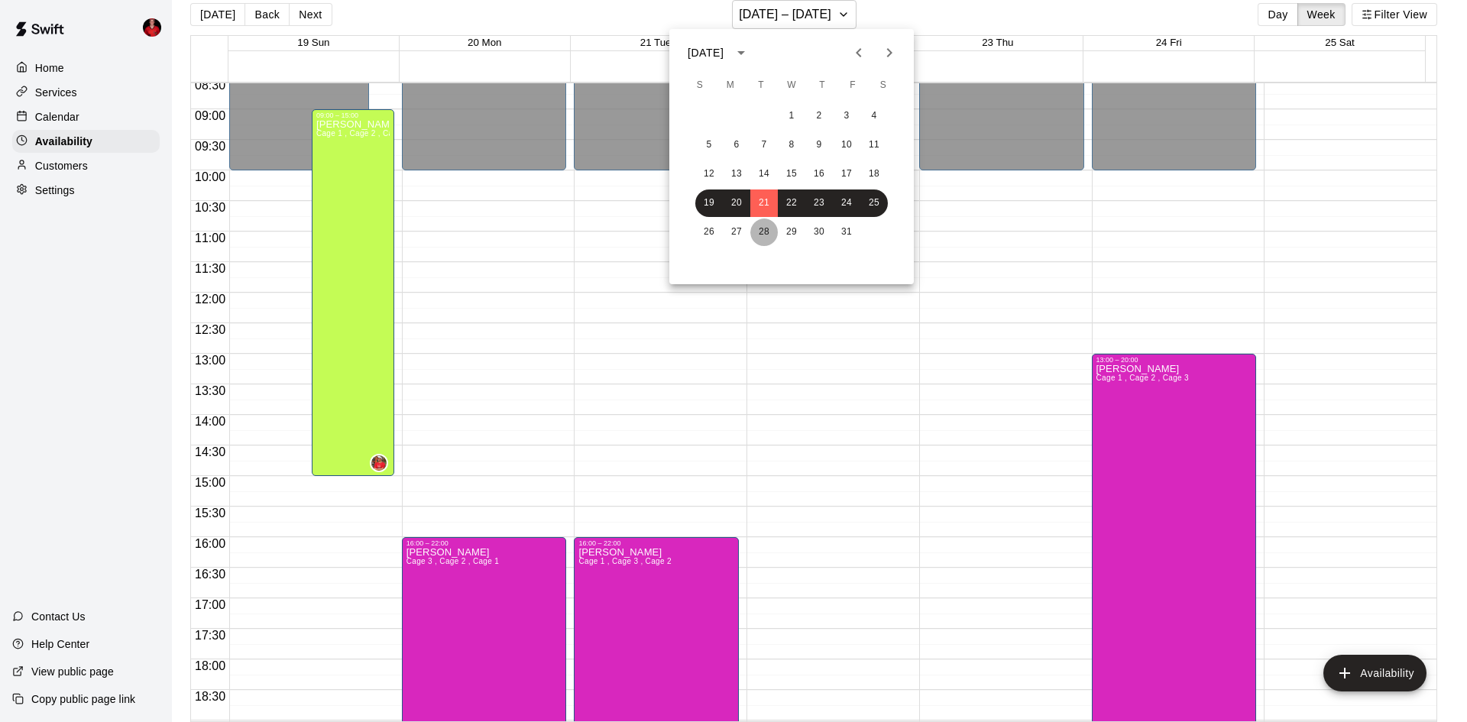
click at [760, 225] on button "28" at bounding box center [765, 233] width 28 height 28
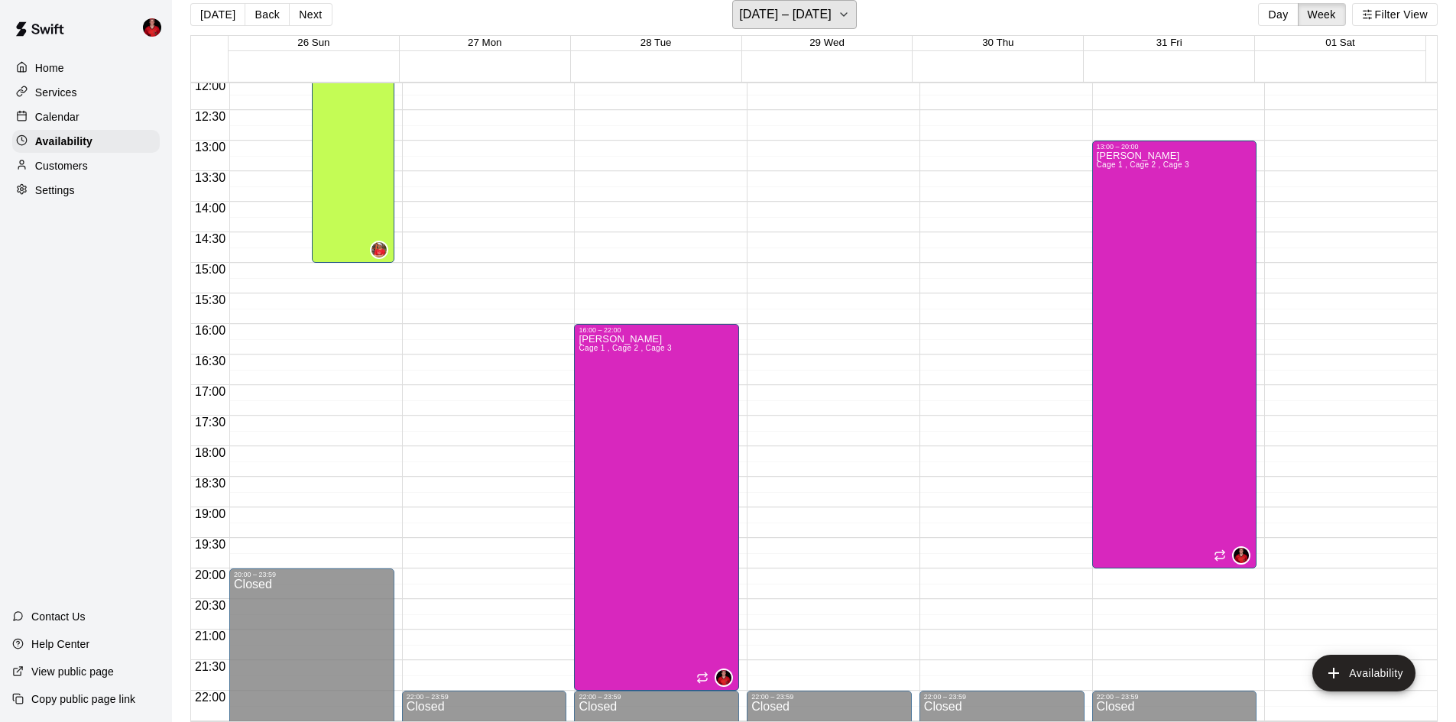
scroll to position [677, 0]
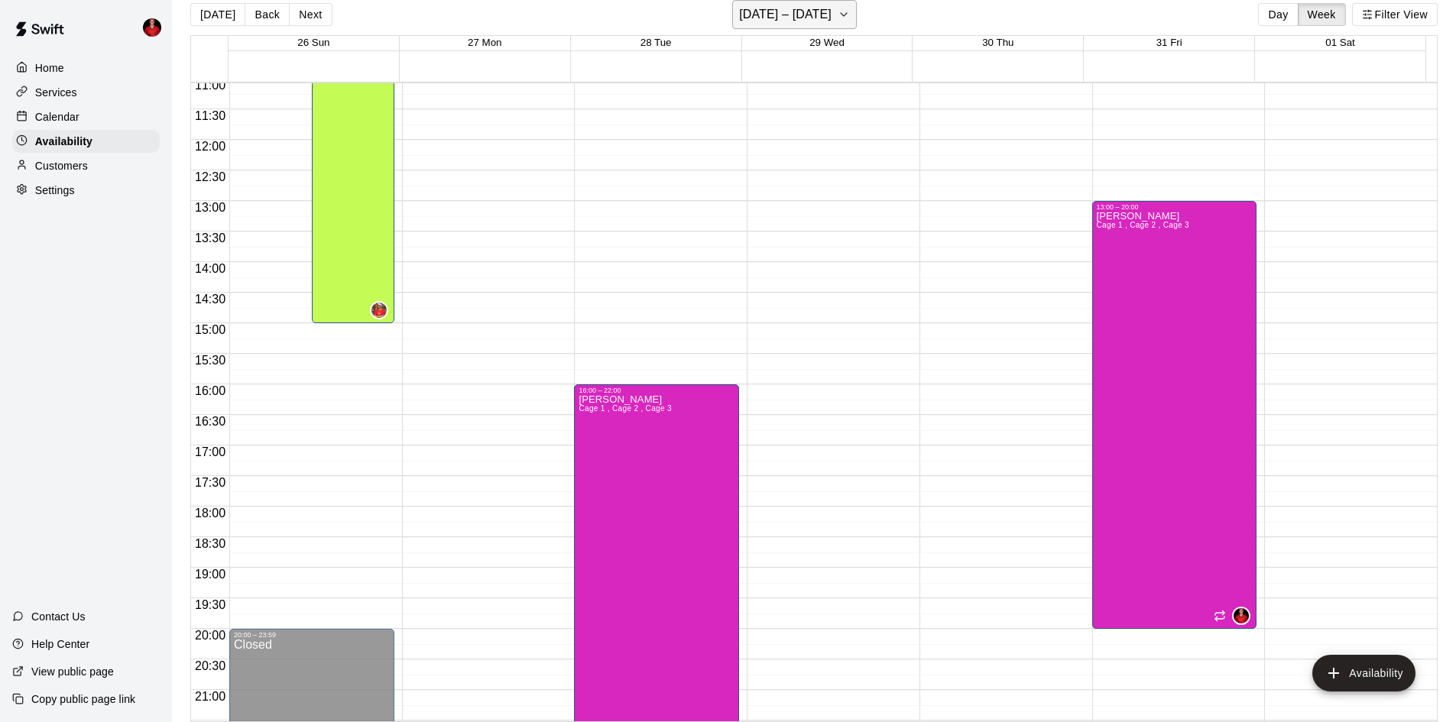
click at [753, 27] on button "[DATE] – [DATE]" at bounding box center [794, 14] width 125 height 29
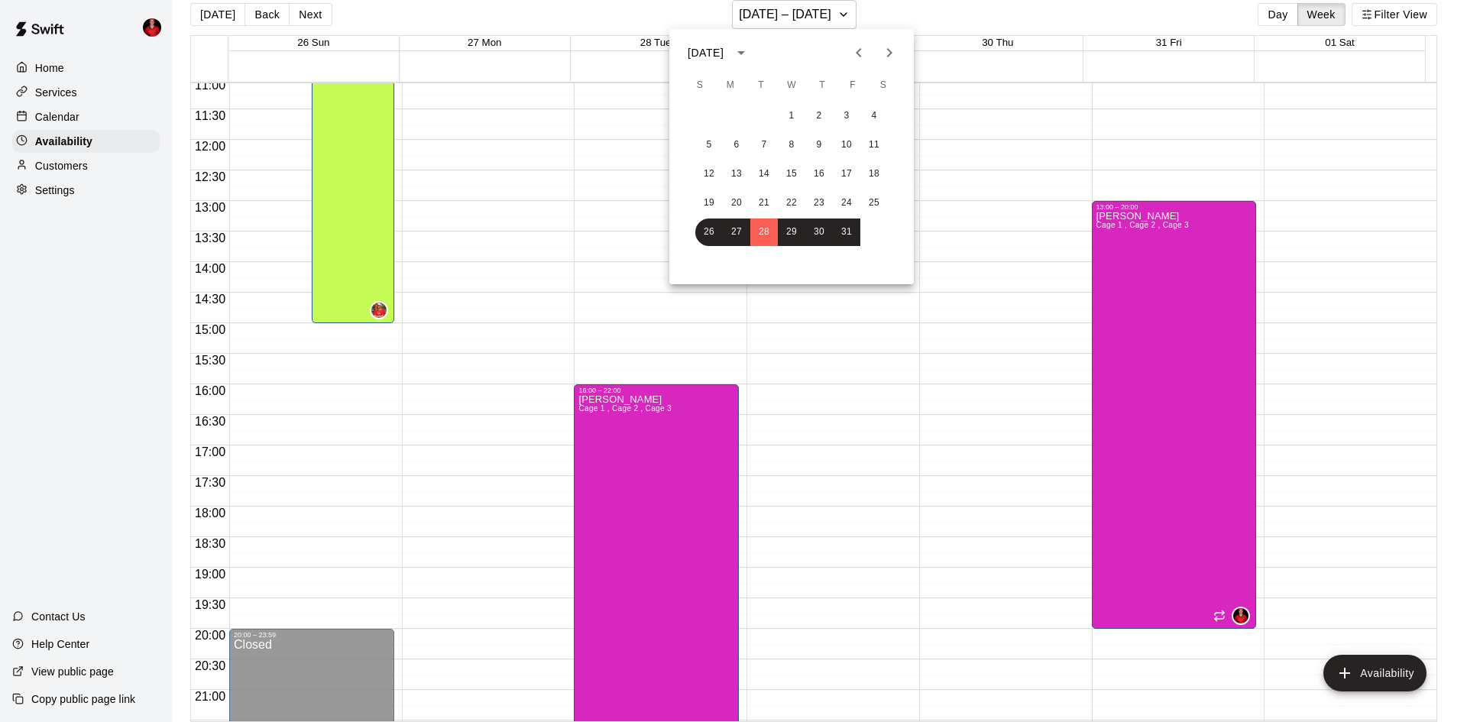
click at [886, 50] on icon "Next month" at bounding box center [889, 53] width 18 height 18
click at [754, 148] on button "4" at bounding box center [765, 145] width 28 height 28
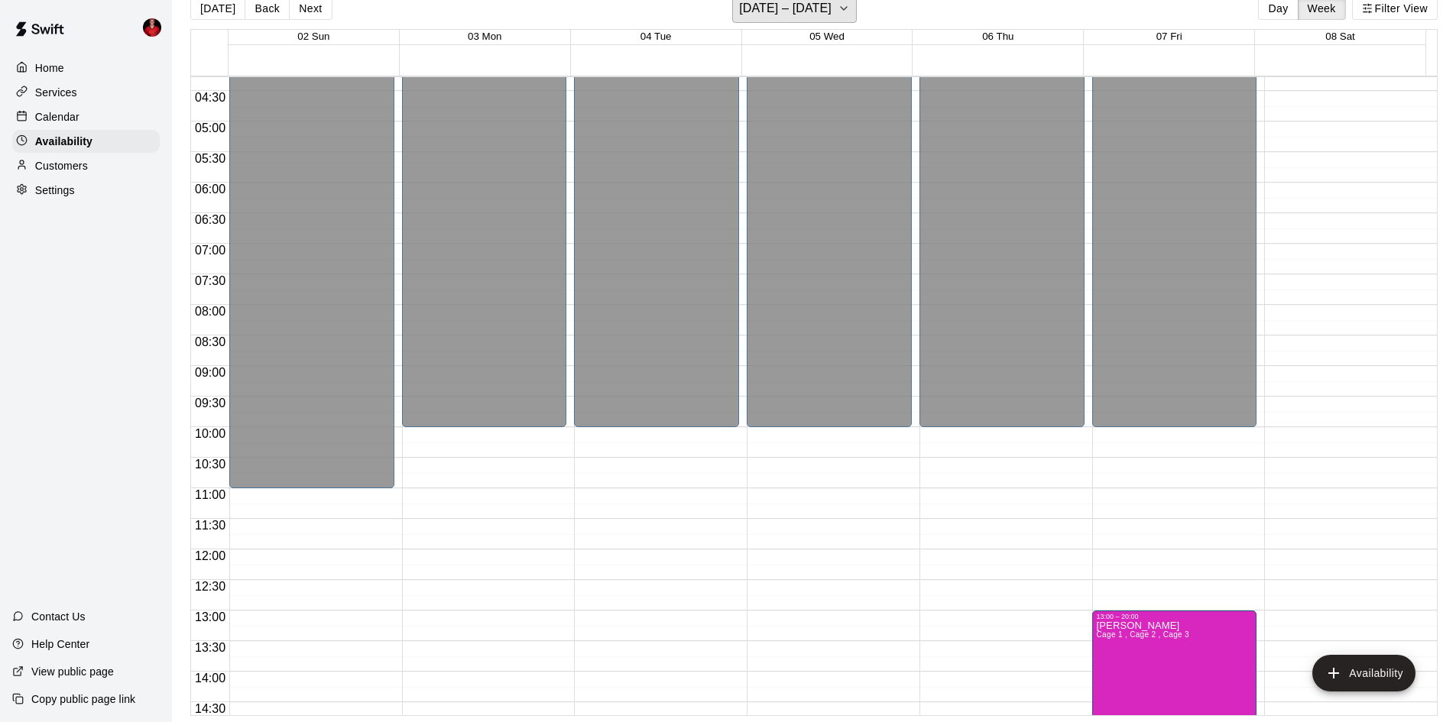
scroll to position [203, 0]
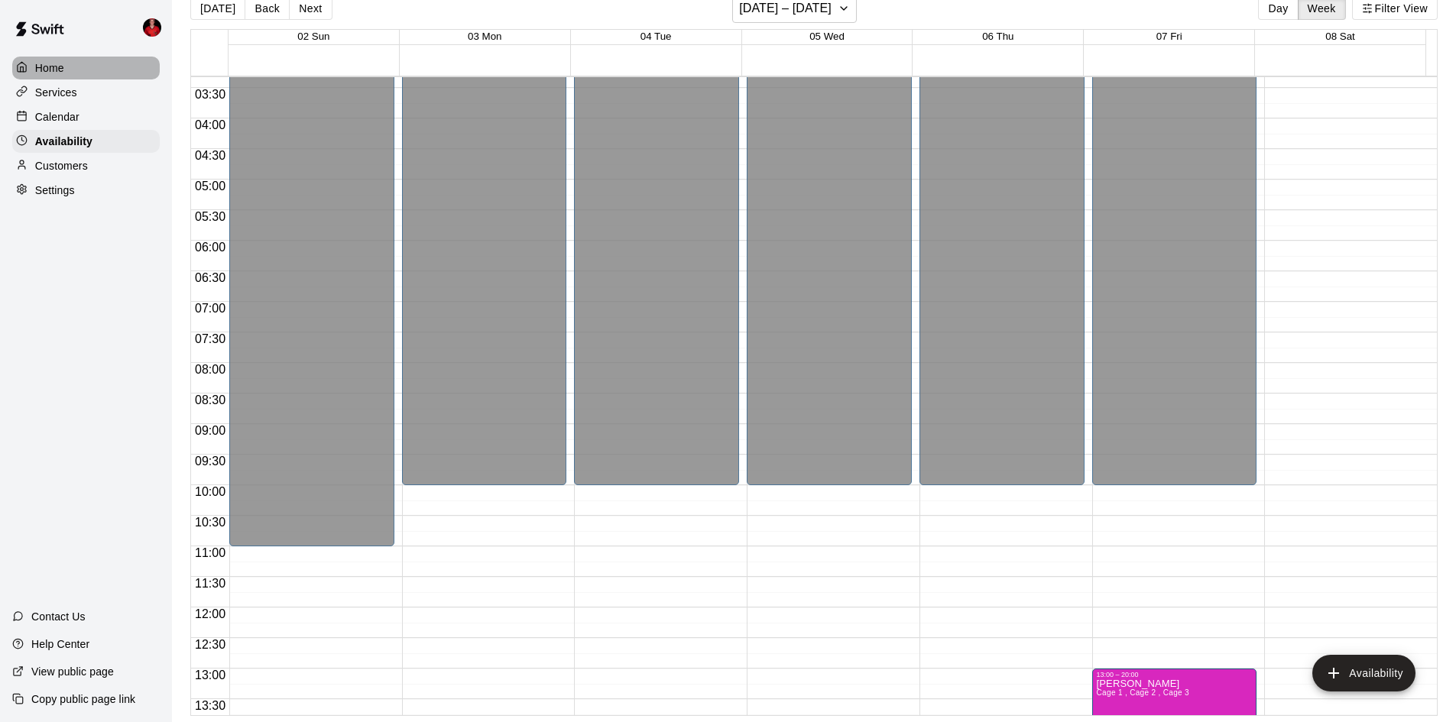
click at [27, 73] on icon at bounding box center [21, 66] width 11 height 11
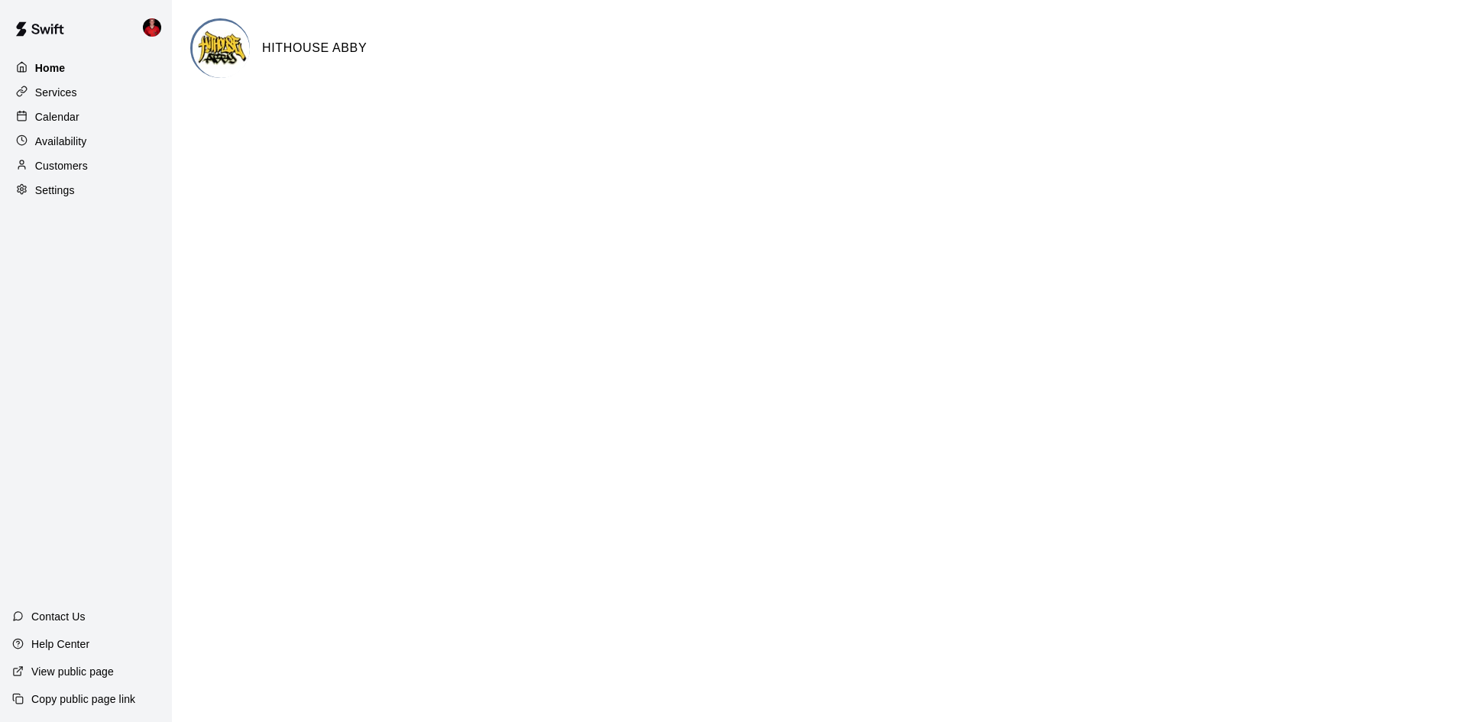
click at [57, 73] on p "Home" at bounding box center [50, 67] width 31 height 15
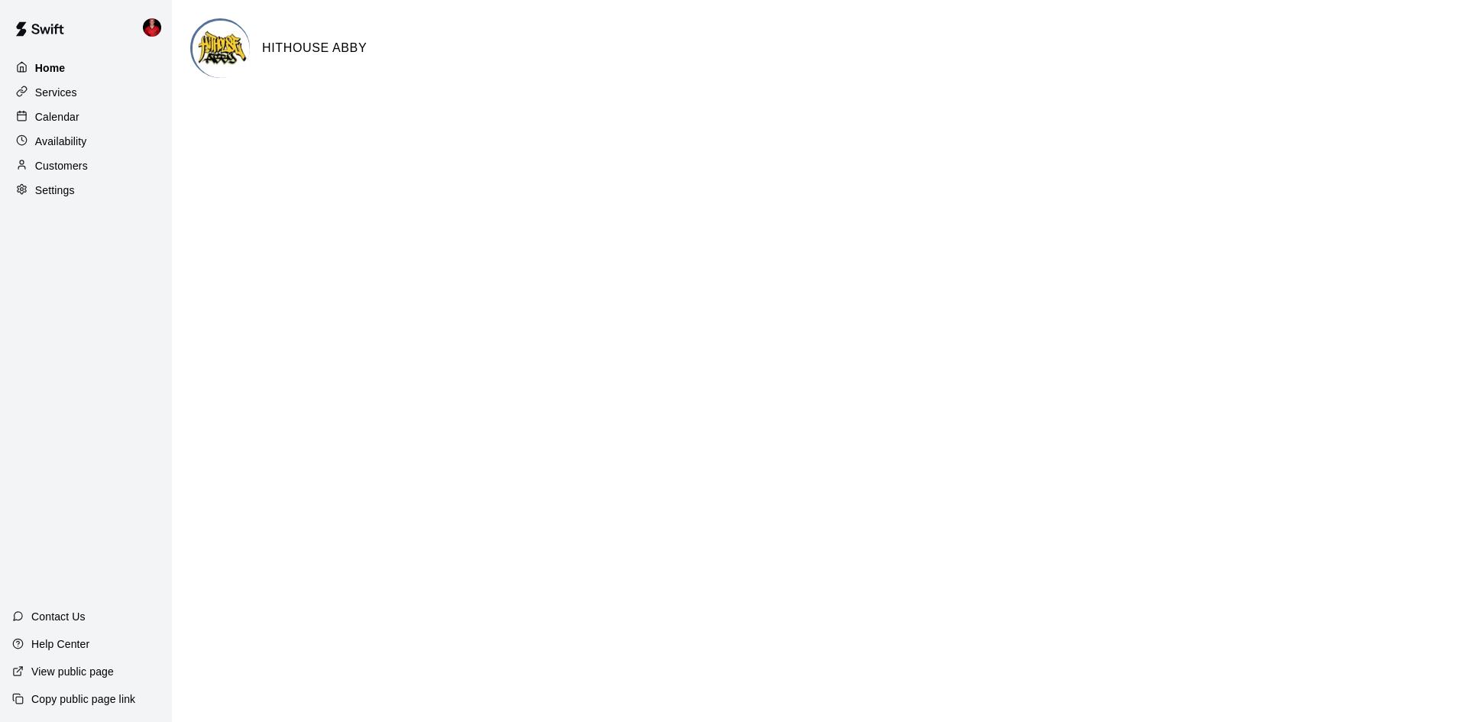
drag, startPoint x: 57, startPoint y: 73, endPoint x: 67, endPoint y: 71, distance: 10.2
click at [64, 72] on p "Home" at bounding box center [50, 67] width 31 height 15
